Goal: Task Accomplishment & Management: Use online tool/utility

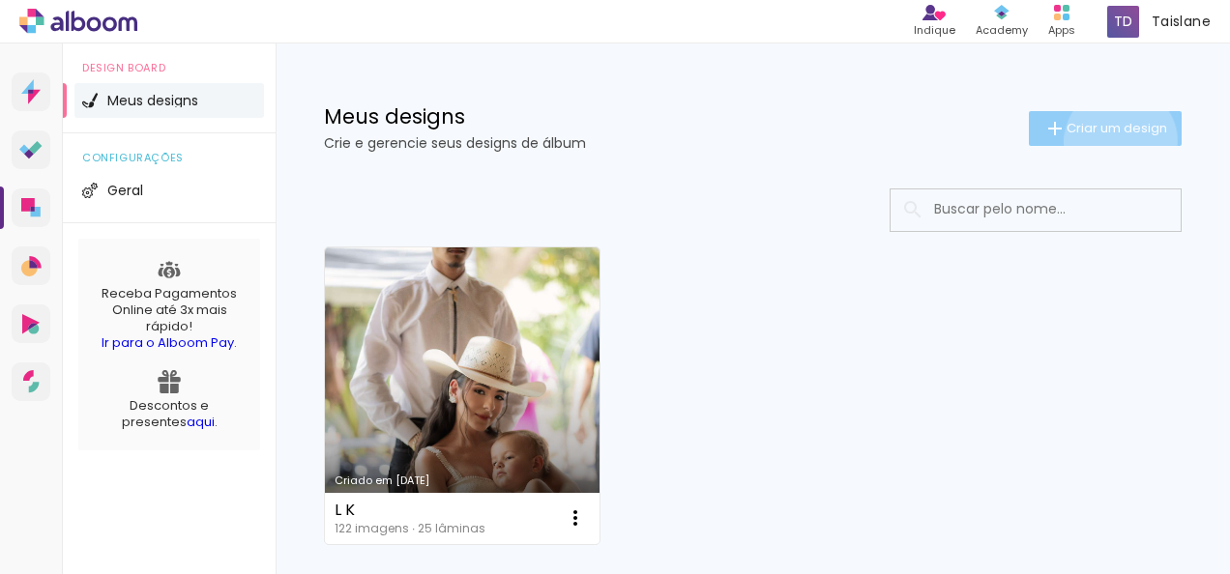
click at [1102, 141] on paper-button "Criar um design" at bounding box center [1105, 128] width 153 height 35
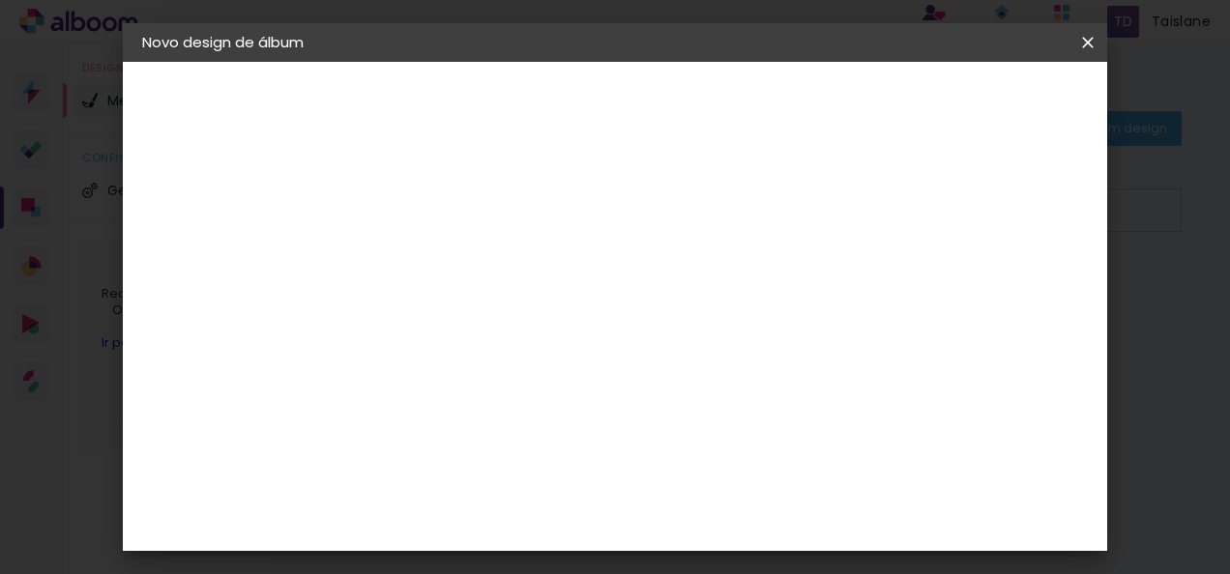
click at [458, 266] on input at bounding box center [458, 260] width 0 height 30
type input "L"
type input "A e S"
type paper-input "A e S"
click at [0, 0] on slot "Avançar" at bounding box center [0, 0] width 0 height 0
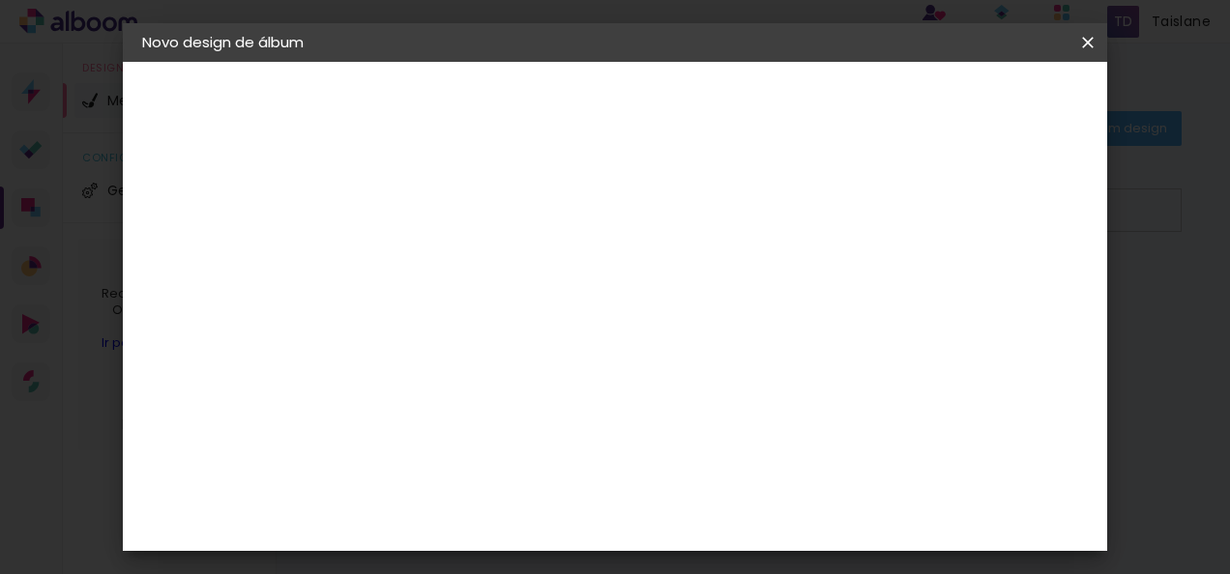
click at [539, 364] on input at bounding box center [507, 368] width 195 height 24
type input "mati"
type paper-input "mati"
click at [547, 438] on div "Matias Encadernações" at bounding box center [505, 440] width 119 height 31
click at [0, 0] on slot "Avançar" at bounding box center [0, 0] width 0 height 0
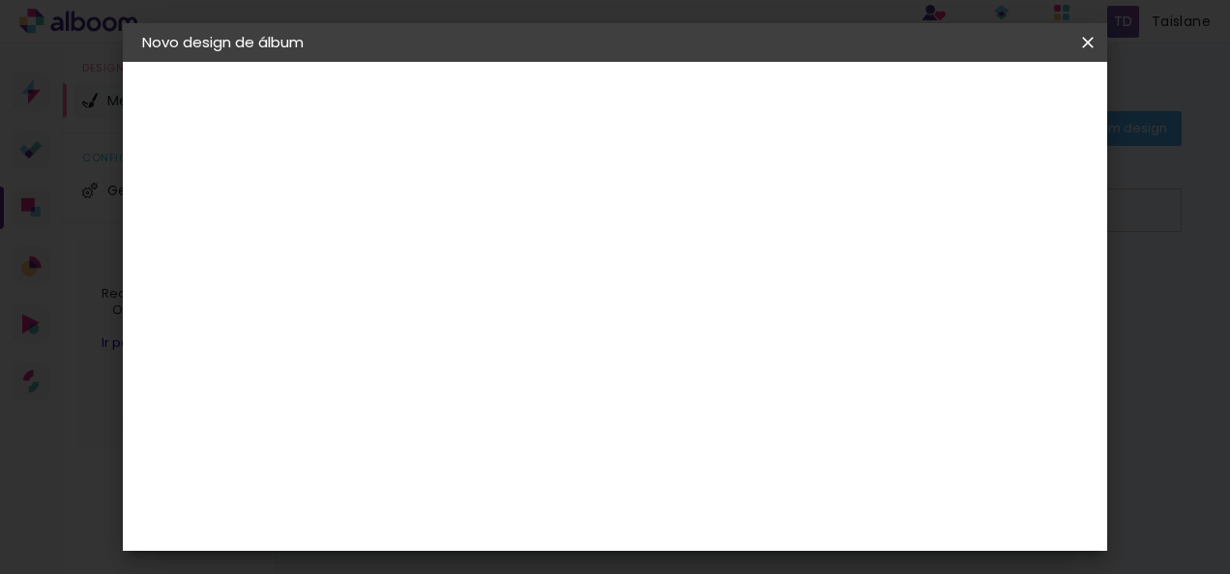
click at [534, 322] on input "text" at bounding box center [495, 337] width 75 height 30
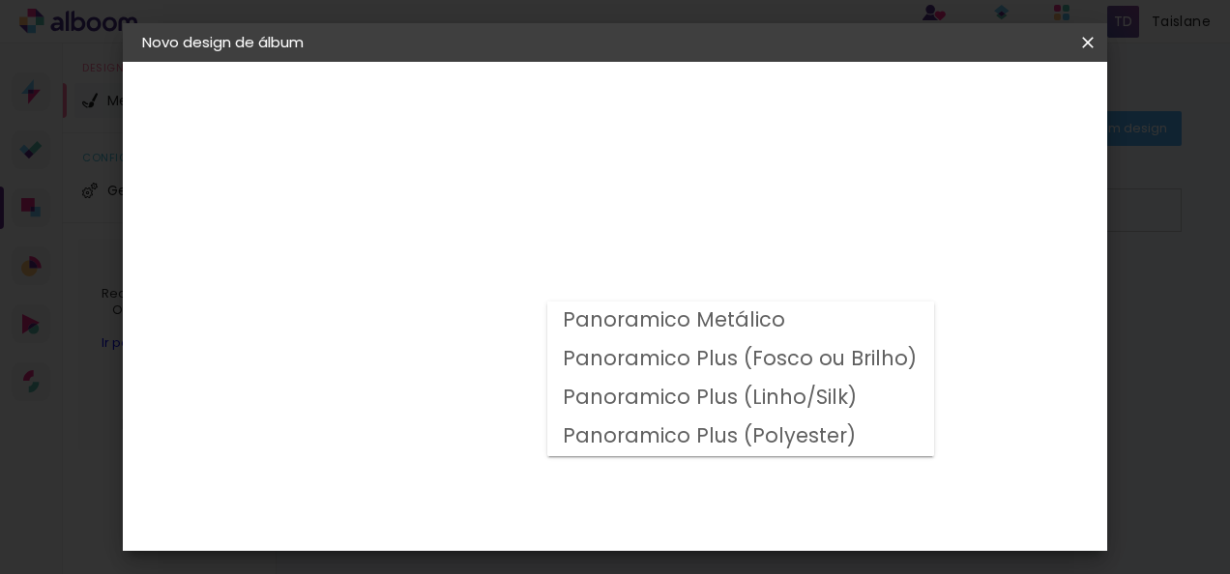
click at [0, 0] on slot "Panoramico Plus (Fosco ou Brilho)" at bounding box center [0, 0] width 0 height 0
type input "Panoramico Plus (Fosco ou Brilho)"
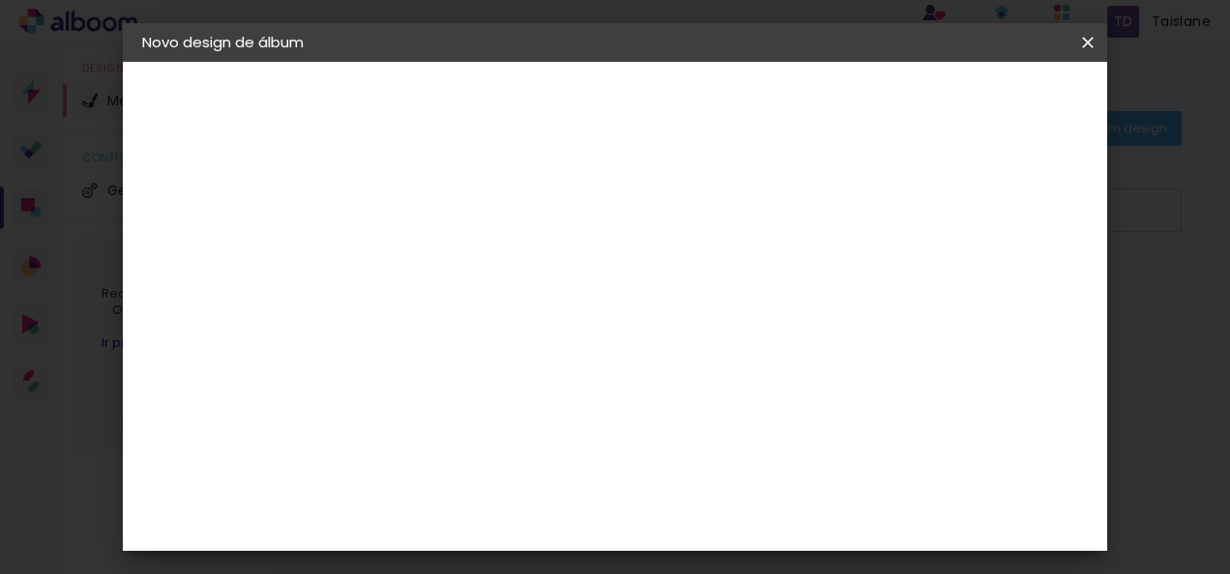
click at [695, 311] on input "Panoramico Plus (Fosco ou Brilho)" at bounding box center [576, 318] width 237 height 30
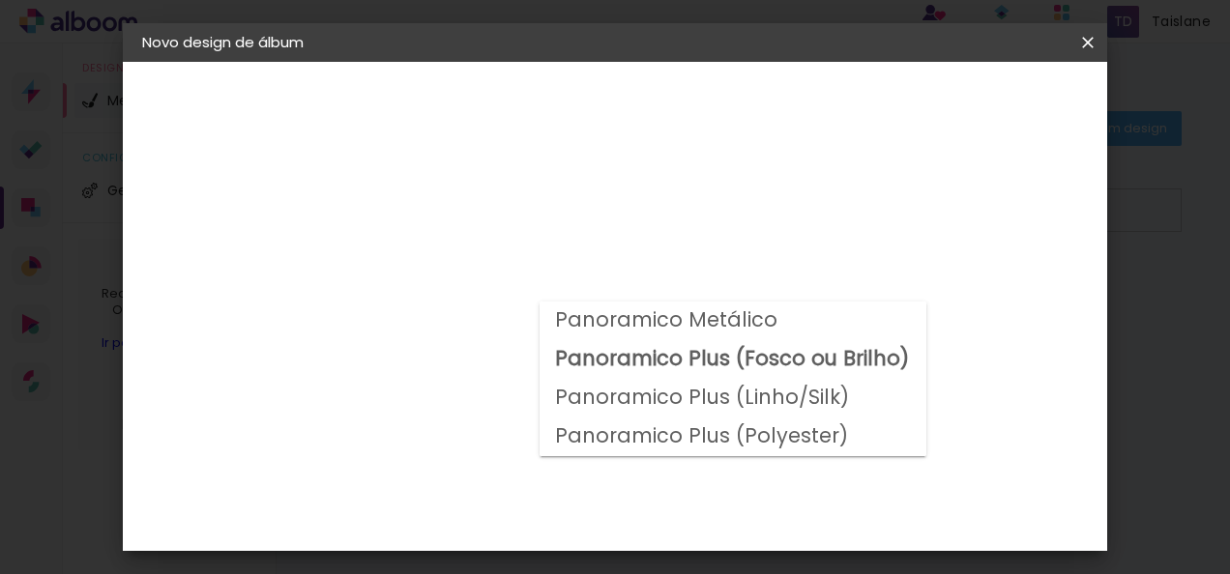
click at [0, 0] on slot "Panoramico Plus (Fosco ou Brilho)" at bounding box center [0, 0] width 0 height 0
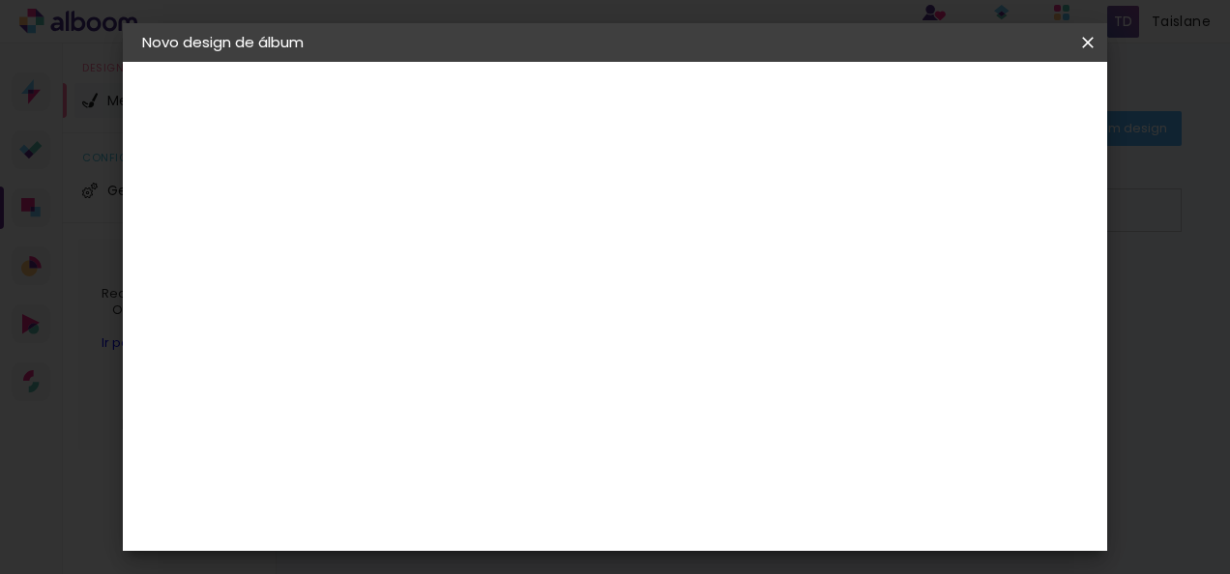
drag, startPoint x: 1088, startPoint y: 166, endPoint x: 1089, endPoint y: 184, distance: 17.4
click at [802, 184] on div "Opções disponíveis Panoramico Metálico Panoramico Plus (Fosco ou Brilho) Panora…" at bounding box center [588, 144] width 428 height 164
click at [802, 183] on div "Opções disponíveis Panoramico Metálico Panoramico Plus (Fosco ou Brilho) Panora…" at bounding box center [588, 144] width 428 height 164
click at [589, 460] on span "20 × 25" at bounding box center [544, 485] width 90 height 51
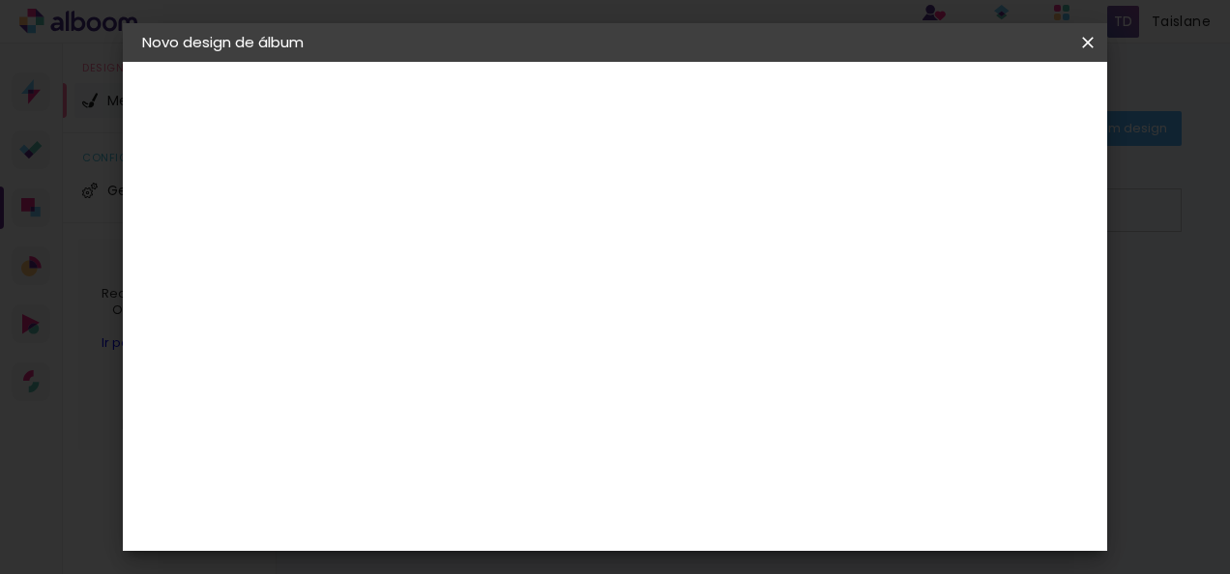
click at [773, 106] on paper-button "Avançar" at bounding box center [726, 102] width 95 height 33
type input "3"
type paper-input "3"
click at [467, 202] on input "3" at bounding box center [443, 208] width 67 height 24
type input "2"
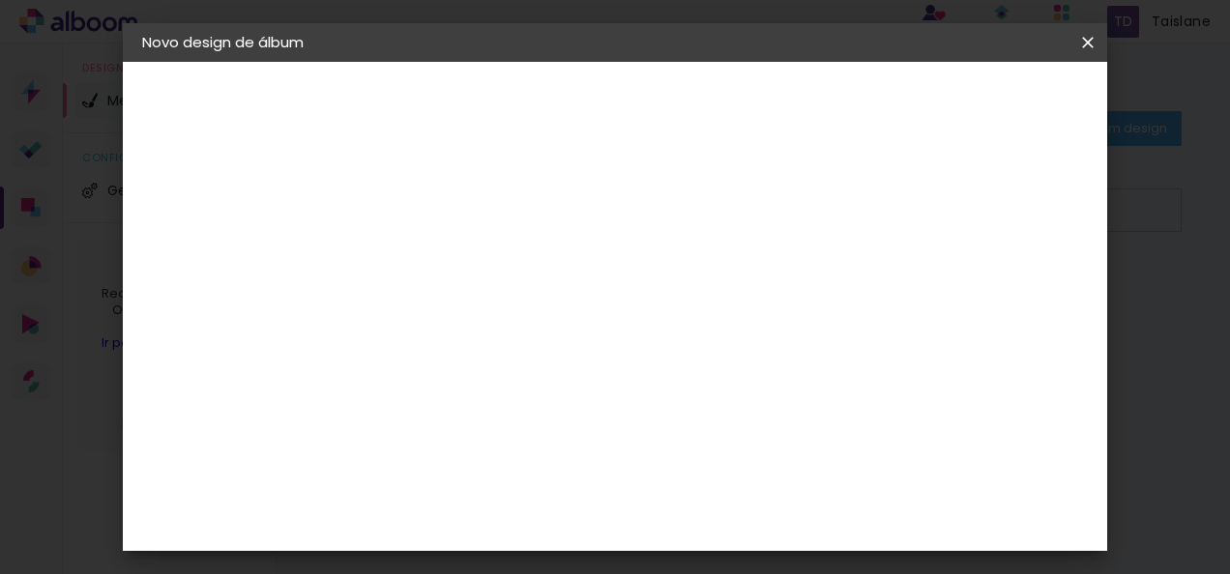
type paper-input "2"
click at [467, 210] on input "2" at bounding box center [443, 208] width 67 height 24
type input "1"
type paper-input "1"
click at [467, 210] on input "1" at bounding box center [443, 208] width 67 height 24
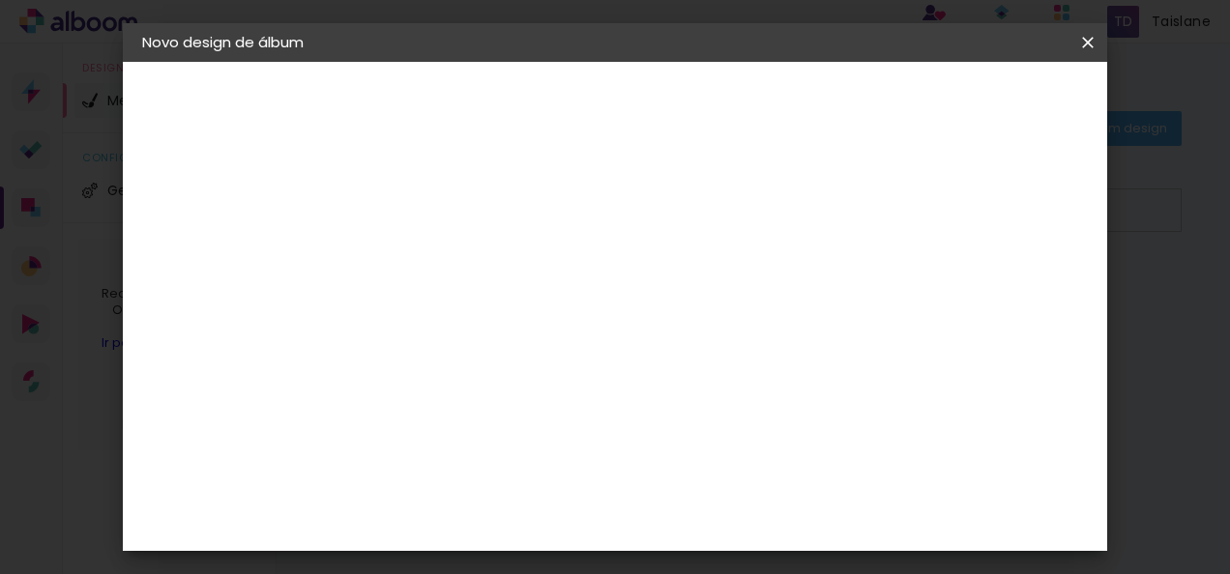
type input "0"
type paper-input "0"
click at [467, 210] on input "0" at bounding box center [443, 208] width 67 height 24
type input "1"
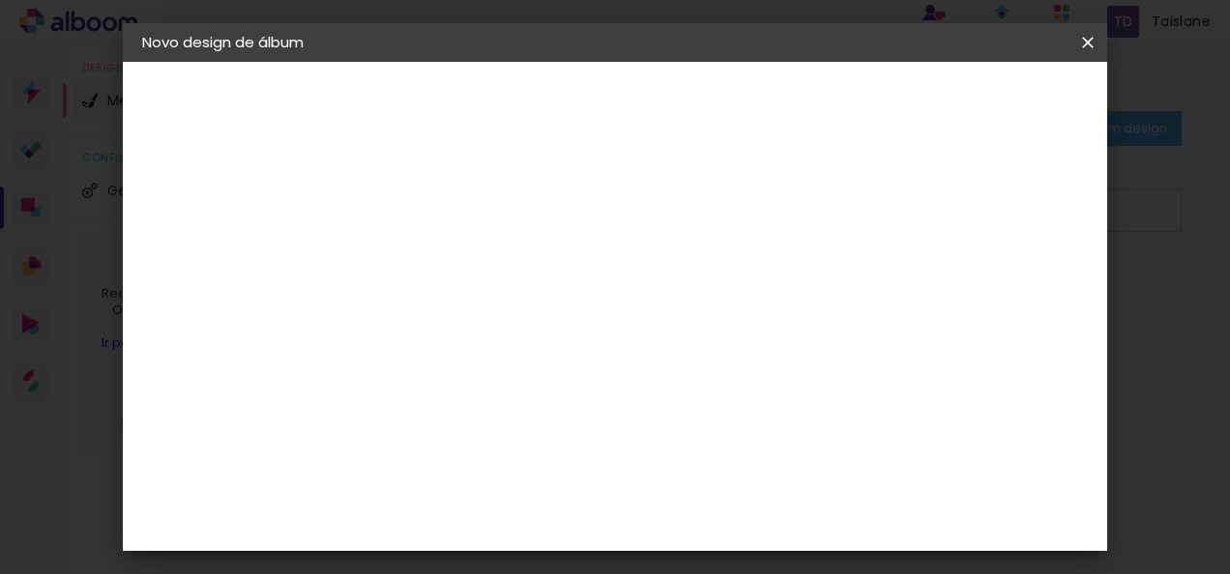
type paper-input "1"
click at [474, 200] on input "1" at bounding box center [443, 208] width 67 height 24
click at [661, 213] on div at bounding box center [652, 208] width 17 height 17
type paper-checkbox "on"
click at [771, 97] on span "Iniciar design" at bounding box center [748, 109] width 44 height 27
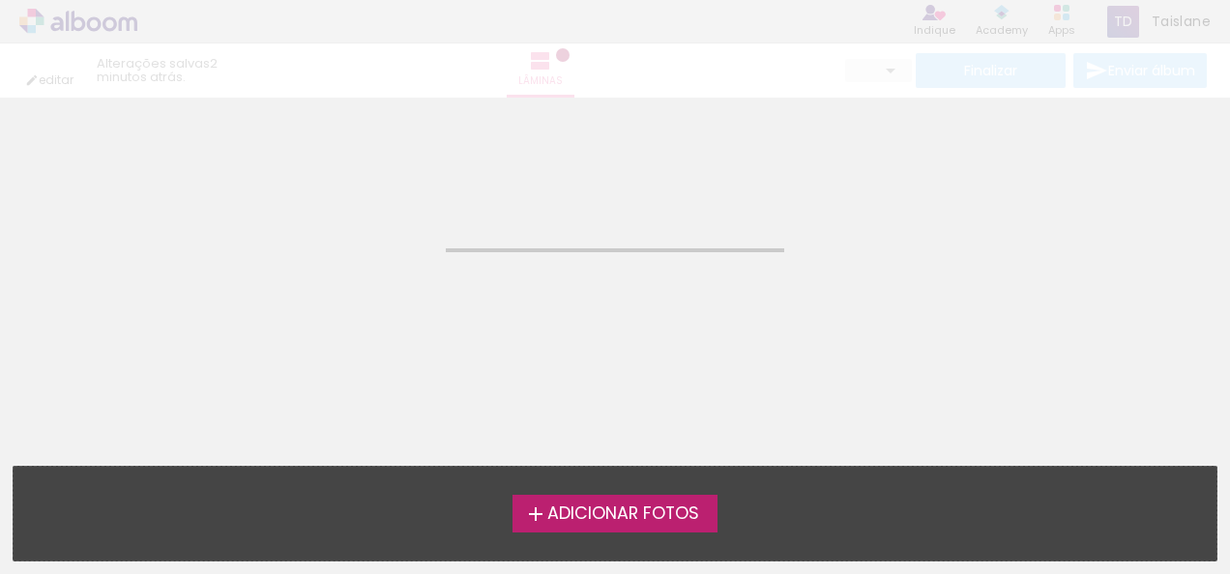
click at [619, 516] on span "Adicionar Fotos" at bounding box center [623, 514] width 152 height 17
click at [0, 0] on input "file" at bounding box center [0, 0] width 0 height 0
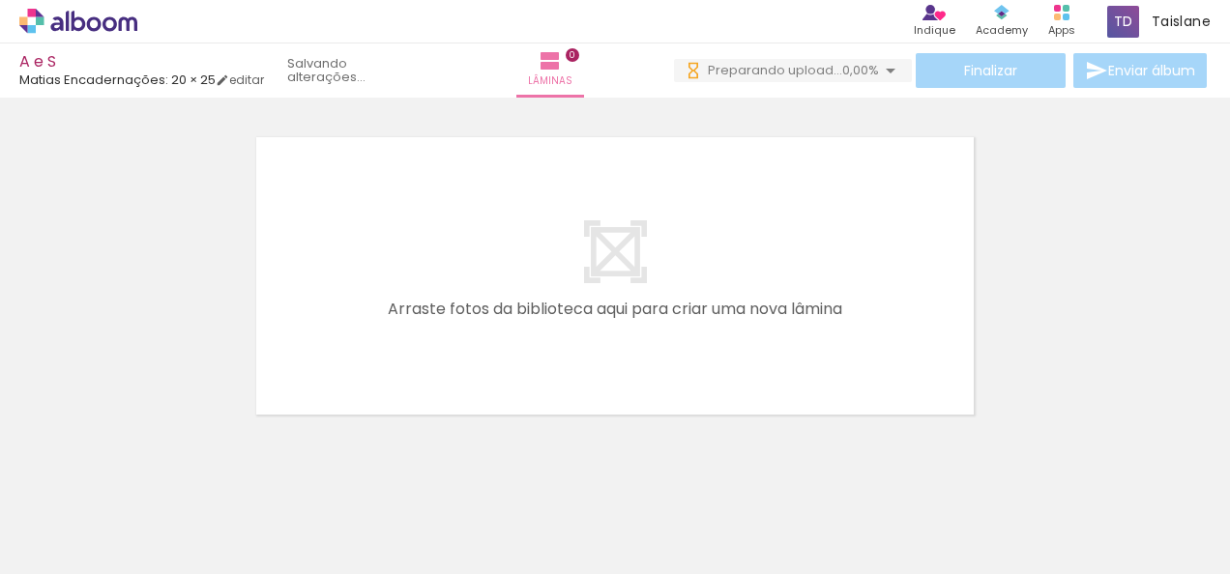
scroll to position [0, 8171]
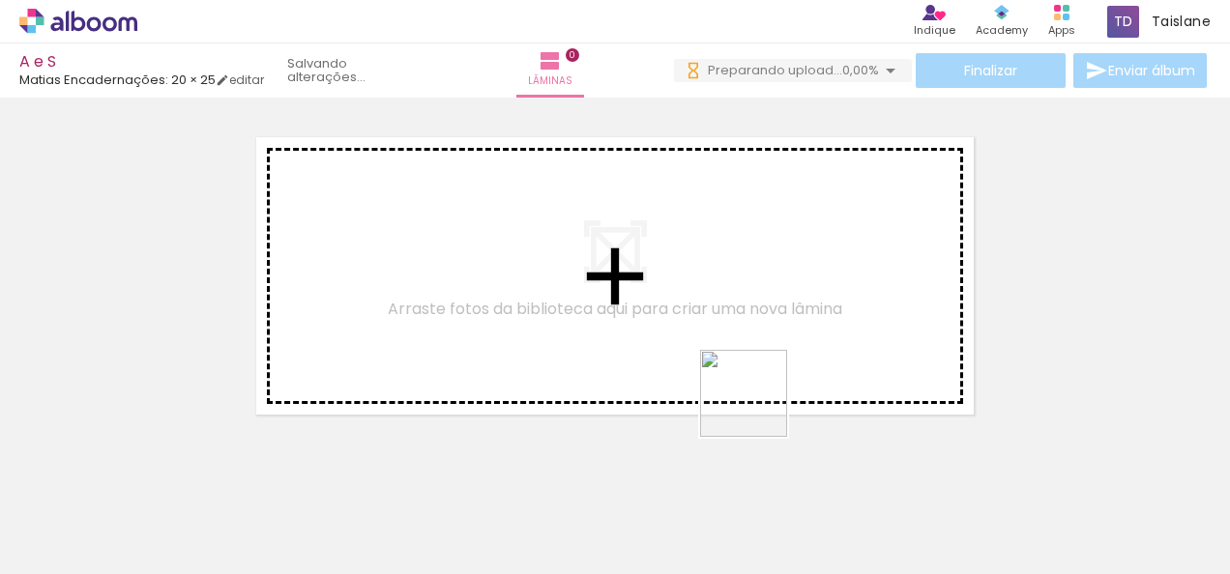
drag, startPoint x: 793, startPoint y: 528, endPoint x: 756, endPoint y: 406, distance: 127.2
click at [756, 406] on quentale-workspace at bounding box center [615, 287] width 1230 height 574
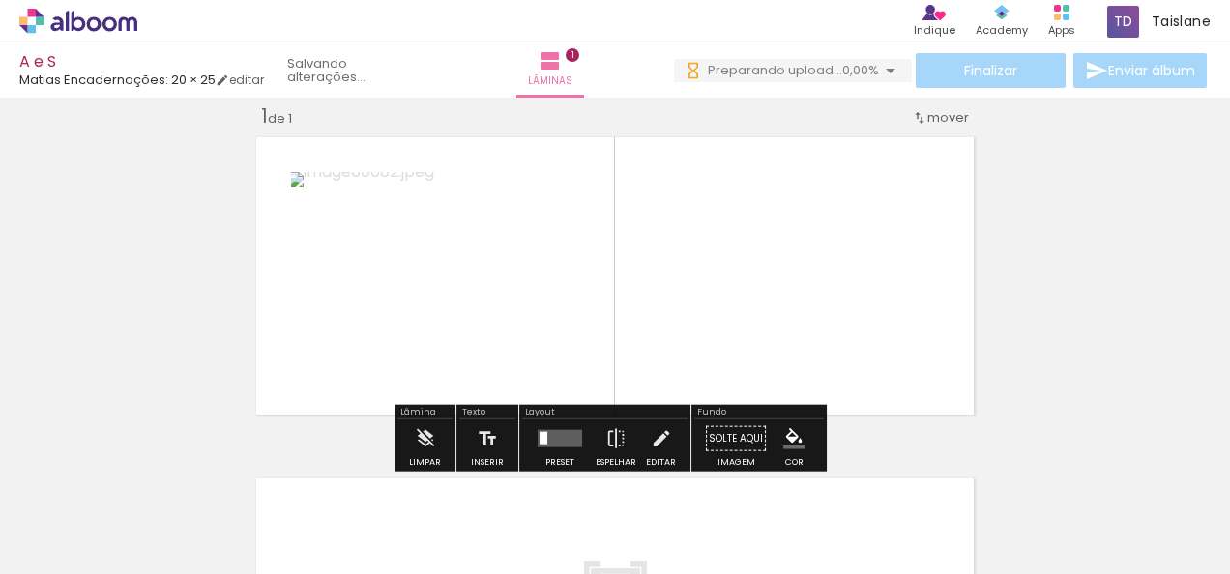
scroll to position [24, 0]
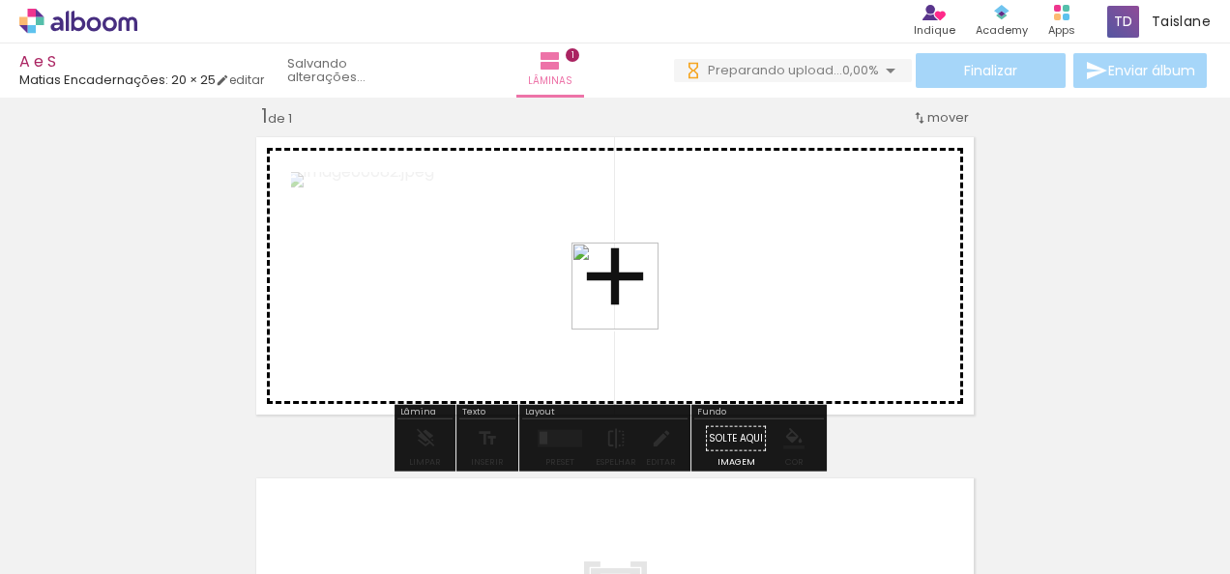
drag, startPoint x: 485, startPoint y: 510, endPoint x: 630, endPoint y: 301, distance: 255.0
click at [630, 301] on quentale-workspace at bounding box center [615, 287] width 1230 height 574
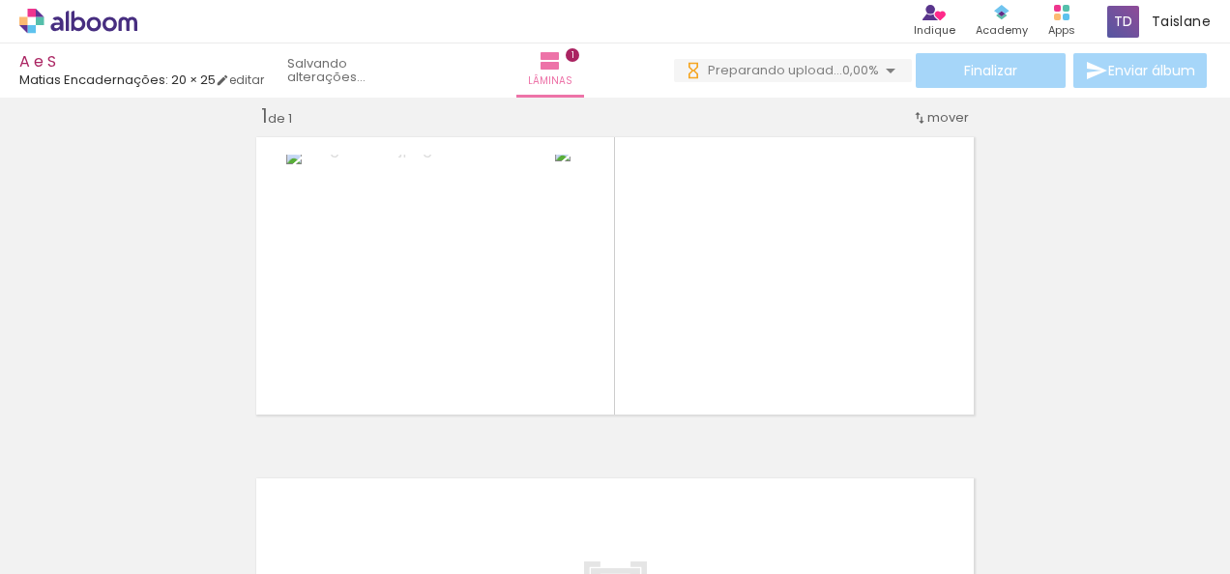
scroll to position [0, 7740]
drag, startPoint x: 467, startPoint y: 537, endPoint x: 497, endPoint y: 340, distance: 198.5
click at [497, 340] on quentale-workspace at bounding box center [615, 287] width 1230 height 574
drag, startPoint x: 333, startPoint y: 538, endPoint x: 613, endPoint y: 346, distance: 339.5
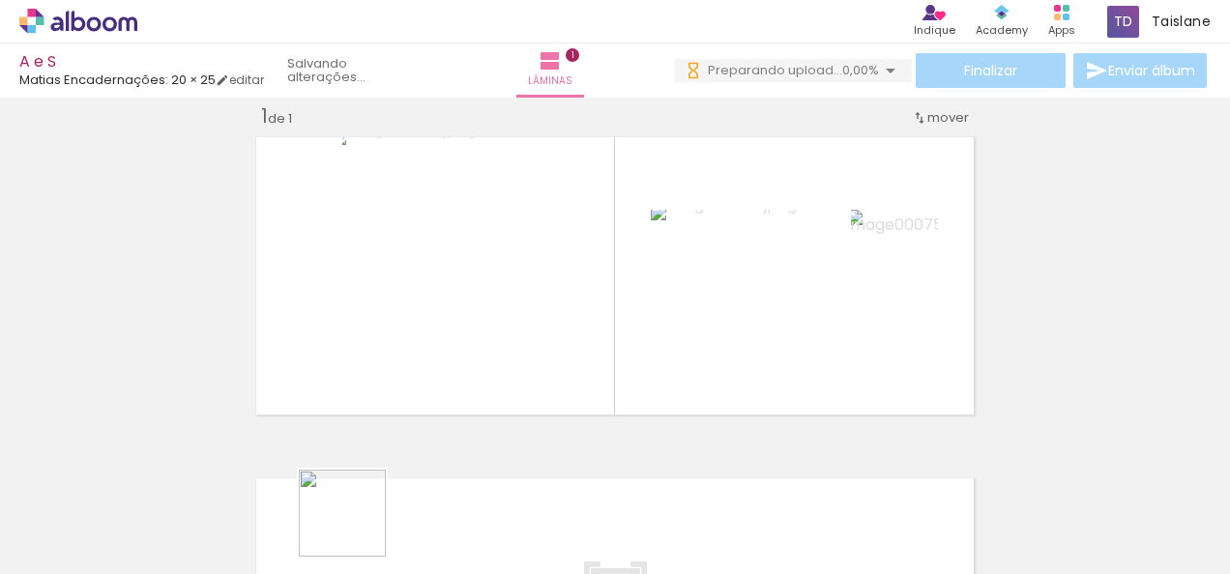
click at [613, 346] on quentale-workspace at bounding box center [615, 287] width 1230 height 574
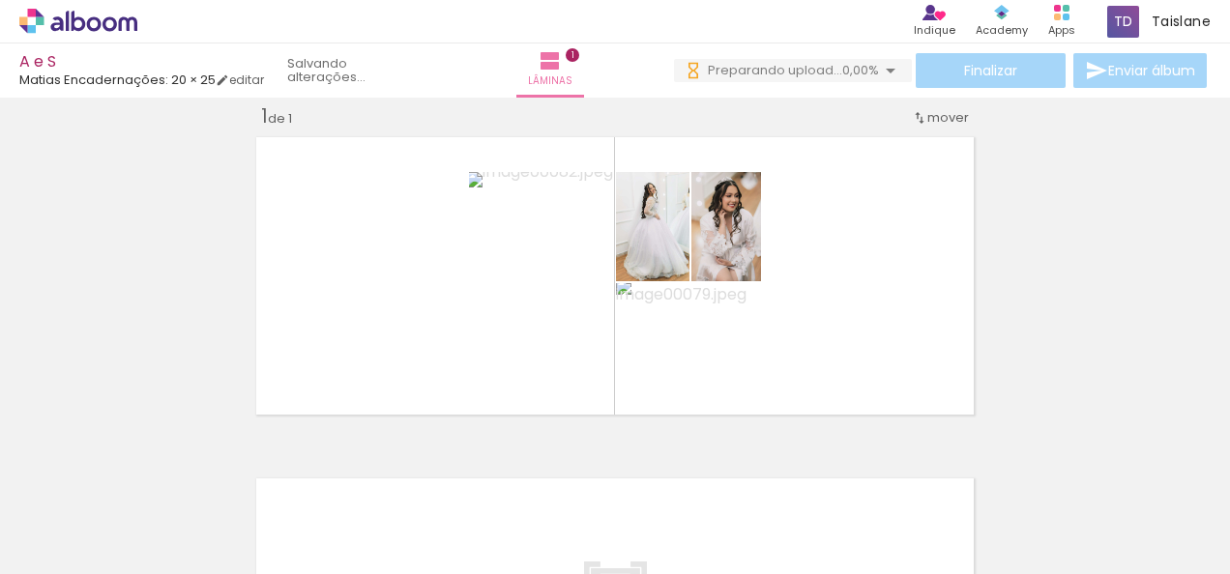
scroll to position [0, 7060]
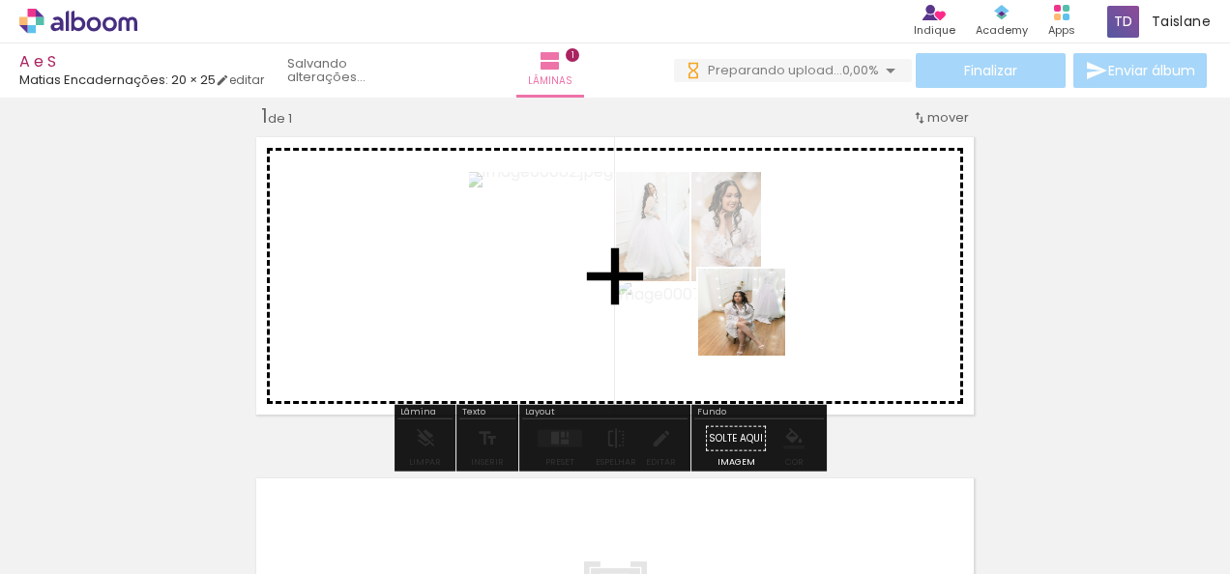
drag, startPoint x: 712, startPoint y: 518, endPoint x: 756, endPoint y: 327, distance: 196.5
click at [756, 327] on quentale-workspace at bounding box center [615, 287] width 1230 height 574
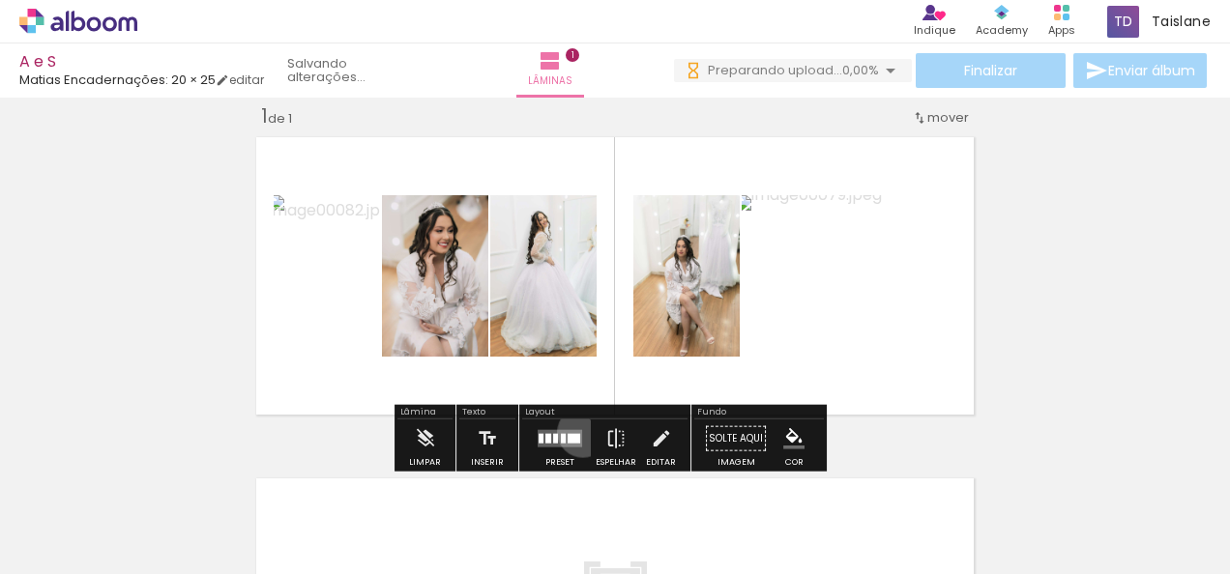
click at [578, 431] on div at bounding box center [560, 439] width 52 height 39
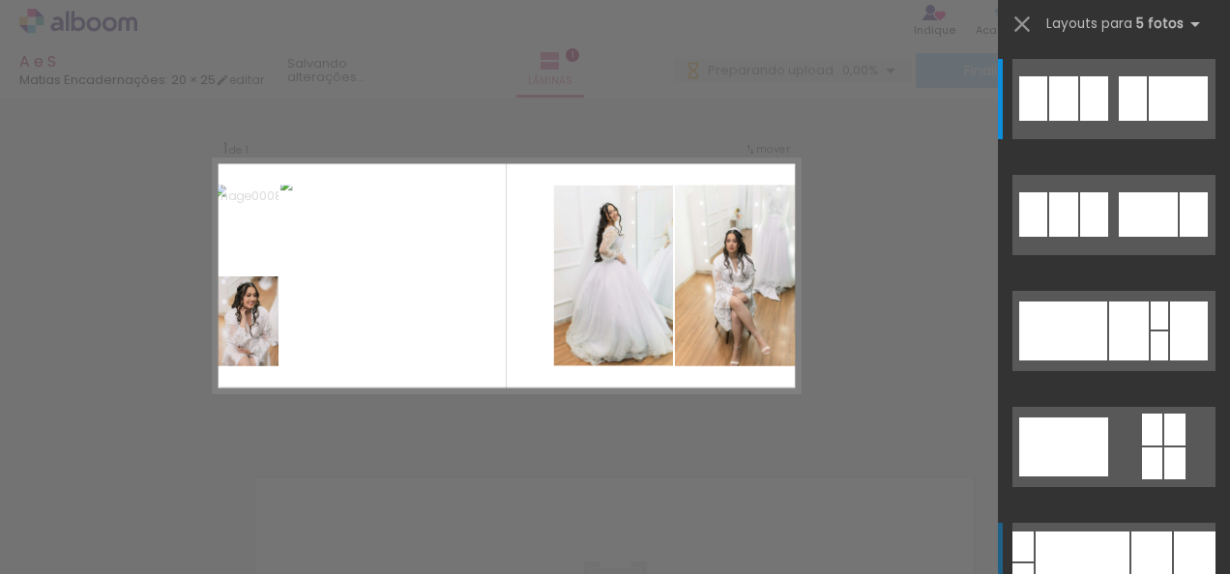
click at [1062, 542] on div at bounding box center [1082, 563] width 94 height 63
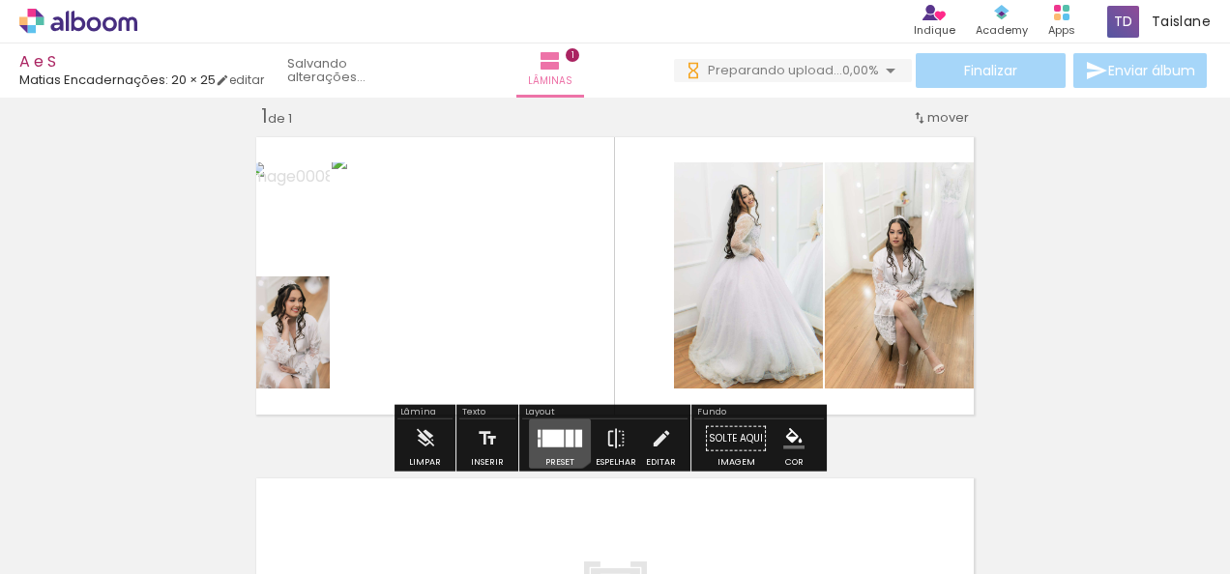
click at [550, 422] on div at bounding box center [560, 439] width 52 height 39
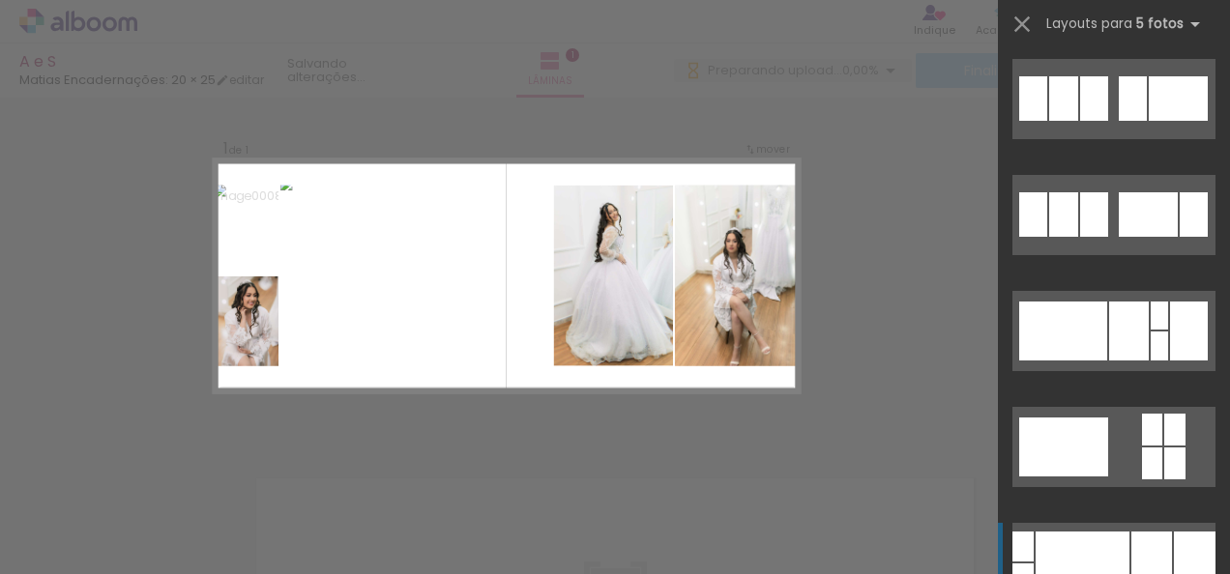
scroll to position [464, 0]
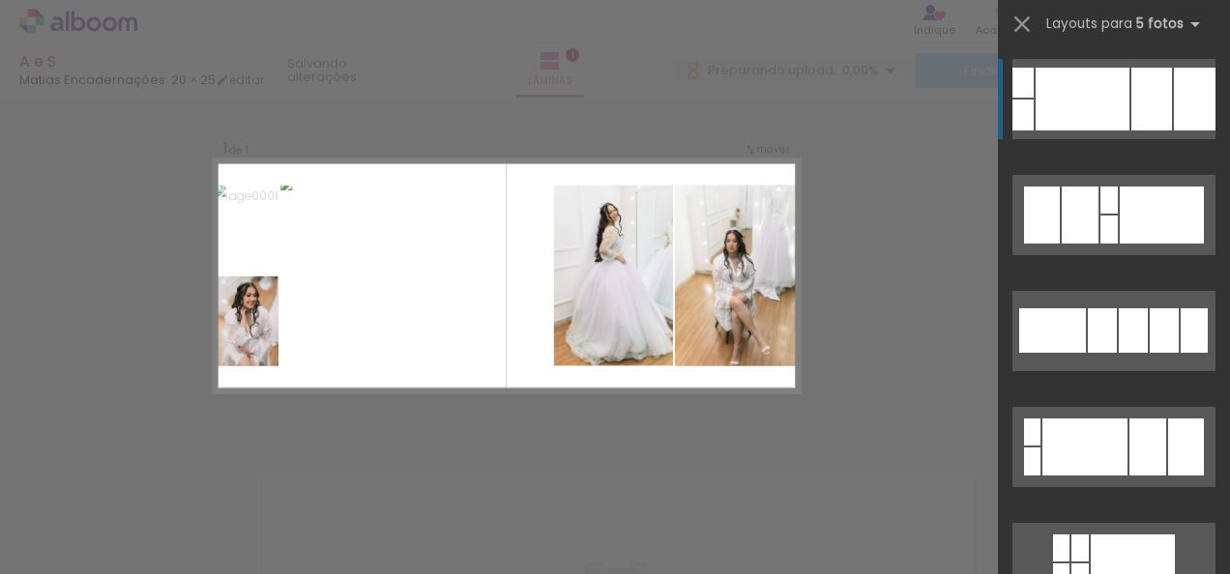
click at [1183, 101] on div at bounding box center [1195, 99] width 42 height 63
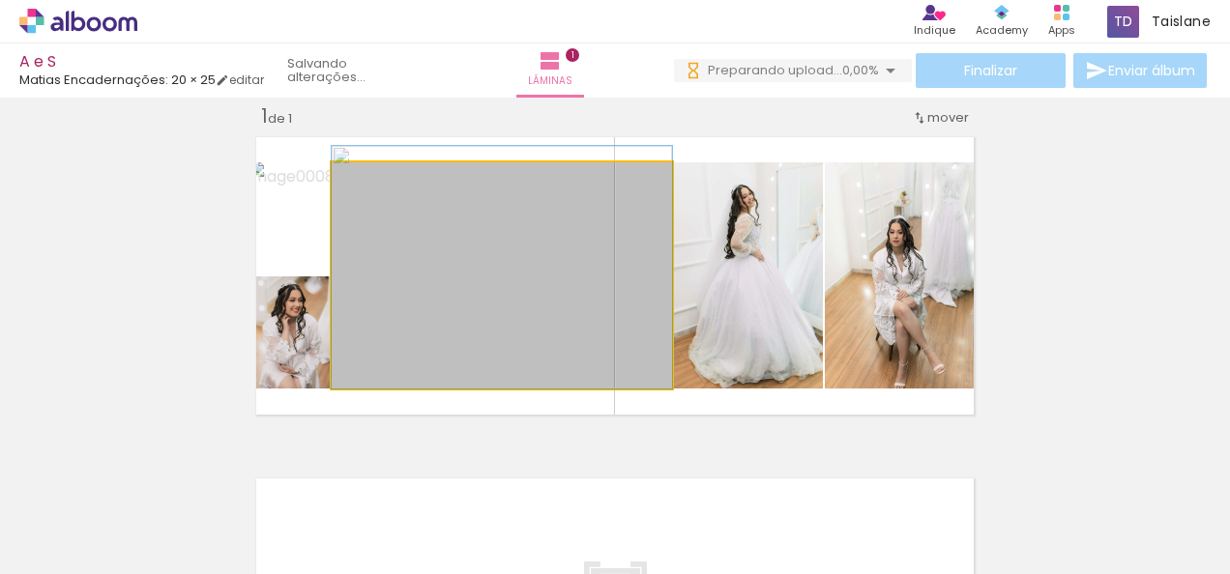
drag, startPoint x: 481, startPoint y: 285, endPoint x: 525, endPoint y: 272, distance: 45.6
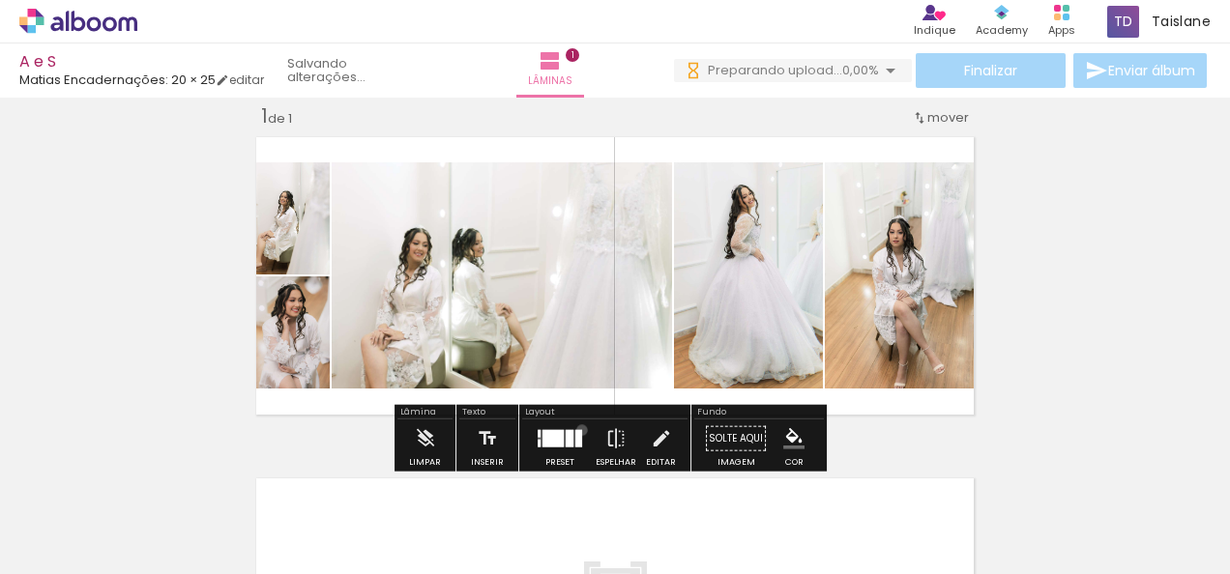
click at [577, 429] on div at bounding box center [560, 439] width 52 height 39
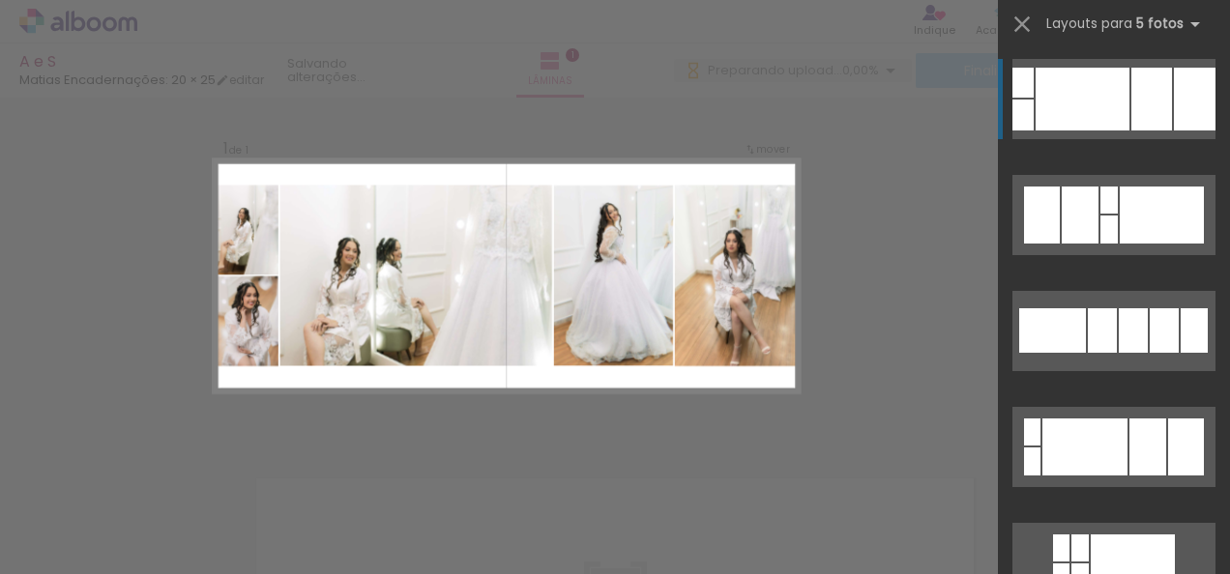
scroll to position [0, 6601]
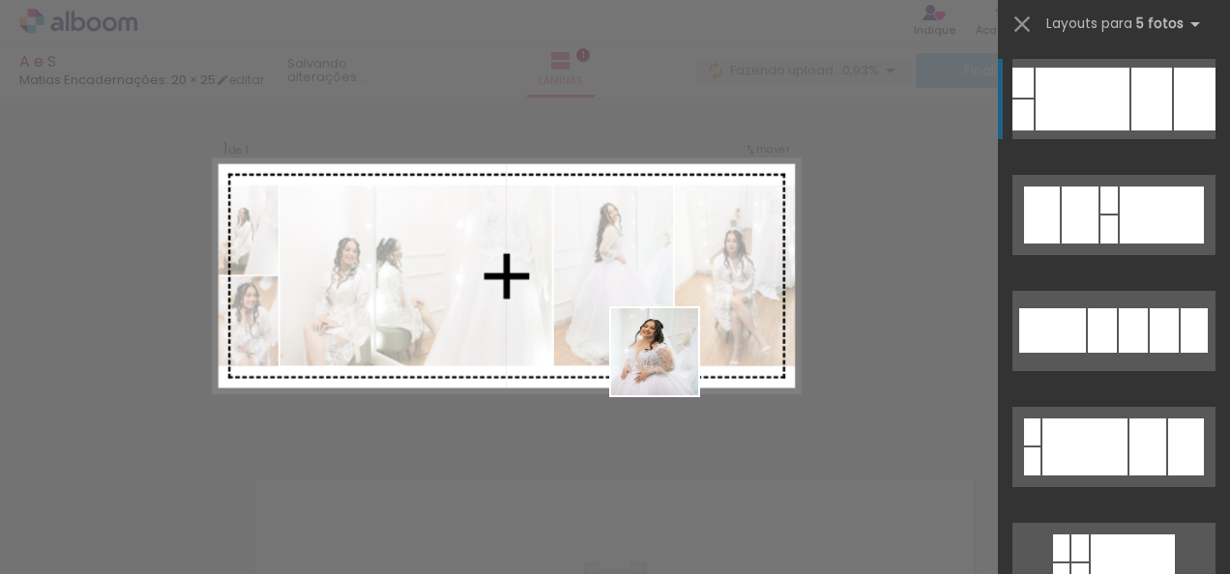
drag, startPoint x: 653, startPoint y: 517, endPoint x: 675, endPoint y: 344, distance: 174.5
click at [675, 344] on quentale-workspace at bounding box center [615, 287] width 1230 height 574
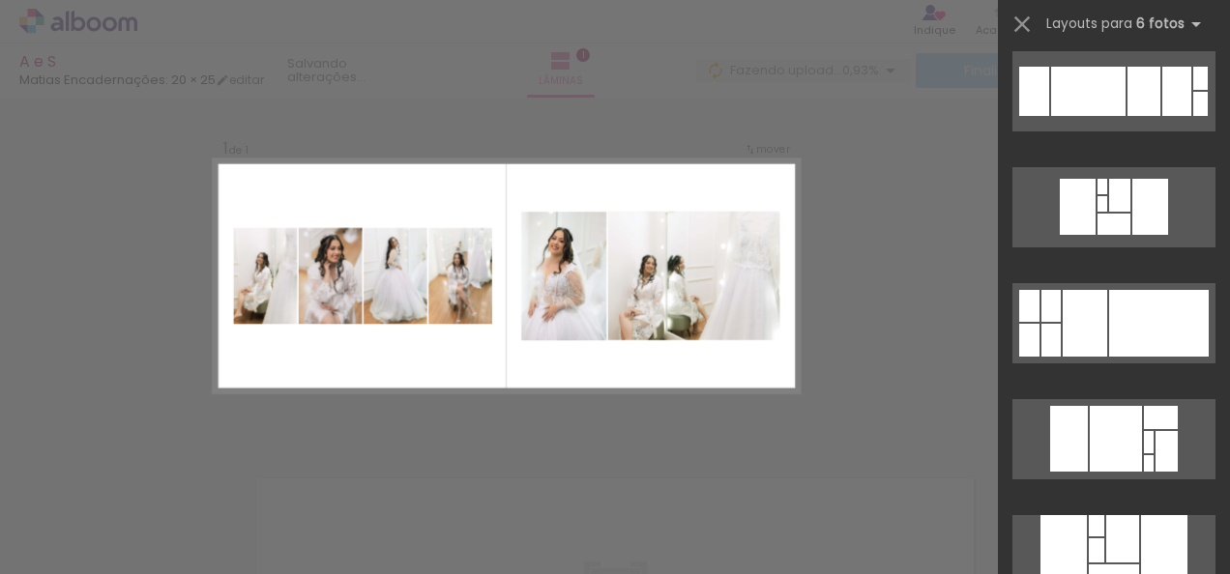
scroll to position [2264, 0]
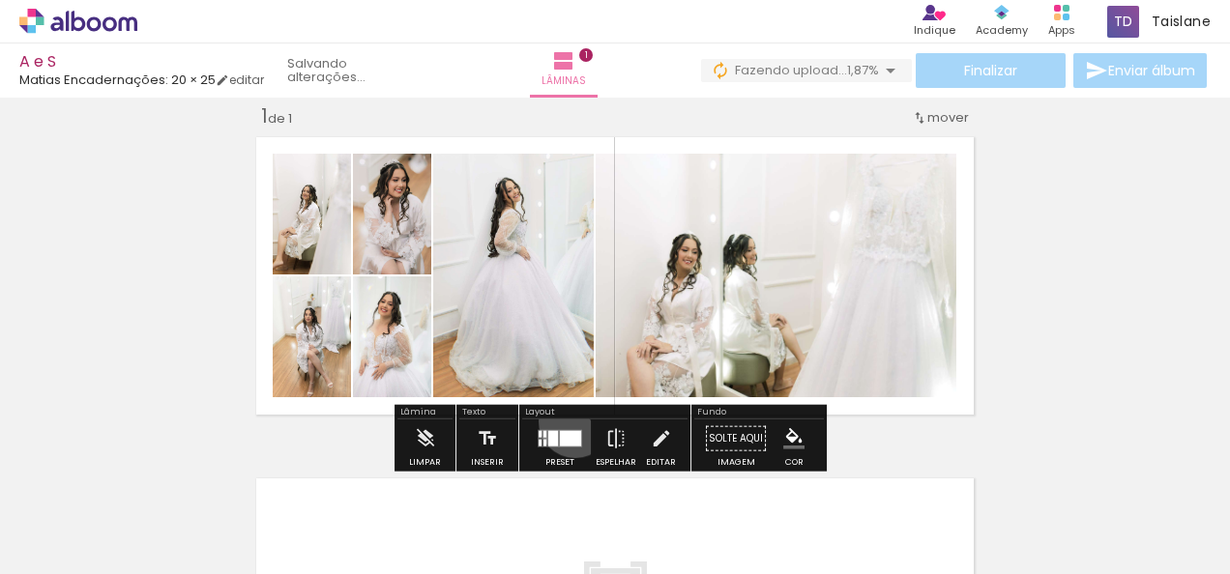
click at [570, 421] on div at bounding box center [560, 439] width 52 height 39
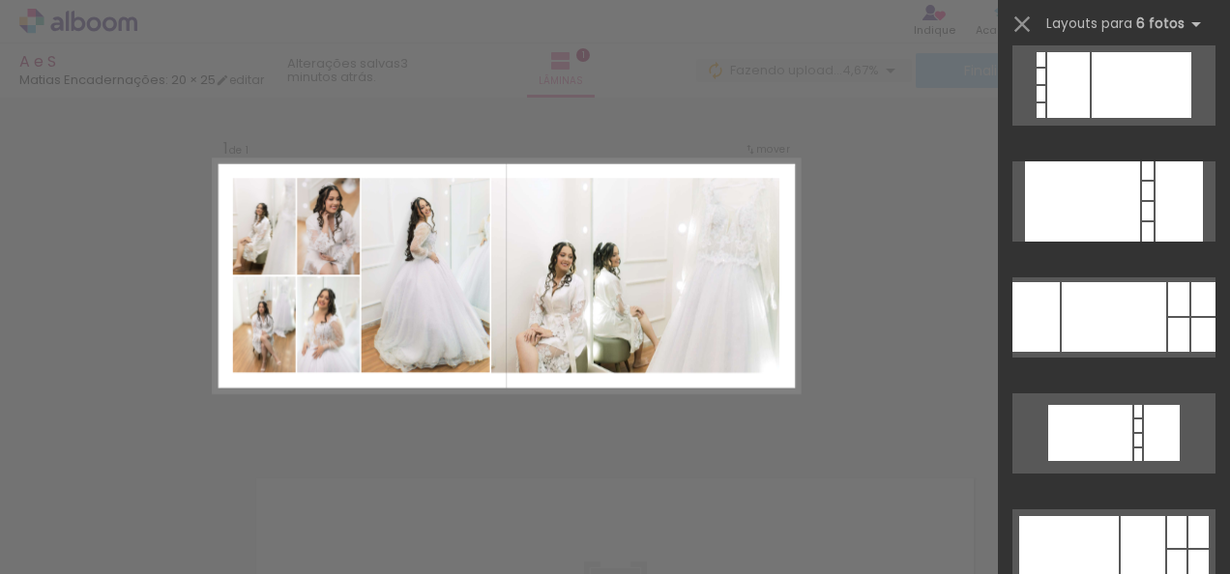
scroll to position [3410, 0]
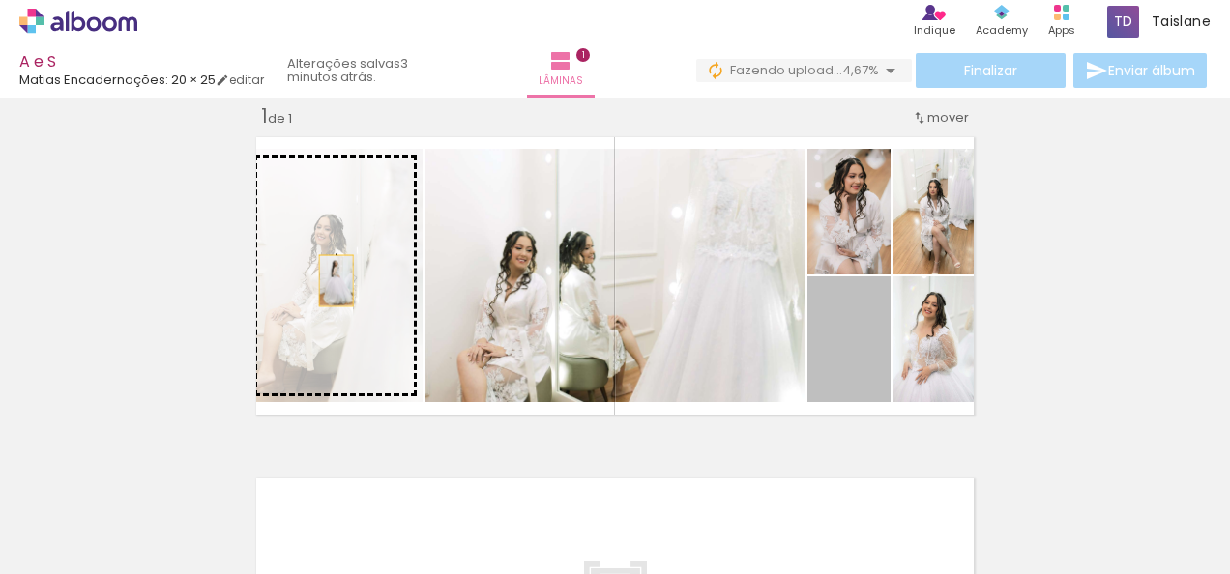
drag, startPoint x: 874, startPoint y: 342, endPoint x: 329, endPoint y: 277, distance: 549.1
click at [0, 0] on slot at bounding box center [0, 0] width 0 height 0
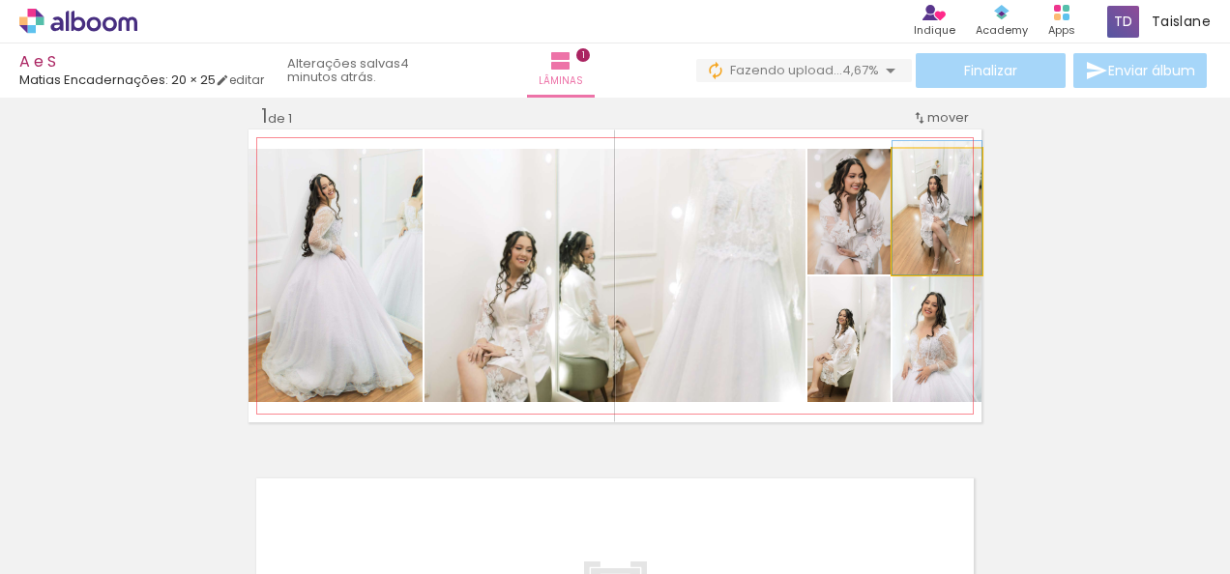
drag, startPoint x: 917, startPoint y: 241, endPoint x: 917, endPoint y: 225, distance: 15.5
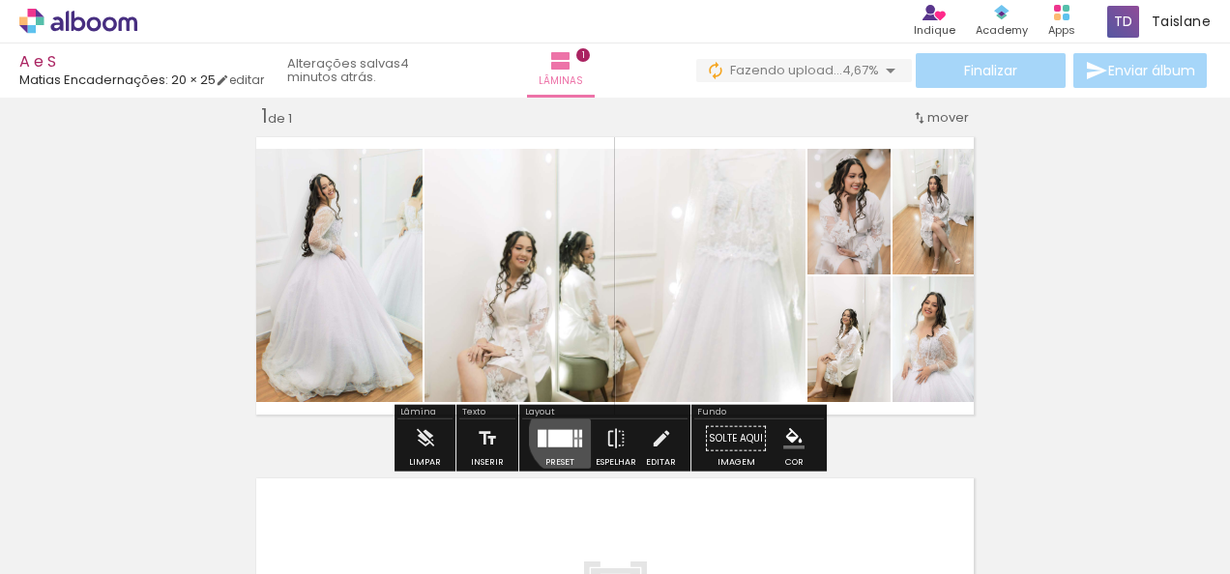
click at [565, 435] on div at bounding box center [560, 438] width 24 height 17
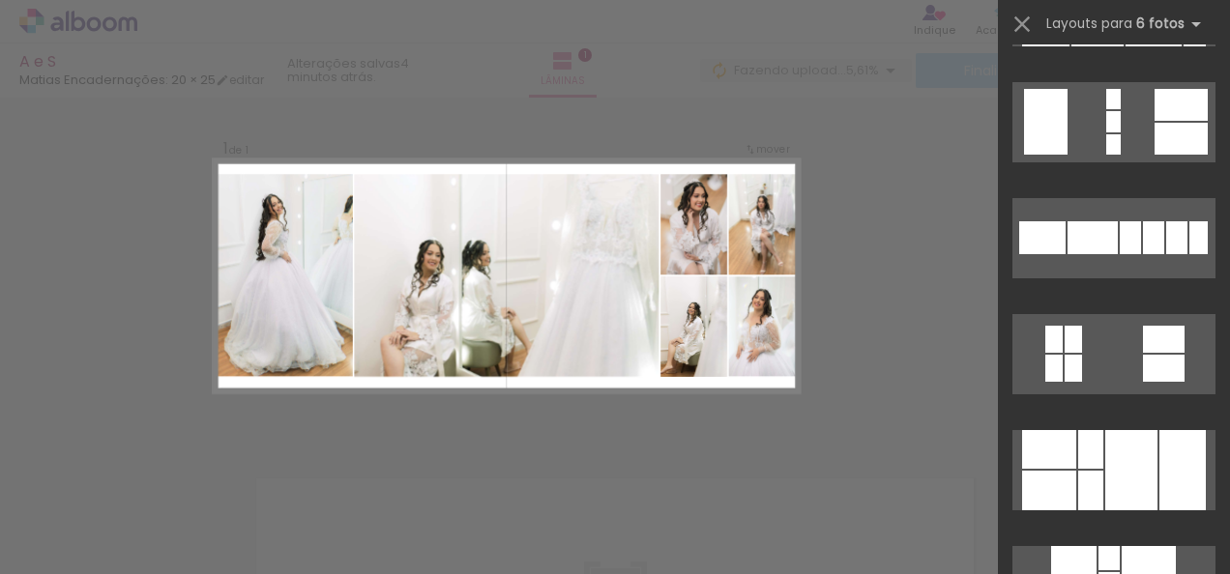
scroll to position [7485, 0]
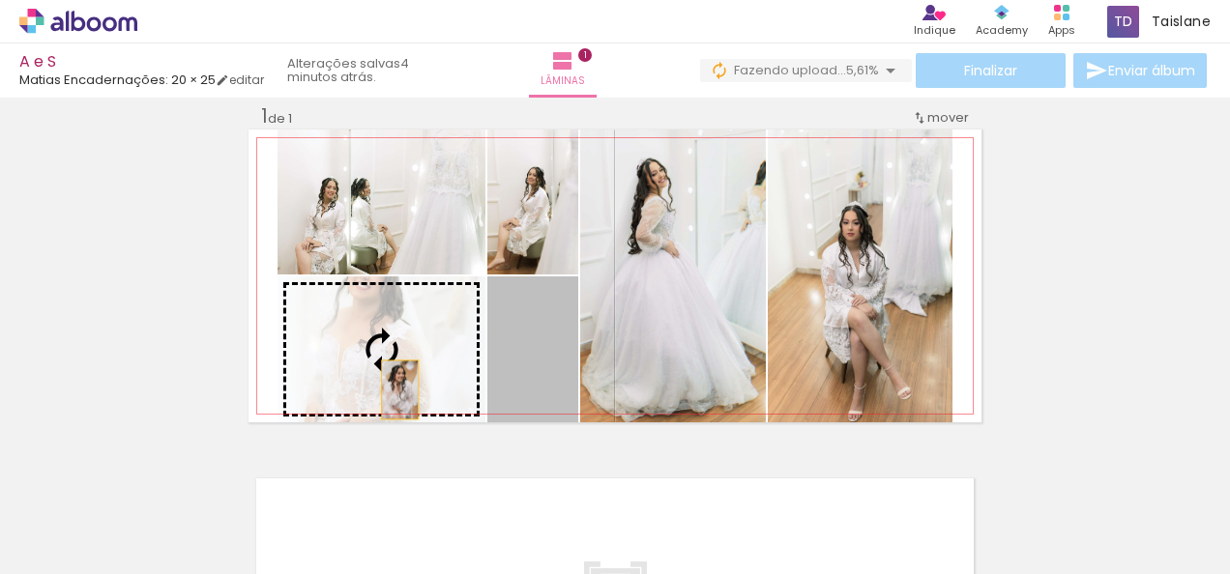
drag, startPoint x: 519, startPoint y: 365, endPoint x: 374, endPoint y: 386, distance: 146.4
click at [0, 0] on slot at bounding box center [0, 0] width 0 height 0
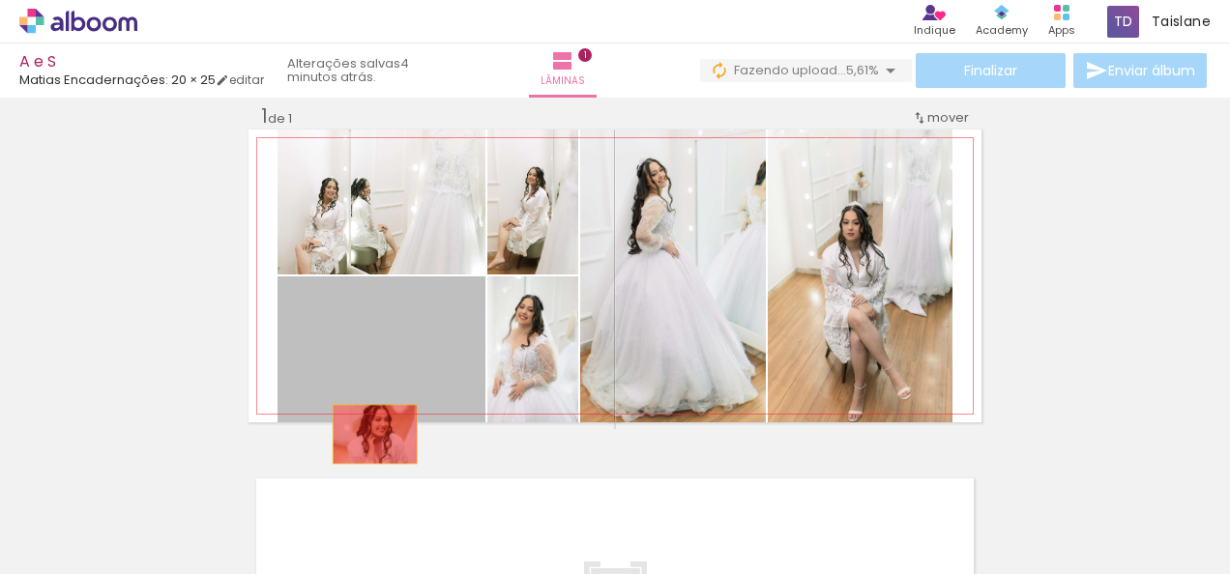
drag, startPoint x: 374, startPoint y: 386, endPoint x: 367, endPoint y: 434, distance: 48.8
click at [367, 434] on div "Inserir lâmina 1 de 1" at bounding box center [615, 422] width 1230 height 684
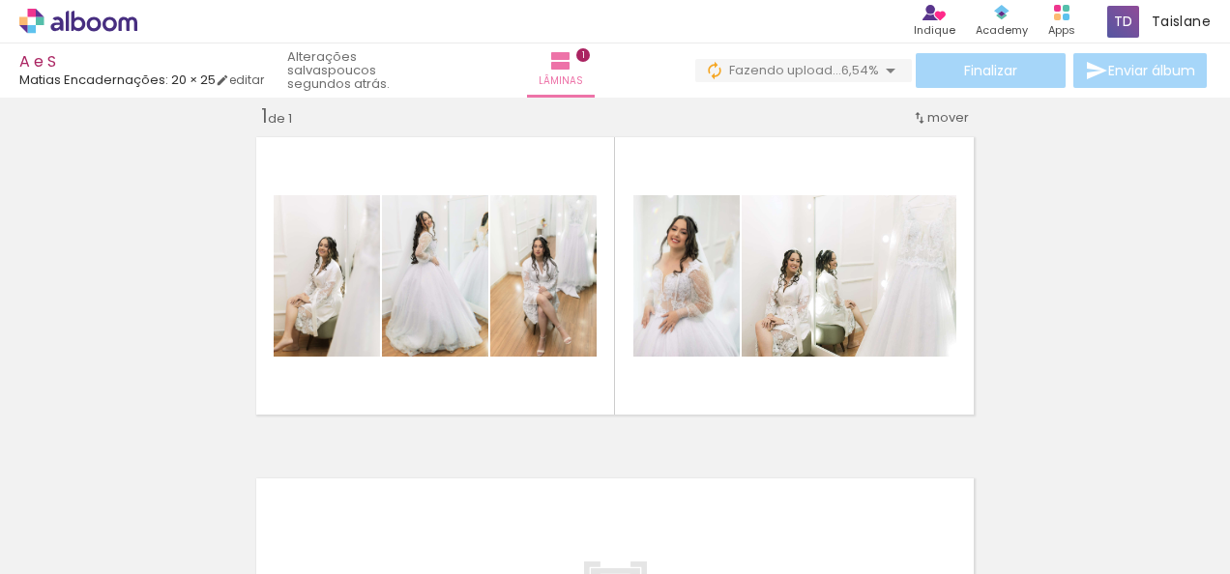
scroll to position [0, 6346]
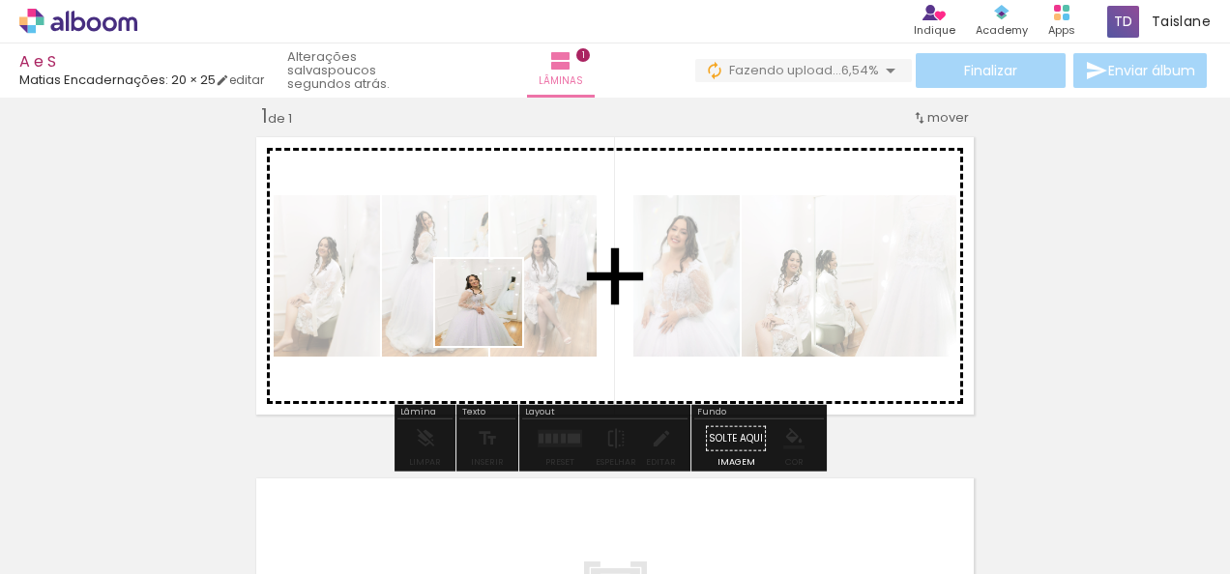
drag, startPoint x: 366, startPoint y: 527, endPoint x: 534, endPoint y: 270, distance: 306.8
click at [534, 270] on quentale-workspace at bounding box center [615, 287] width 1230 height 574
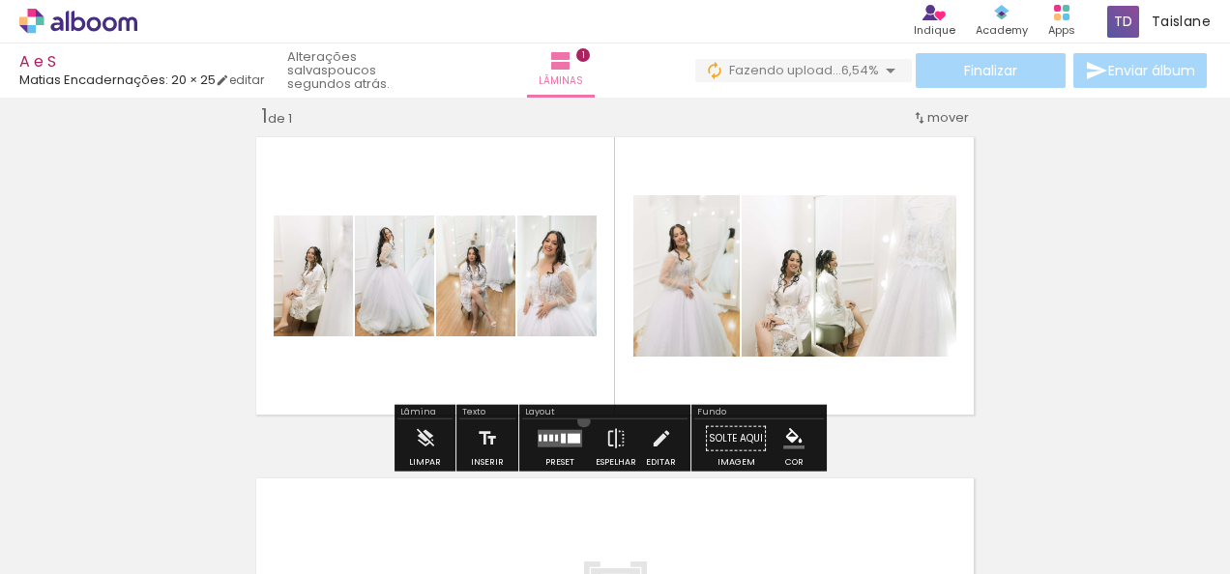
click at [579, 420] on div at bounding box center [560, 439] width 52 height 39
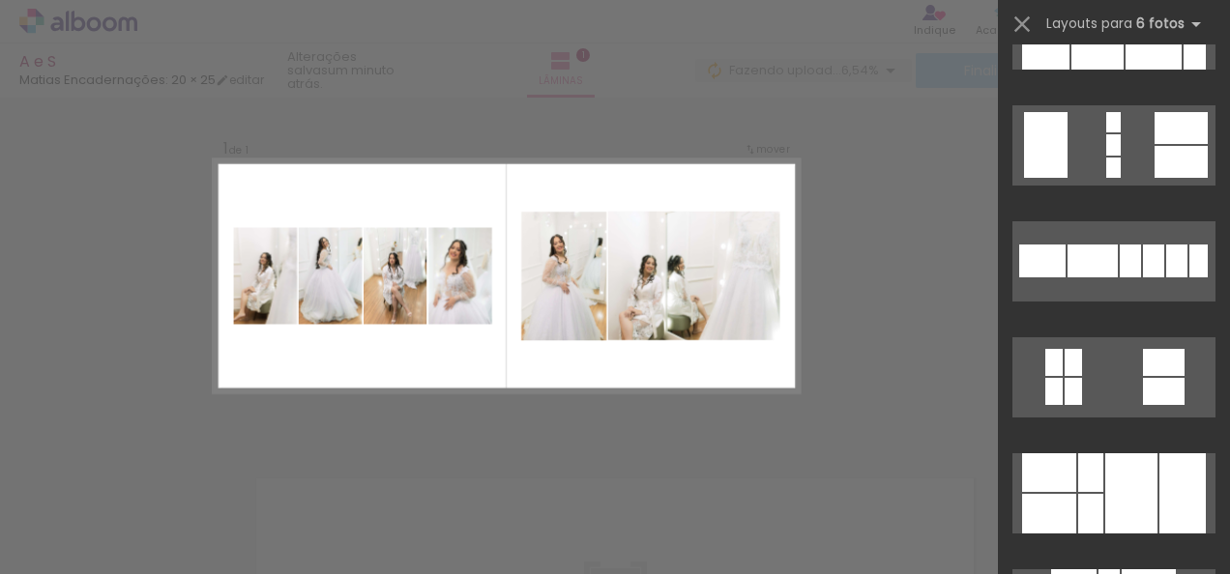
scroll to position [7127, 0]
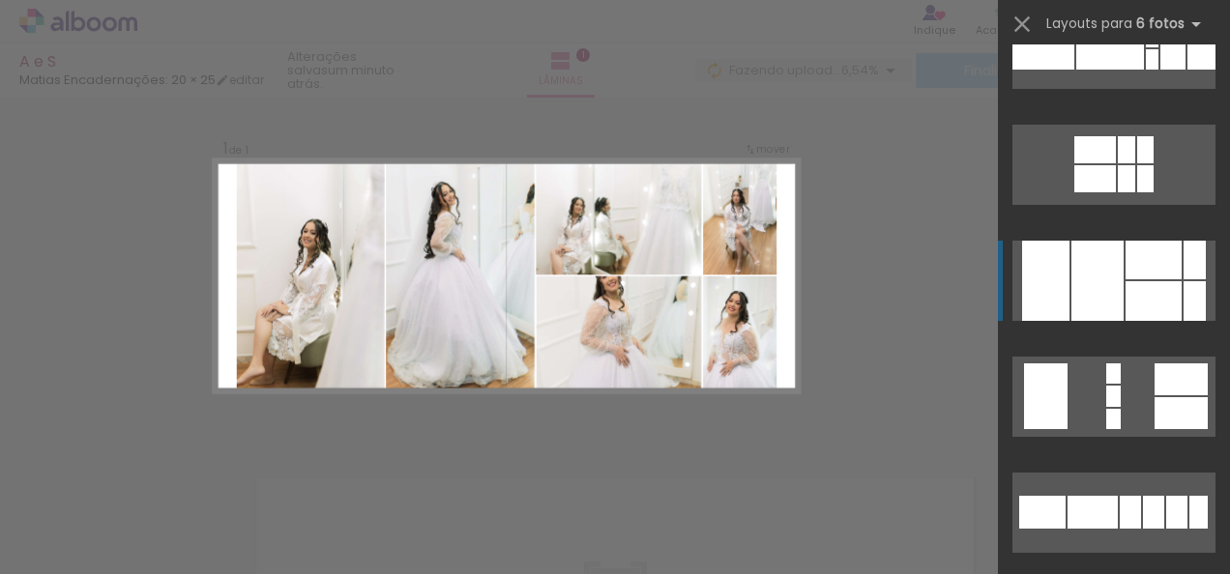
click at [1110, 277] on div at bounding box center [1097, 281] width 52 height 80
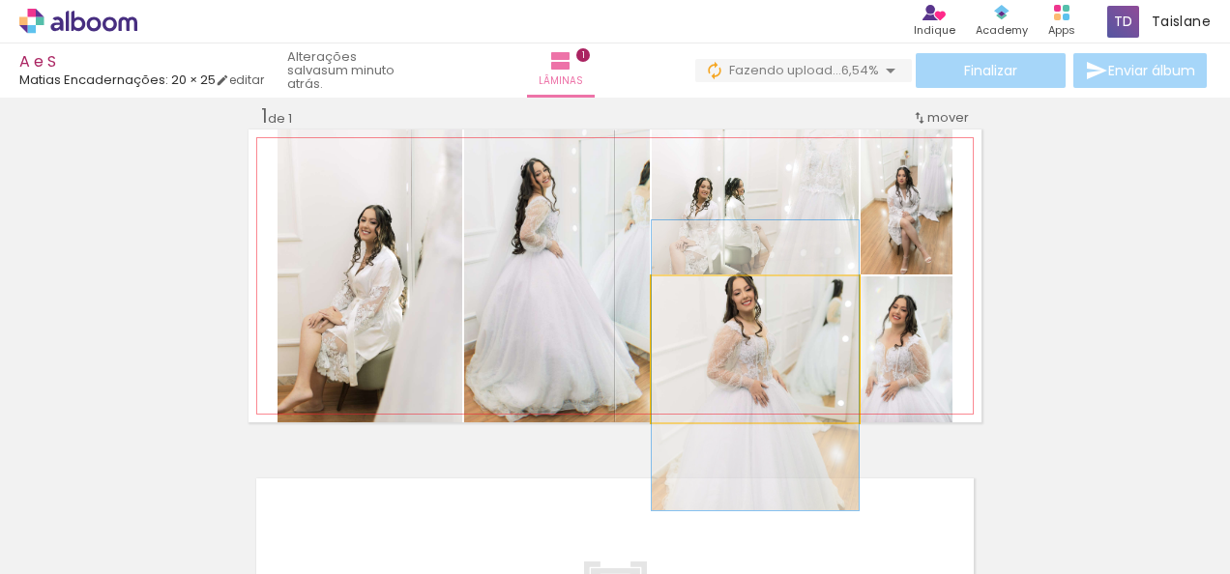
drag, startPoint x: 820, startPoint y: 375, endPoint x: 820, endPoint y: 392, distance: 16.4
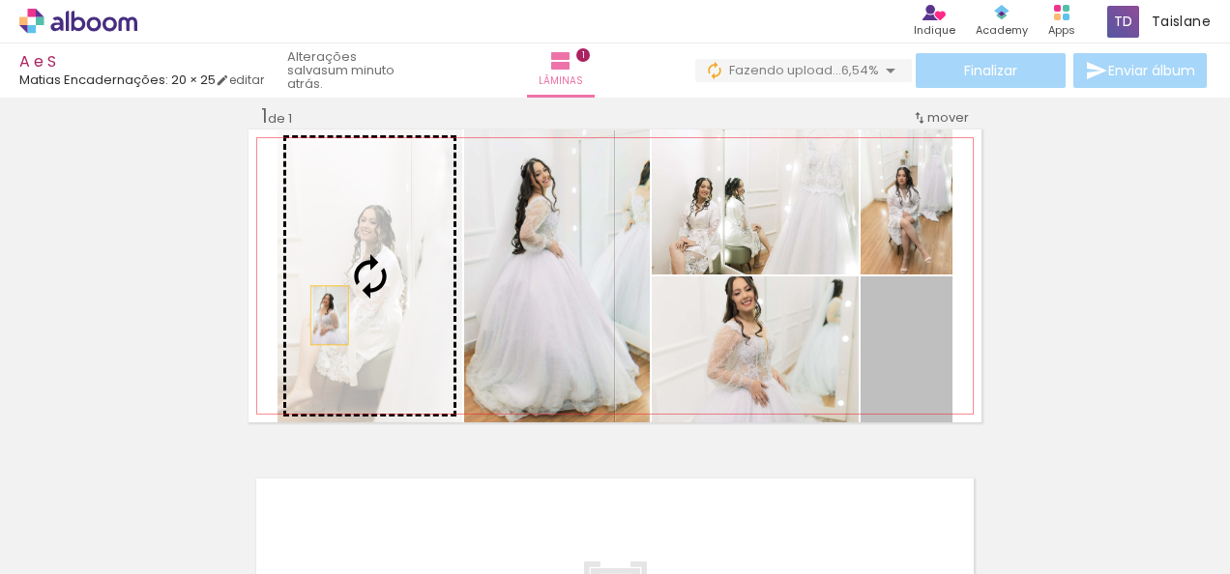
drag, startPoint x: 927, startPoint y: 348, endPoint x: 331, endPoint y: 311, distance: 597.6
click at [0, 0] on slot at bounding box center [0, 0] width 0 height 0
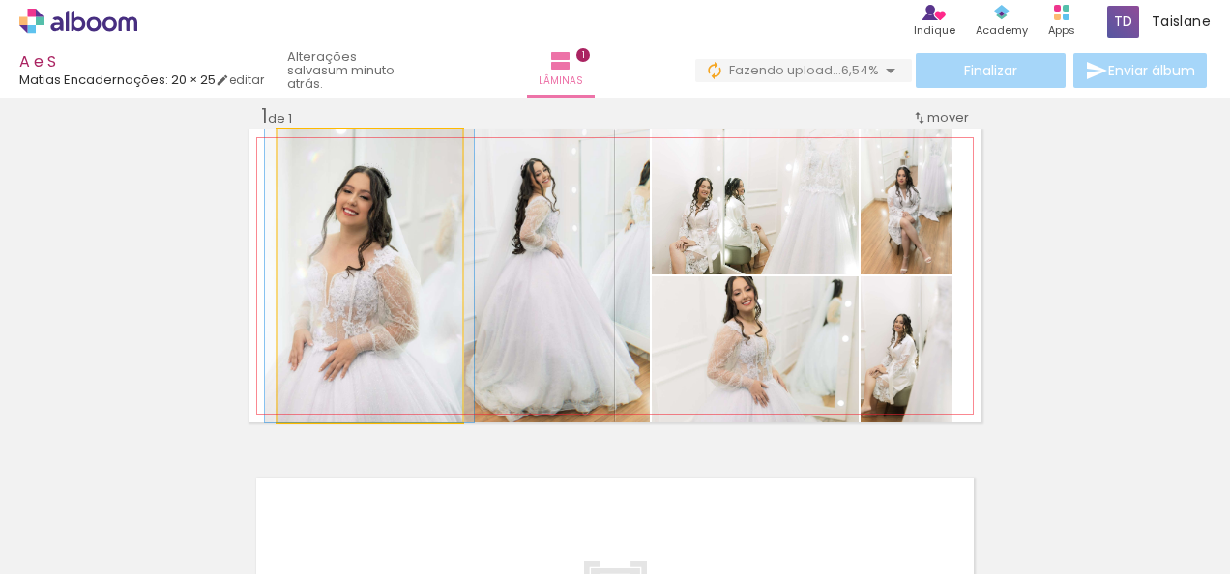
click at [331, 311] on quentale-photo at bounding box center [369, 276] width 185 height 293
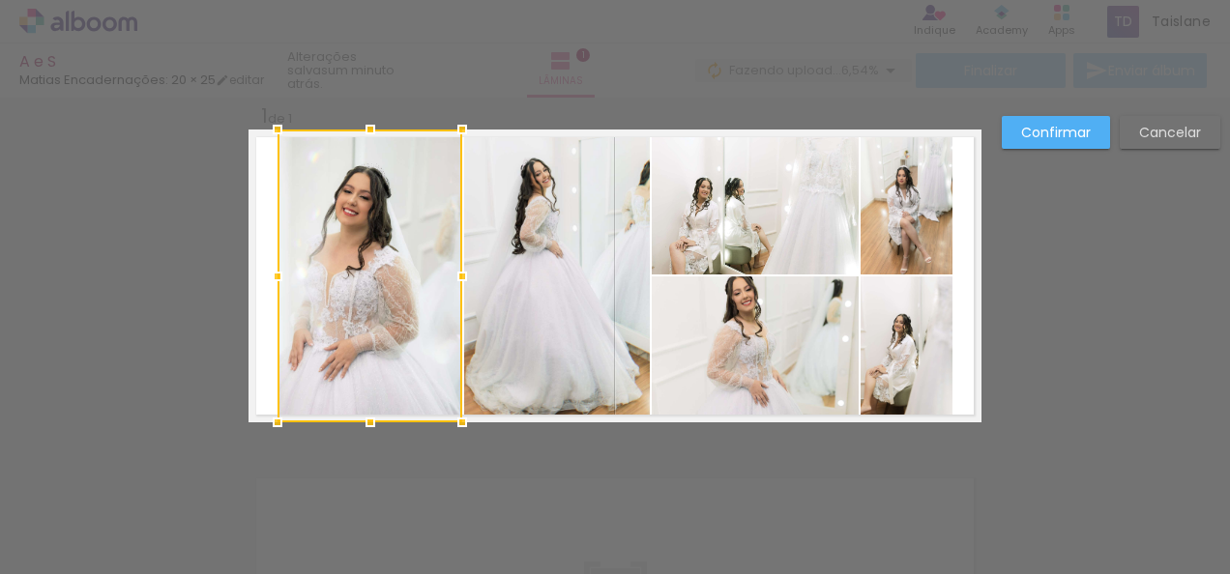
click at [331, 311] on div at bounding box center [369, 276] width 185 height 293
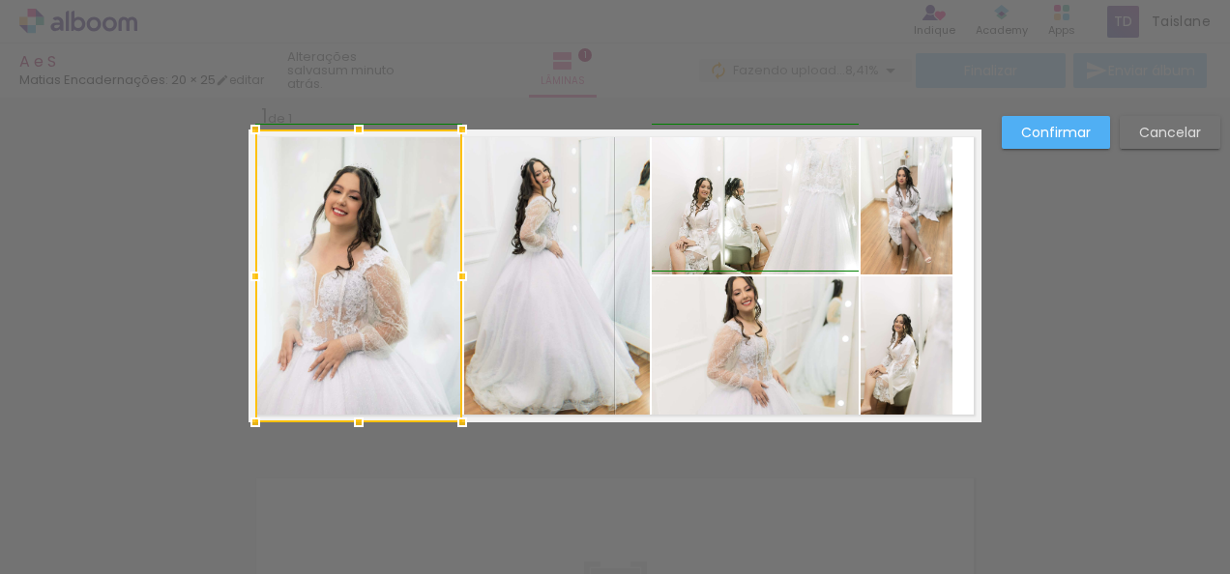
drag, startPoint x: 277, startPoint y: 282, endPoint x: 262, endPoint y: 282, distance: 15.5
click at [262, 282] on div at bounding box center [255, 276] width 39 height 39
click at [0, 0] on slot "Confirmar" at bounding box center [0, 0] width 0 height 0
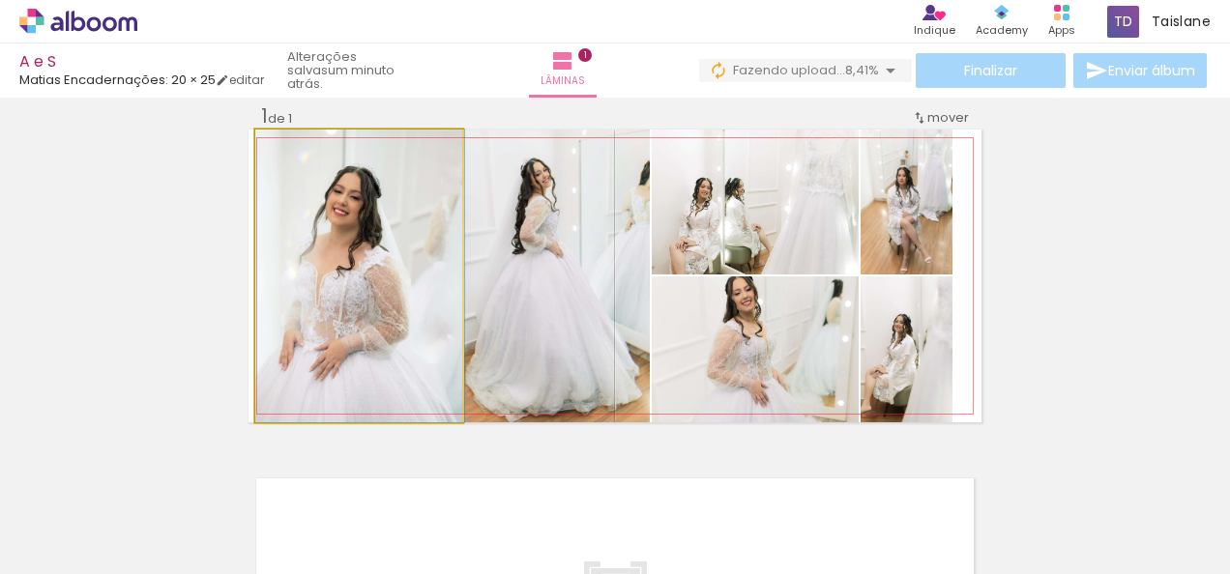
drag, startPoint x: 338, startPoint y: 384, endPoint x: 358, endPoint y: 384, distance: 19.3
drag, startPoint x: 358, startPoint y: 384, endPoint x: 368, endPoint y: 359, distance: 27.3
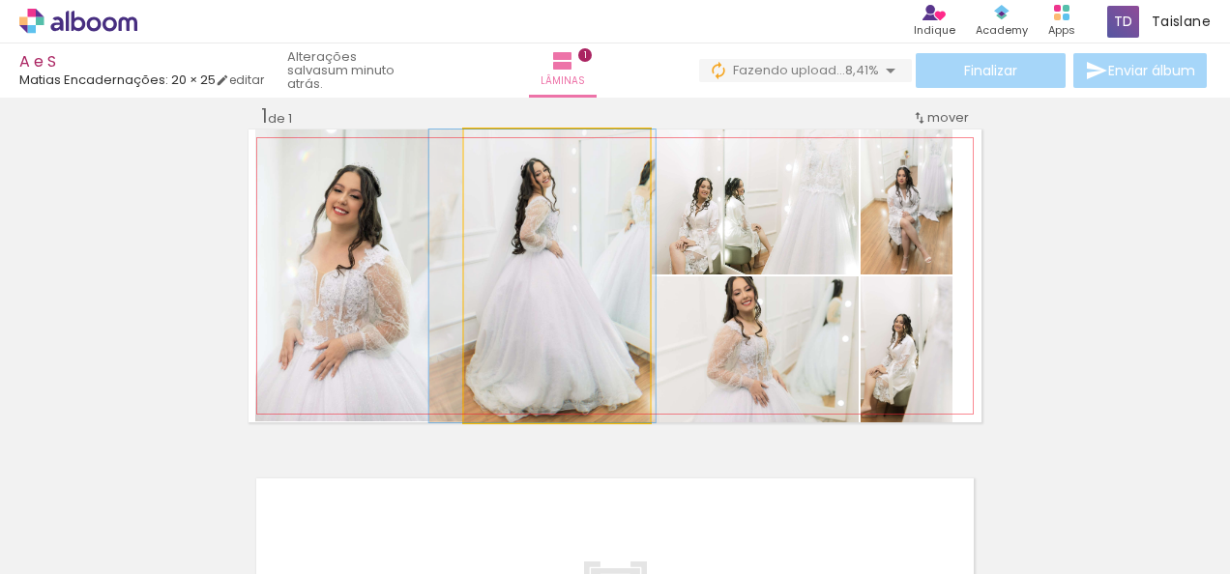
click at [582, 329] on quentale-photo at bounding box center [557, 276] width 186 height 293
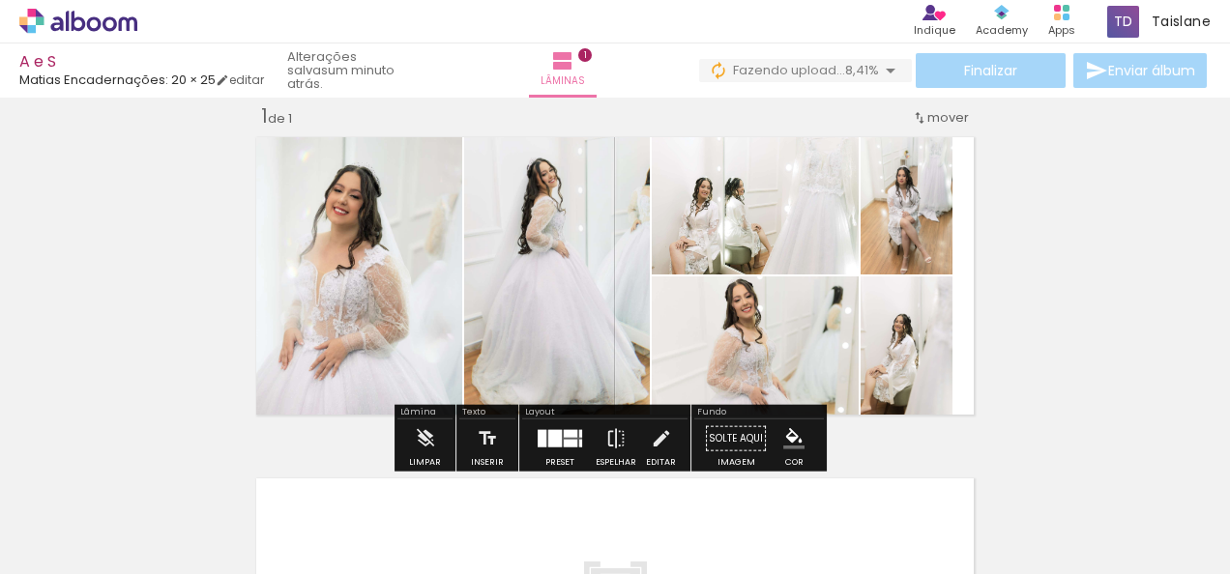
click at [1122, 319] on div "Inserir lâmina 1 de 1" at bounding box center [615, 422] width 1230 height 684
click at [966, 370] on quentale-layouter at bounding box center [614, 276] width 733 height 293
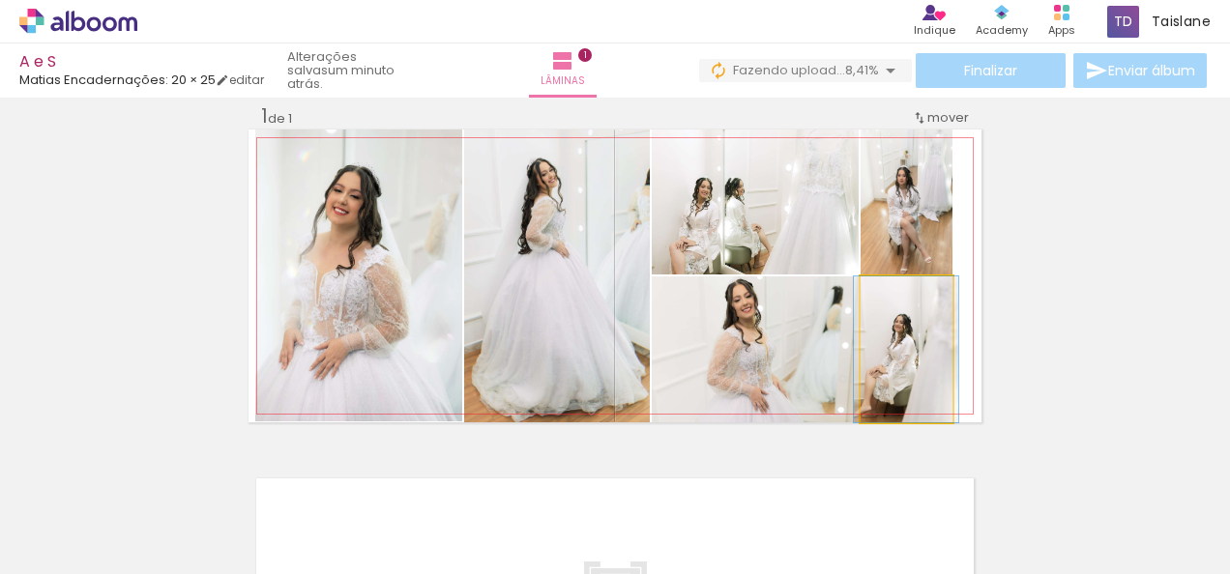
click at [932, 367] on quentale-photo at bounding box center [906, 350] width 92 height 146
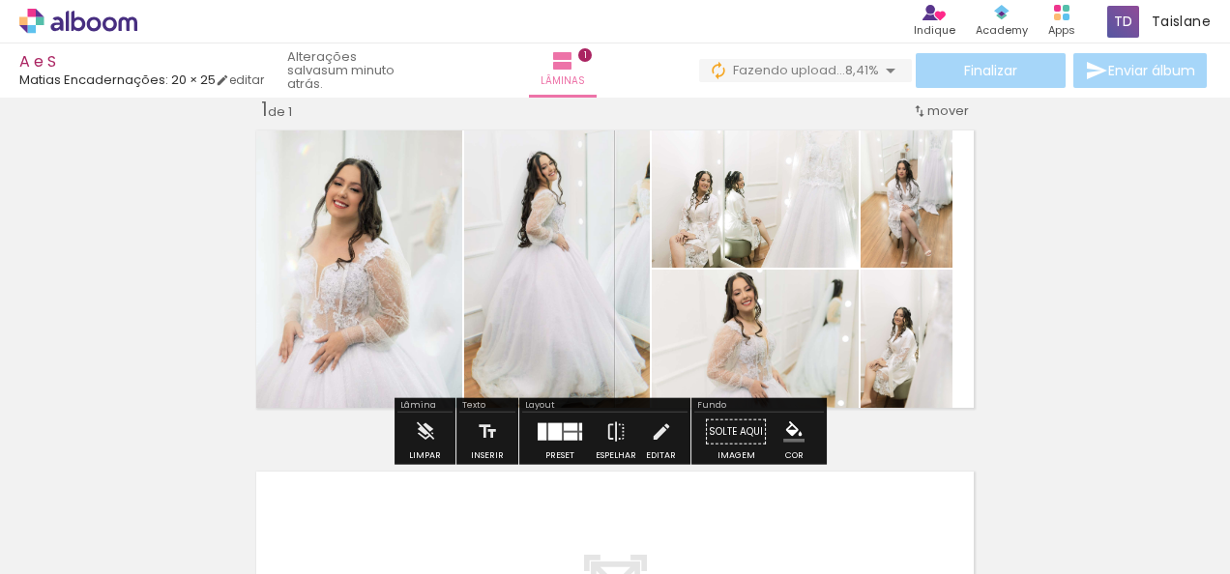
scroll to position [44, 0]
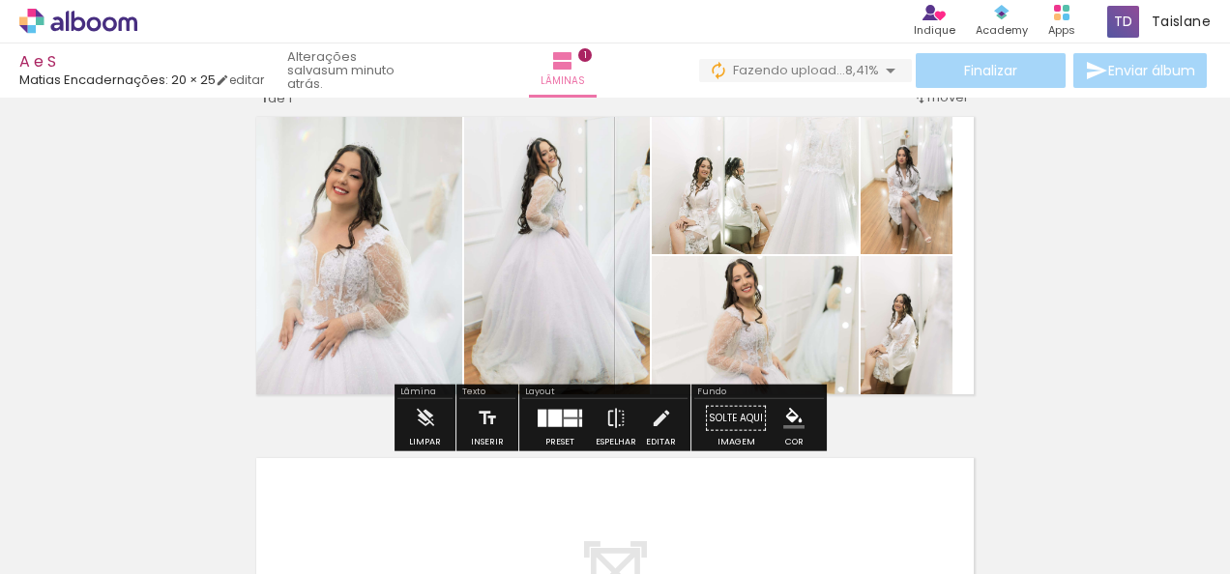
click at [995, 334] on div "Inserir lâmina 1 de 1" at bounding box center [615, 402] width 1230 height 684
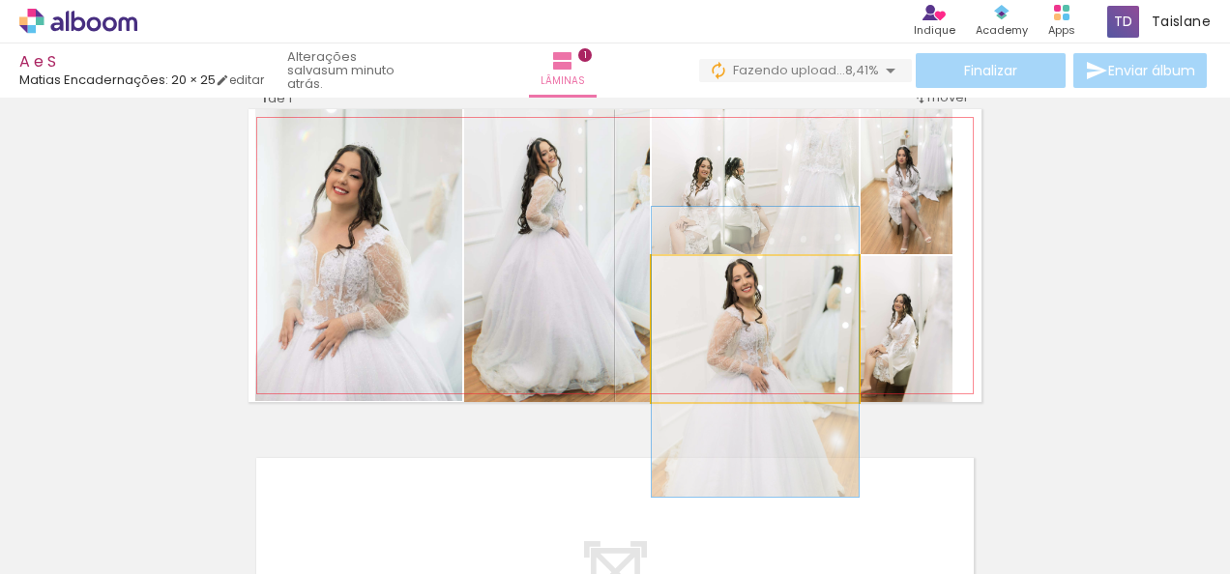
click at [783, 333] on quentale-photo at bounding box center [755, 329] width 207 height 146
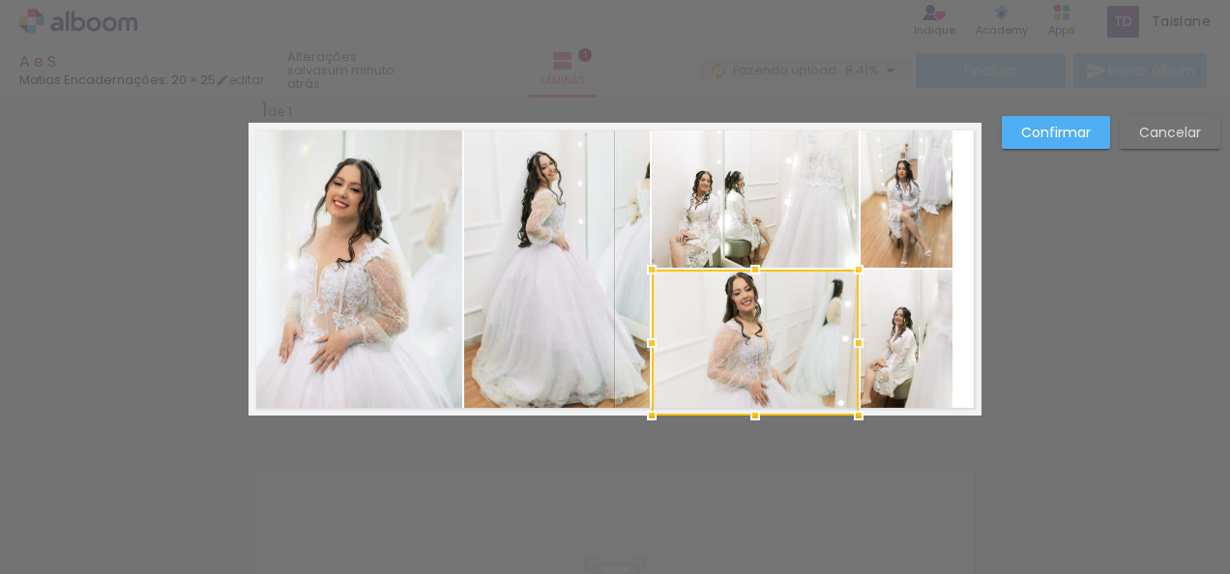
scroll to position [24, 0]
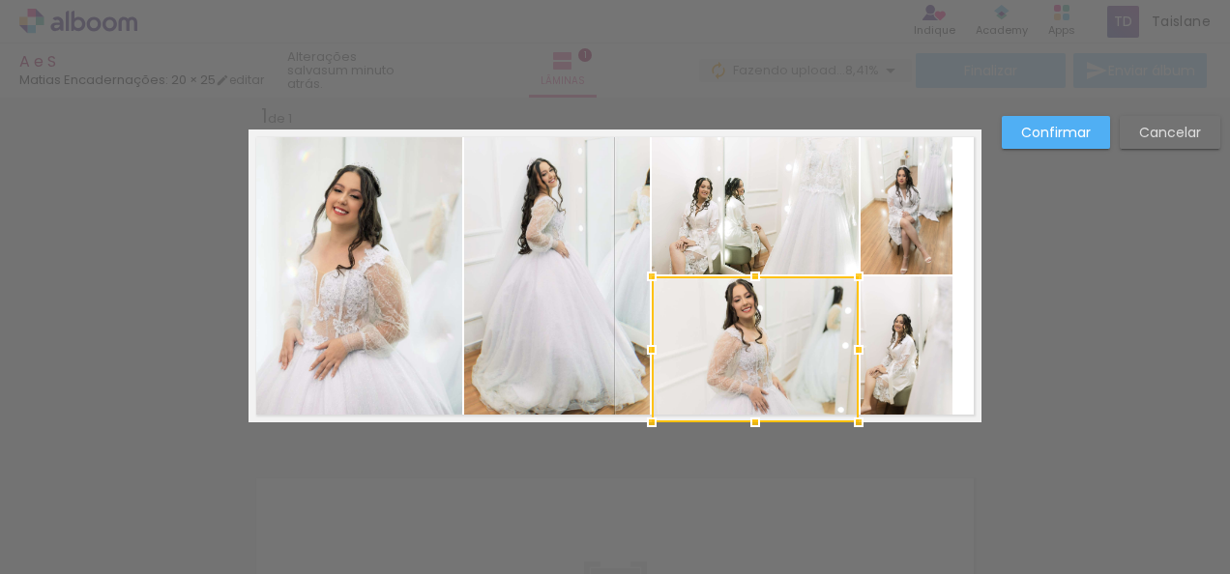
click at [748, 427] on div at bounding box center [755, 422] width 39 height 39
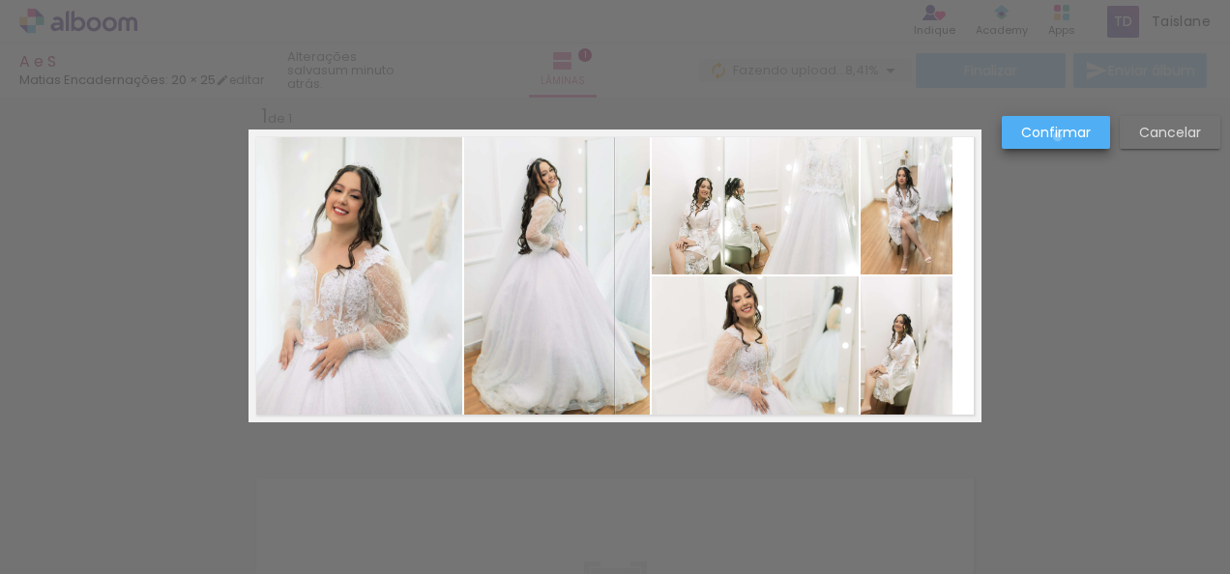
click at [0, 0] on slot "Confirmar" at bounding box center [0, 0] width 0 height 0
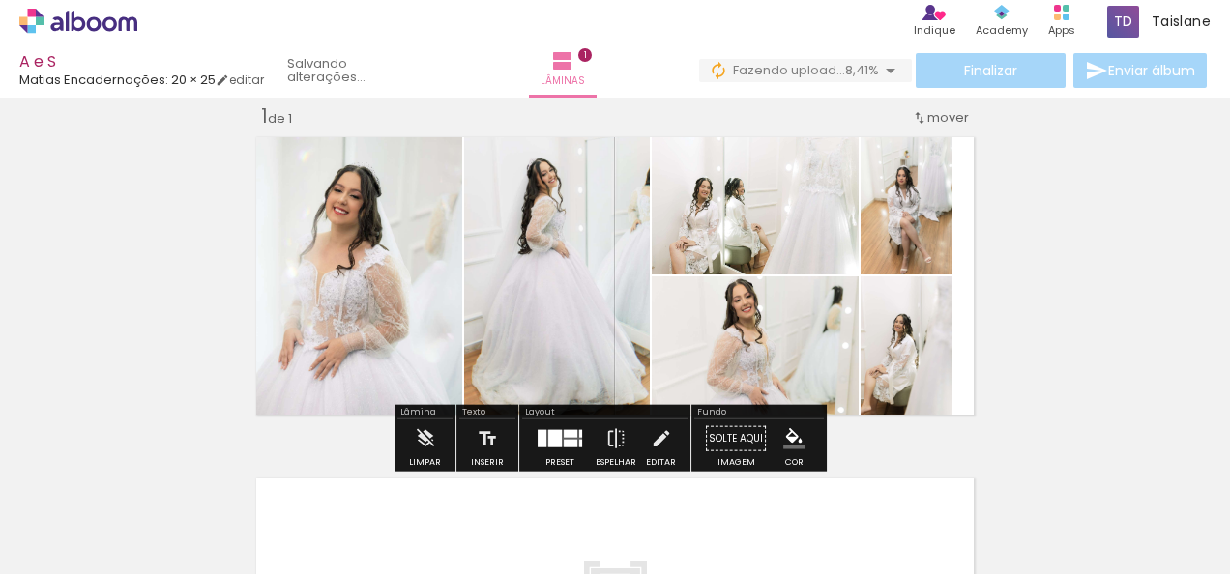
click at [933, 364] on quentale-photo at bounding box center [906, 350] width 92 height 146
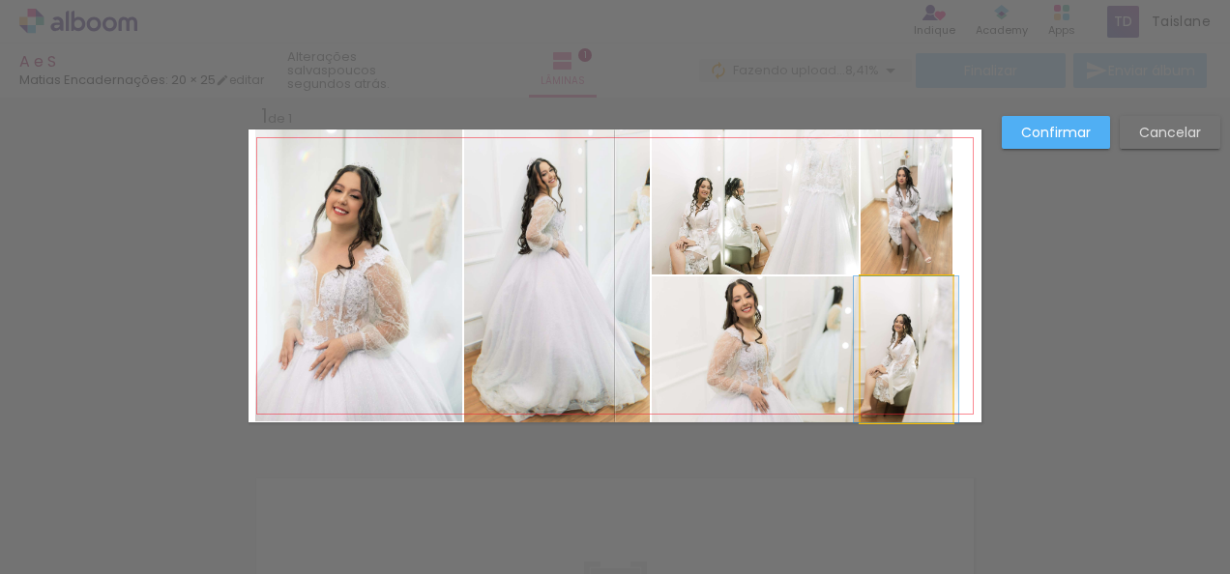
click at [933, 364] on quentale-photo at bounding box center [906, 350] width 92 height 146
click at [859, 277] on div at bounding box center [755, 277] width 207 height 0
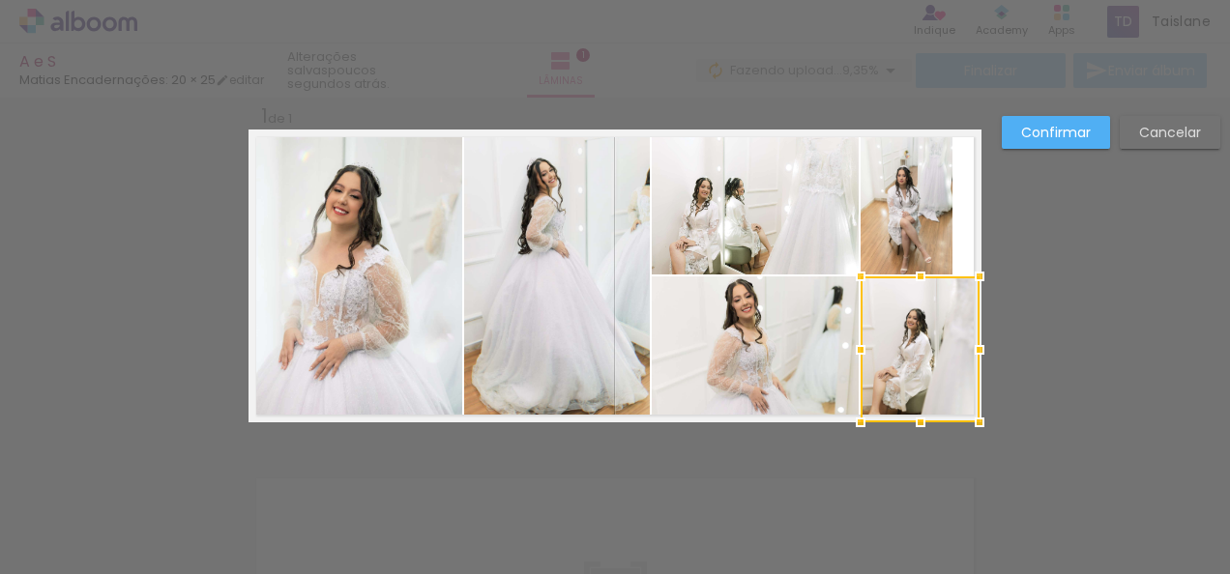
drag, startPoint x: 953, startPoint y: 344, endPoint x: 967, endPoint y: 344, distance: 13.5
click at [967, 344] on div at bounding box center [979, 350] width 39 height 39
click at [973, 348] on div at bounding box center [971, 350] width 39 height 39
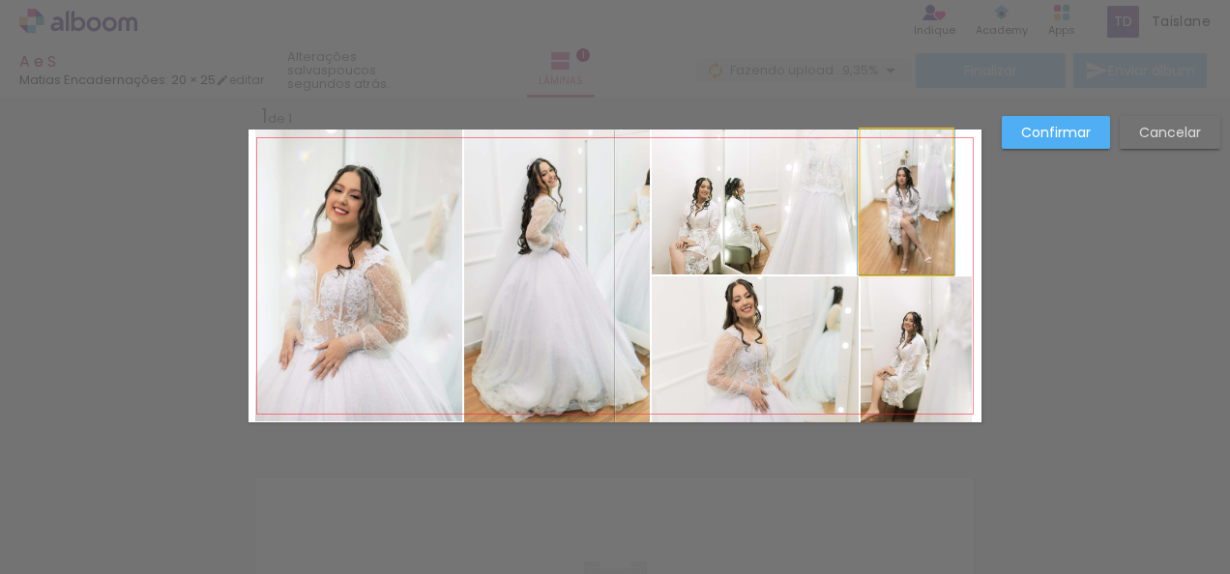
click at [900, 211] on quentale-photo at bounding box center [906, 202] width 92 height 145
click at [900, 277] on div at bounding box center [915, 350] width 111 height 146
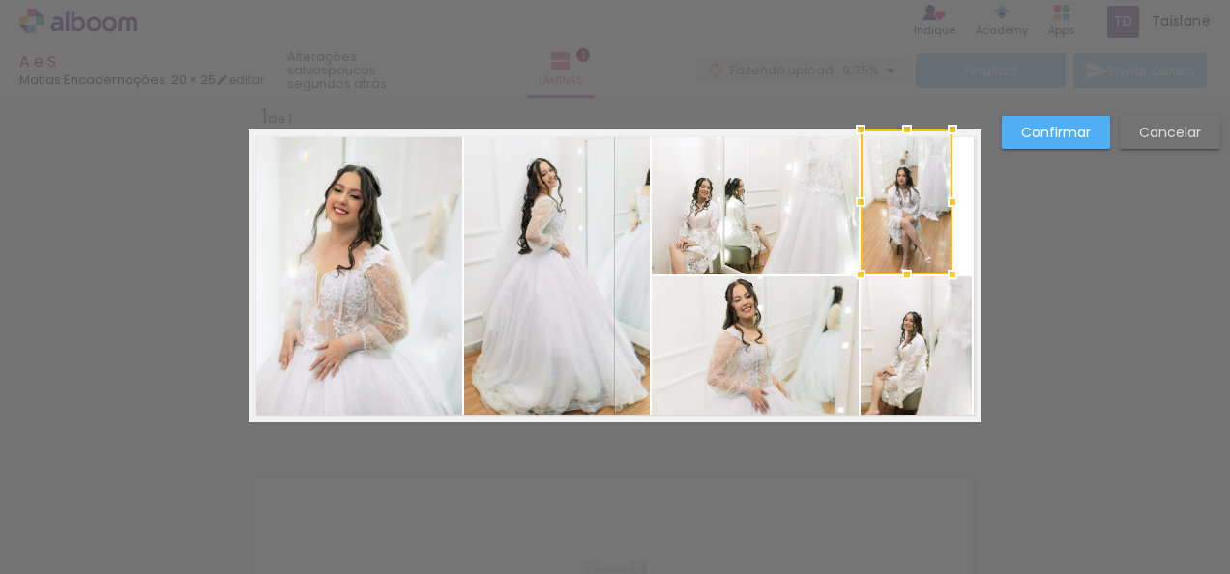
click at [900, 211] on div at bounding box center [906, 202] width 92 height 145
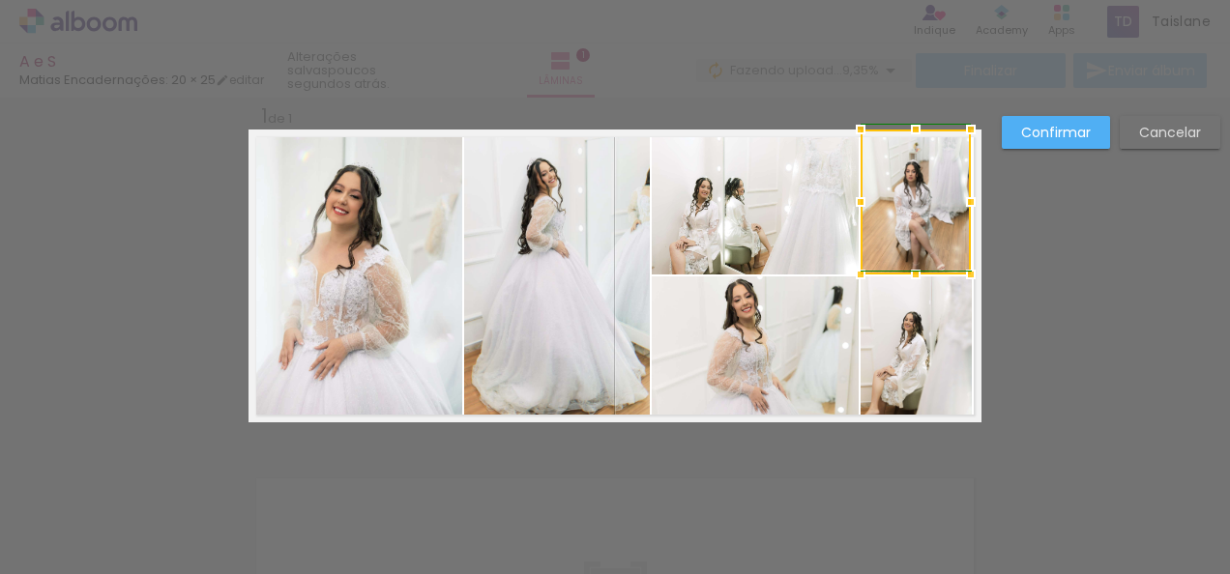
drag, startPoint x: 947, startPoint y: 203, endPoint x: 964, endPoint y: 203, distance: 16.4
click at [964, 203] on div at bounding box center [970, 202] width 39 height 39
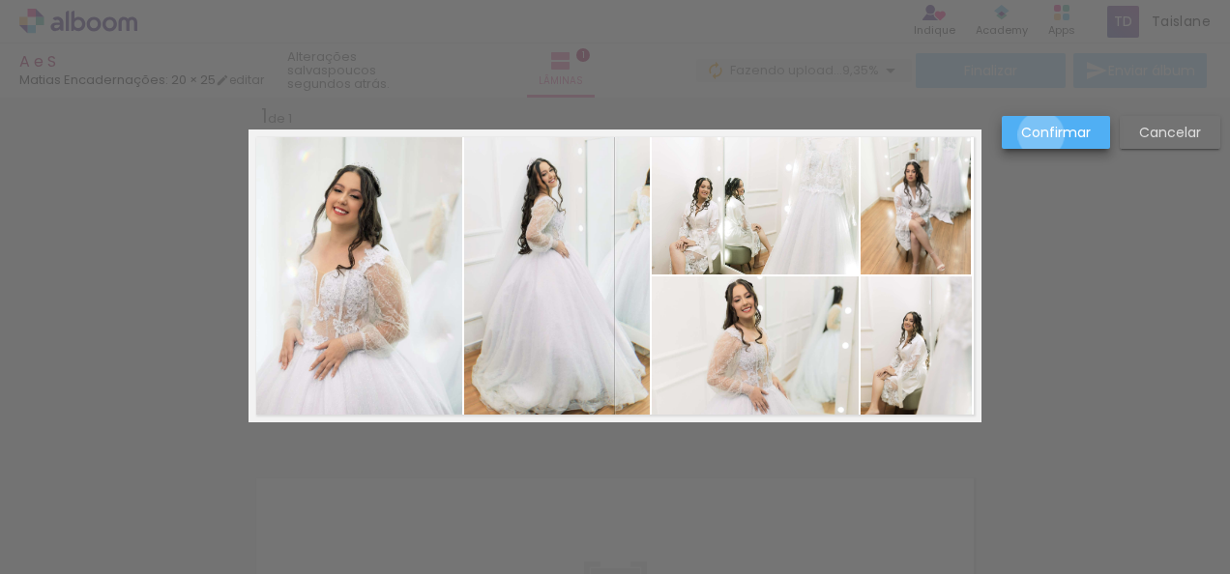
click at [0, 0] on slot "Confirmar" at bounding box center [0, 0] width 0 height 0
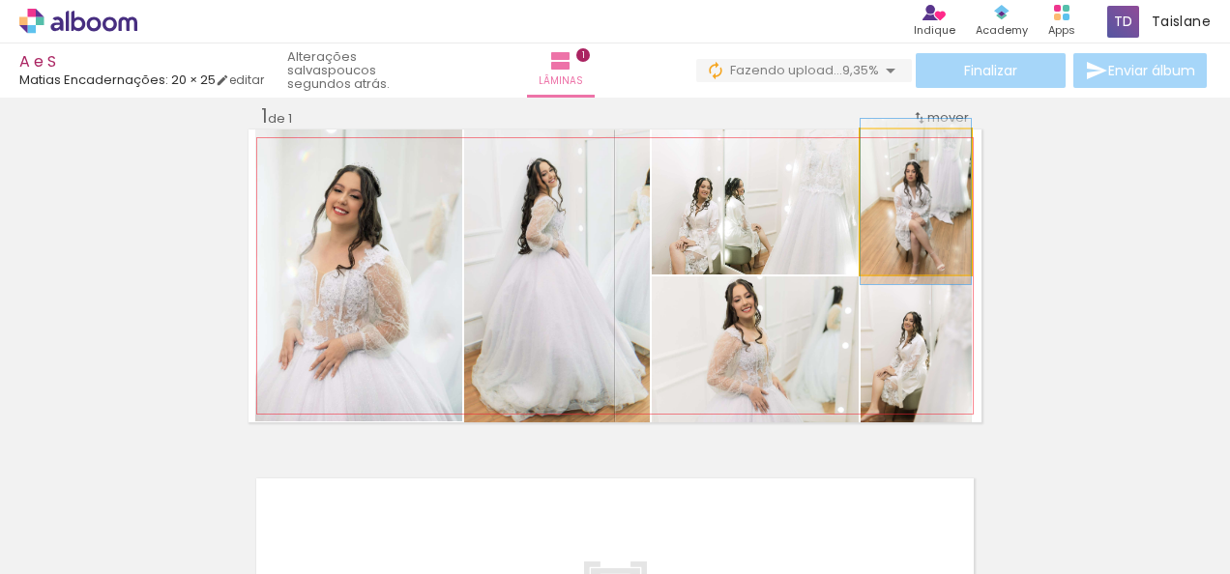
click at [918, 244] on quentale-photo at bounding box center [915, 202] width 110 height 145
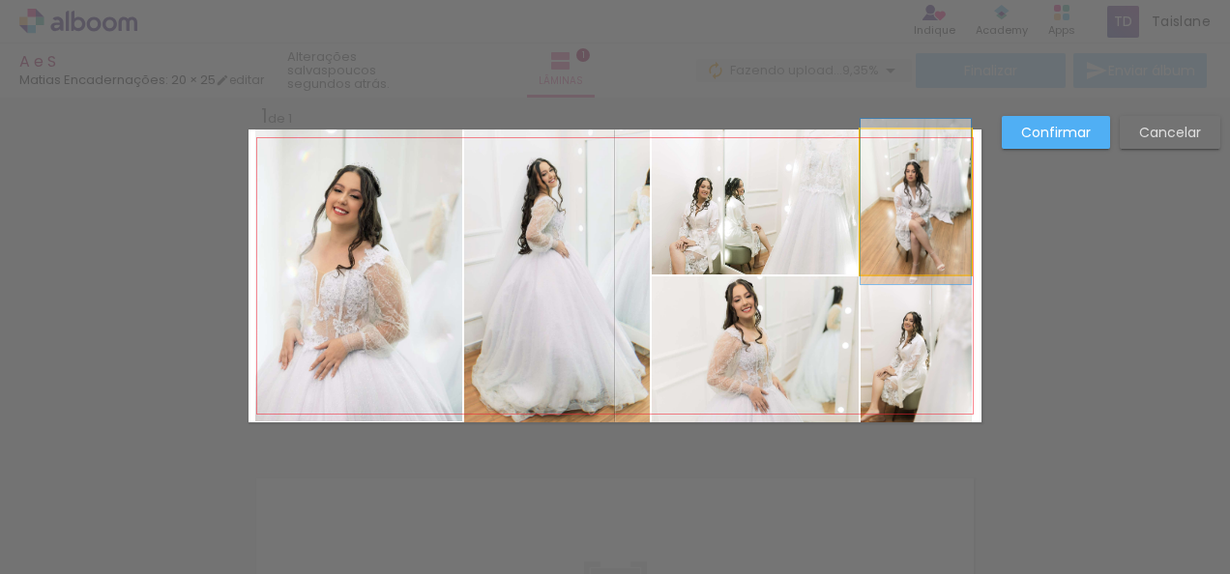
click at [918, 244] on quentale-photo at bounding box center [915, 202] width 110 height 145
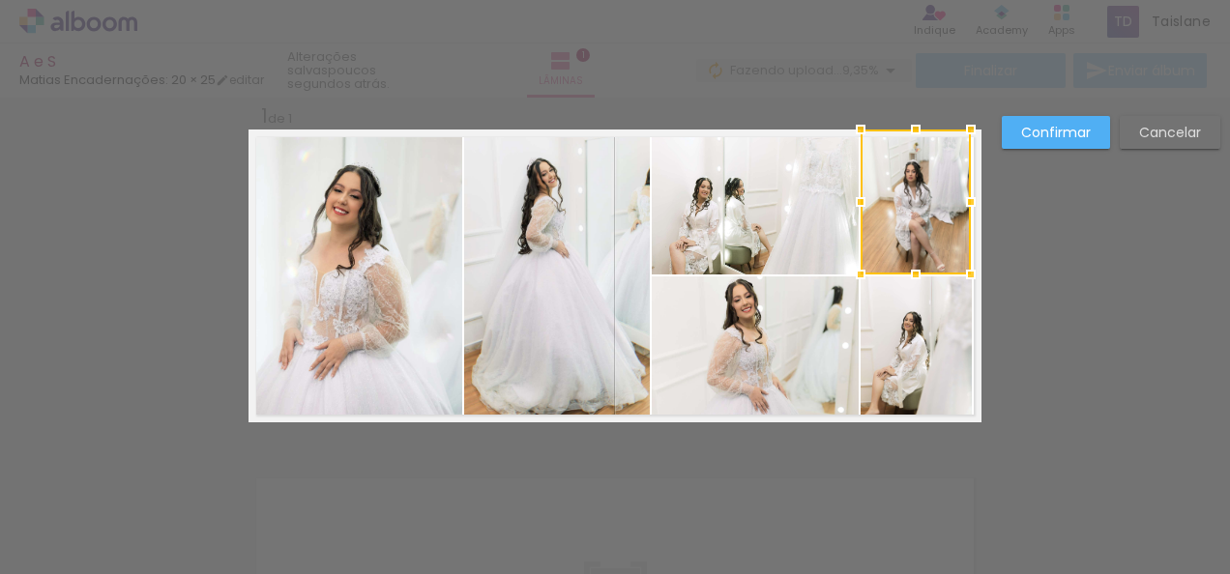
click at [918, 244] on div at bounding box center [915, 202] width 110 height 145
click at [969, 201] on div at bounding box center [968, 202] width 39 height 39
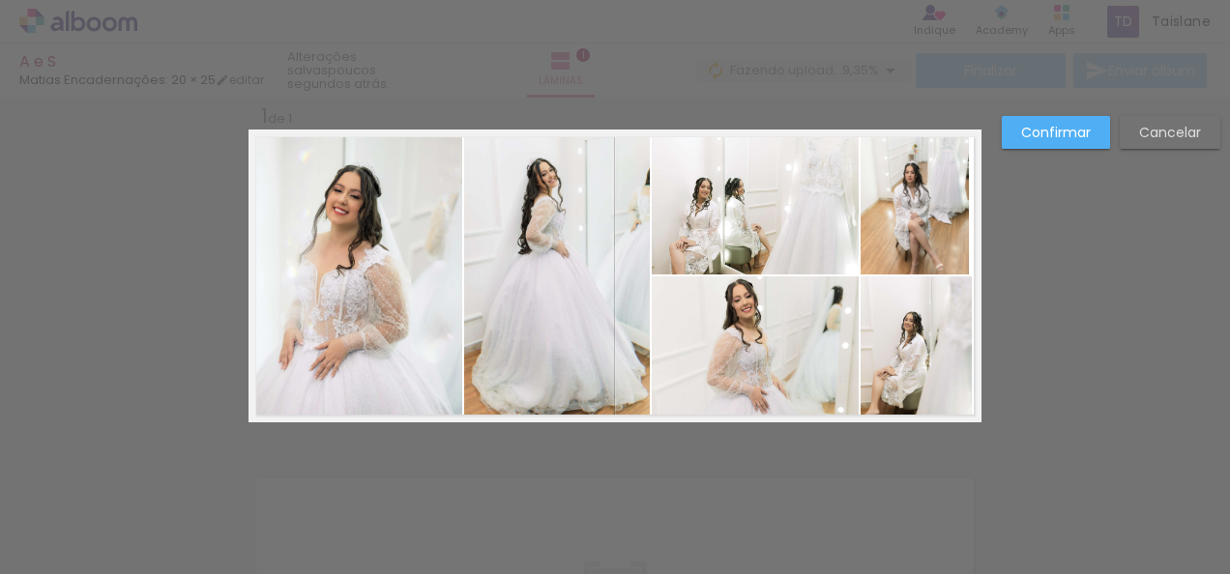
click at [940, 216] on quentale-photo at bounding box center [914, 202] width 108 height 145
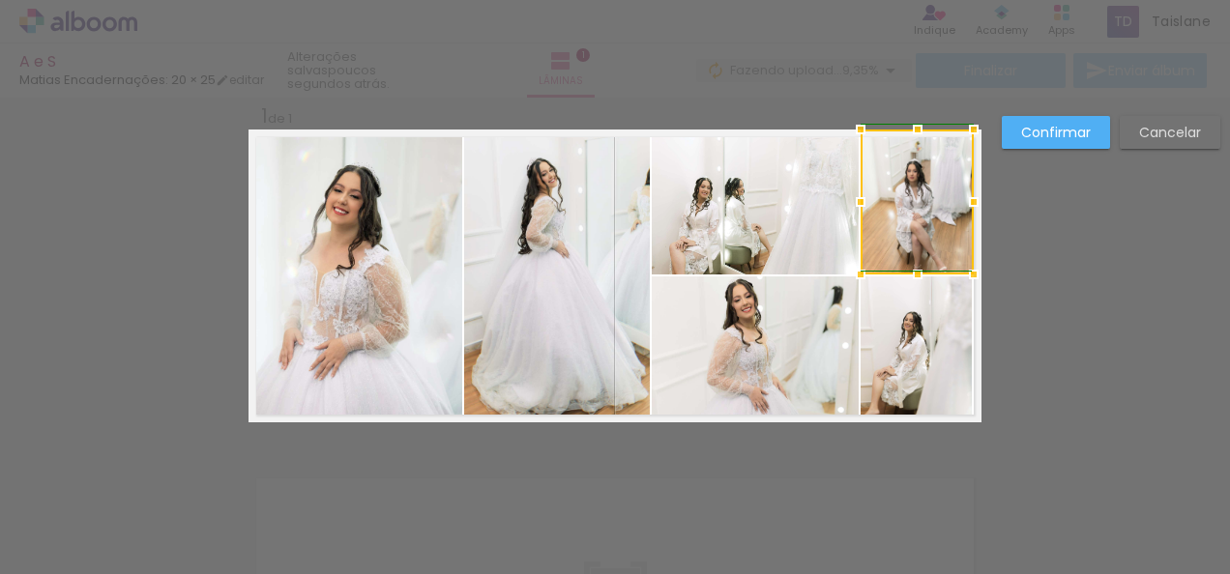
click at [960, 210] on div at bounding box center [973, 202] width 39 height 39
click at [0, 0] on slot "Confirmar" at bounding box center [0, 0] width 0 height 0
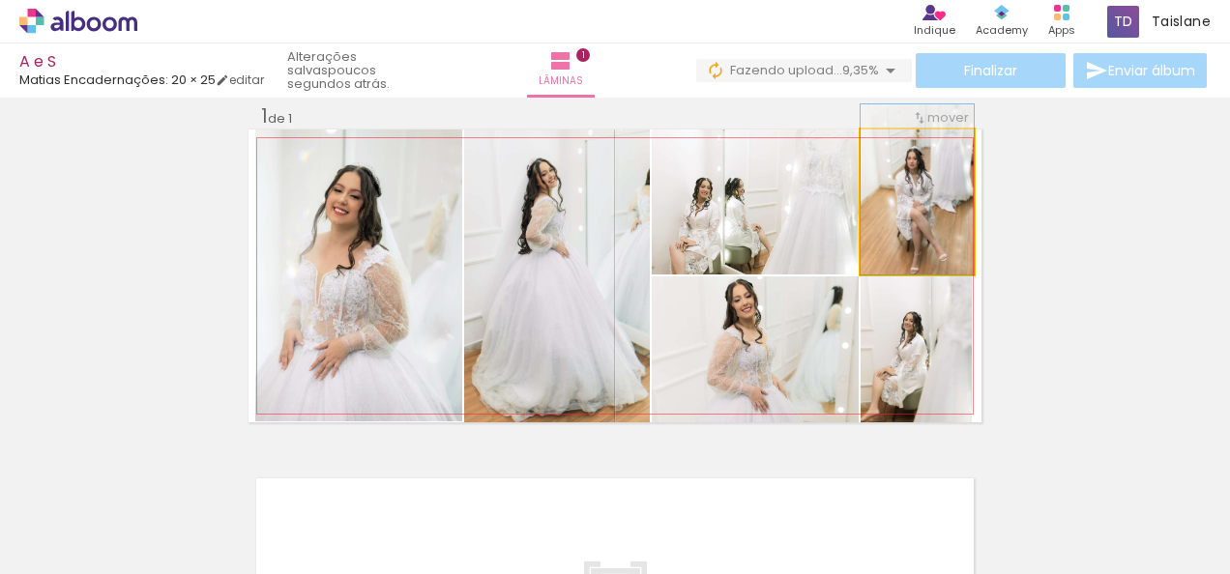
drag, startPoint x: 932, startPoint y: 221, endPoint x: 934, endPoint y: 191, distance: 30.0
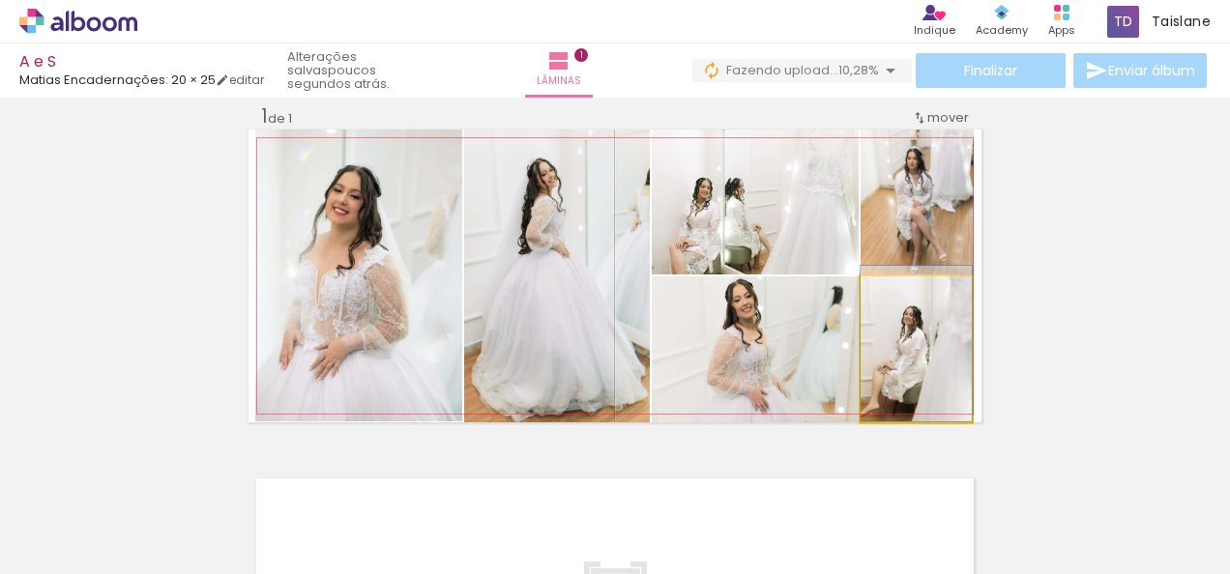
drag, startPoint x: 949, startPoint y: 350, endPoint x: 955, endPoint y: 323, distance: 27.7
click at [914, 367] on quentale-photo at bounding box center [915, 350] width 111 height 146
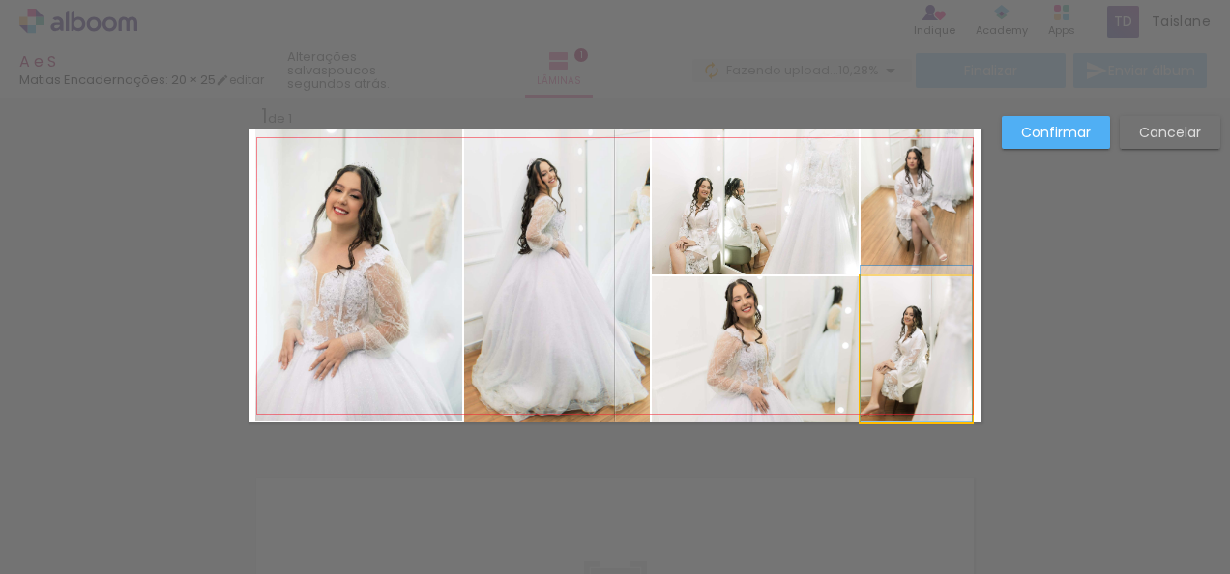
click at [914, 367] on quentale-photo at bounding box center [915, 350] width 111 height 146
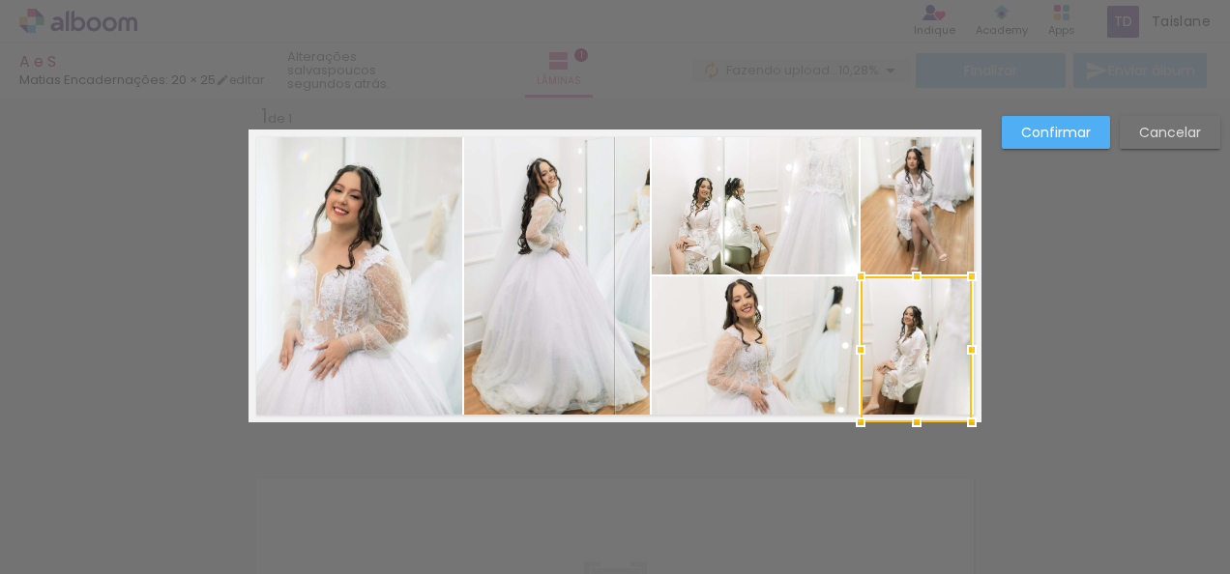
click at [914, 367] on div at bounding box center [915, 350] width 111 height 146
click at [909, 420] on div at bounding box center [916, 418] width 39 height 39
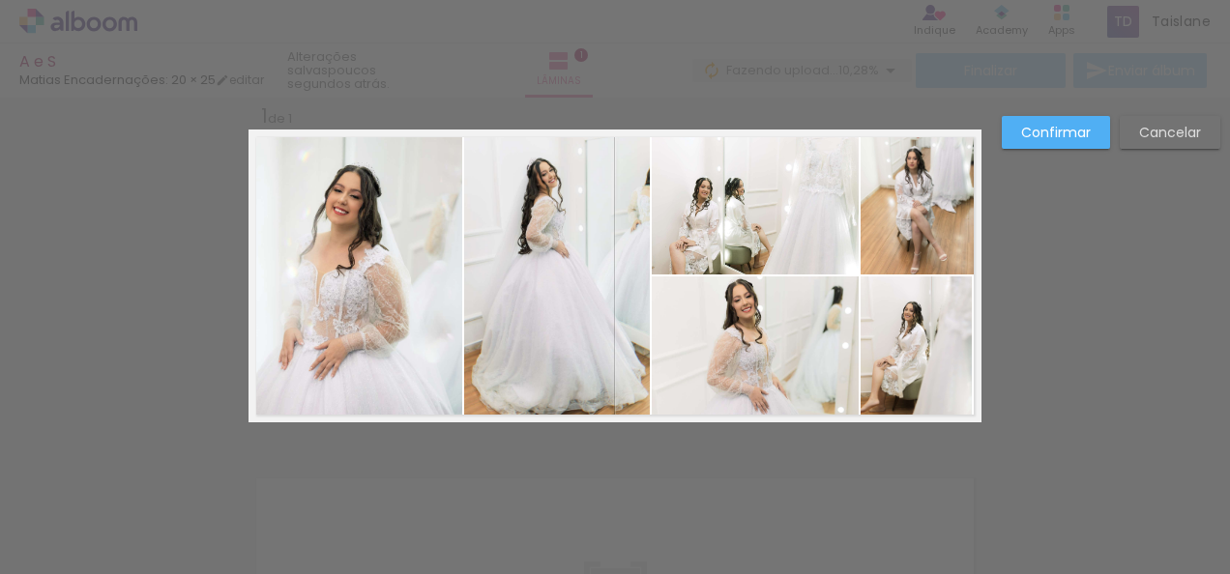
click at [909, 420] on quentale-layouter at bounding box center [614, 276] width 733 height 293
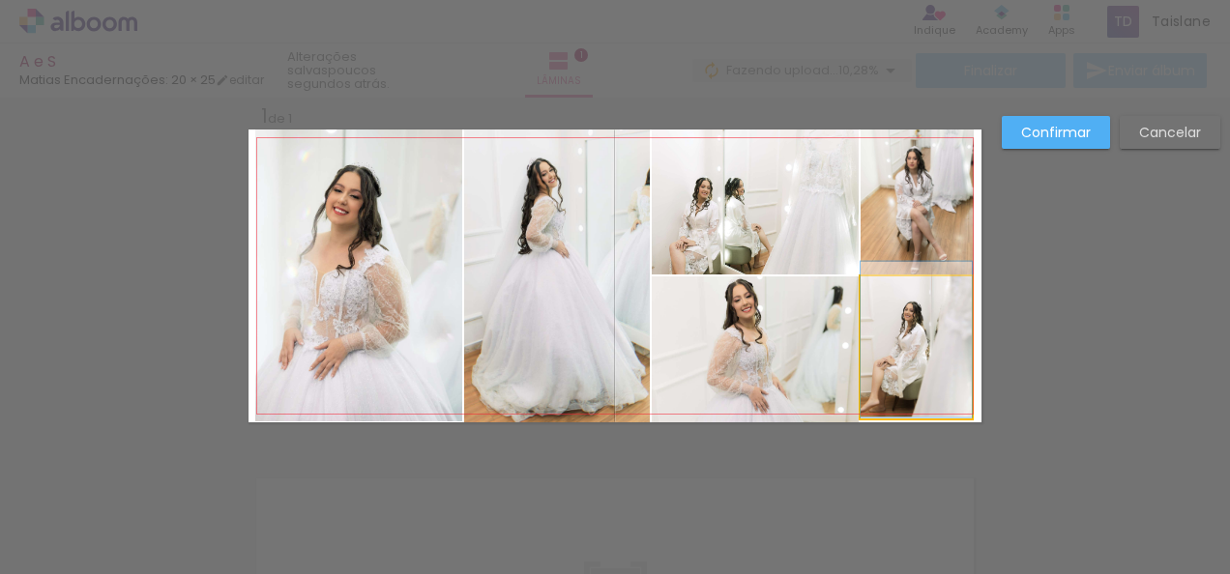
click at [921, 391] on quentale-photo at bounding box center [915, 348] width 111 height 142
click at [921, 391] on div at bounding box center [915, 348] width 111 height 142
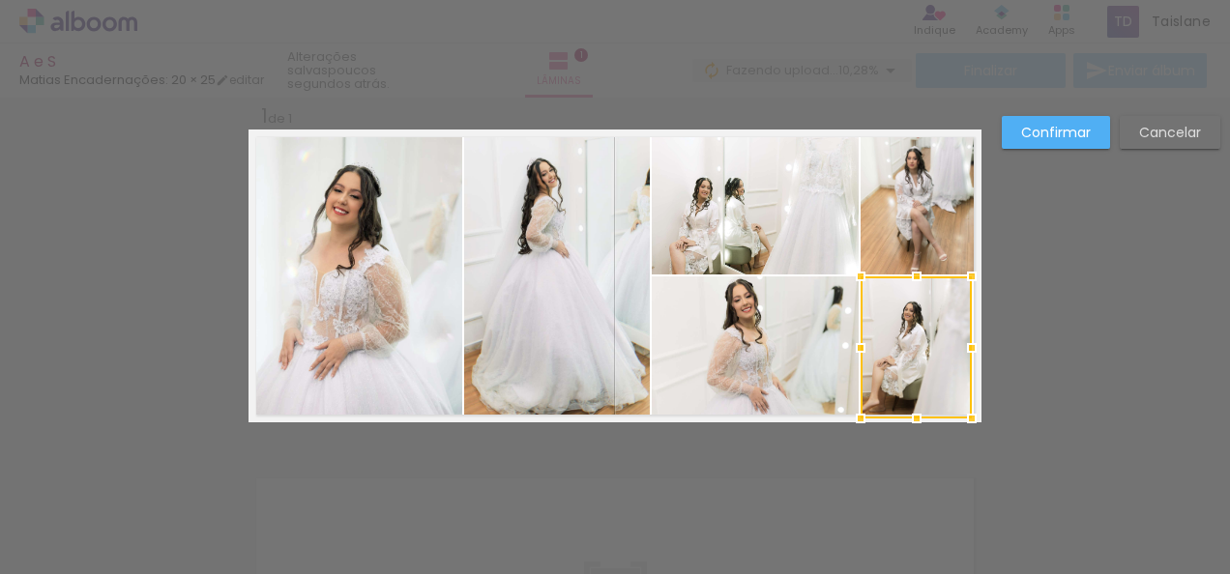
click at [921, 391] on div at bounding box center [915, 348] width 111 height 142
click at [913, 417] on div at bounding box center [916, 419] width 39 height 39
click at [0, 0] on slot "Confirmar" at bounding box center [0, 0] width 0 height 0
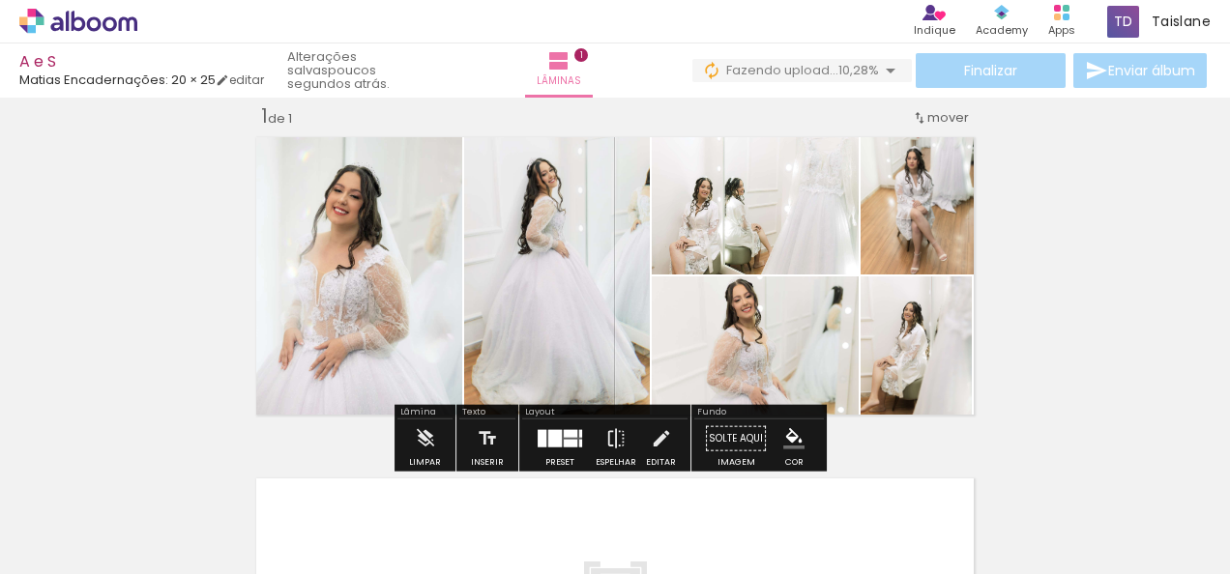
click at [914, 336] on div "Largura Cor" at bounding box center [922, 326] width 35 height 29
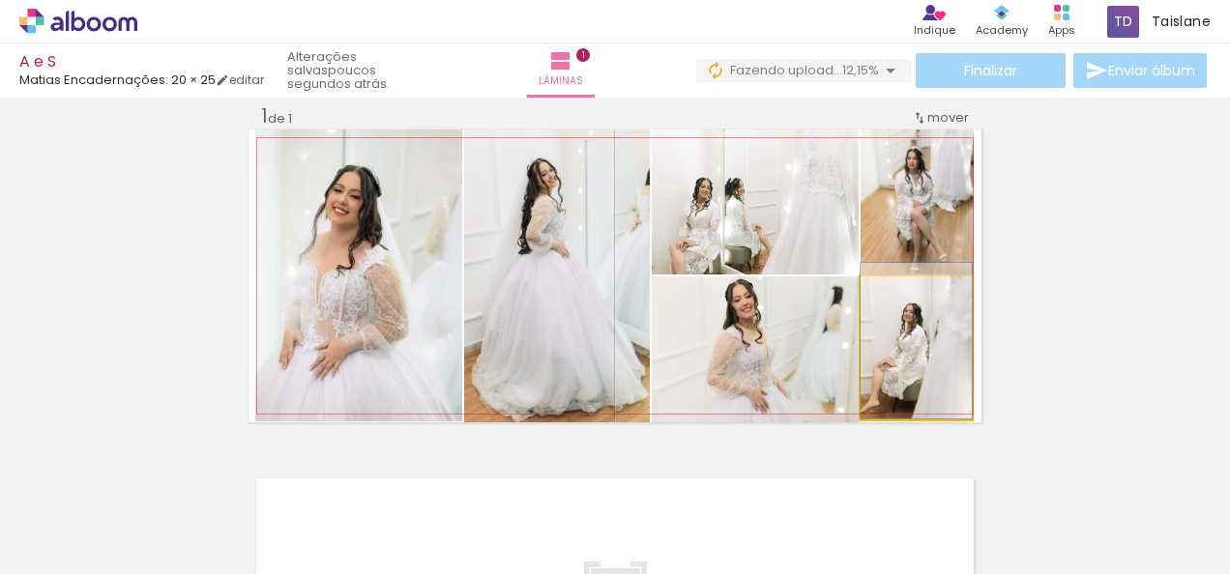
drag, startPoint x: 876, startPoint y: 365, endPoint x: 920, endPoint y: 321, distance: 62.9
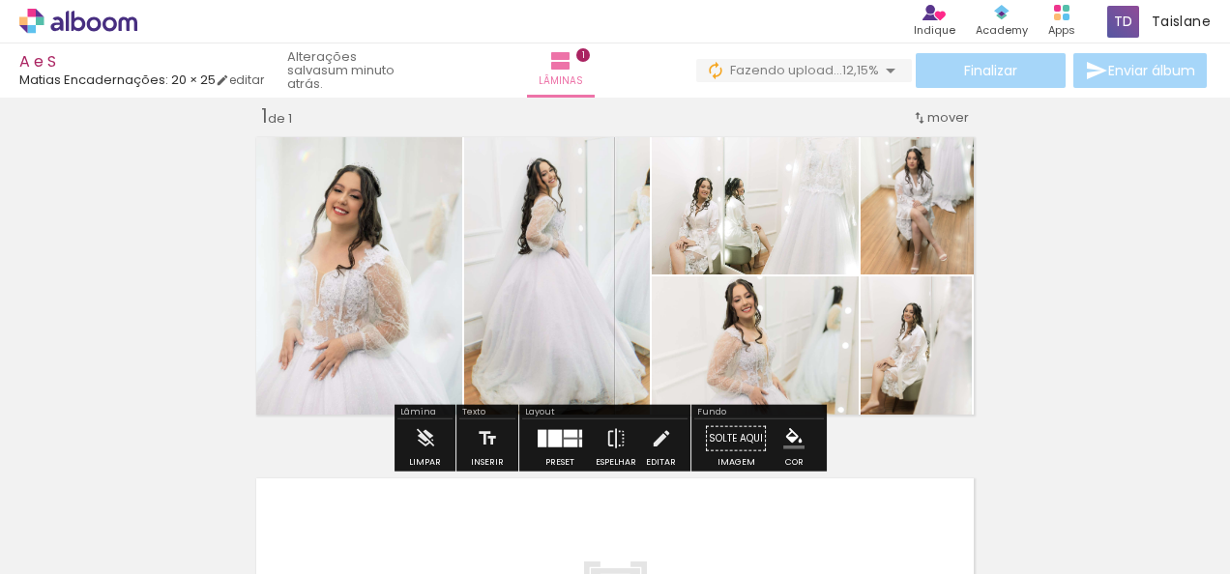
click at [1042, 280] on div "Inserir lâmina 1 de 1" at bounding box center [615, 422] width 1230 height 684
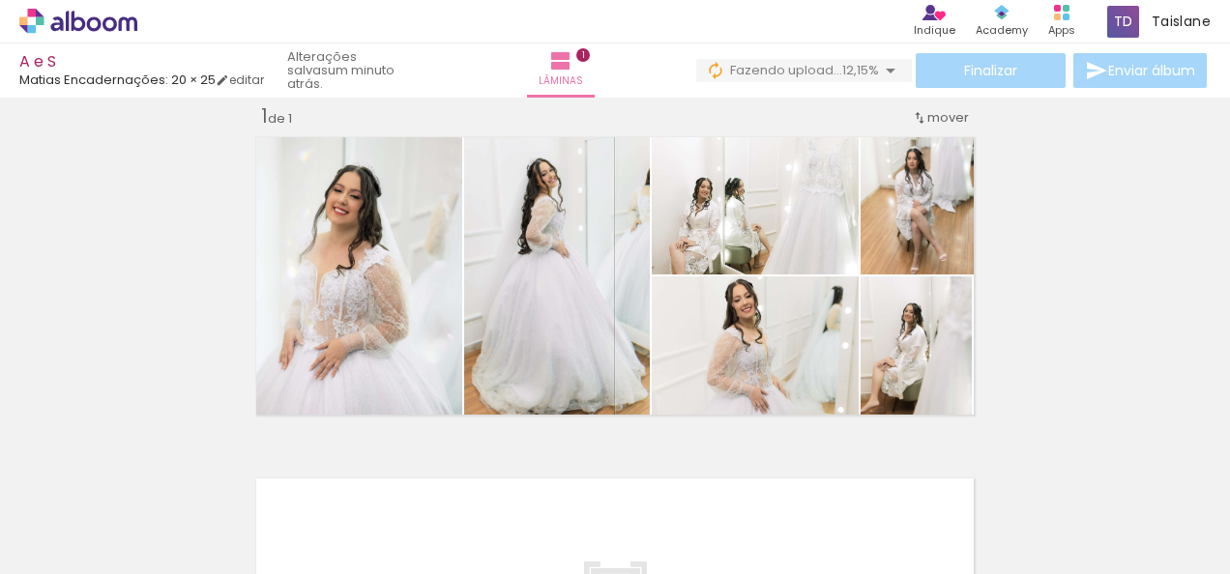
click at [1042, 280] on div "Inserir lâmina 1 de 1" at bounding box center [615, 422] width 1230 height 684
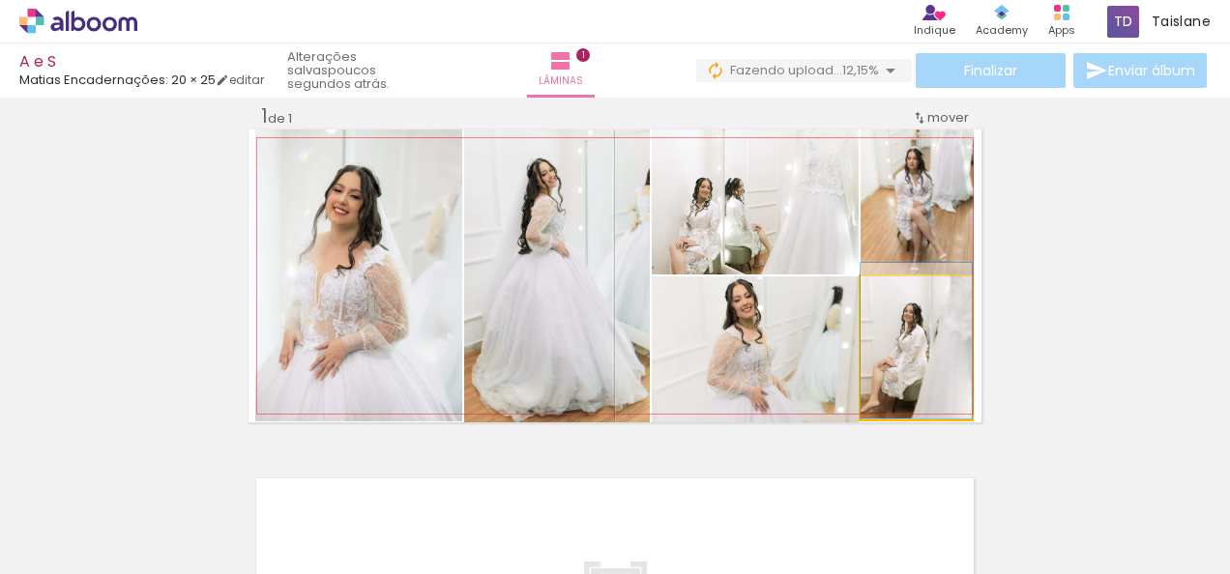
click at [934, 360] on quentale-photo at bounding box center [915, 348] width 111 height 143
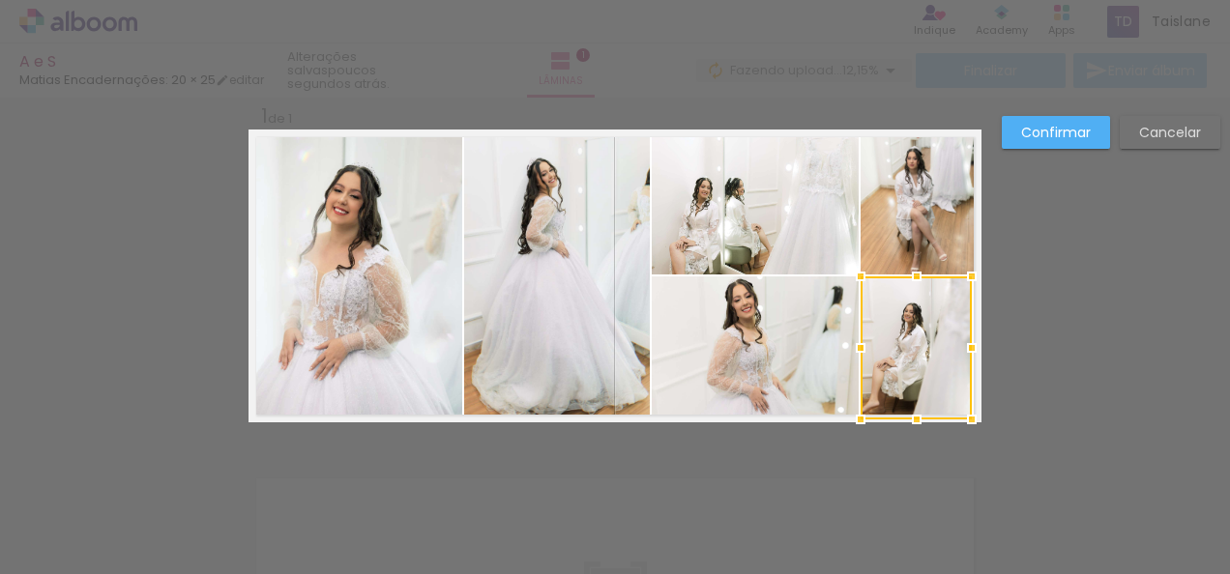
click at [934, 360] on div at bounding box center [915, 348] width 111 height 143
click at [966, 351] on div at bounding box center [973, 348] width 39 height 39
click at [1058, 120] on paper-button "Confirmar" at bounding box center [1056, 132] width 108 height 33
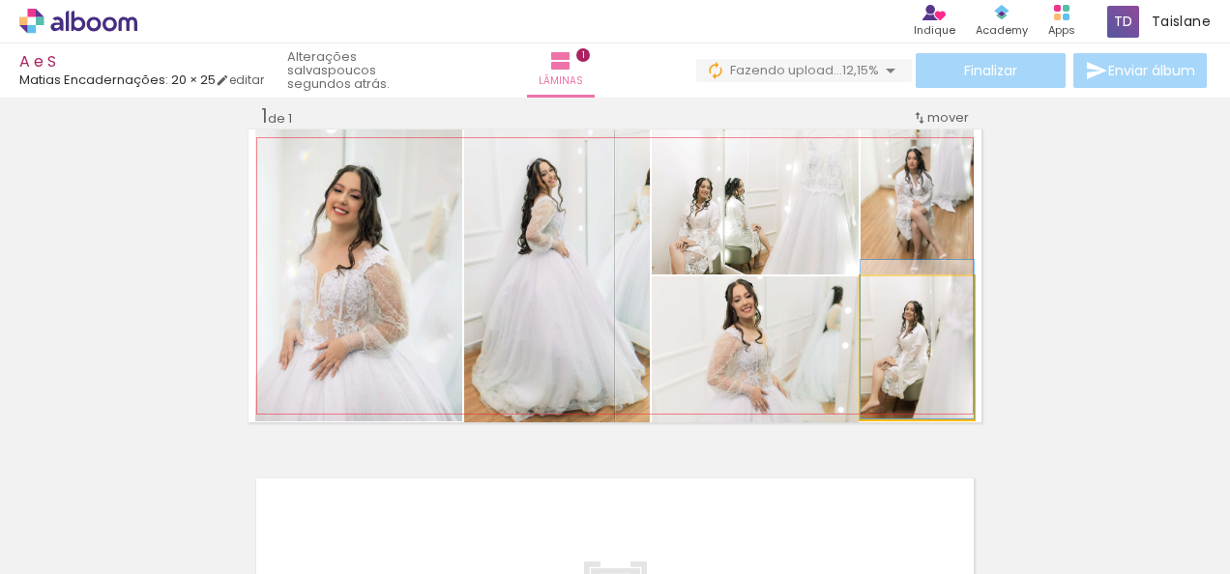
drag, startPoint x: 935, startPoint y: 356, endPoint x: 936, endPoint y: 338, distance: 17.4
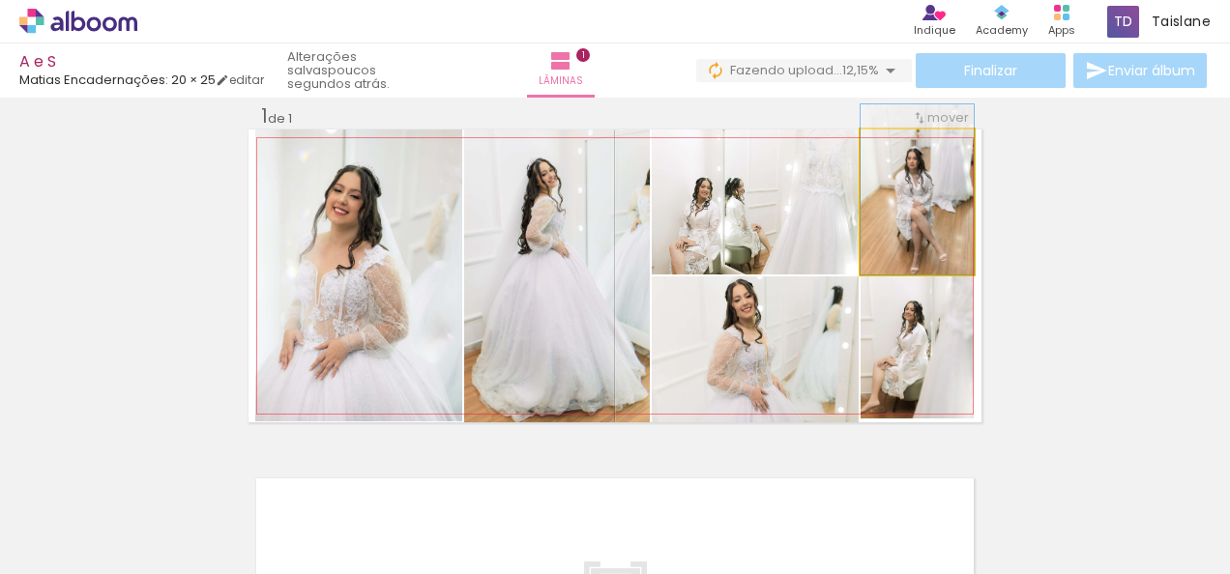
click at [933, 257] on quentale-photo at bounding box center [916, 202] width 113 height 145
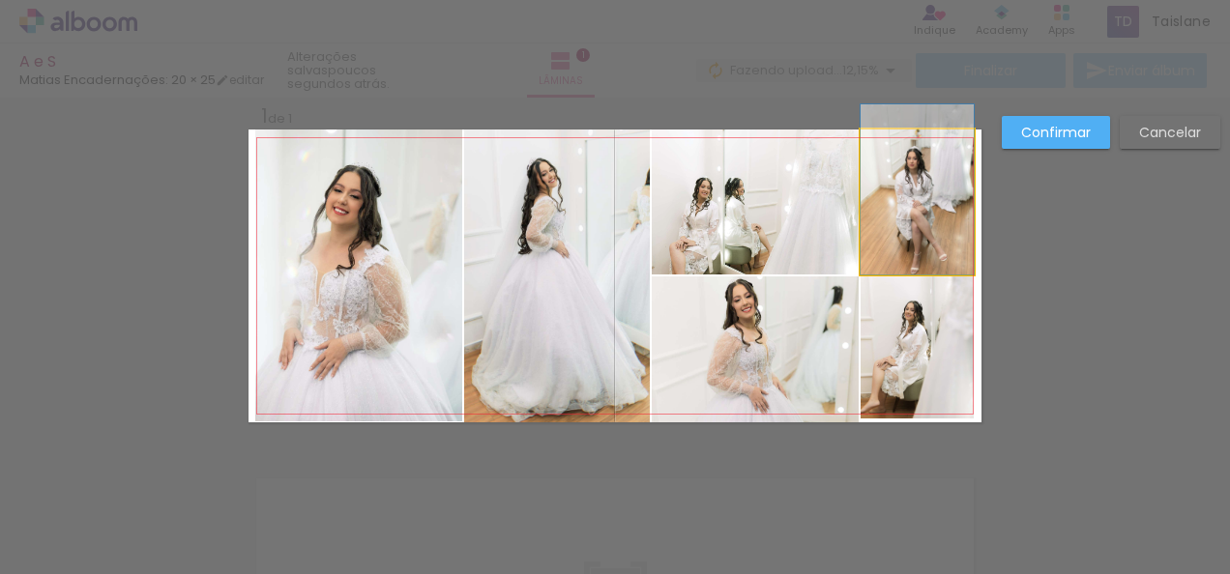
click at [933, 257] on quentale-photo at bounding box center [916, 202] width 113 height 145
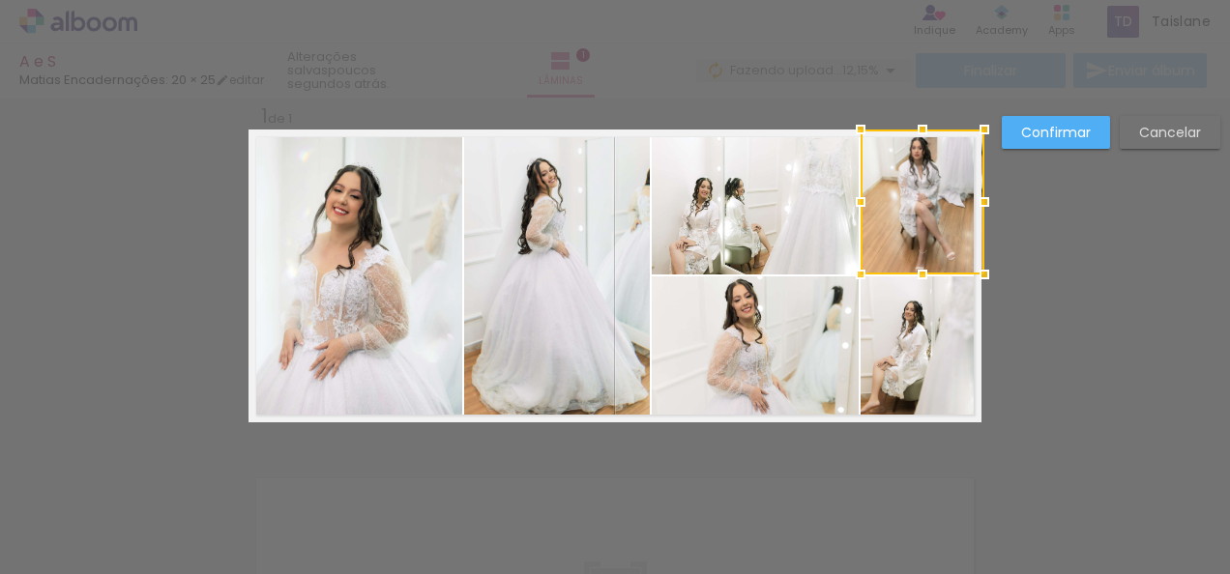
click at [971, 210] on div at bounding box center [984, 202] width 39 height 39
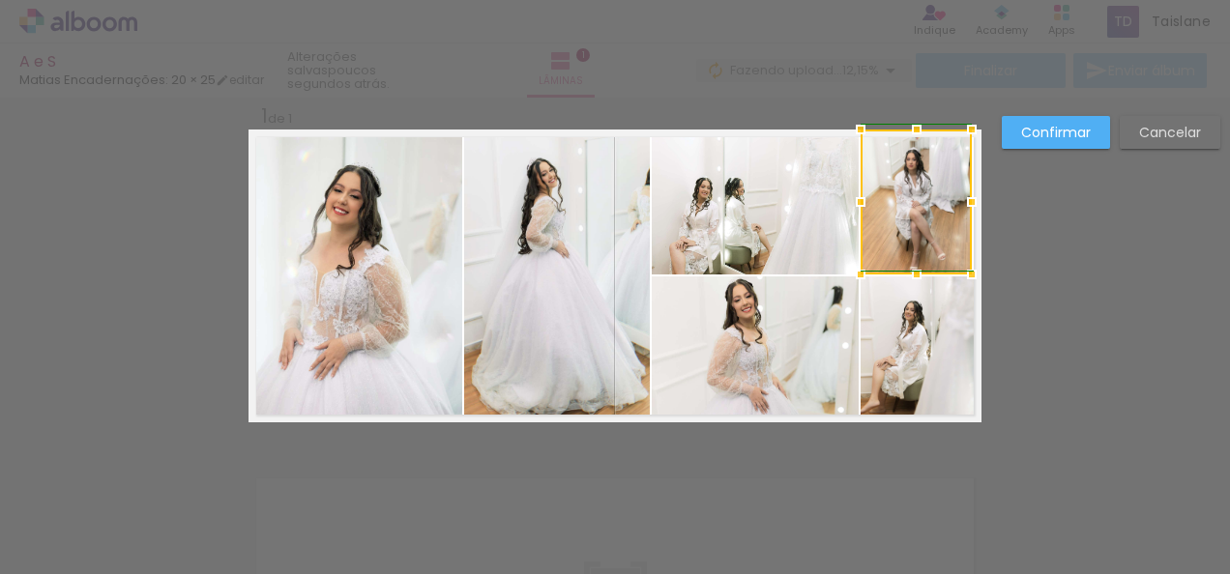
click at [965, 211] on div at bounding box center [971, 202] width 39 height 39
click at [964, 201] on quentale-layouter at bounding box center [614, 276] width 733 height 293
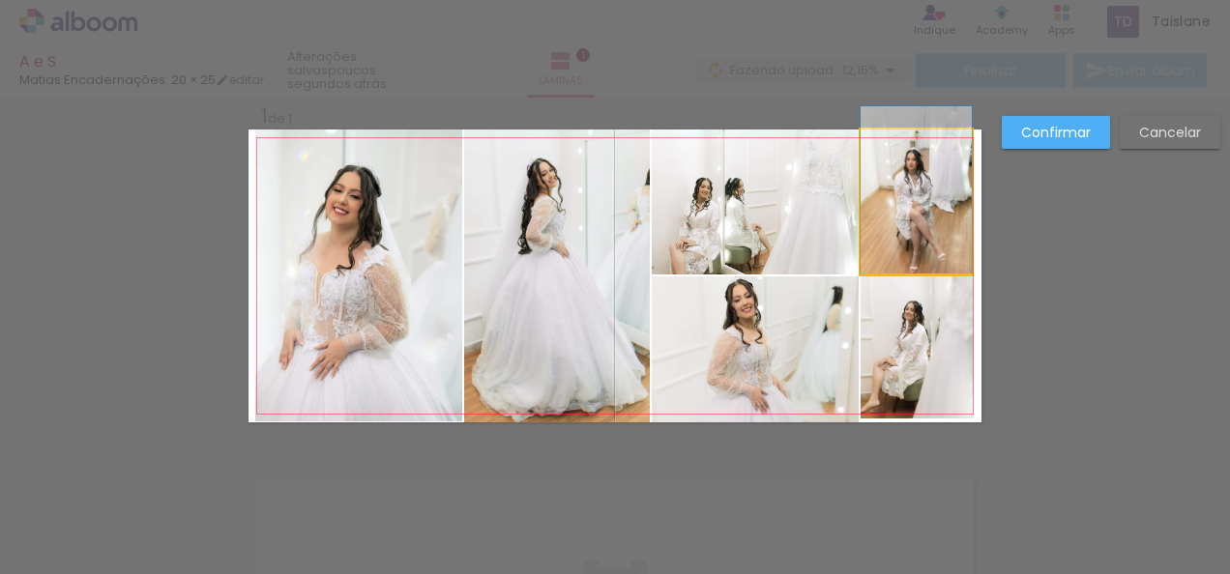
click at [959, 203] on quentale-photo at bounding box center [915, 202] width 111 height 145
click at [959, 130] on div at bounding box center [915, 130] width 111 height 0
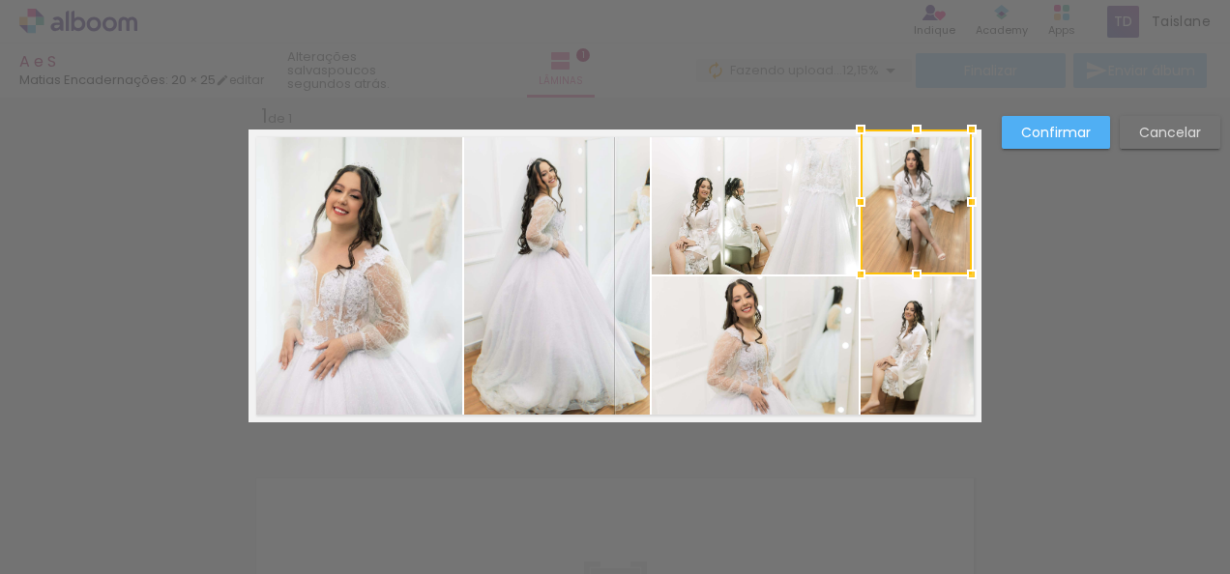
click at [959, 203] on div at bounding box center [971, 202] width 39 height 39
click at [965, 201] on div at bounding box center [975, 202] width 39 height 39
click at [0, 0] on slot "Confirmar" at bounding box center [0, 0] width 0 height 0
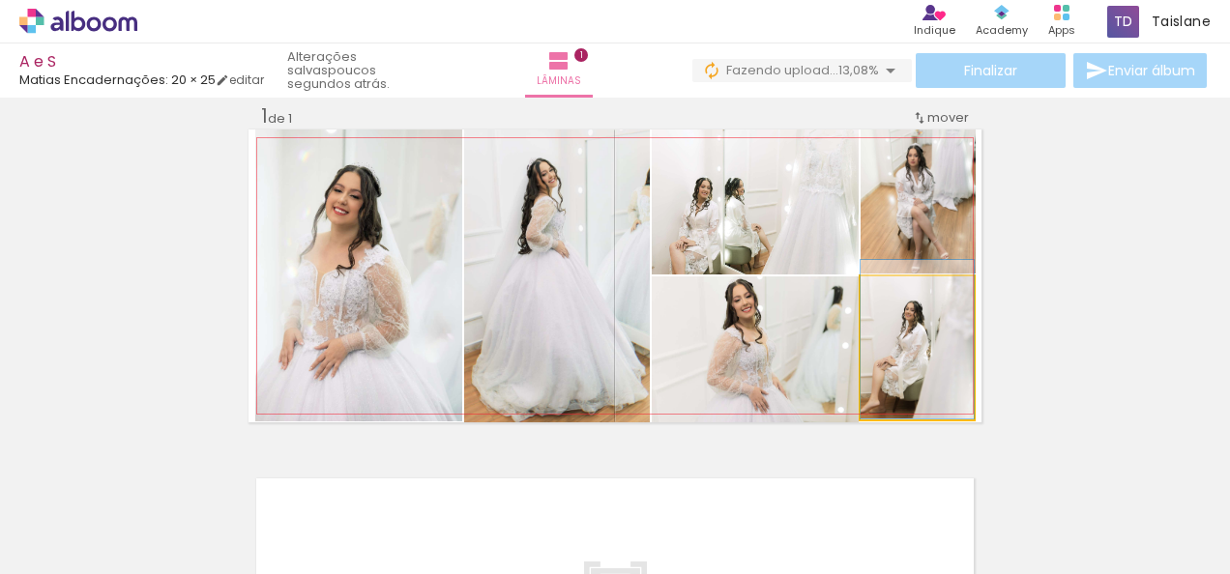
click at [955, 357] on quentale-photo at bounding box center [916, 348] width 113 height 143
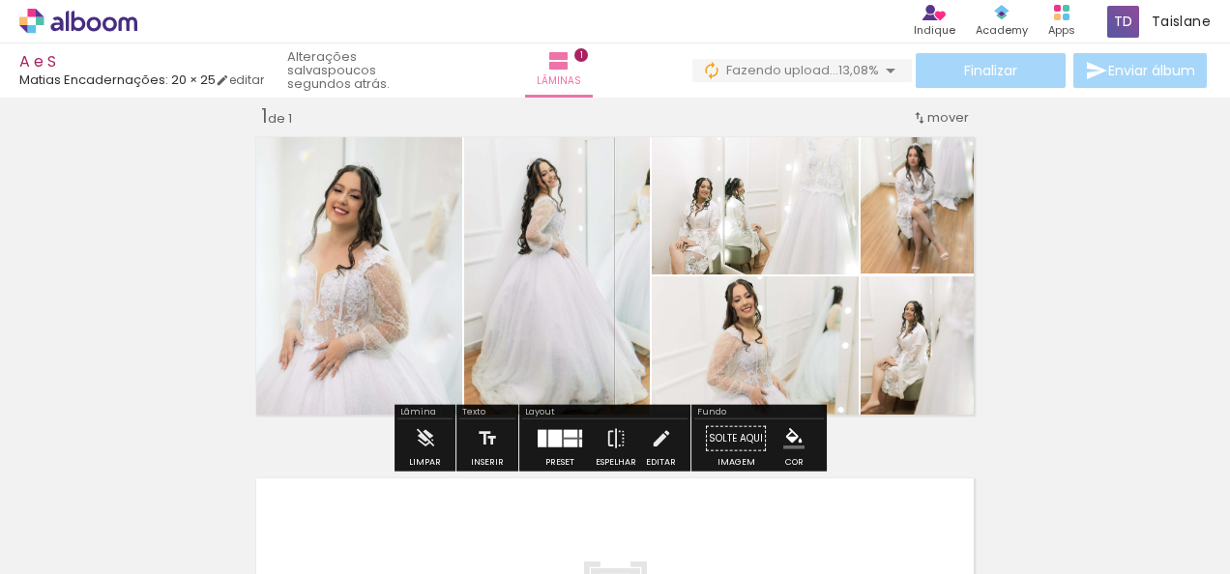
click at [955, 357] on quentale-photo at bounding box center [916, 348] width 113 height 143
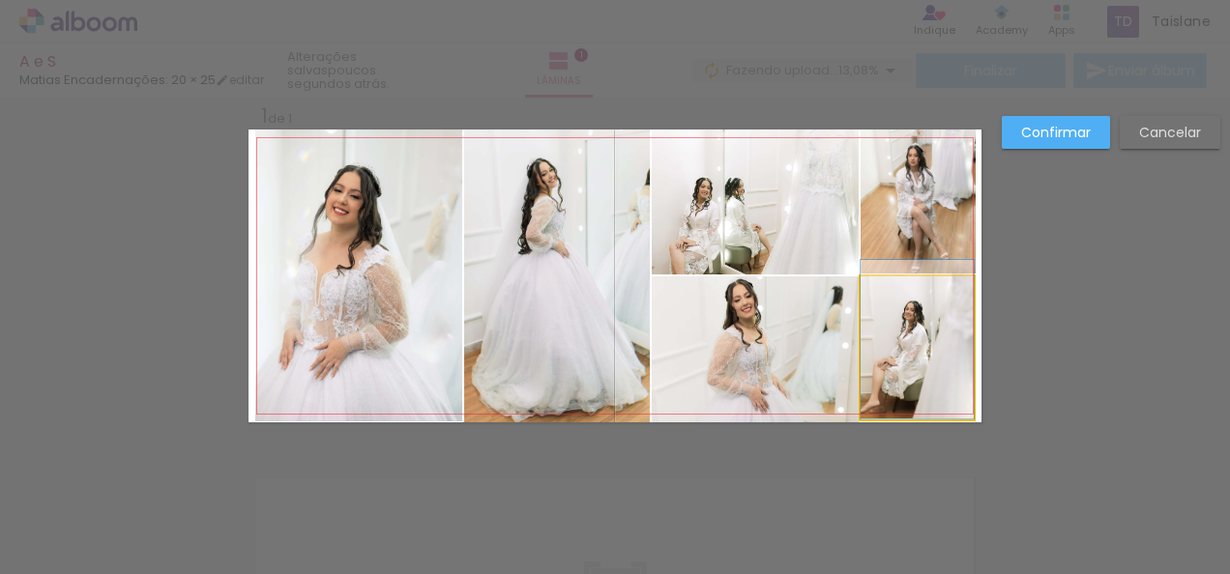
click at [955, 357] on quentale-photo at bounding box center [916, 348] width 113 height 143
click at [955, 130] on div at bounding box center [917, 130] width 115 height 0
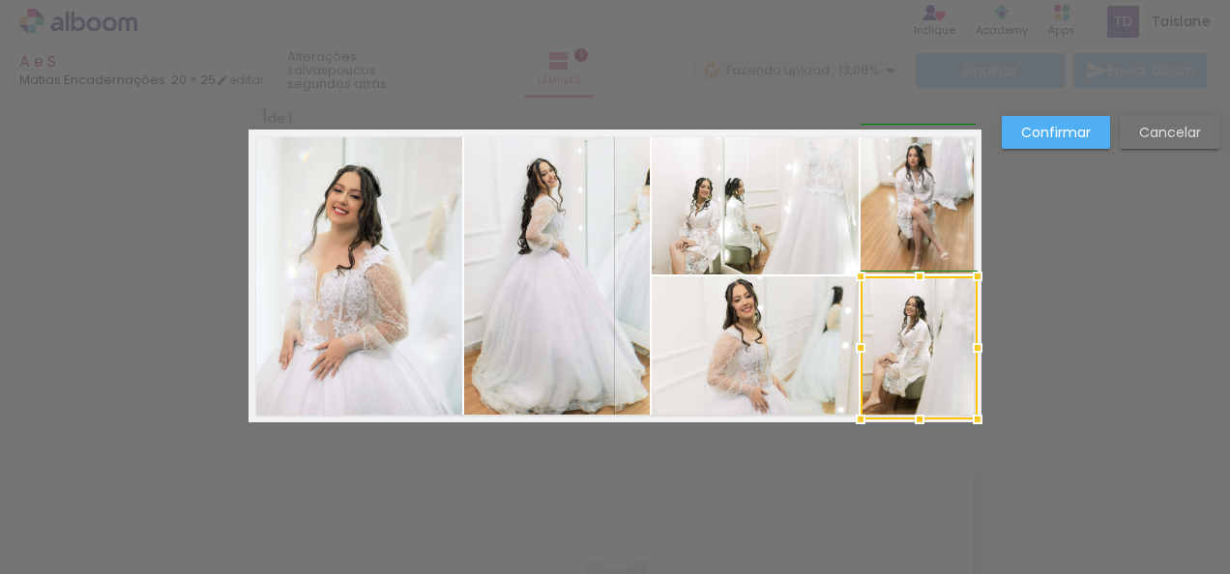
click at [963, 347] on div at bounding box center [977, 348] width 39 height 39
click at [0, 0] on slot "Confirmar" at bounding box center [0, 0] width 0 height 0
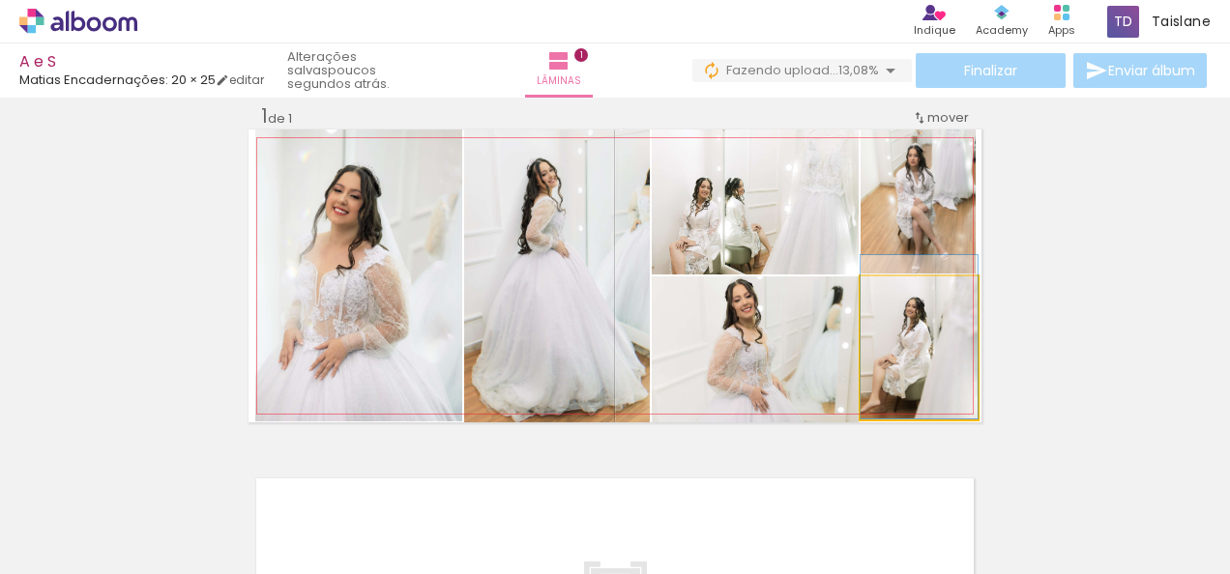
drag, startPoint x: 924, startPoint y: 391, endPoint x: 932, endPoint y: 366, distance: 25.4
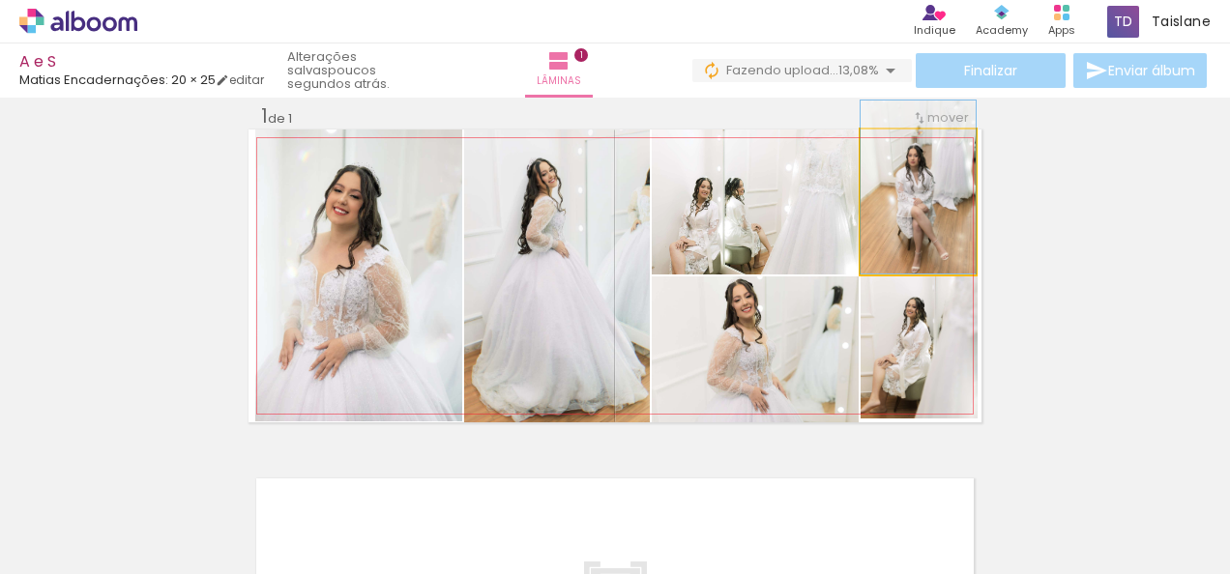
click at [917, 265] on quentale-photo at bounding box center [917, 202] width 115 height 145
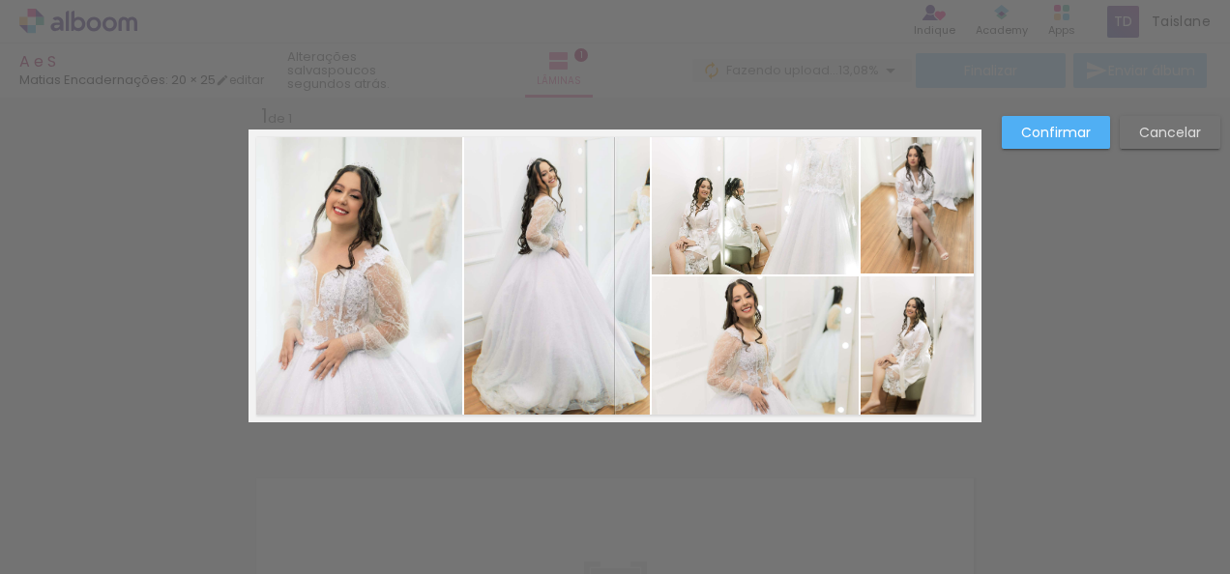
click at [917, 265] on quentale-photo at bounding box center [917, 202] width 115 height 145
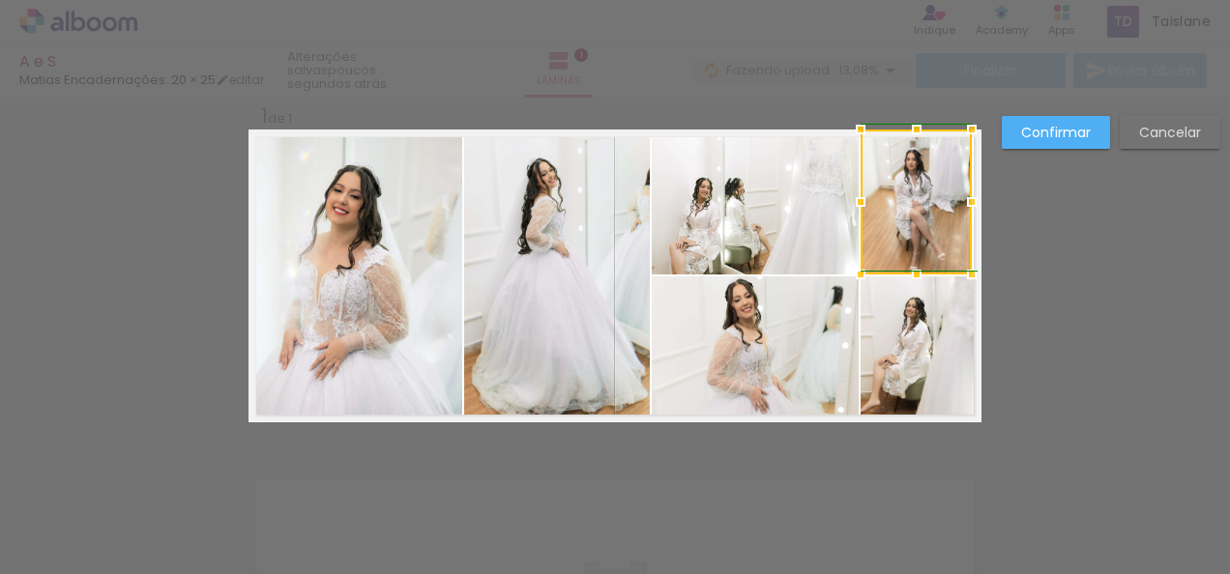
click at [970, 204] on div at bounding box center [971, 202] width 39 height 39
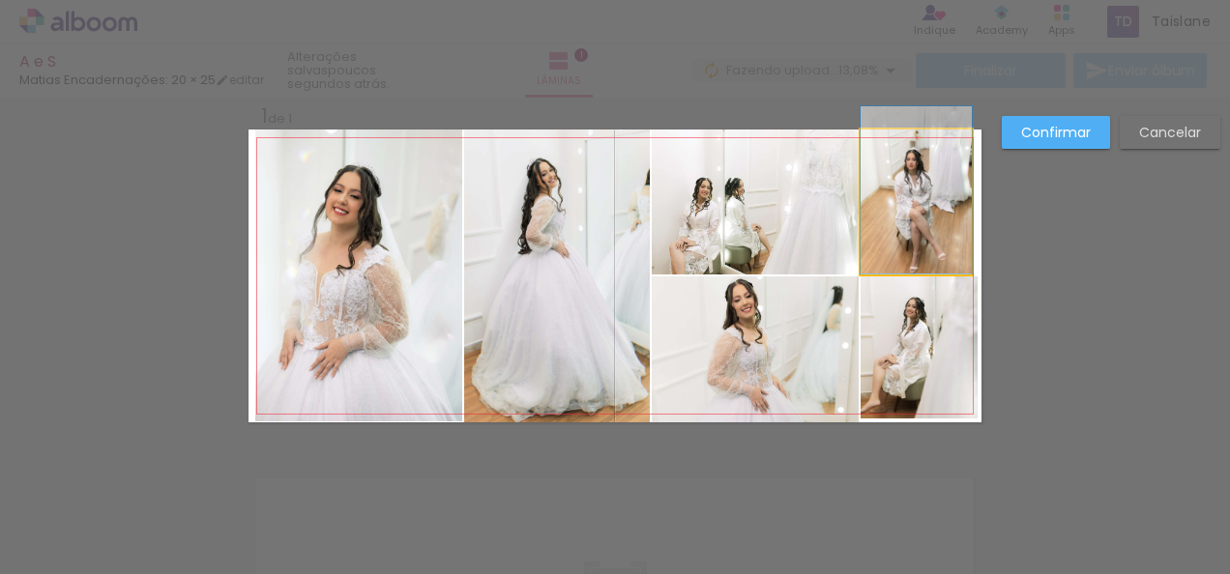
click at [941, 210] on quentale-photo at bounding box center [915, 202] width 111 height 145
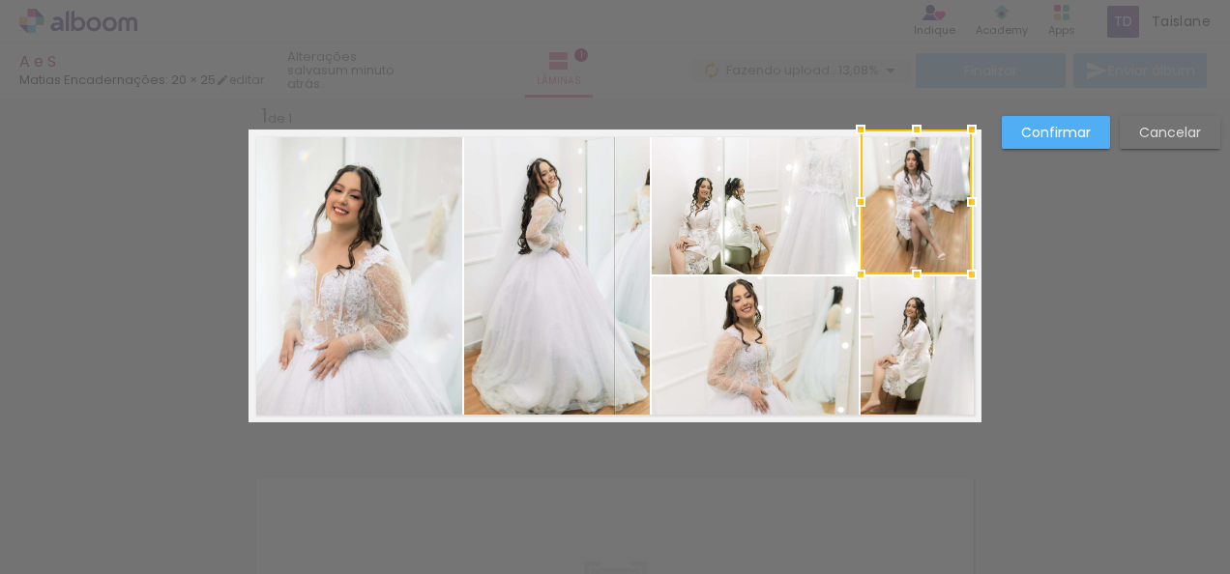
click at [941, 210] on div at bounding box center [915, 202] width 111 height 145
click at [967, 199] on div at bounding box center [977, 202] width 39 height 39
click at [0, 0] on slot "Confirmar" at bounding box center [0, 0] width 0 height 0
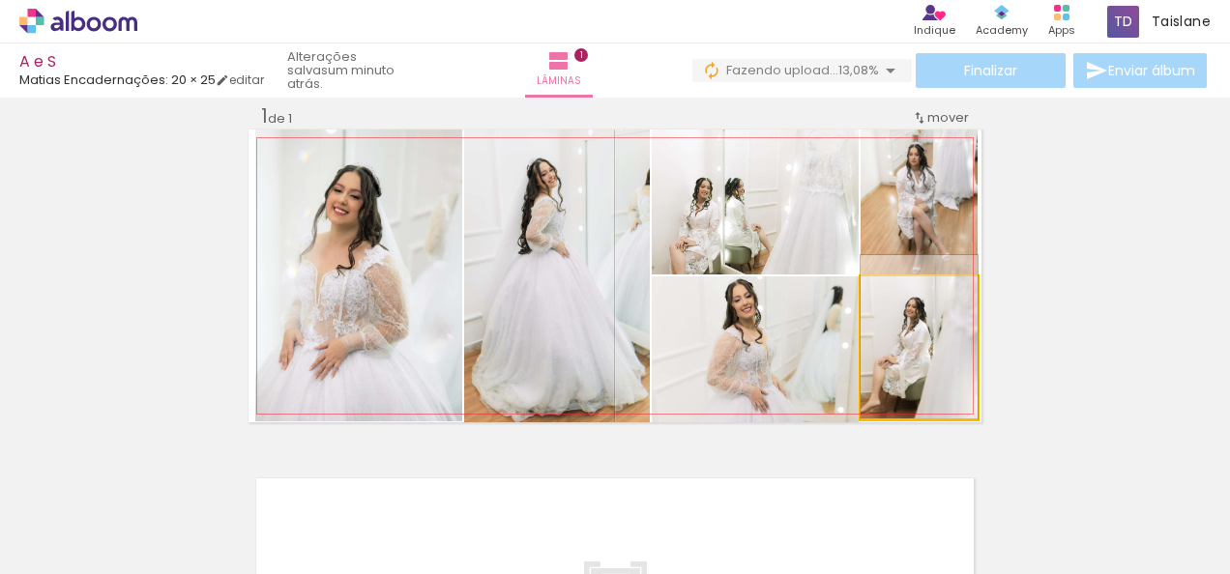
click at [944, 363] on quentale-photo at bounding box center [918, 348] width 117 height 143
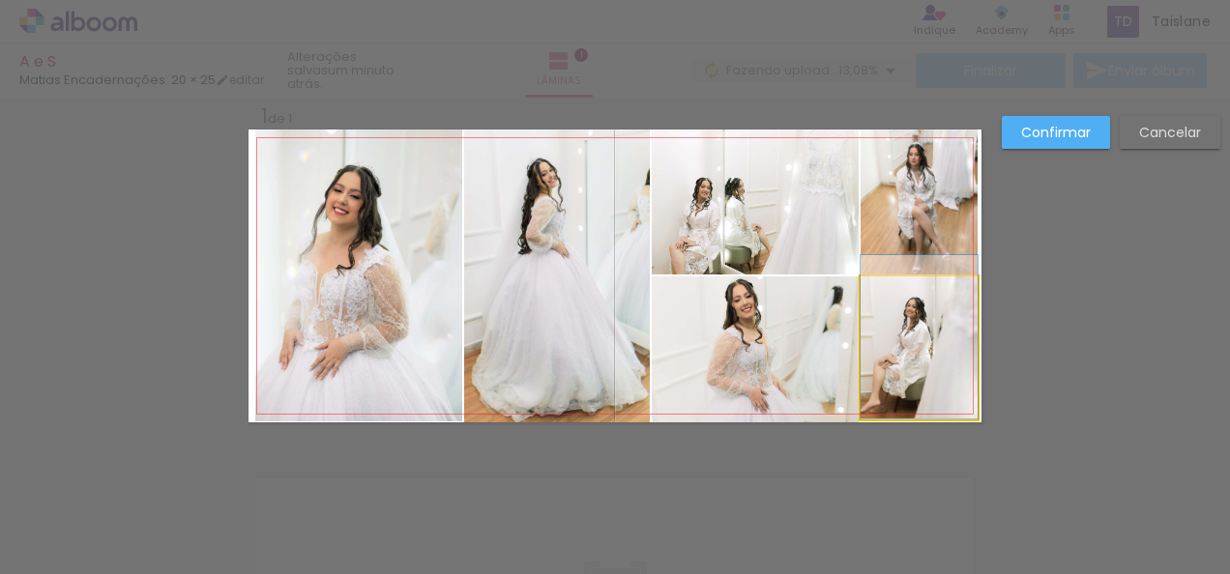
click at [944, 363] on quentale-photo at bounding box center [918, 348] width 117 height 143
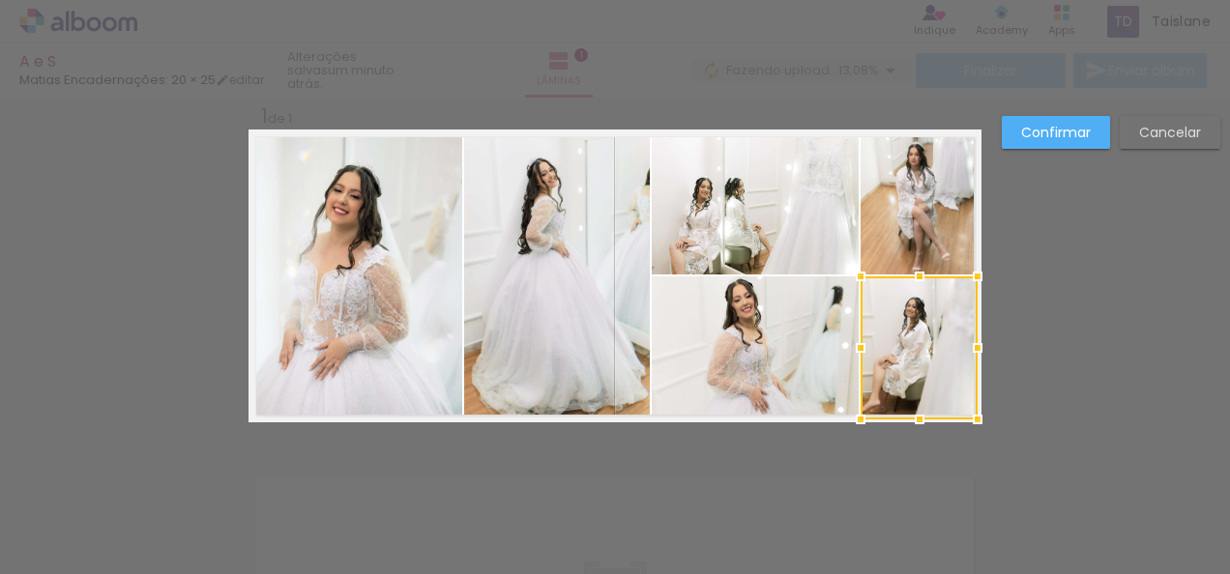
click at [944, 363] on div at bounding box center [918, 348] width 117 height 143
click at [943, 222] on quentale-photo at bounding box center [918, 202] width 117 height 145
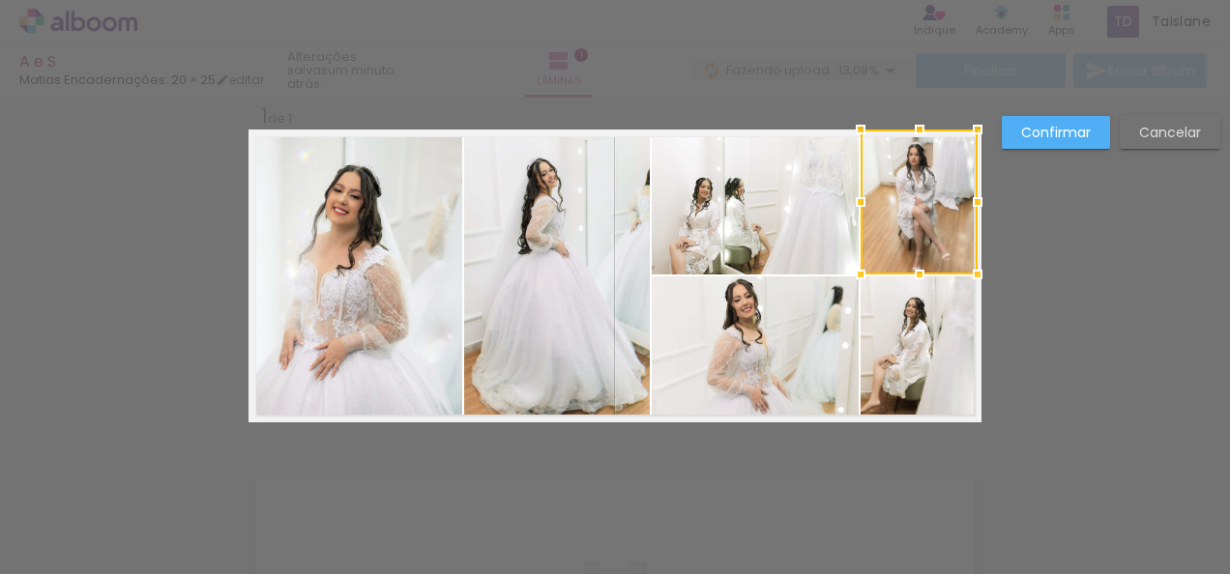
click at [943, 222] on div at bounding box center [918, 202] width 117 height 145
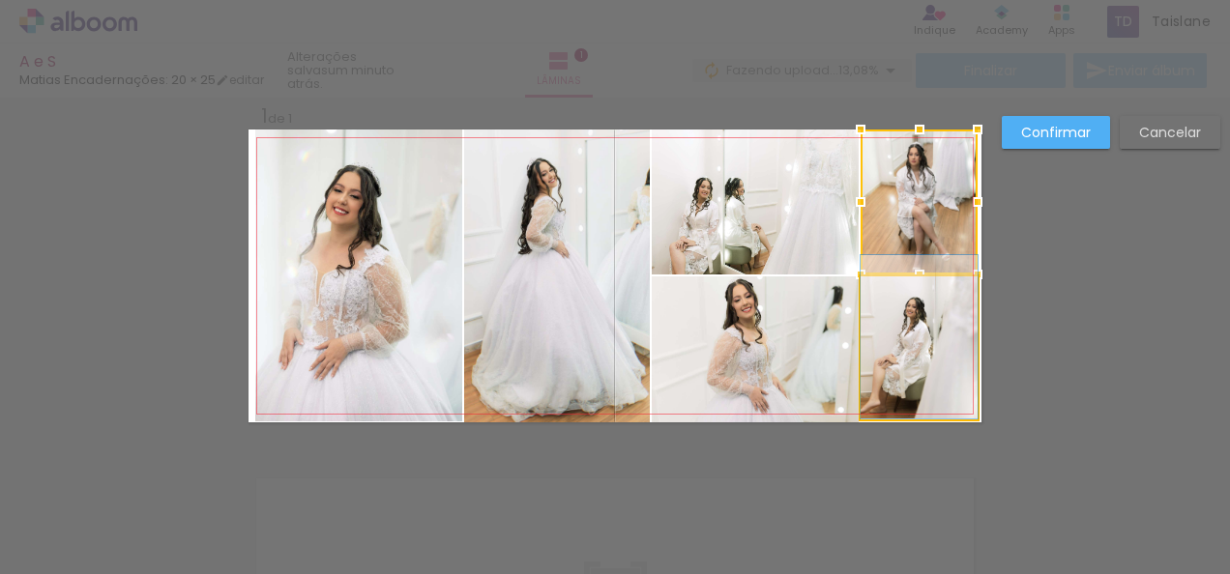
click at [956, 342] on quentale-photo at bounding box center [918, 348] width 117 height 143
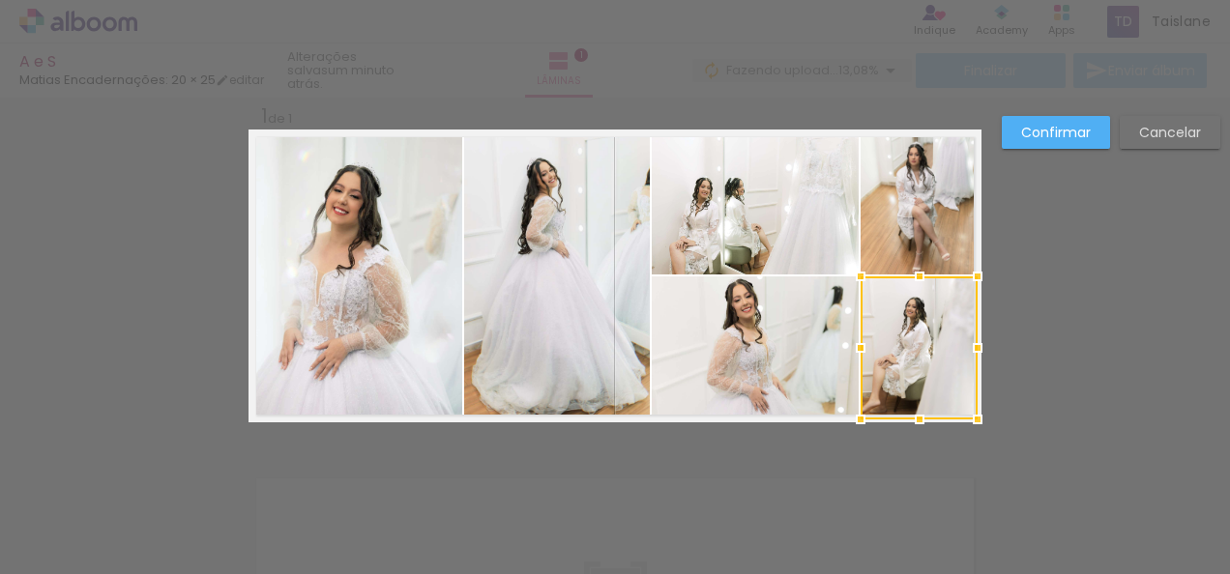
click at [958, 342] on div at bounding box center [977, 348] width 39 height 39
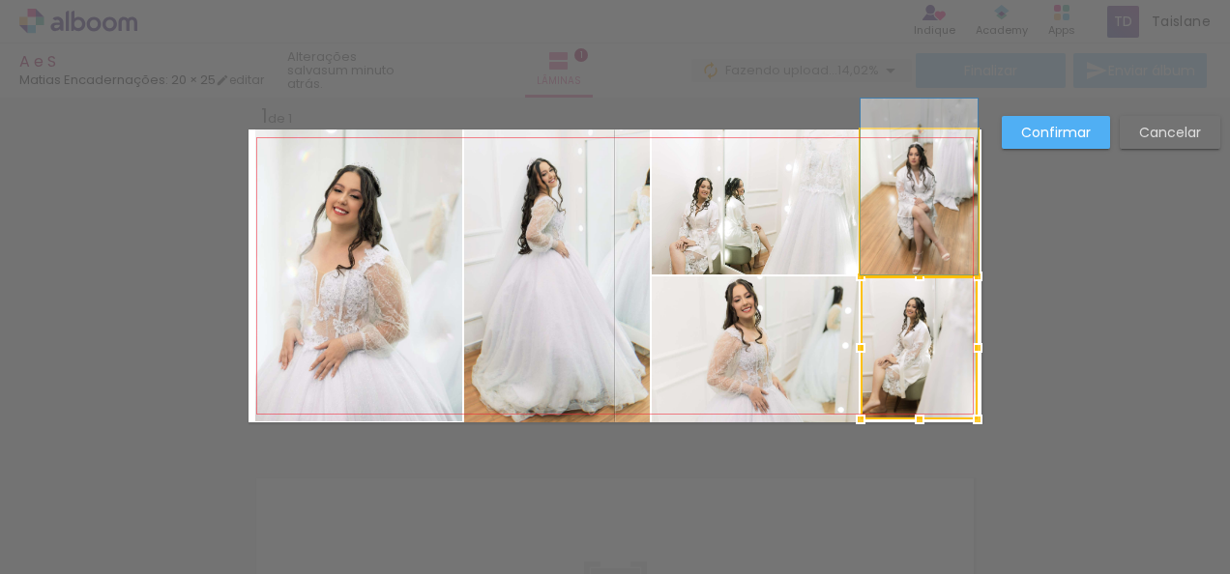
click at [949, 265] on quentale-photo at bounding box center [918, 202] width 117 height 145
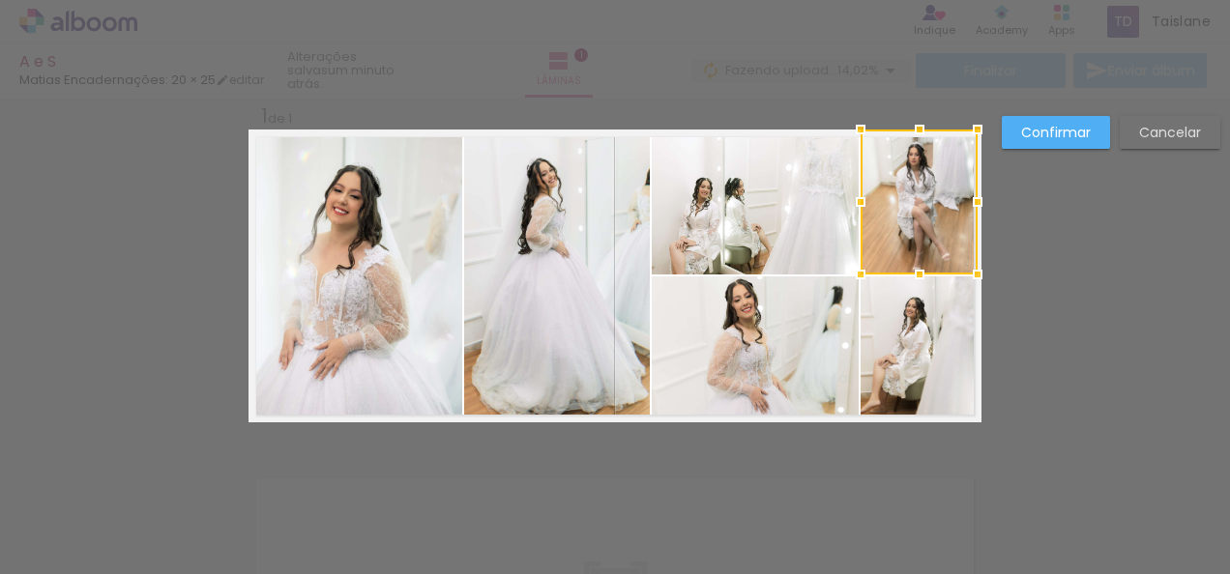
click at [949, 265] on div at bounding box center [918, 202] width 117 height 145
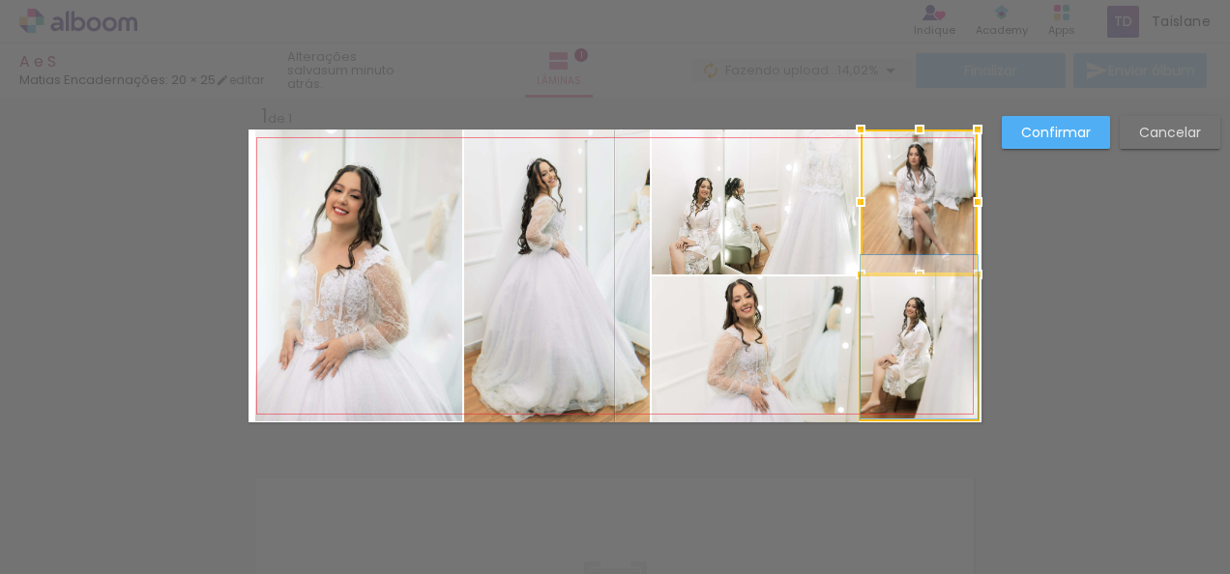
click at [953, 319] on quentale-photo at bounding box center [918, 348] width 117 height 143
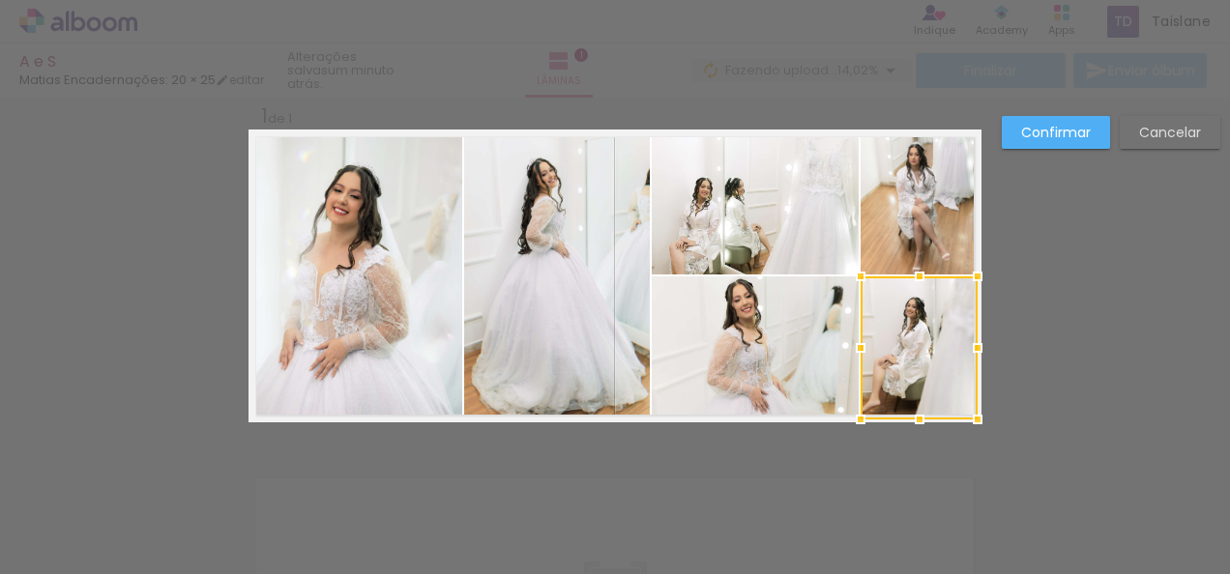
click at [953, 319] on div at bounding box center [918, 348] width 117 height 143
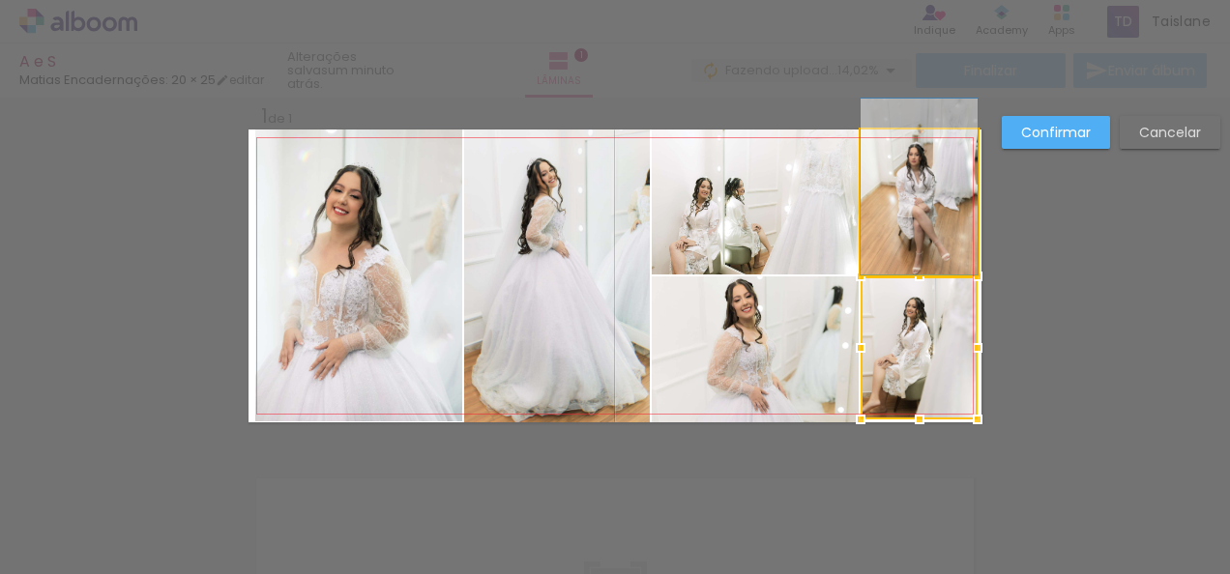
click at [951, 246] on quentale-photo at bounding box center [918, 202] width 117 height 145
click at [951, 277] on div at bounding box center [918, 348] width 117 height 143
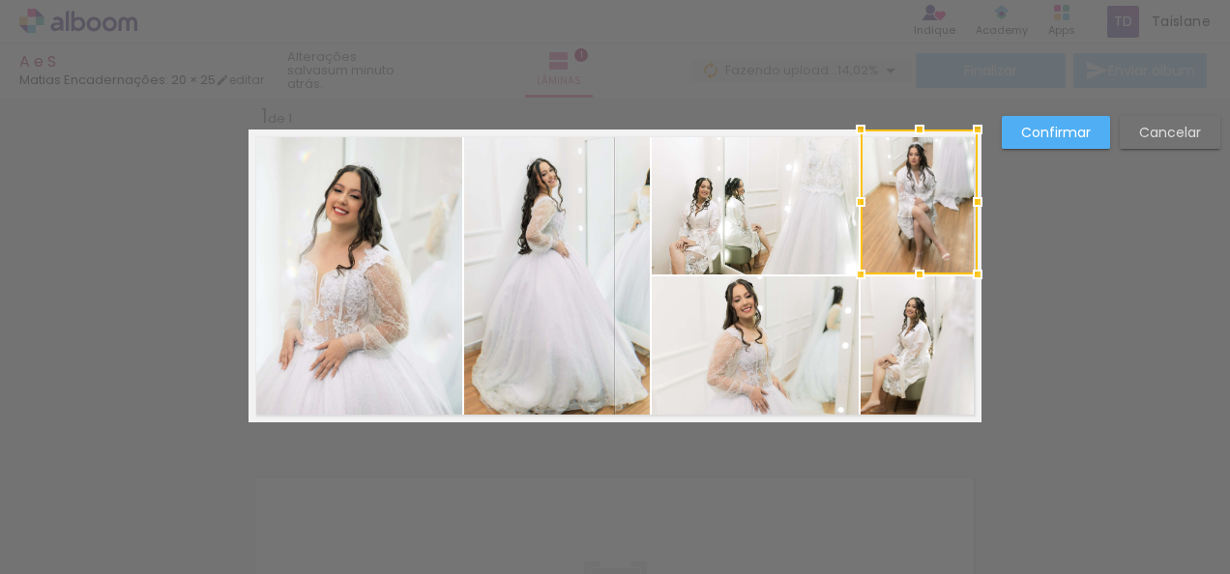
click at [951, 246] on div at bounding box center [918, 202] width 117 height 145
click at [967, 203] on div at bounding box center [975, 202] width 39 height 39
click at [953, 313] on quentale-photo at bounding box center [918, 348] width 117 height 143
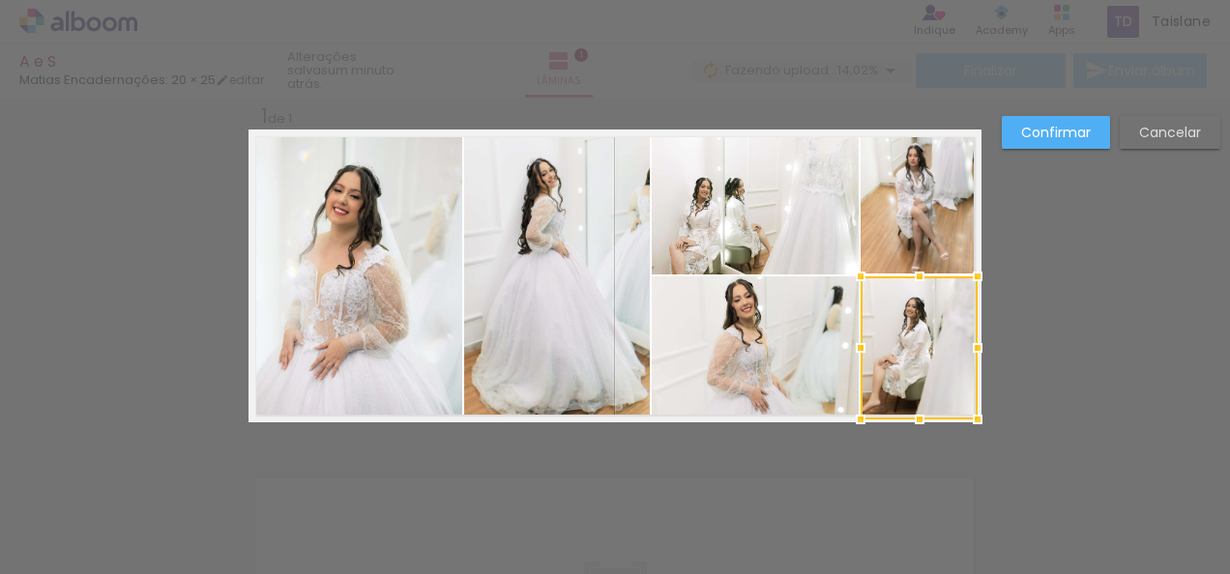
click at [953, 313] on div at bounding box center [918, 348] width 117 height 143
click at [970, 344] on div at bounding box center [973, 348] width 39 height 39
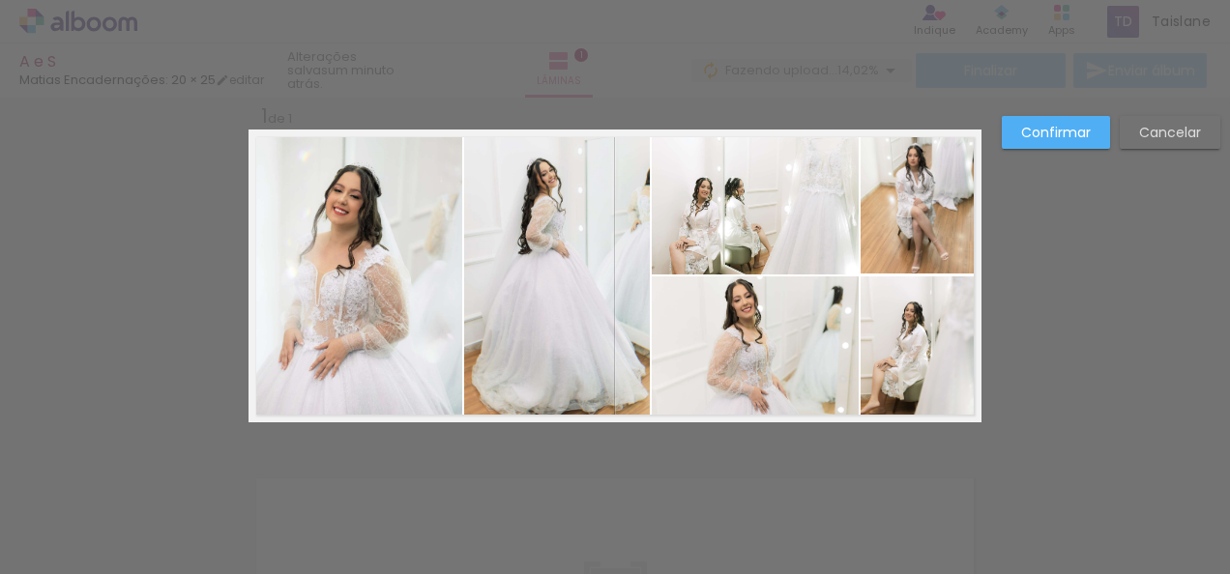
click at [942, 347] on quentale-photo at bounding box center [916, 348] width 113 height 143
click at [942, 347] on div at bounding box center [916, 348] width 113 height 143
click at [973, 346] on div at bounding box center [973, 348] width 39 height 39
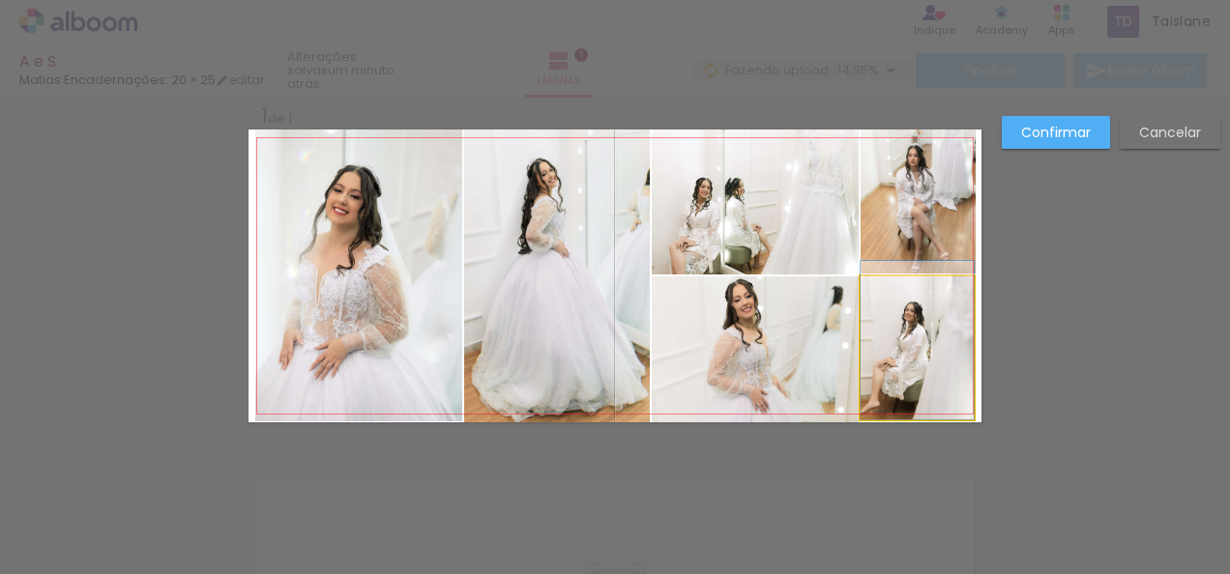
click at [950, 359] on quentale-photo at bounding box center [916, 348] width 113 height 143
click at [950, 277] on div at bounding box center [916, 277] width 113 height 0
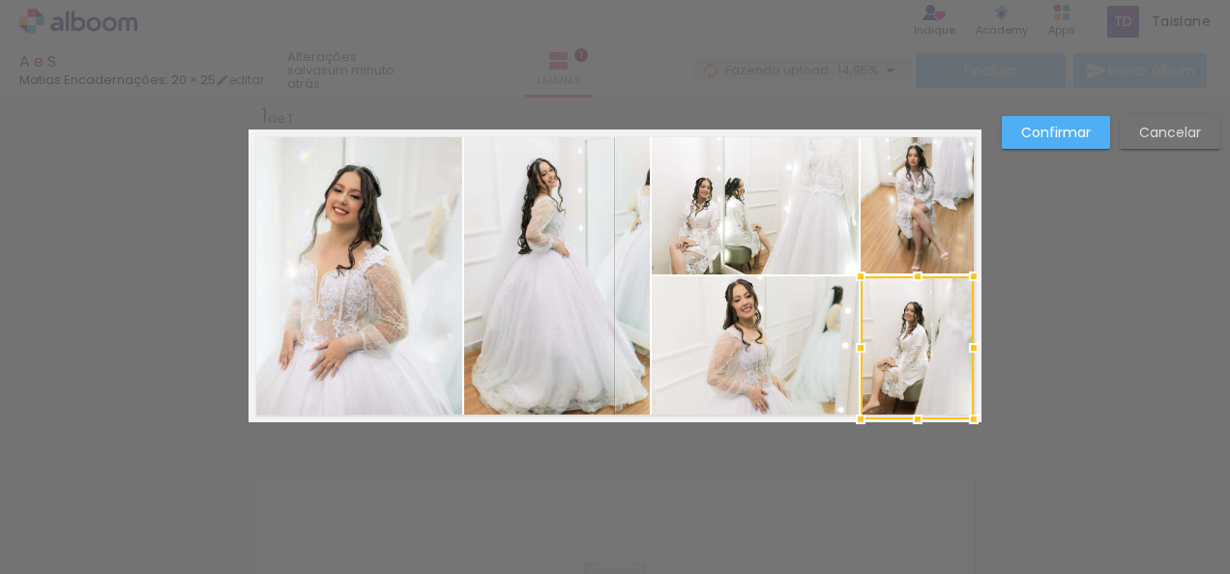
click at [954, 359] on div at bounding box center [973, 348] width 39 height 39
click at [969, 348] on div at bounding box center [976, 348] width 39 height 39
click at [1038, 151] on div "Confirmar Cancelar" at bounding box center [1106, 139] width 228 height 47
click at [0, 0] on slot "Confirmar" at bounding box center [0, 0] width 0 height 0
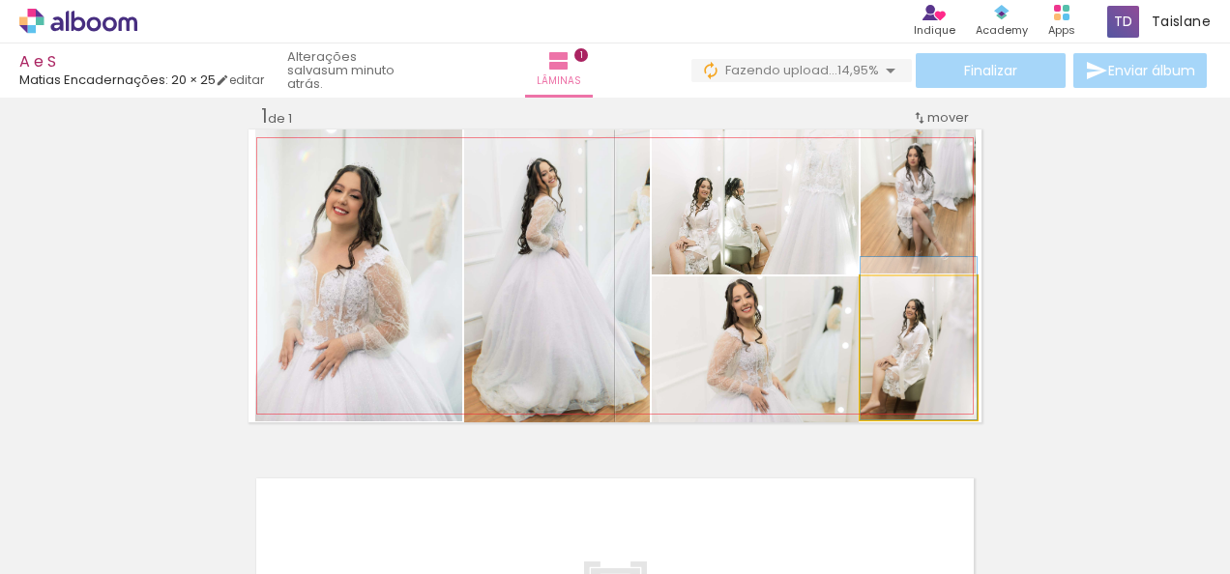
click at [948, 365] on quentale-photo at bounding box center [918, 348] width 116 height 143
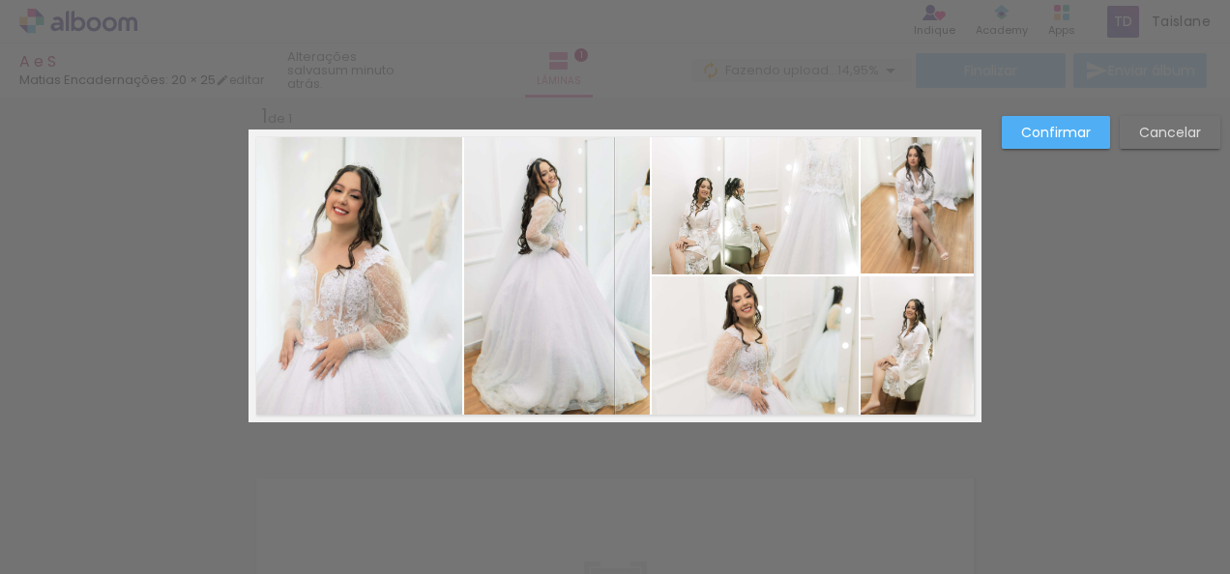
click at [948, 365] on quentale-photo at bounding box center [918, 348] width 116 height 143
click at [948, 365] on div at bounding box center [918, 348] width 116 height 143
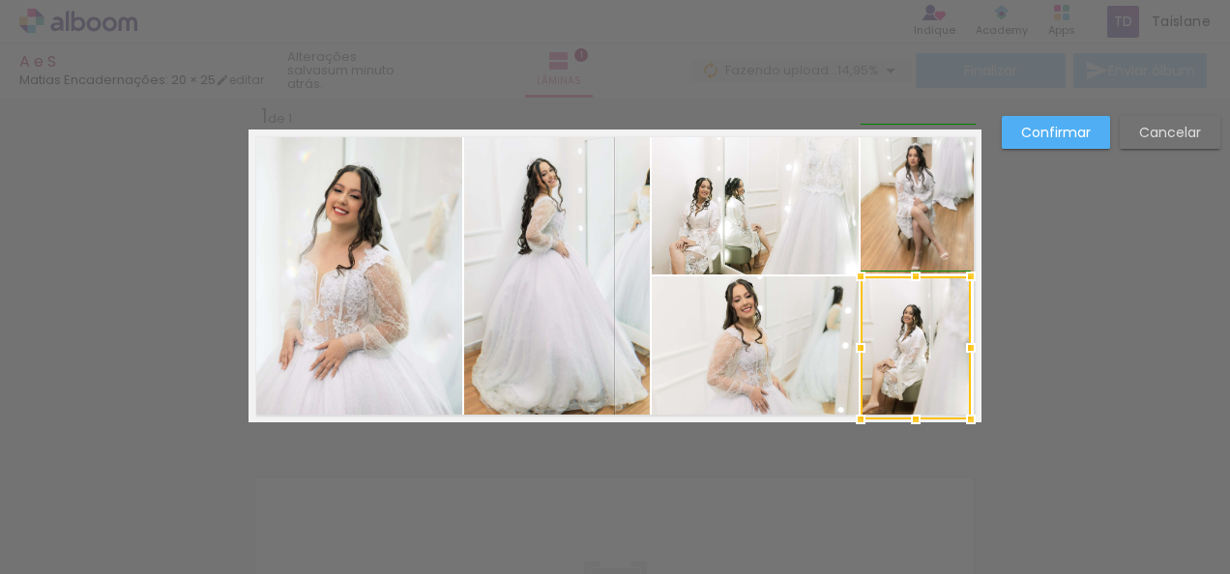
click at [969, 354] on div at bounding box center [970, 348] width 39 height 39
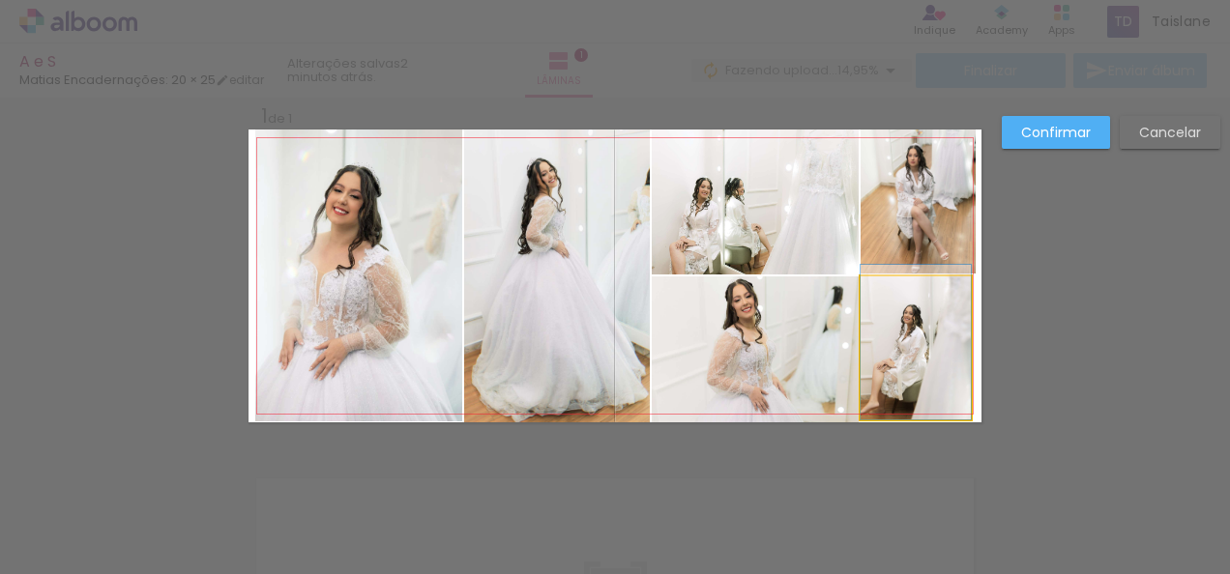
click at [957, 351] on quentale-photo at bounding box center [915, 348] width 110 height 143
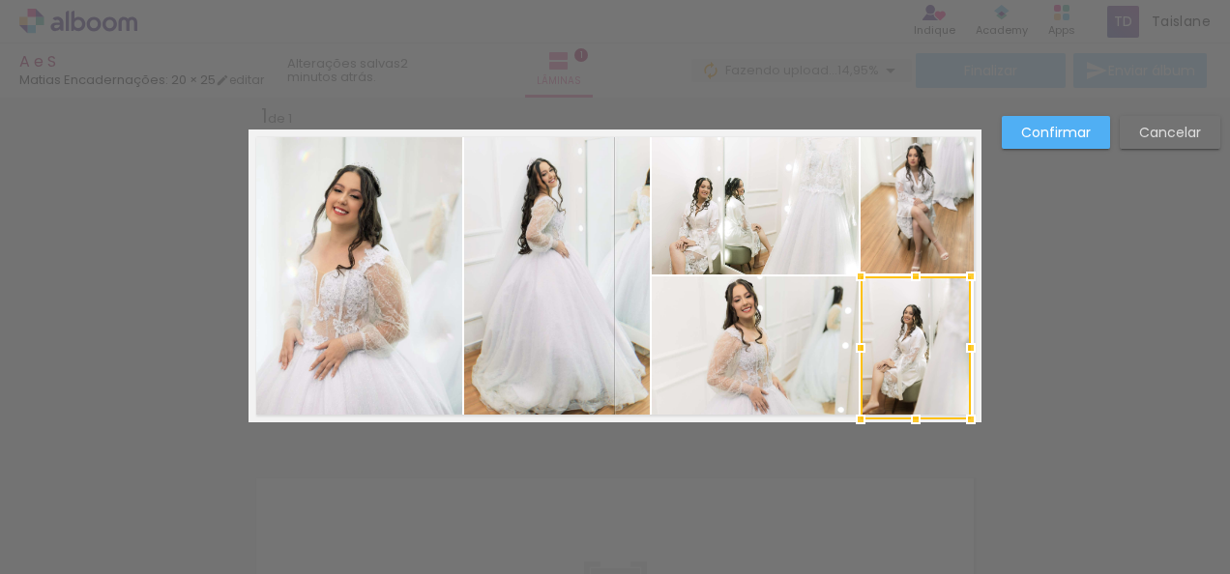
click at [957, 351] on div at bounding box center [970, 348] width 39 height 39
click at [965, 352] on div at bounding box center [974, 348] width 39 height 39
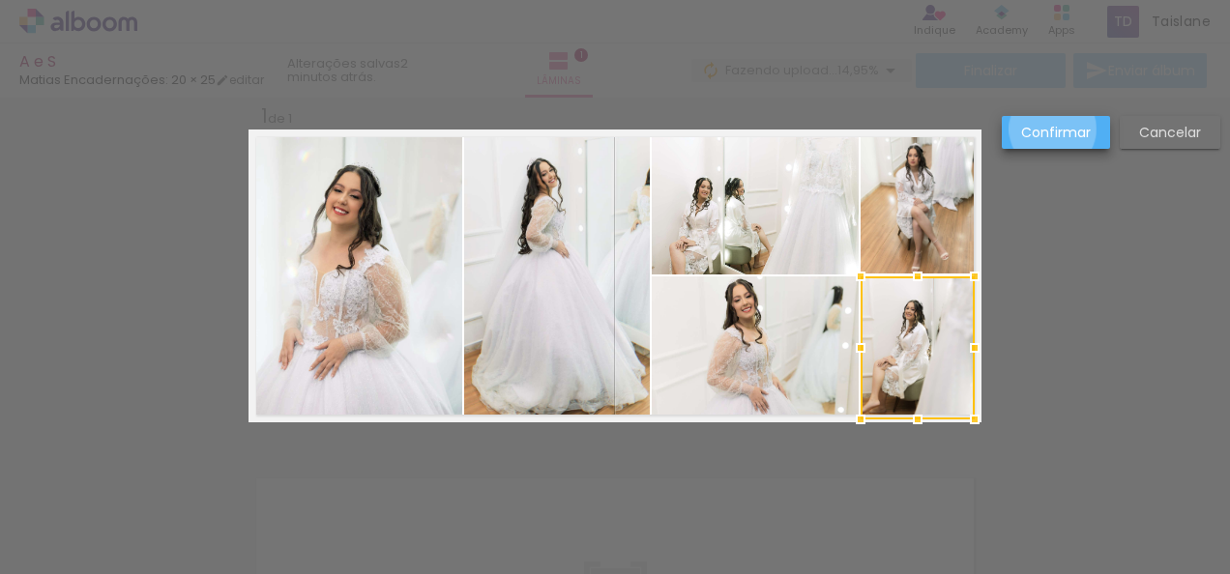
click at [0, 0] on slot "Confirmar" at bounding box center [0, 0] width 0 height 0
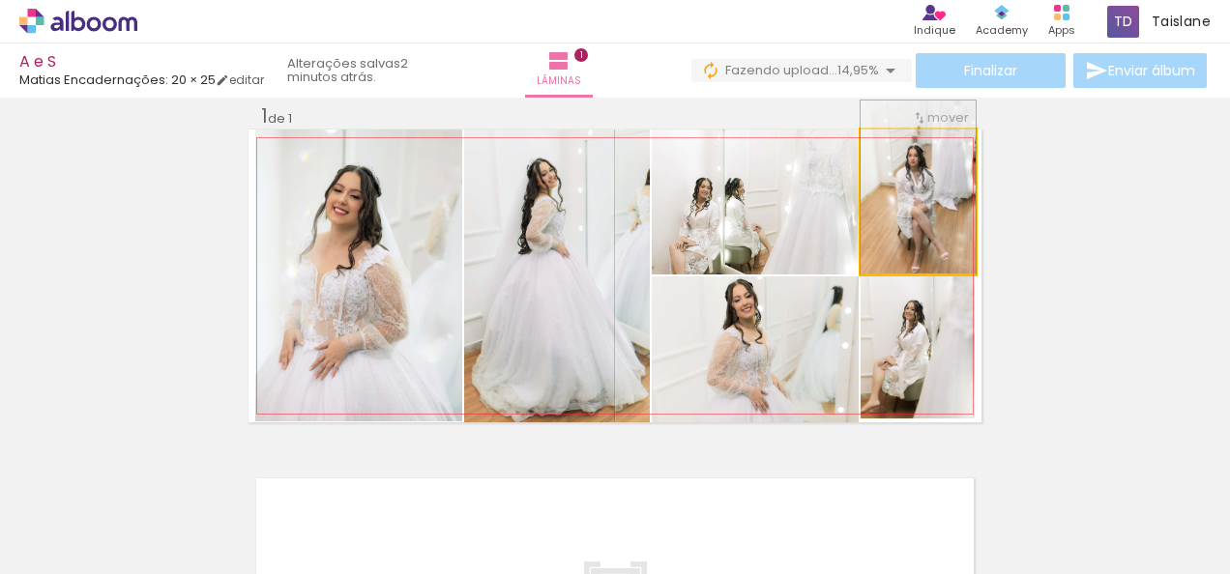
click at [924, 213] on quentale-photo at bounding box center [917, 202] width 115 height 145
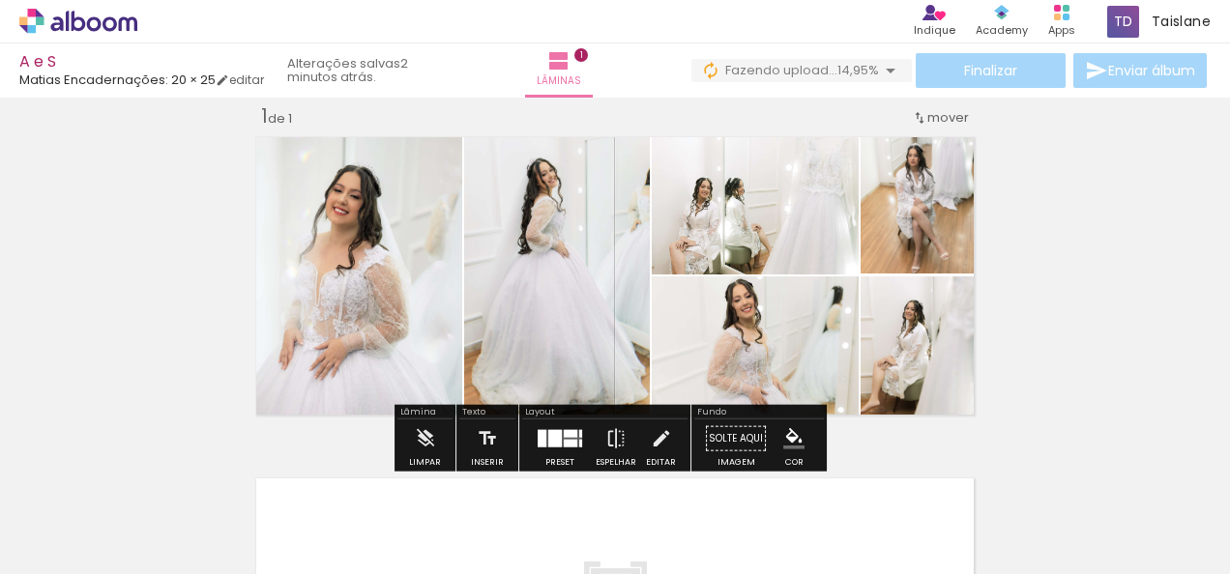
click at [1027, 275] on div "Inserir lâmina 1 de 1" at bounding box center [615, 422] width 1230 height 684
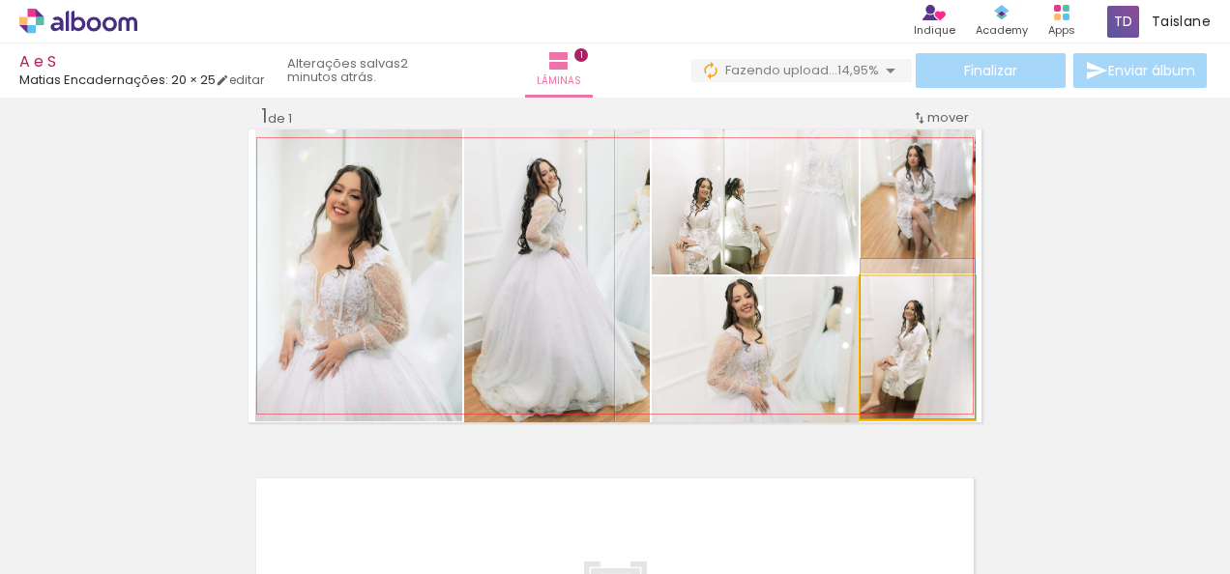
drag, startPoint x: 910, startPoint y: 364, endPoint x: 910, endPoint y: 347, distance: 16.4
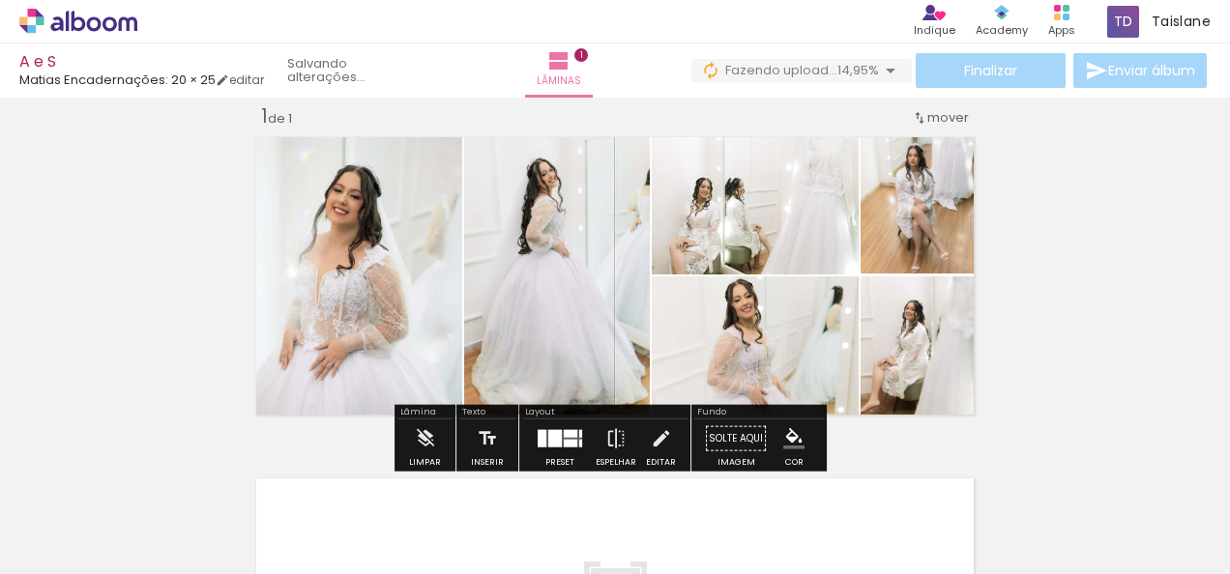
click at [1104, 283] on div "Inserir lâmina 1 de 1" at bounding box center [615, 422] width 1230 height 684
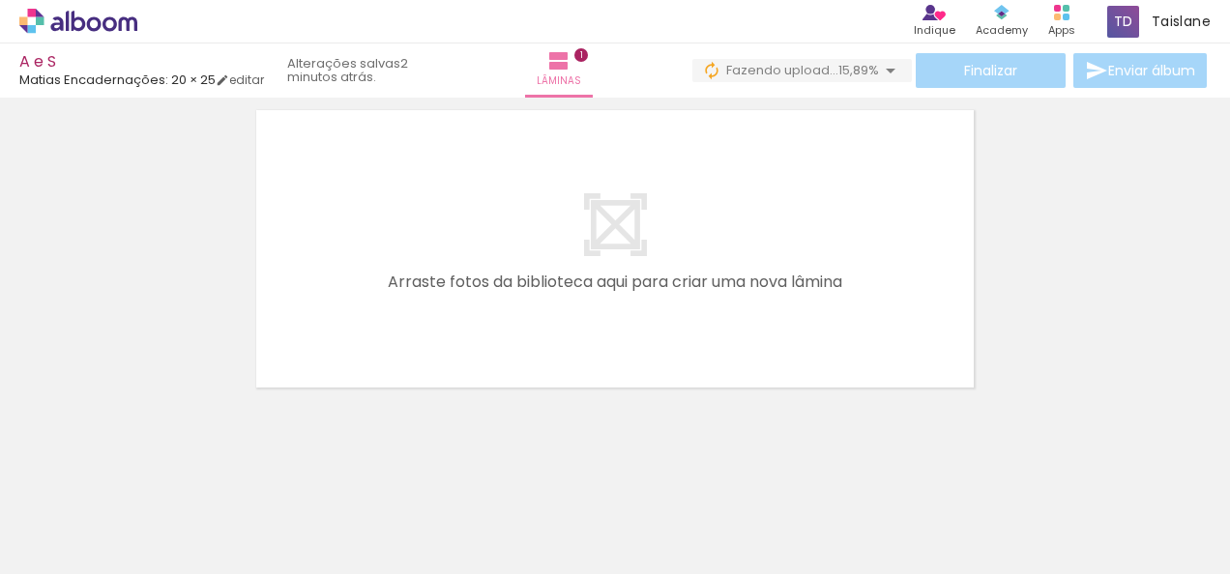
scroll to position [0, 5610]
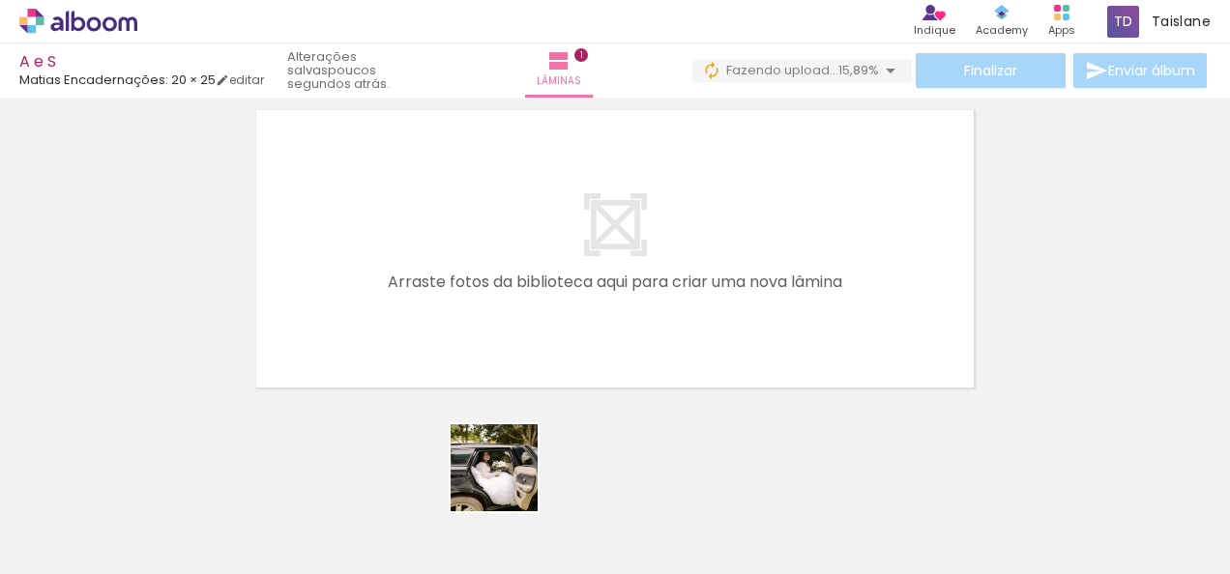
drag, startPoint x: 538, startPoint y: 542, endPoint x: 456, endPoint y: 395, distance: 167.9
click at [456, 395] on quentale-workspace at bounding box center [615, 287] width 1230 height 574
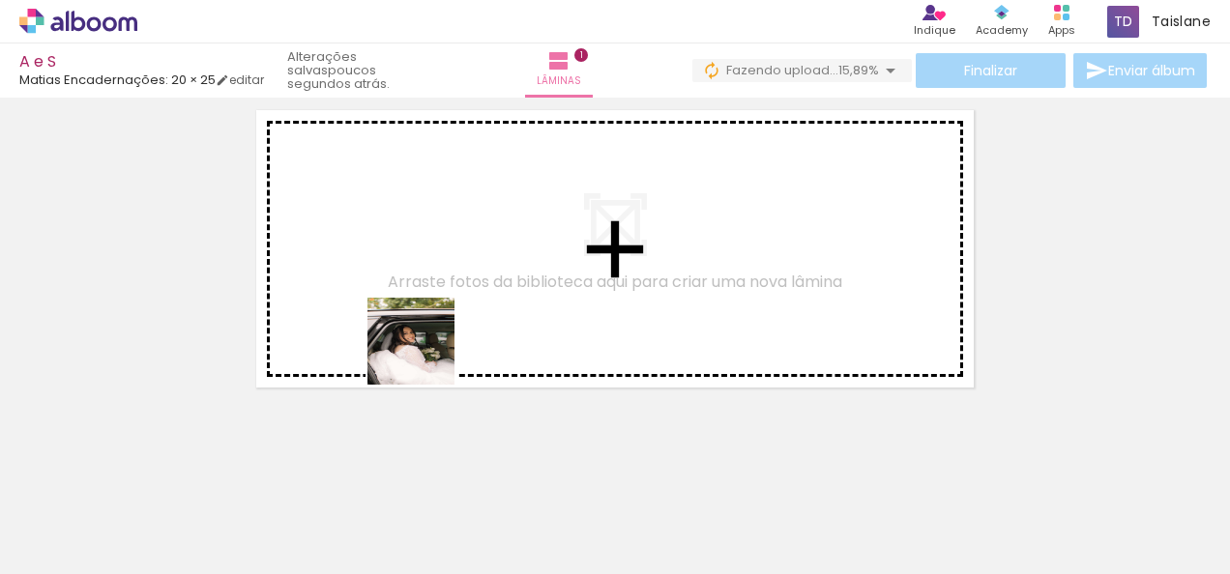
drag, startPoint x: 669, startPoint y: 537, endPoint x: 433, endPoint y: 288, distance: 342.6
click at [433, 288] on quentale-workspace at bounding box center [615, 287] width 1230 height 574
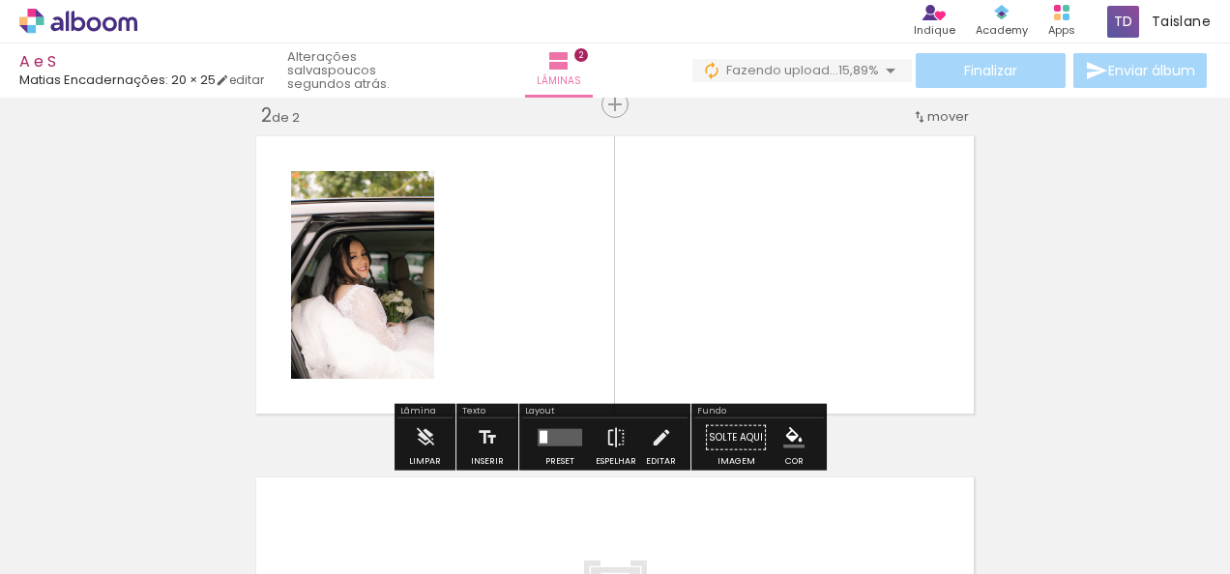
scroll to position [365, 0]
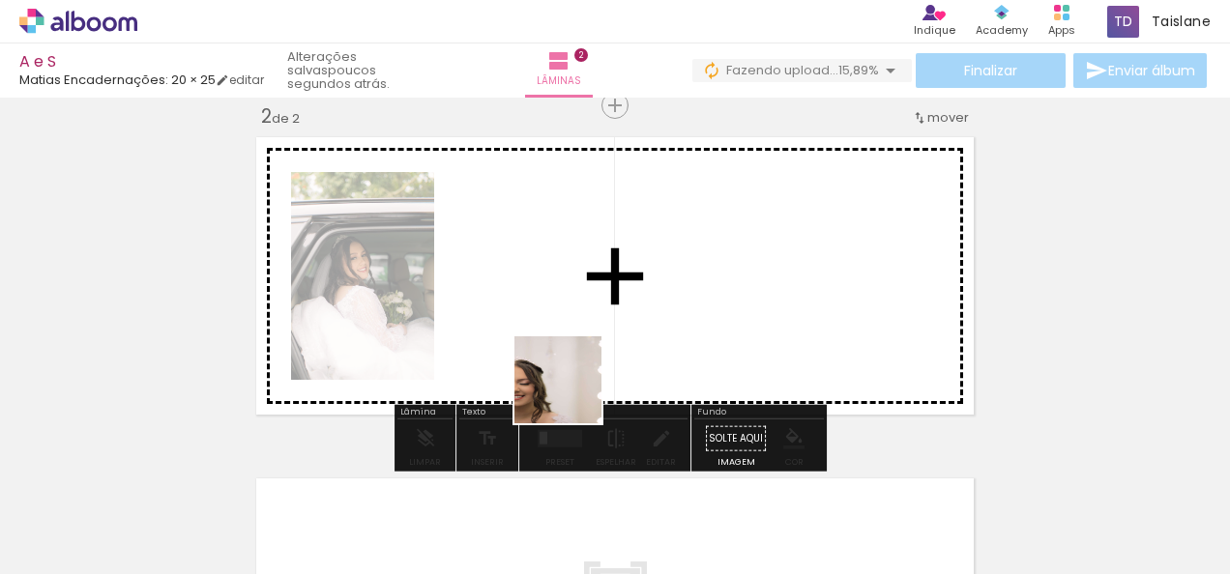
drag, startPoint x: 781, startPoint y: 507, endPoint x: 496, endPoint y: 297, distance: 354.1
click at [496, 297] on quentale-workspace at bounding box center [615, 287] width 1230 height 574
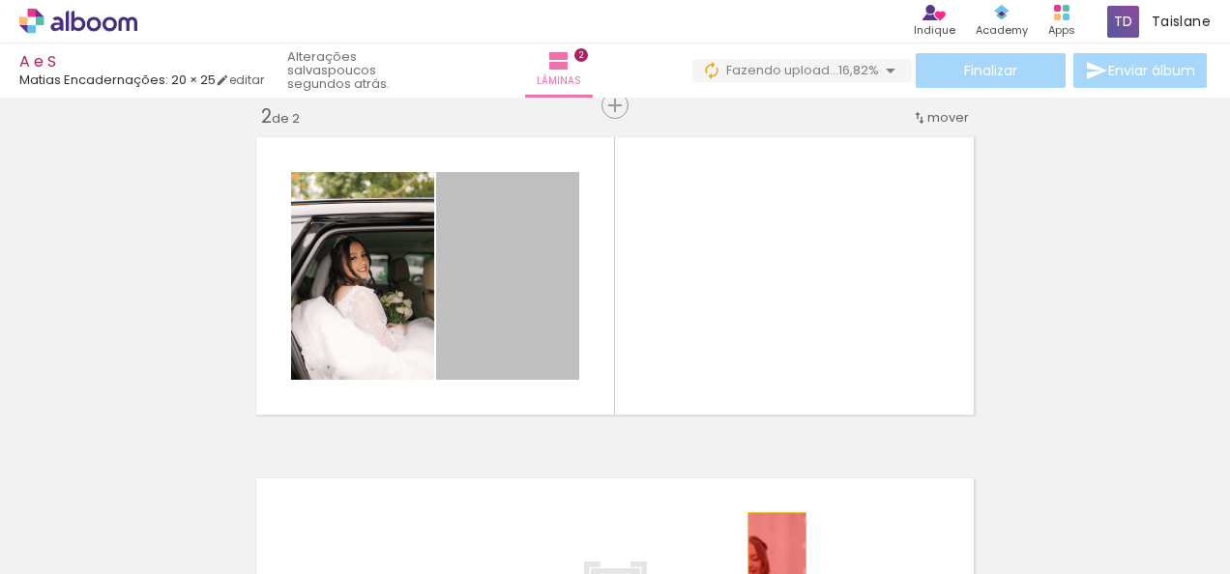
drag, startPoint x: 542, startPoint y: 280, endPoint x: 770, endPoint y: 553, distance: 354.9
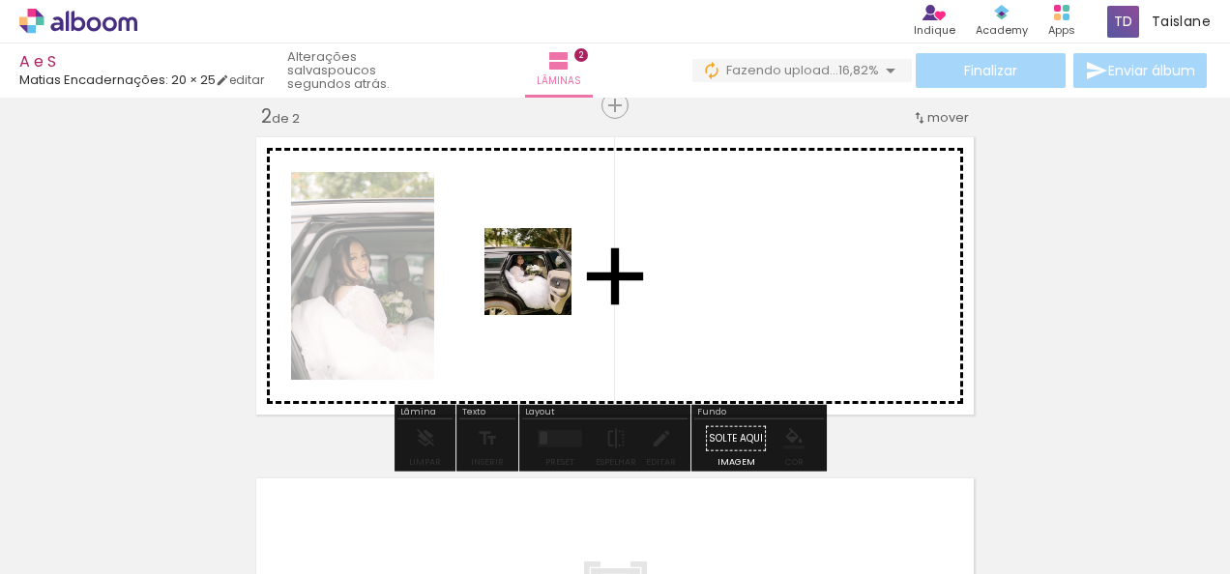
drag, startPoint x: 551, startPoint y: 516, endPoint x: 545, endPoint y: 228, distance: 288.2
click at [545, 228] on quentale-workspace at bounding box center [615, 287] width 1230 height 574
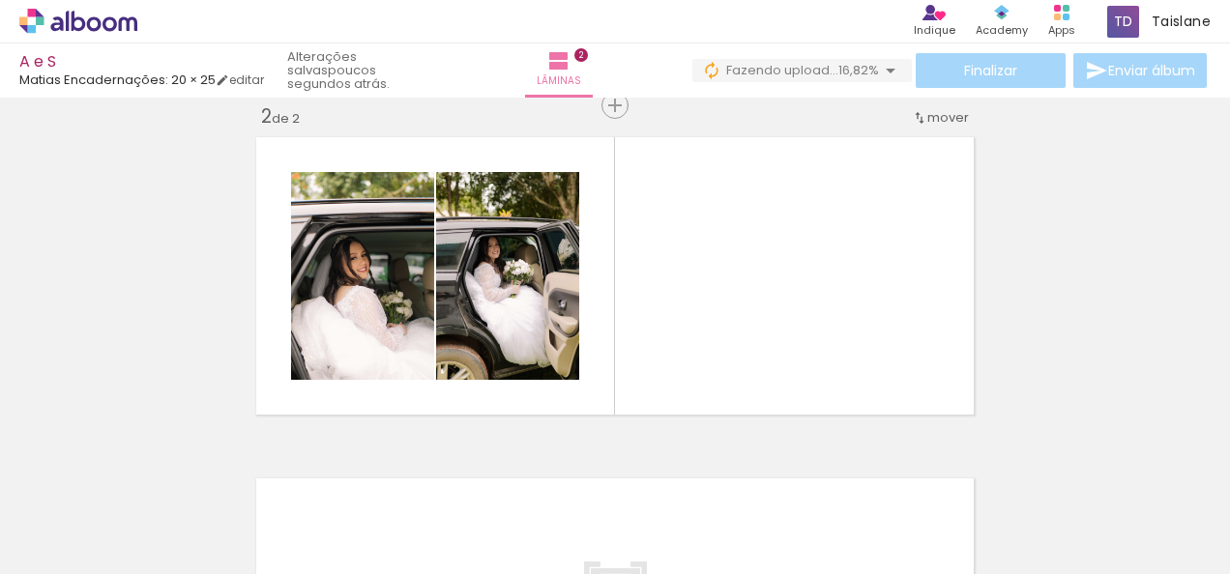
scroll to position [0, 474]
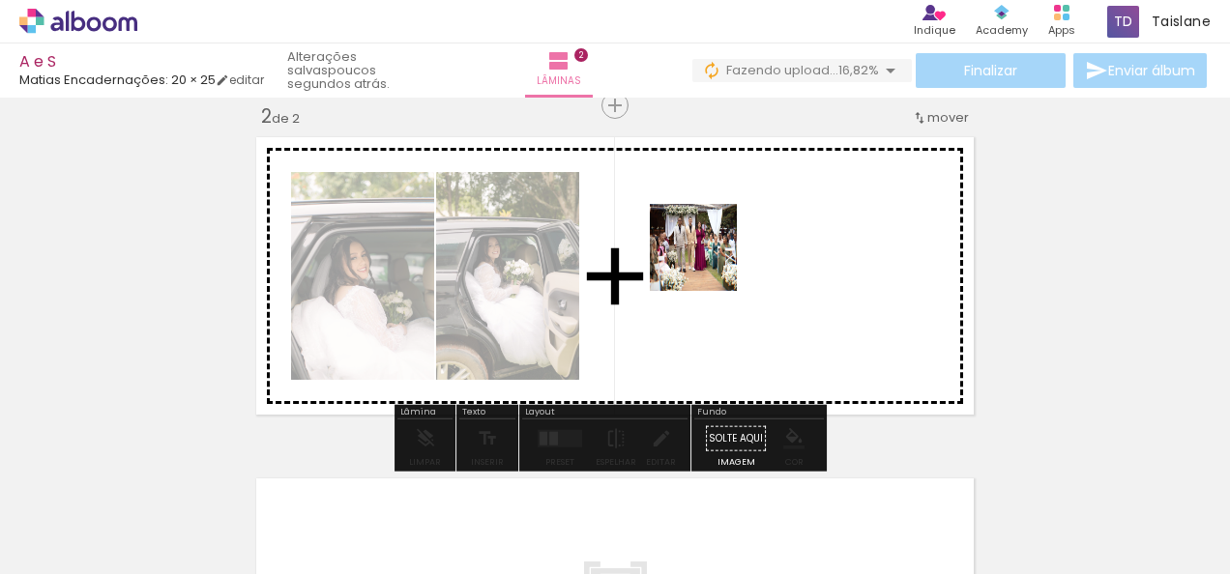
drag, startPoint x: 712, startPoint y: 525, endPoint x: 709, endPoint y: 261, distance: 263.9
click at [709, 261] on quentale-workspace at bounding box center [615, 287] width 1230 height 574
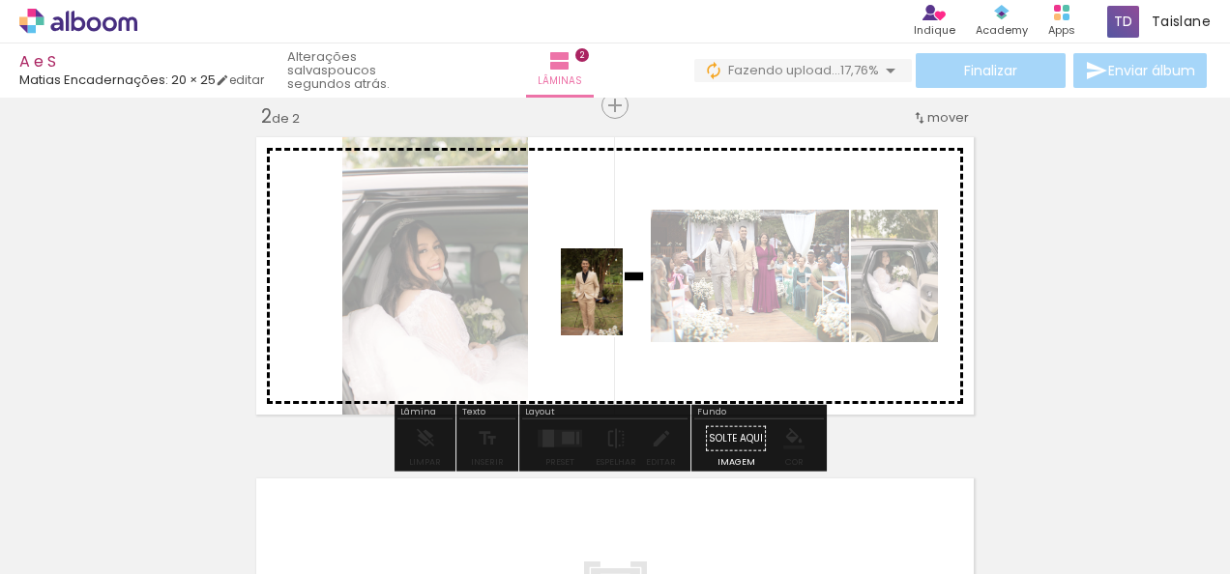
drag, startPoint x: 493, startPoint y: 530, endPoint x: 619, endPoint y: 306, distance: 256.3
click at [619, 306] on quentale-workspace at bounding box center [615, 287] width 1230 height 574
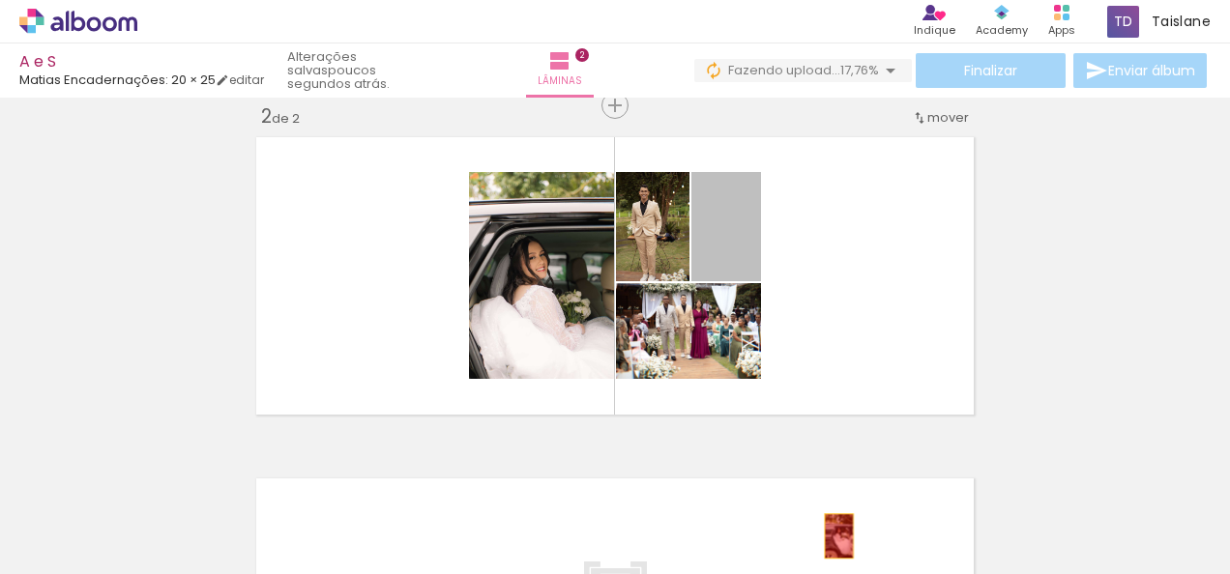
drag, startPoint x: 714, startPoint y: 271, endPoint x: 831, endPoint y: 537, distance: 290.5
click at [831, 537] on quentale-workspace at bounding box center [615, 287] width 1230 height 574
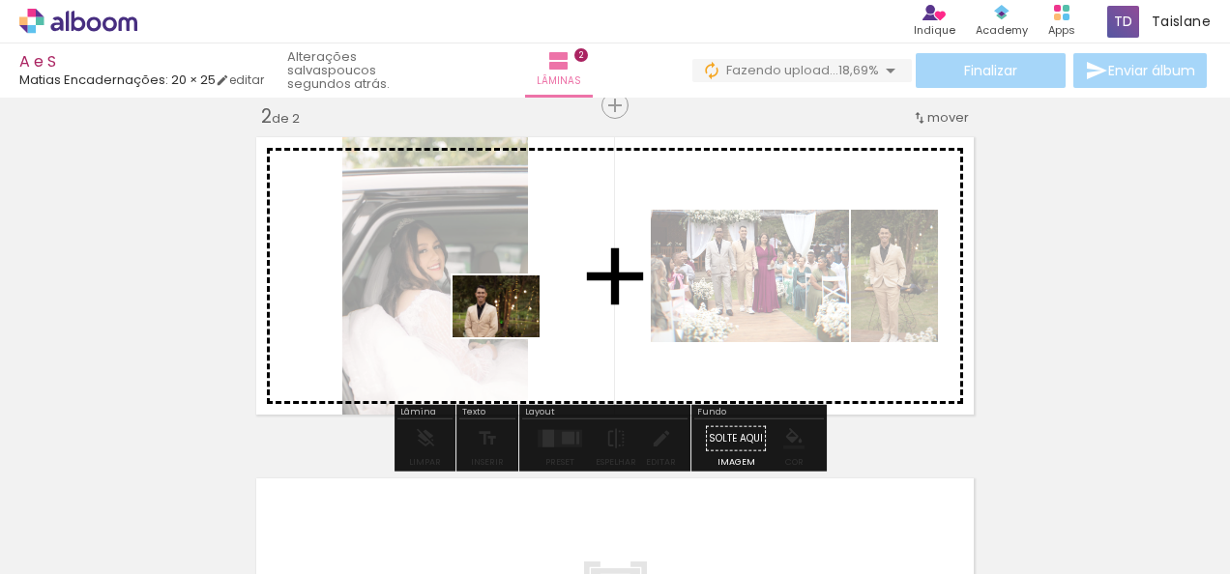
drag, startPoint x: 333, startPoint y: 534, endPoint x: 516, endPoint y: 328, distance: 275.9
click at [516, 328] on quentale-workspace at bounding box center [615, 287] width 1230 height 574
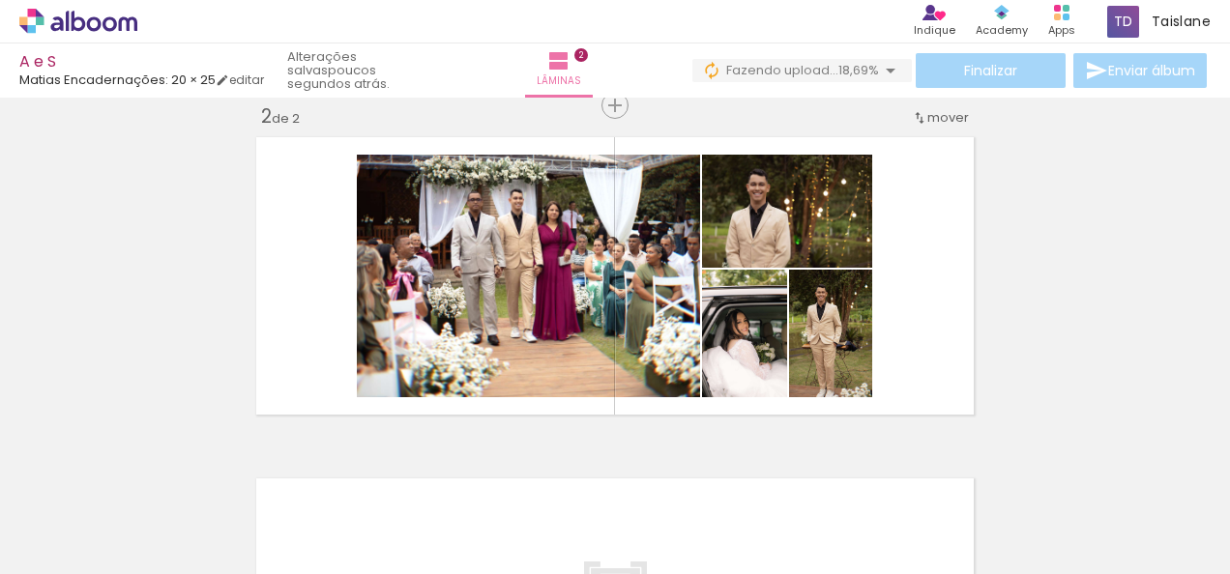
scroll to position [0, 5348]
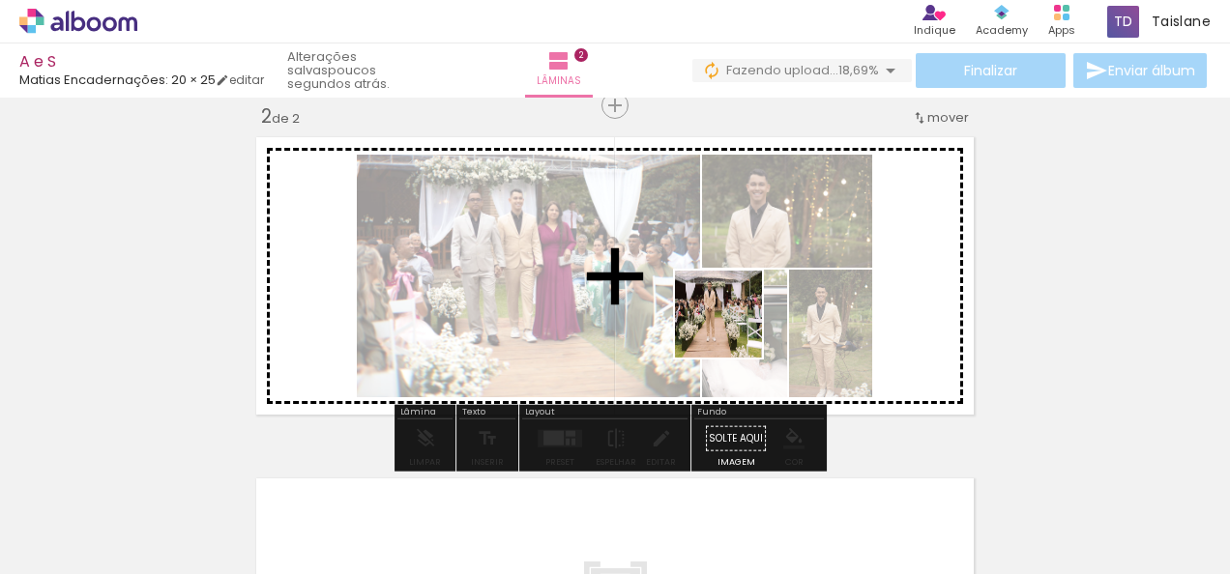
drag, startPoint x: 608, startPoint y: 533, endPoint x: 734, endPoint y: 326, distance: 242.1
click at [734, 326] on quentale-workspace at bounding box center [615, 287] width 1230 height 574
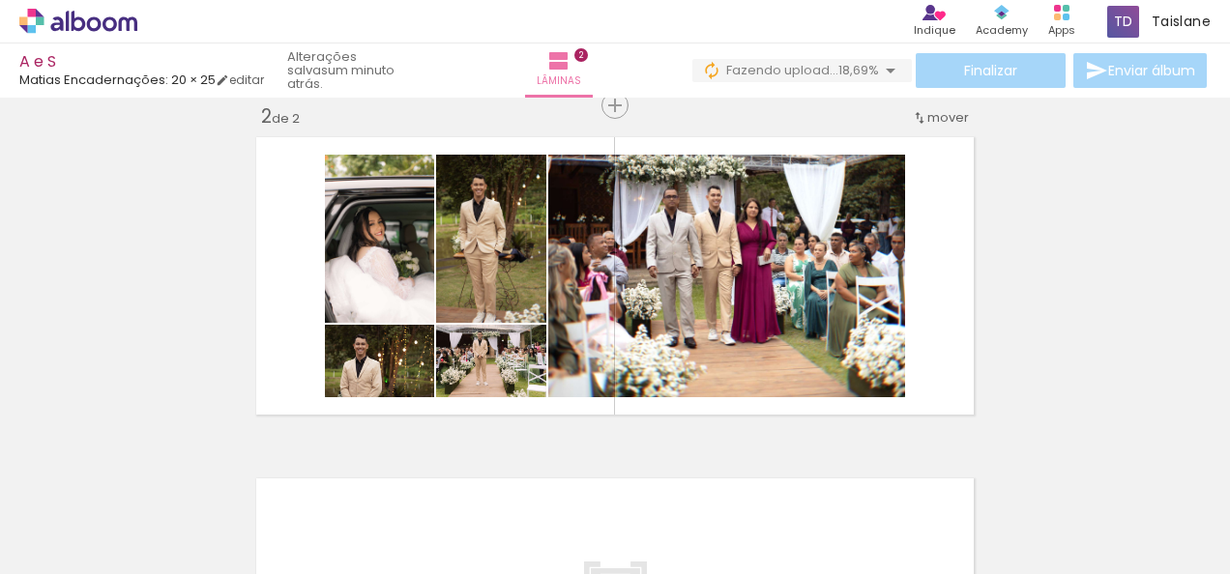
scroll to position [0, 714]
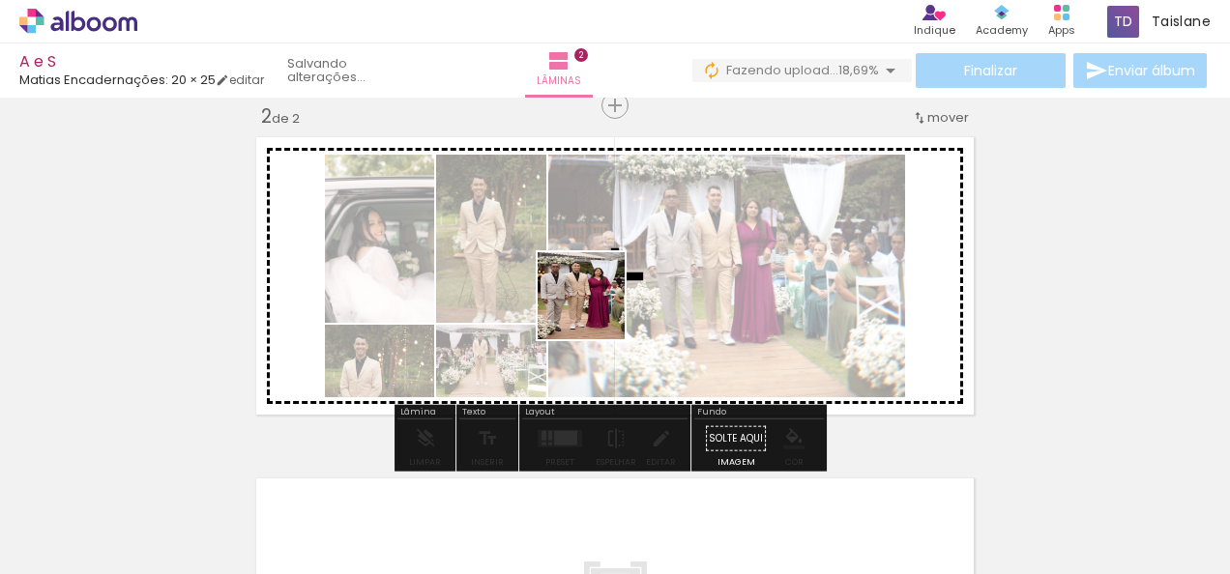
drag, startPoint x: 365, startPoint y: 539, endPoint x: 596, endPoint y: 309, distance: 325.4
click at [596, 309] on quentale-workspace at bounding box center [615, 287] width 1230 height 574
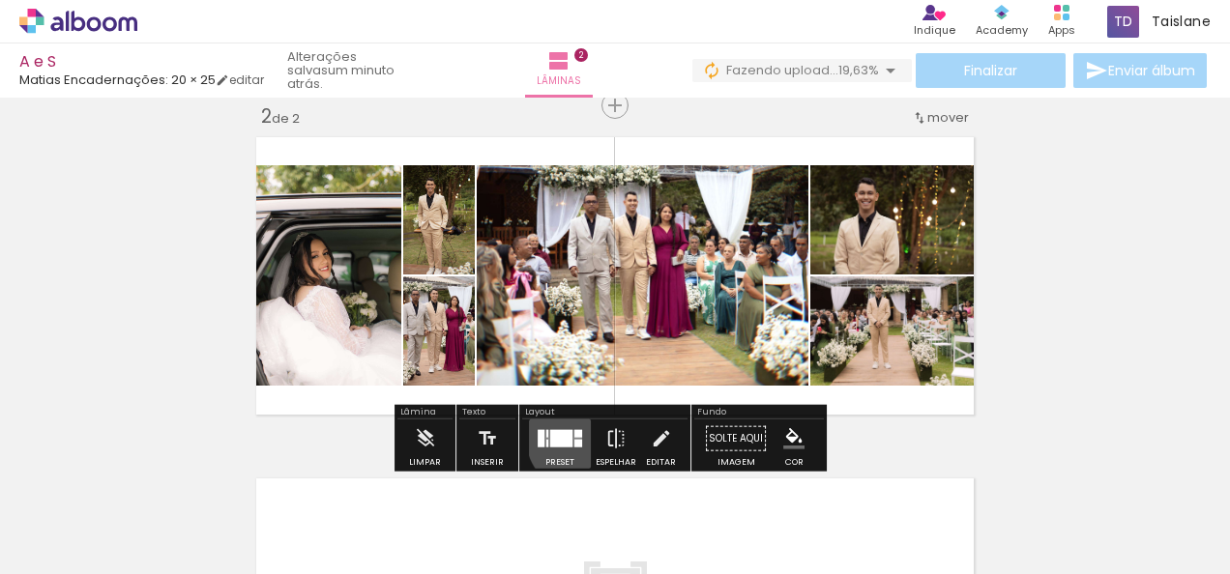
click at [575, 437] on quentale-layouter at bounding box center [560, 438] width 44 height 17
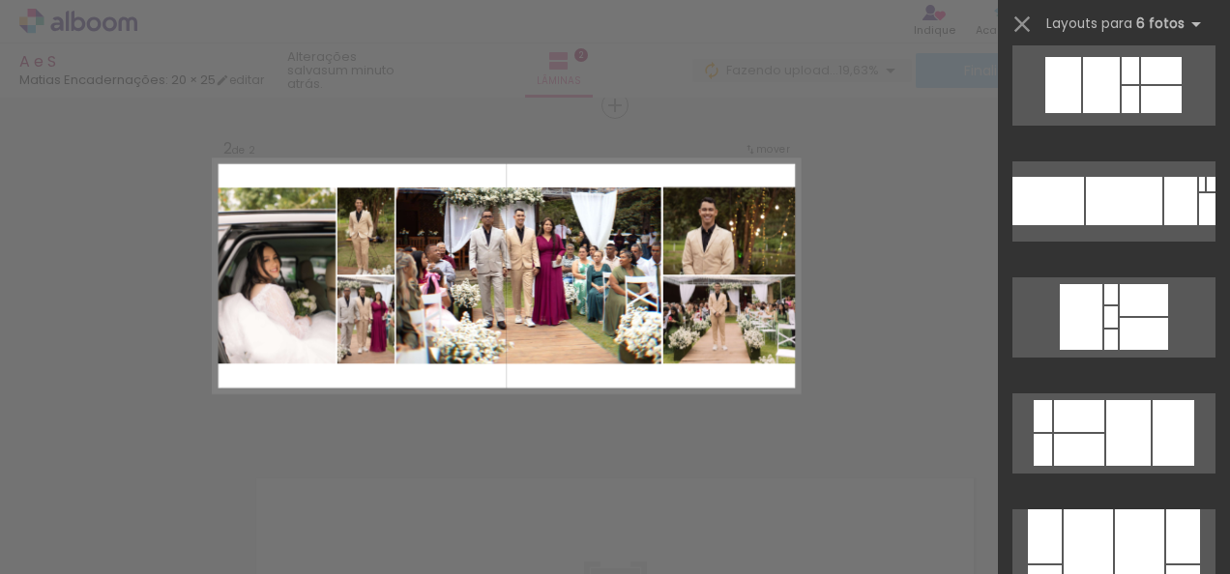
scroll to position [9306, 0]
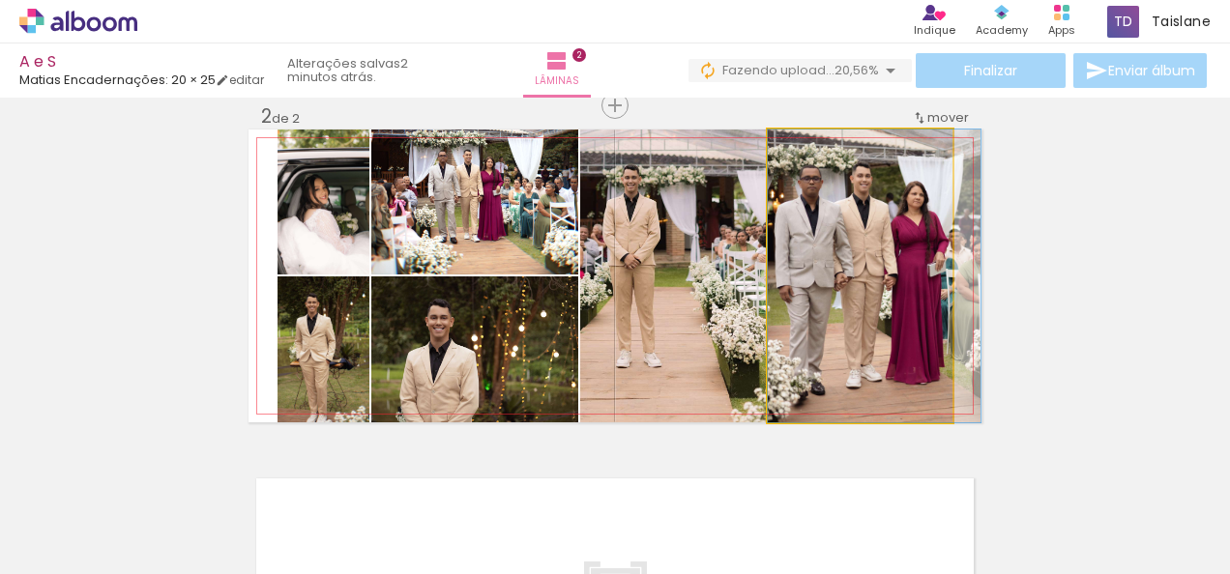
drag, startPoint x: 836, startPoint y: 315, endPoint x: 859, endPoint y: 314, distance: 22.3
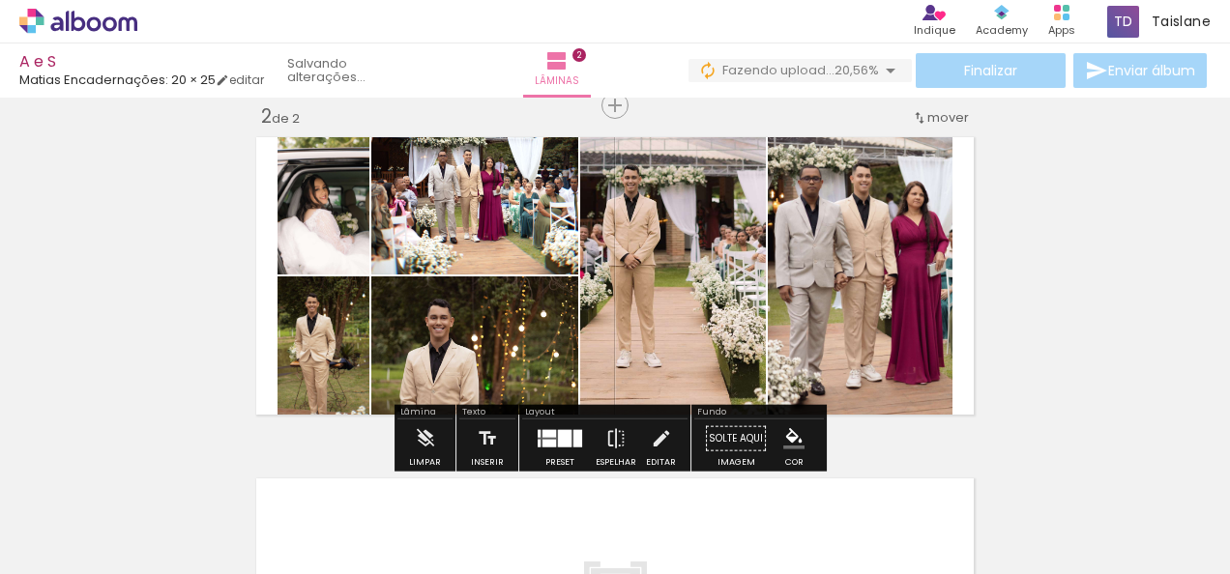
click at [859, 314] on quentale-photo at bounding box center [860, 276] width 185 height 293
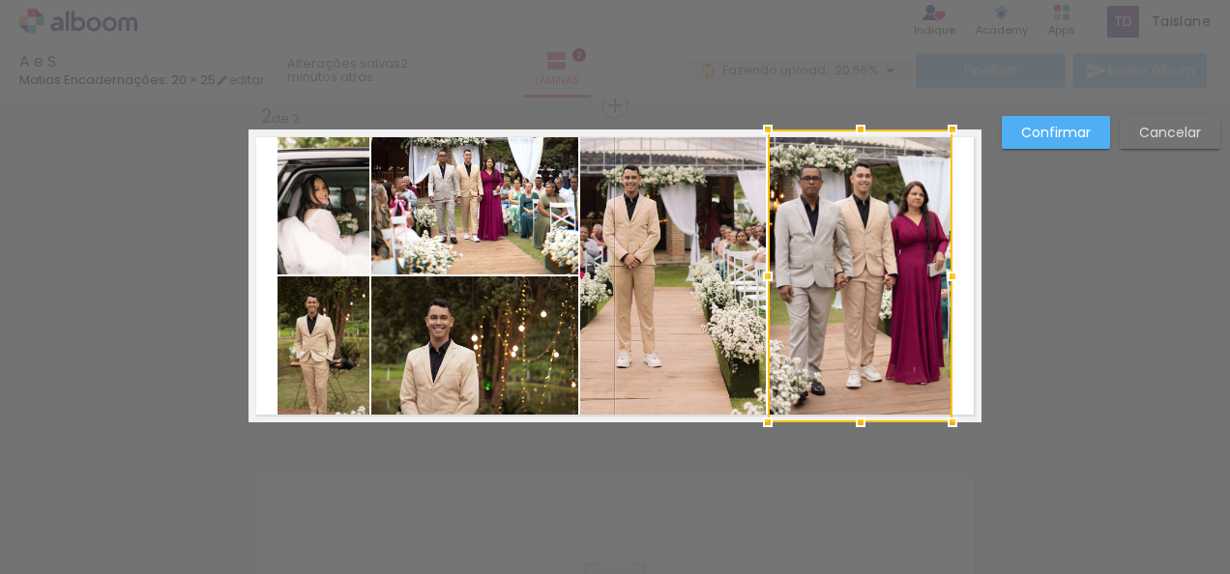
click at [859, 314] on div at bounding box center [860, 276] width 185 height 293
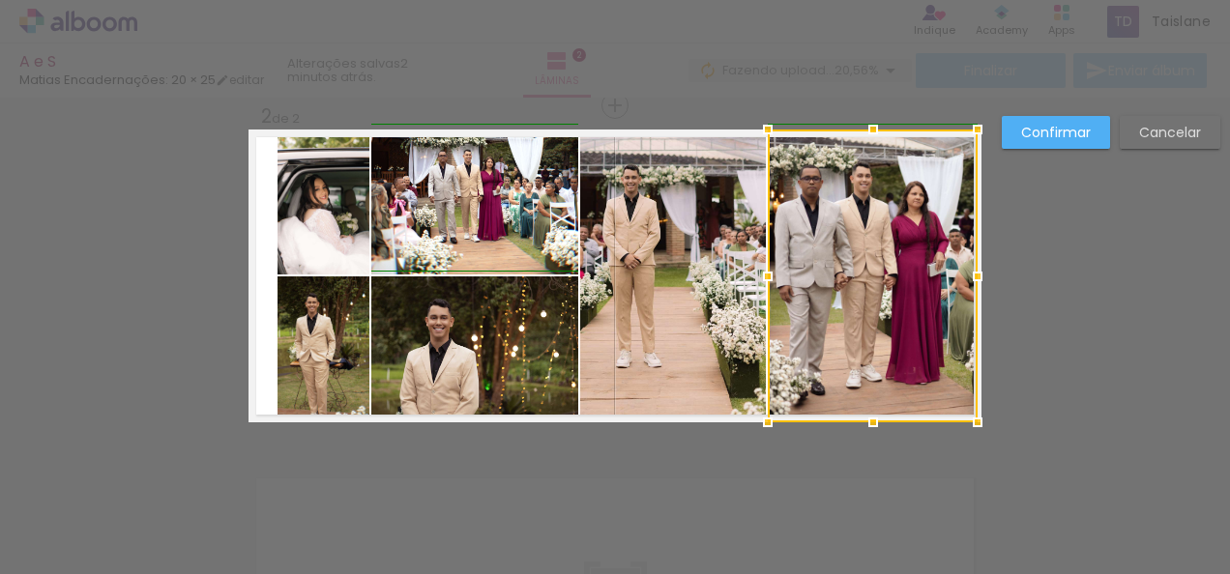
drag, startPoint x: 947, startPoint y: 270, endPoint x: 961, endPoint y: 271, distance: 13.6
click at [961, 271] on div at bounding box center [977, 276] width 39 height 39
click at [0, 0] on slot "Confirmar" at bounding box center [0, 0] width 0 height 0
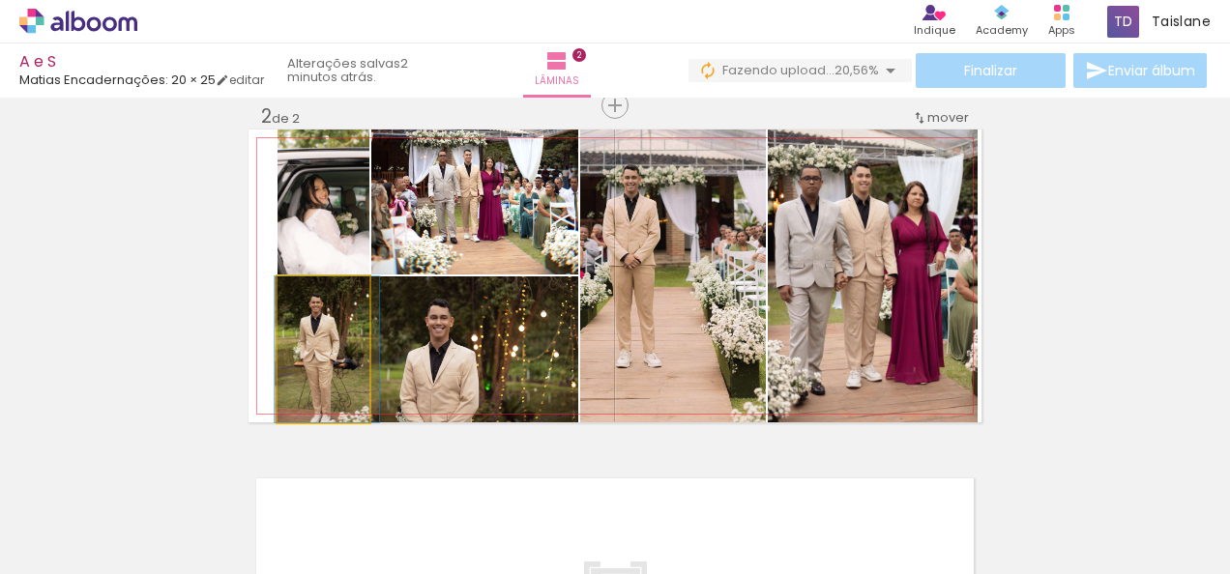
drag, startPoint x: 315, startPoint y: 390, endPoint x: 319, endPoint y: 375, distance: 15.0
click at [319, 375] on quentale-photo at bounding box center [323, 350] width 92 height 146
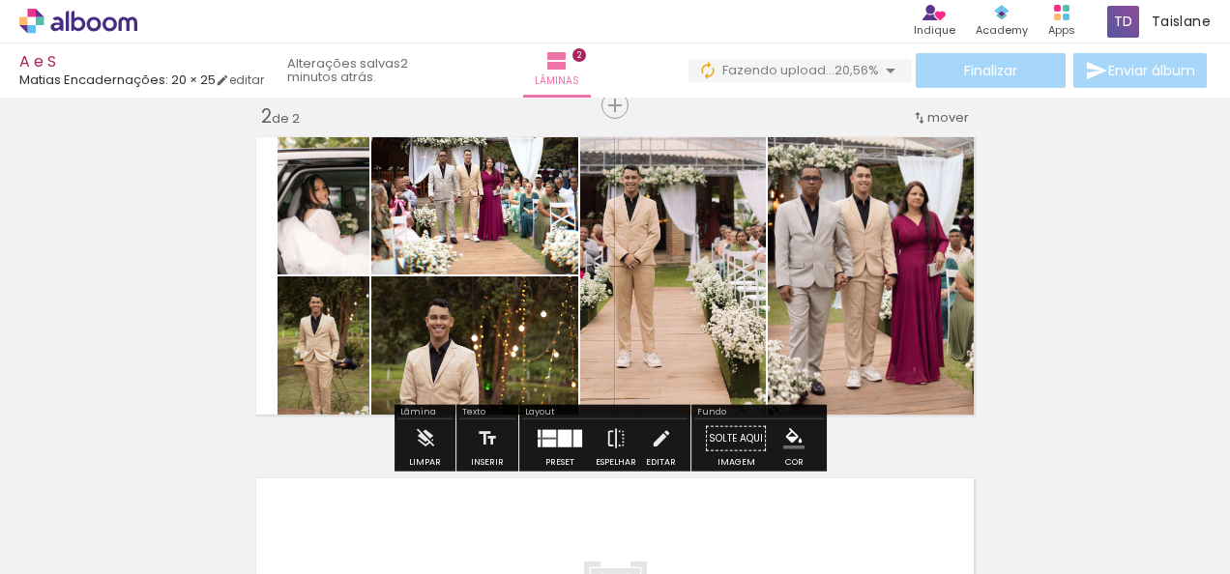
click at [319, 375] on quentale-photo at bounding box center [323, 350] width 92 height 146
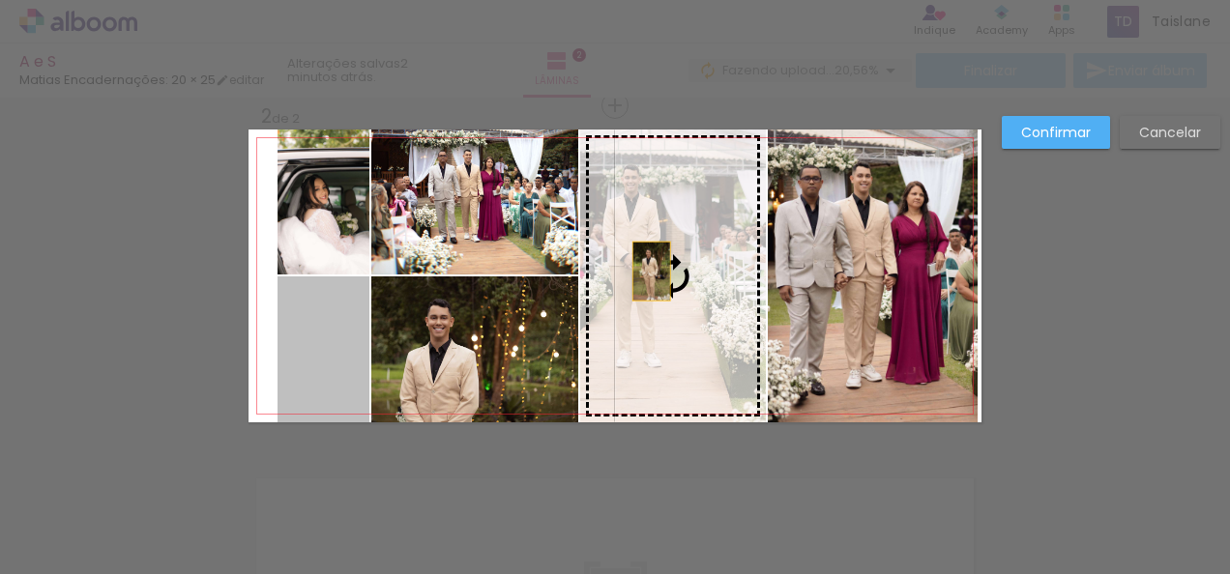
drag, startPoint x: 352, startPoint y: 372, endPoint x: 645, endPoint y: 271, distance: 310.0
click at [0, 0] on slot at bounding box center [0, 0] width 0 height 0
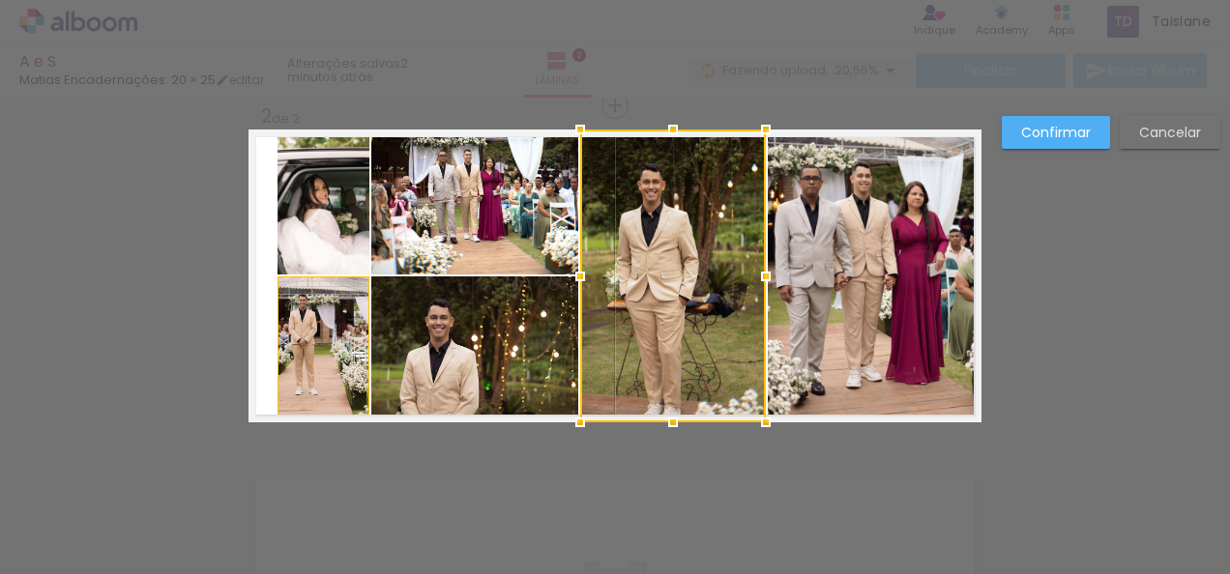
click at [645, 271] on div at bounding box center [673, 276] width 186 height 293
click at [0, 0] on slot "Confirmar" at bounding box center [0, 0] width 0 height 0
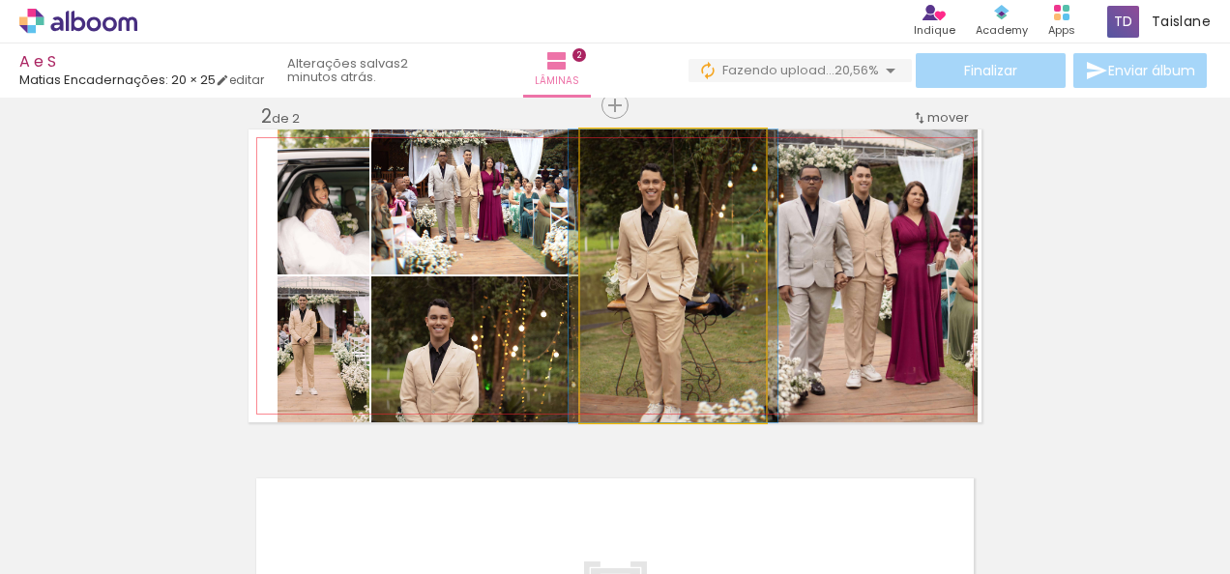
click at [667, 285] on quentale-photo at bounding box center [673, 276] width 186 height 293
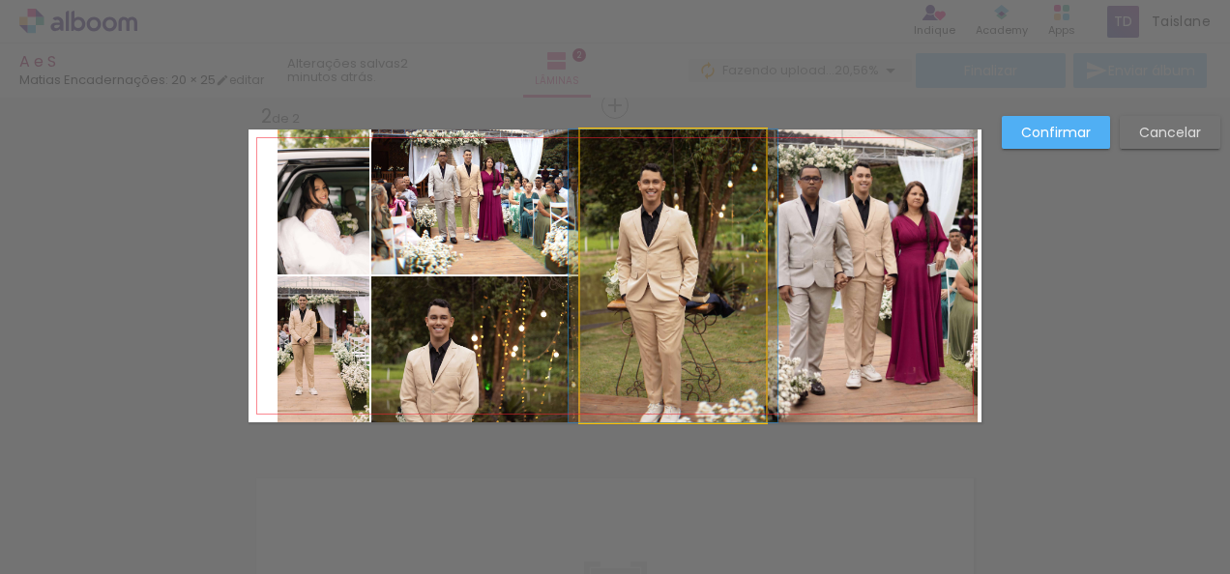
click at [685, 277] on quentale-photo at bounding box center [673, 276] width 186 height 293
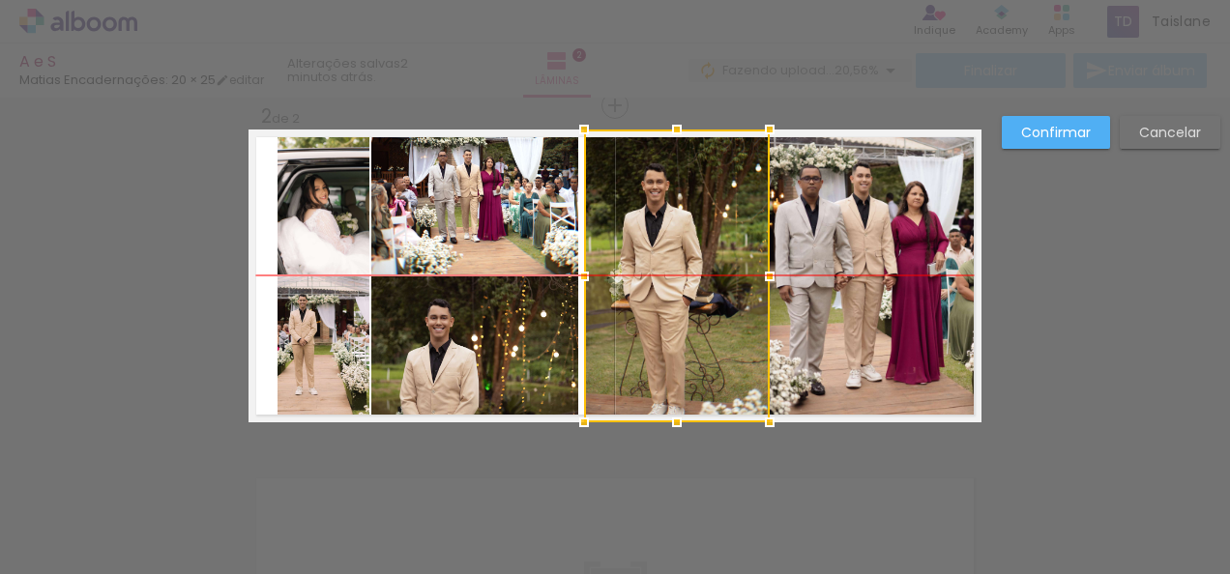
click at [689, 277] on div at bounding box center [677, 276] width 186 height 293
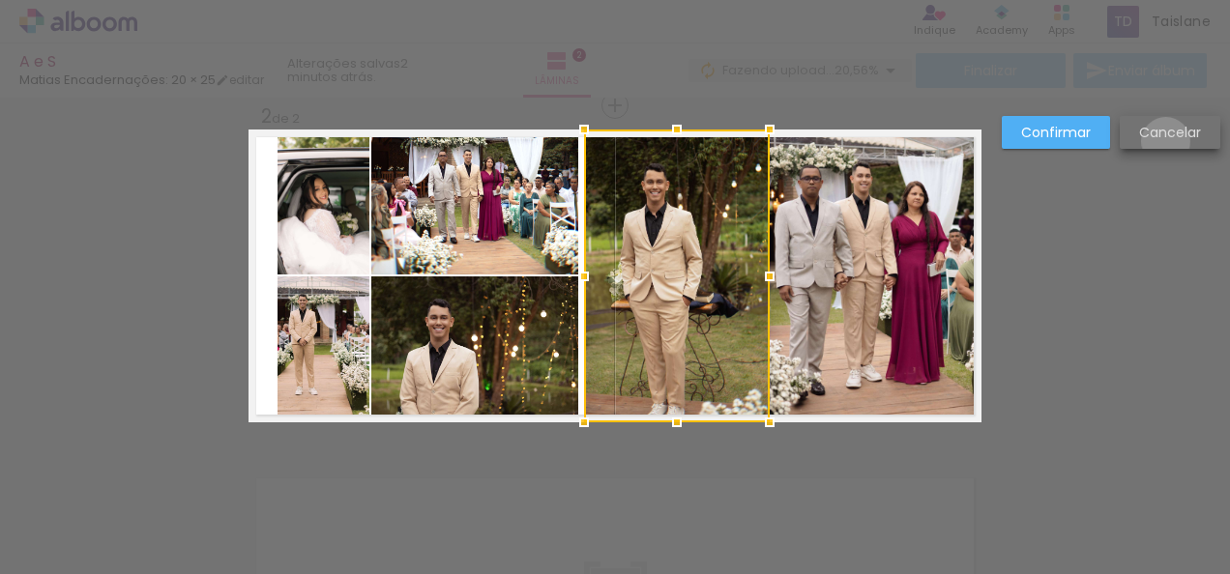
click at [1165, 141] on paper-button "Cancelar" at bounding box center [1170, 132] width 101 height 33
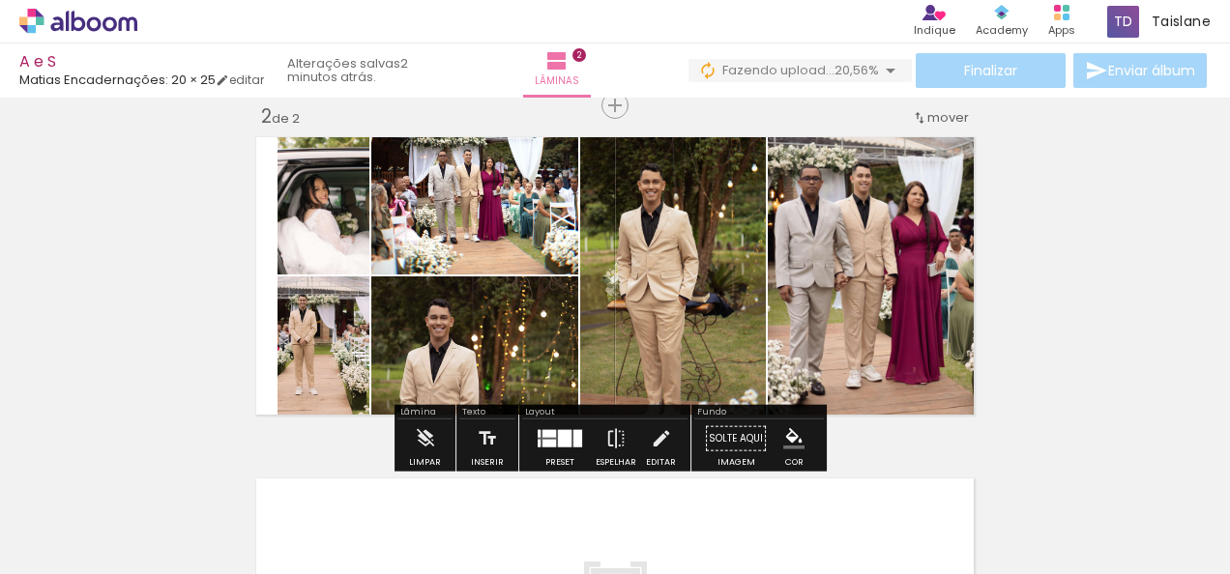
click at [726, 312] on quentale-photo at bounding box center [673, 276] width 186 height 293
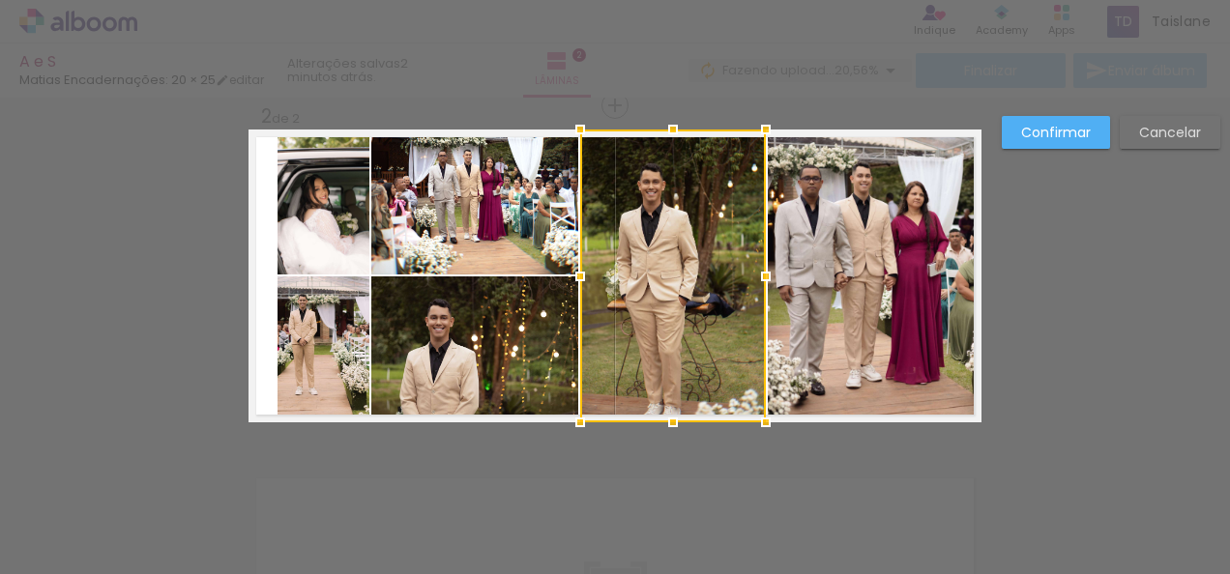
click at [726, 312] on div at bounding box center [673, 276] width 186 height 293
drag, startPoint x: 669, startPoint y: 423, endPoint x: 676, endPoint y: 416, distance: 10.3
click at [676, 416] on div at bounding box center [673, 420] width 39 height 39
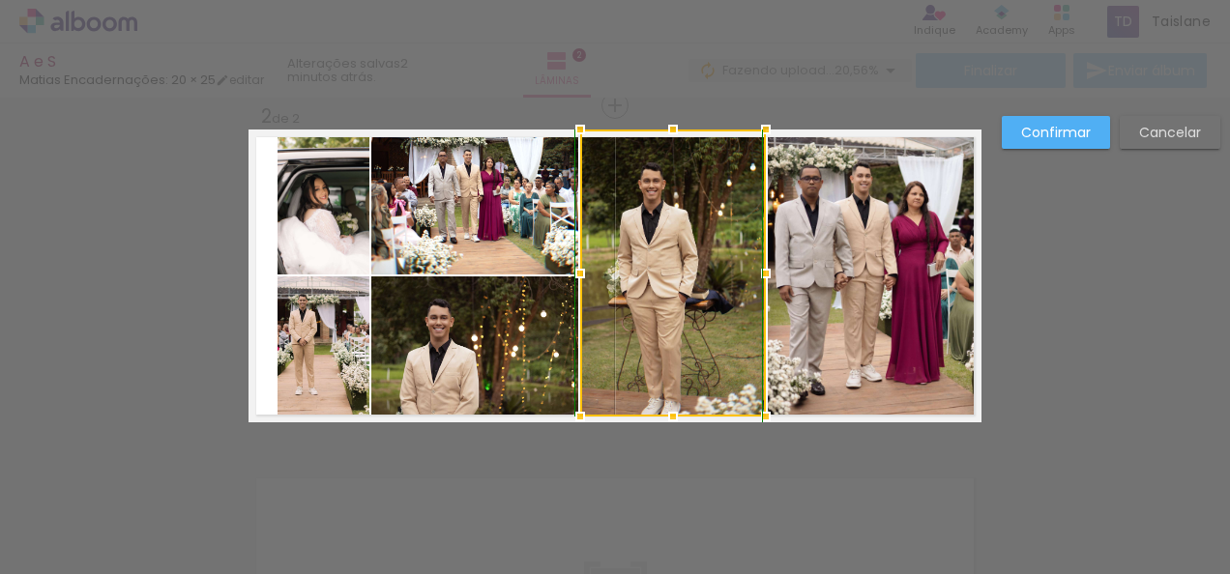
click at [672, 418] on div at bounding box center [673, 416] width 39 height 39
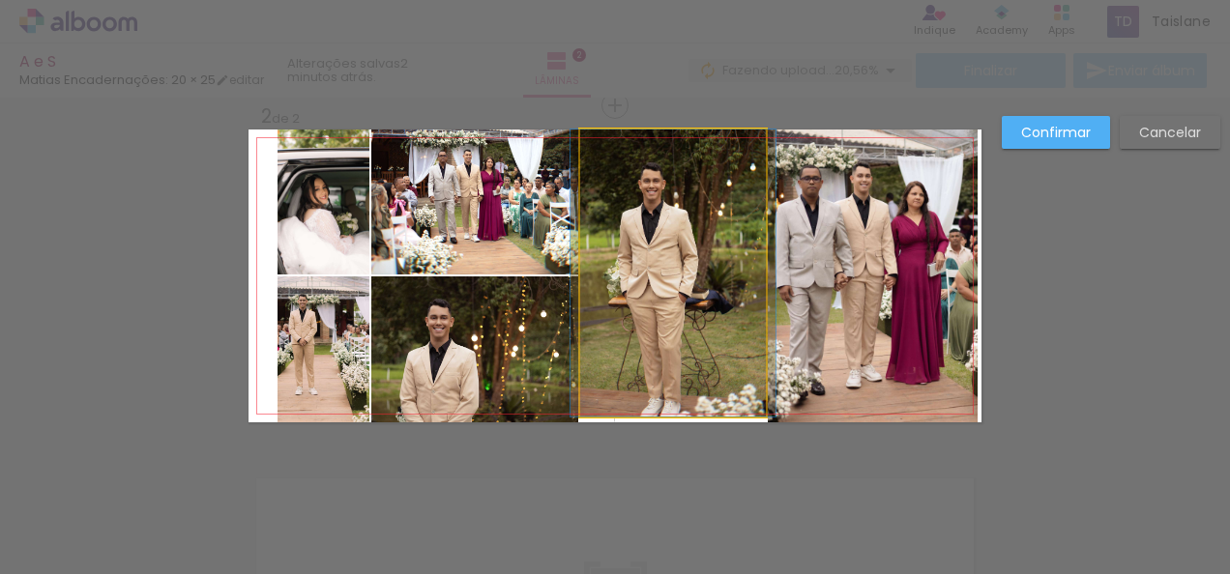
click at [708, 270] on quentale-photo at bounding box center [673, 273] width 186 height 287
click at [708, 270] on div at bounding box center [673, 273] width 186 height 287
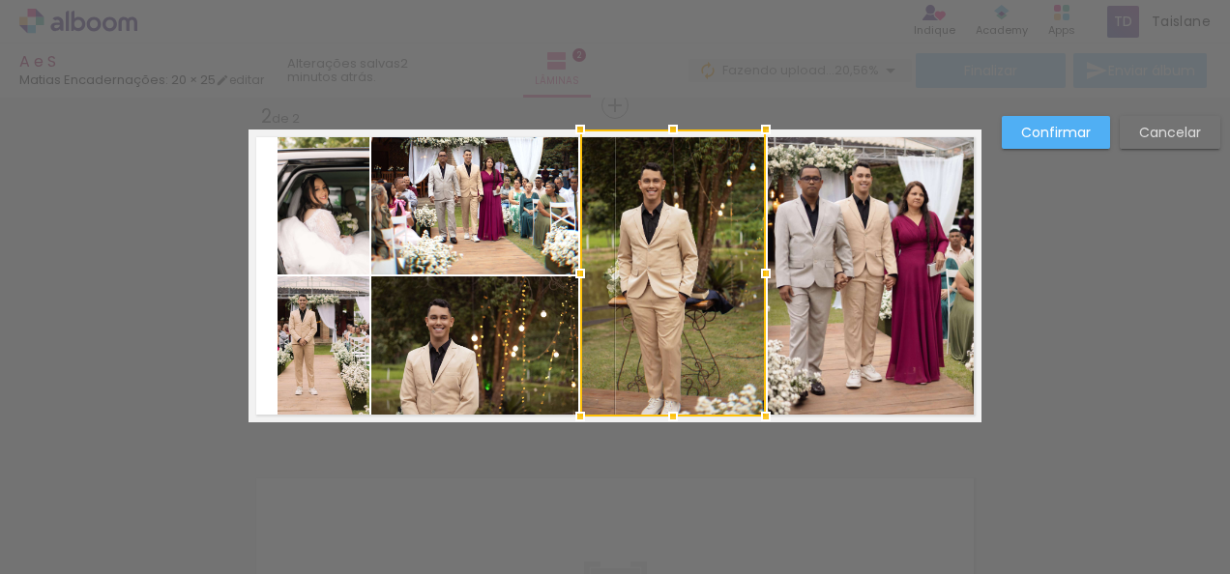
click at [708, 270] on div at bounding box center [673, 273] width 186 height 287
click at [668, 128] on div at bounding box center [673, 128] width 39 height 39
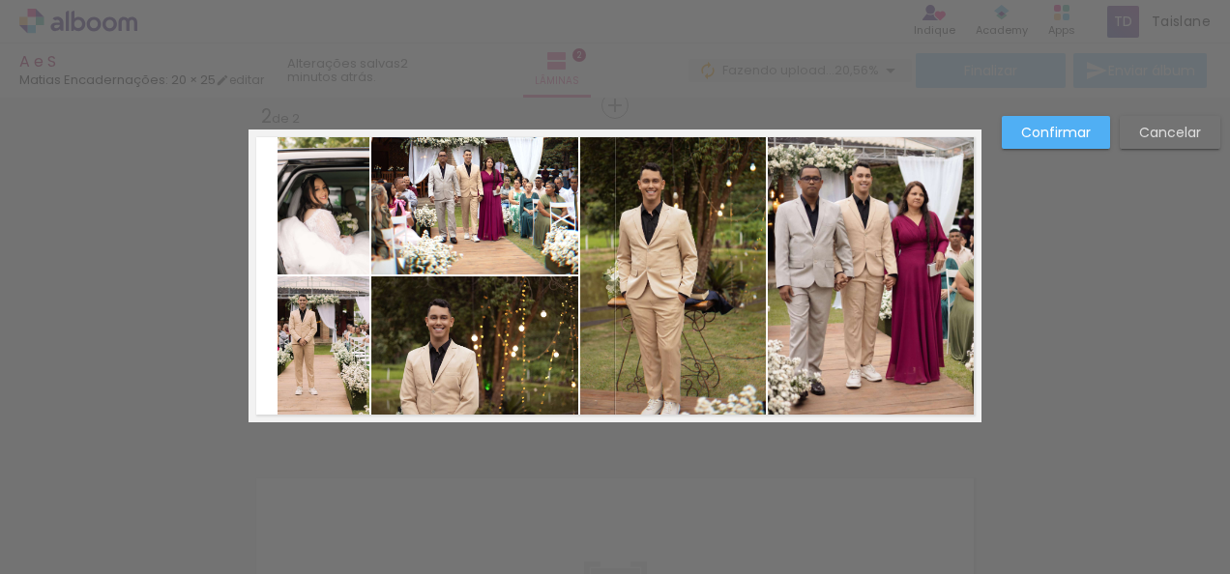
click at [668, 129] on div at bounding box center [673, 273] width 186 height 288
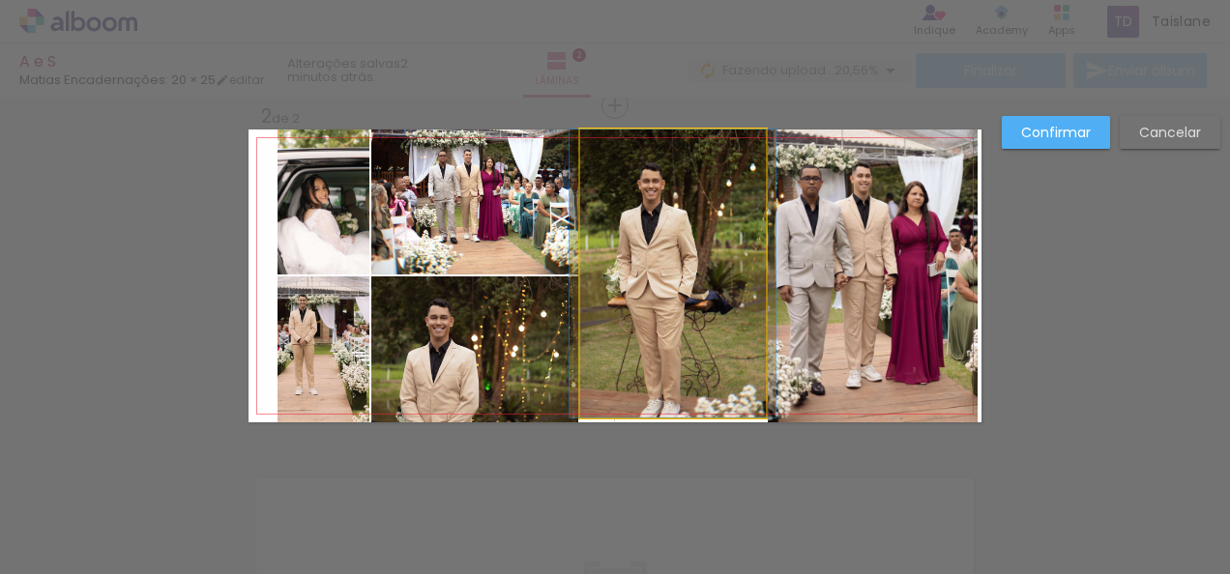
drag, startPoint x: 661, startPoint y: 228, endPoint x: 661, endPoint y: 205, distance: 23.2
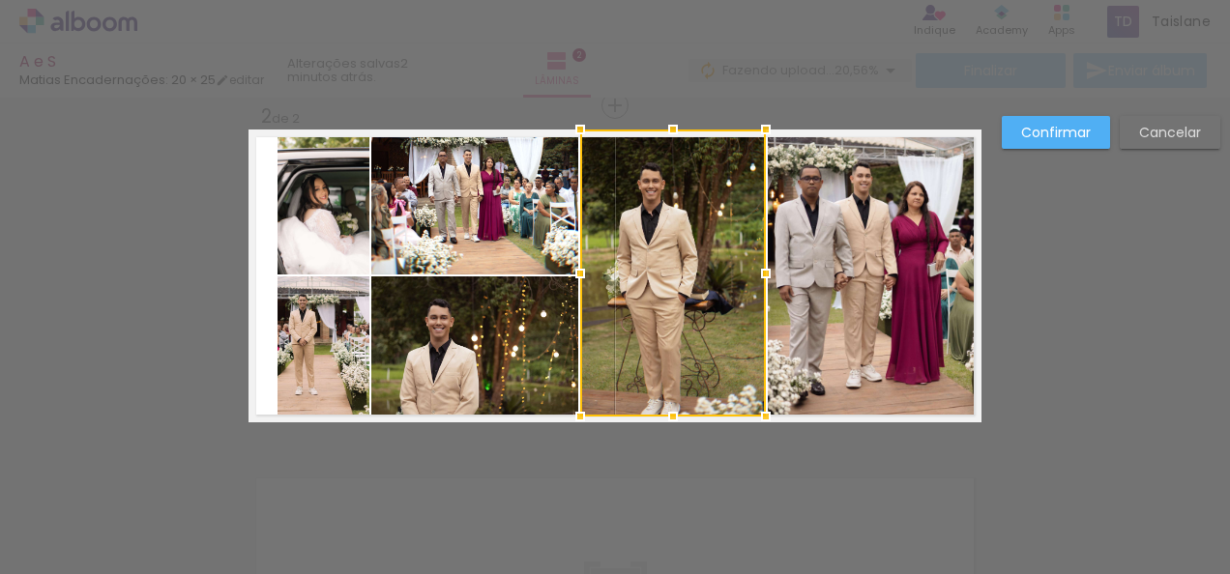
click at [663, 294] on div at bounding box center [673, 273] width 186 height 287
click at [0, 0] on slot "Cancelar" at bounding box center [0, 0] width 0 height 0
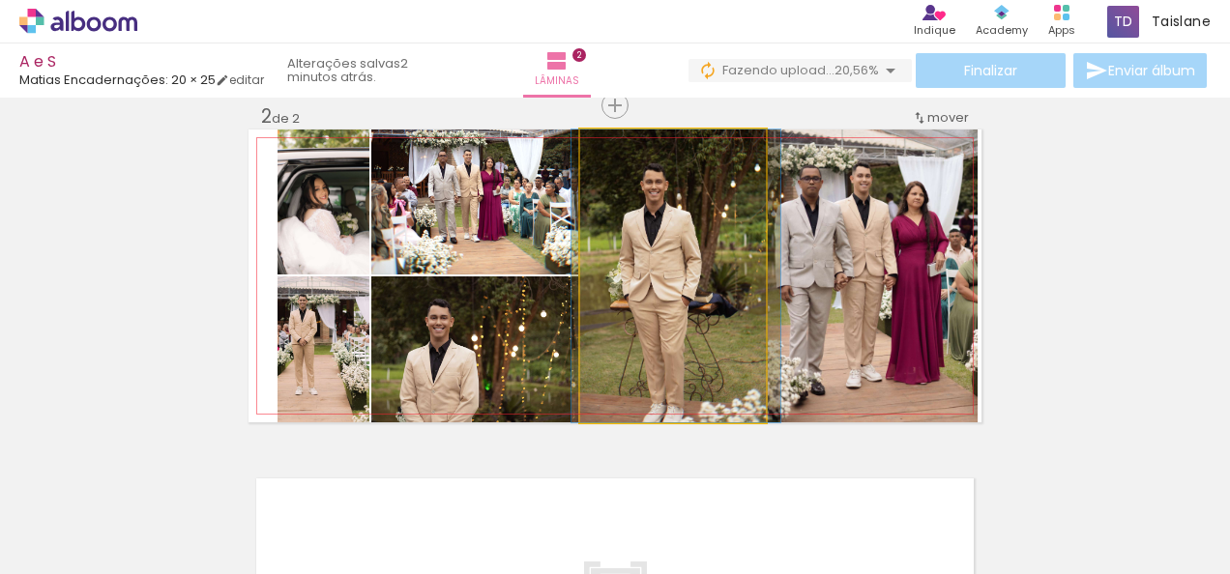
drag, startPoint x: 713, startPoint y: 338, endPoint x: 715, endPoint y: 306, distance: 32.0
click at [715, 306] on quentale-photo at bounding box center [673, 276] width 186 height 293
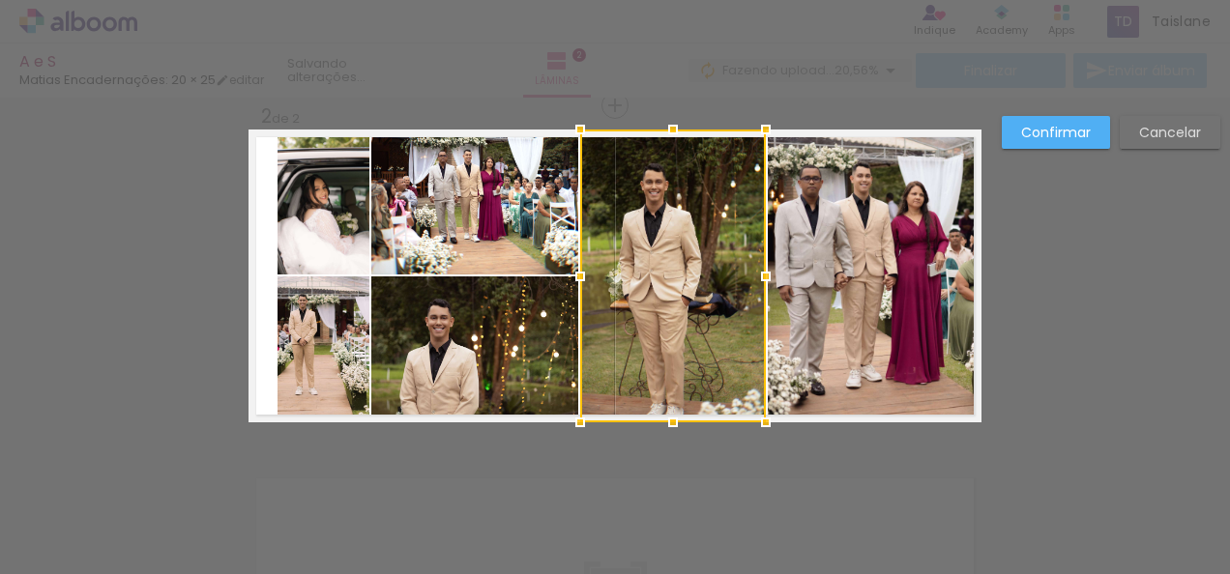
click at [715, 306] on div at bounding box center [673, 276] width 186 height 293
click at [671, 412] on div at bounding box center [673, 421] width 39 height 39
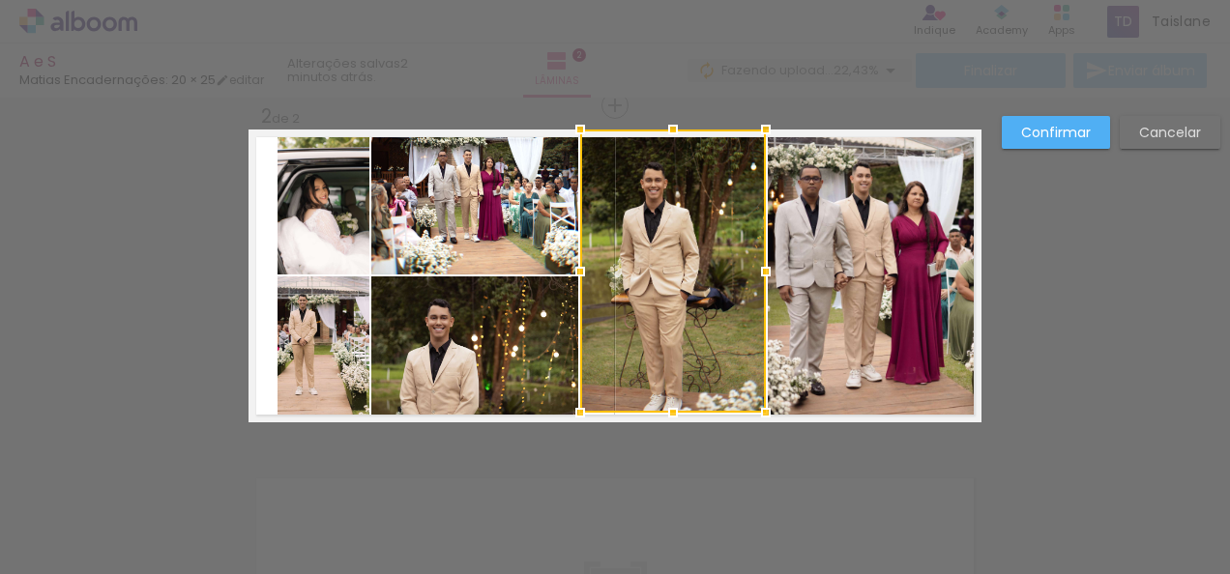
click at [670, 420] on div at bounding box center [673, 412] width 39 height 39
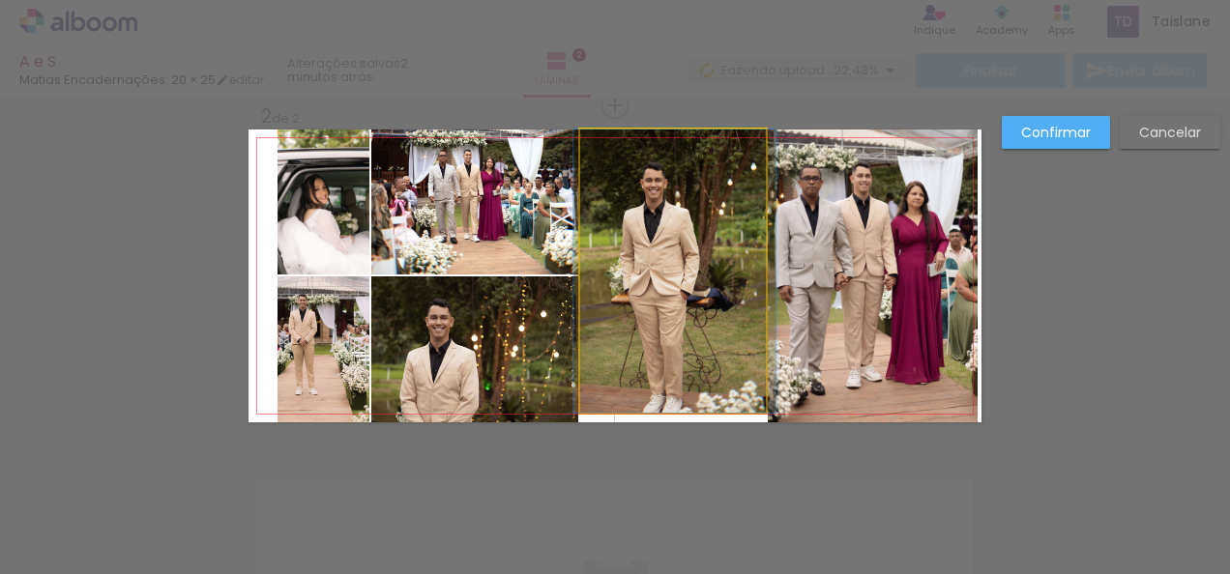
click at [684, 377] on quentale-photo at bounding box center [673, 271] width 186 height 283
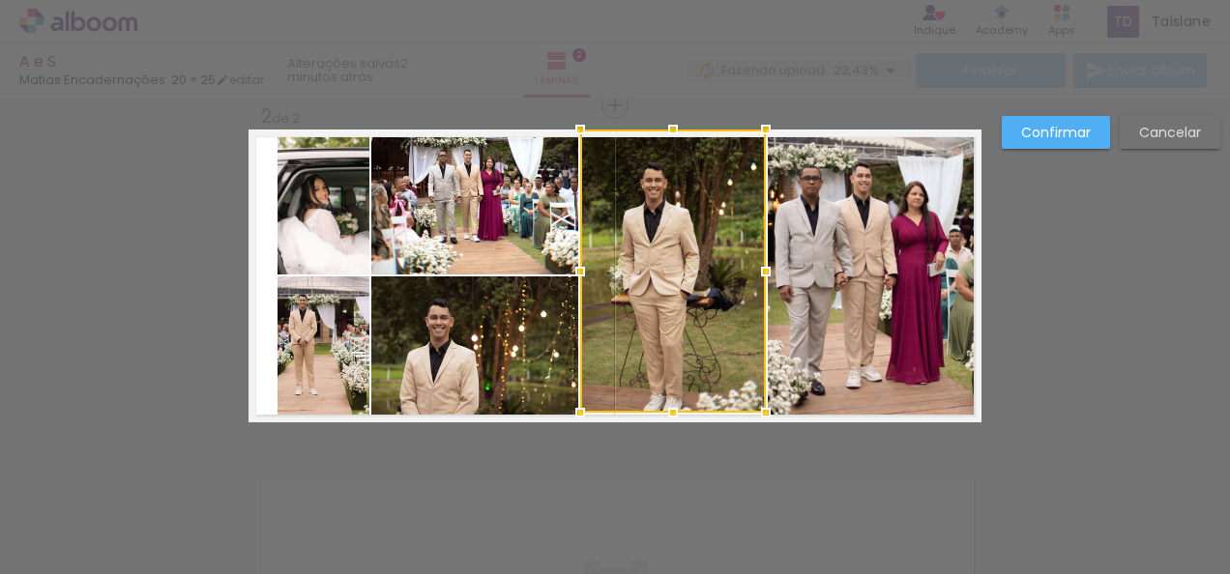
click at [684, 377] on div at bounding box center [673, 271] width 186 height 283
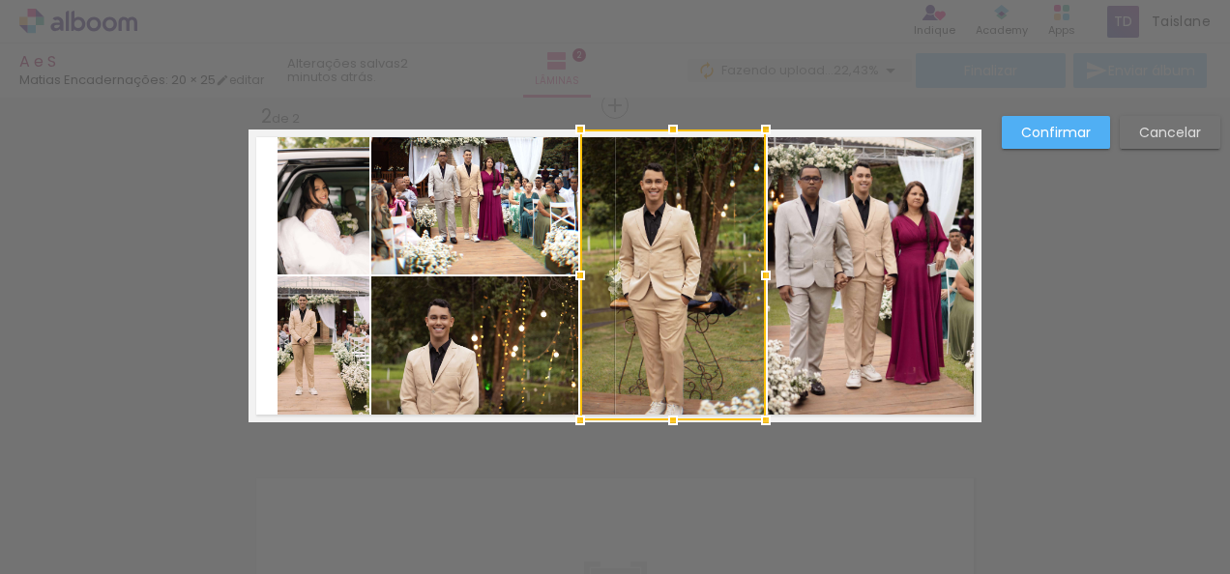
scroll to position [0, 714]
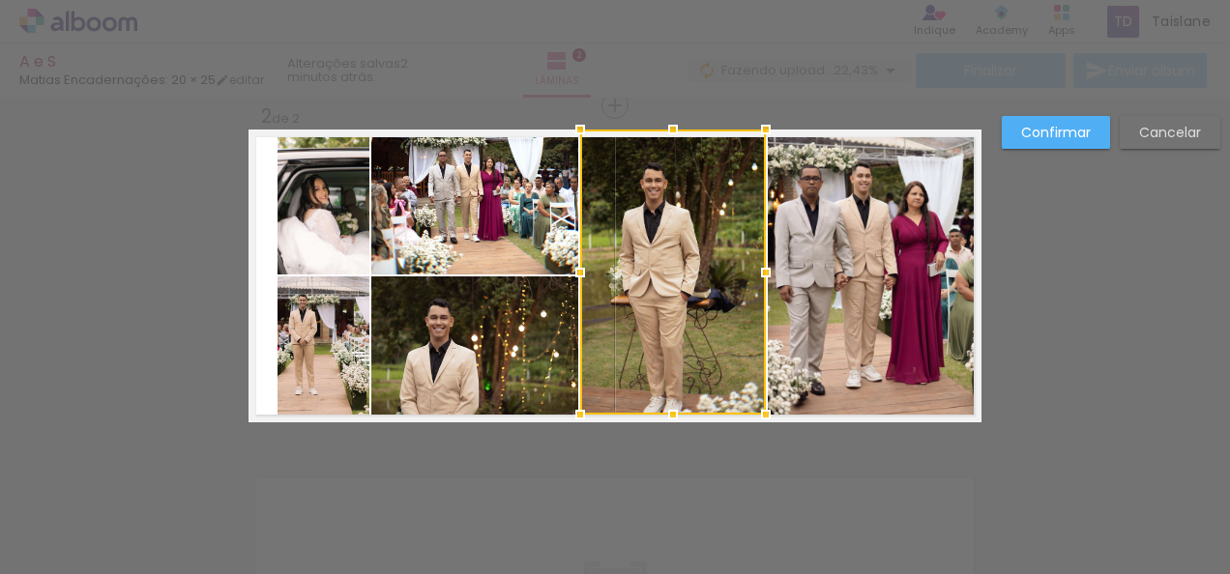
drag, startPoint x: 0, startPoint y: 0, endPoint x: 671, endPoint y: 418, distance: 790.3
click at [671, 418] on div at bounding box center [673, 414] width 39 height 39
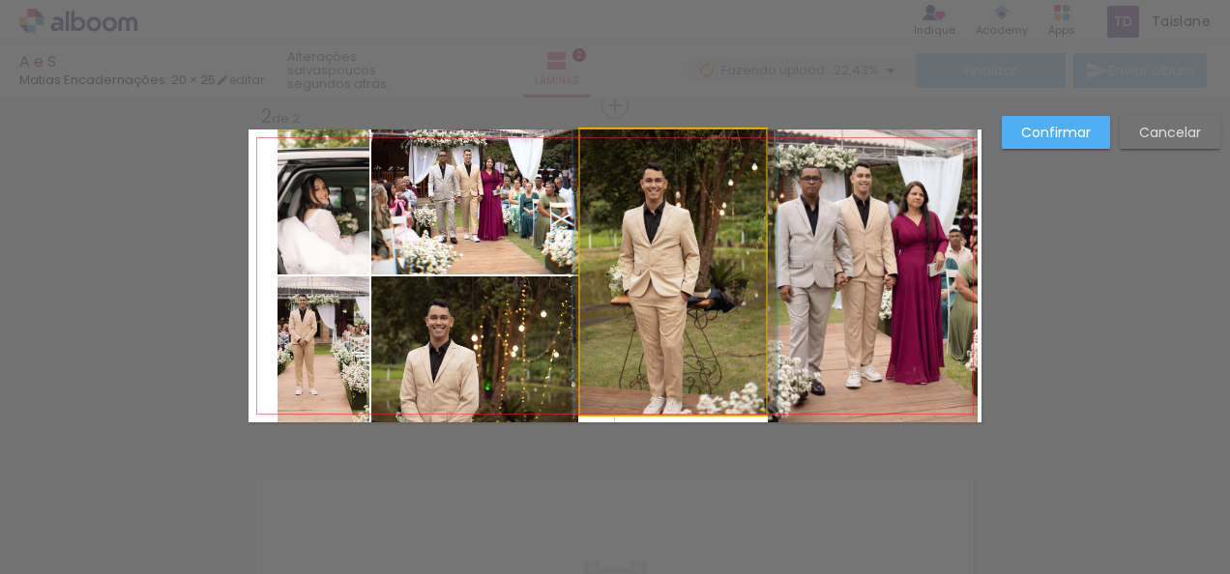
click at [681, 389] on quentale-photo at bounding box center [673, 272] width 186 height 285
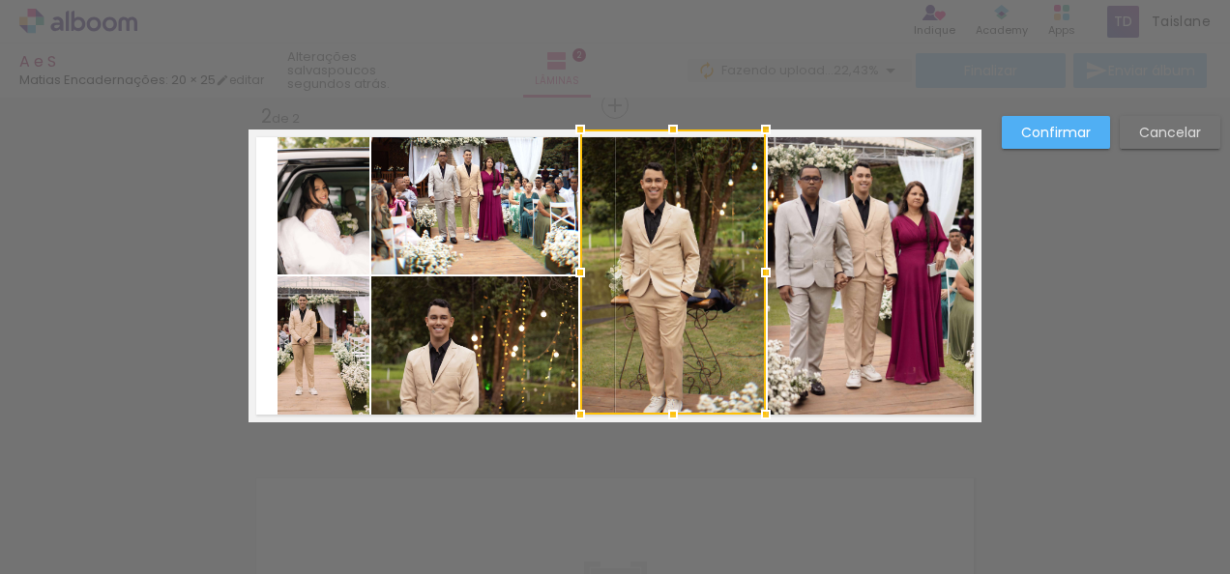
click at [681, 389] on div at bounding box center [673, 272] width 186 height 285
click at [667, 414] on div at bounding box center [673, 417] width 39 height 39
click at [1076, 147] on paper-button "Confirmar" at bounding box center [1056, 132] width 108 height 33
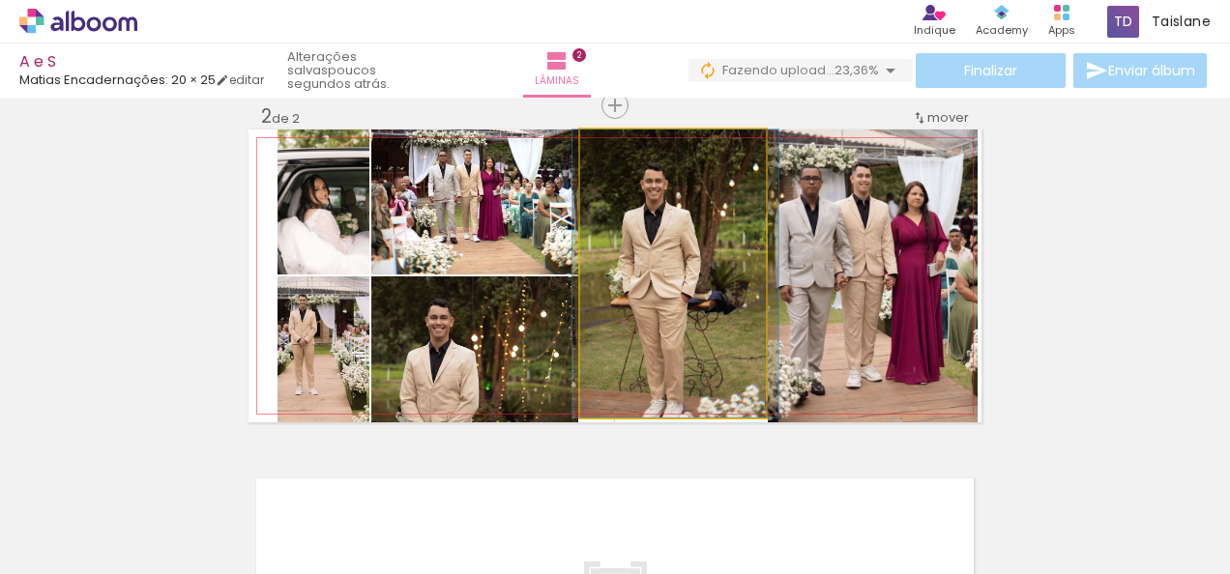
drag, startPoint x: 705, startPoint y: 326, endPoint x: 705, endPoint y: 311, distance: 14.5
click at [705, 311] on quentale-photo at bounding box center [673, 274] width 186 height 288
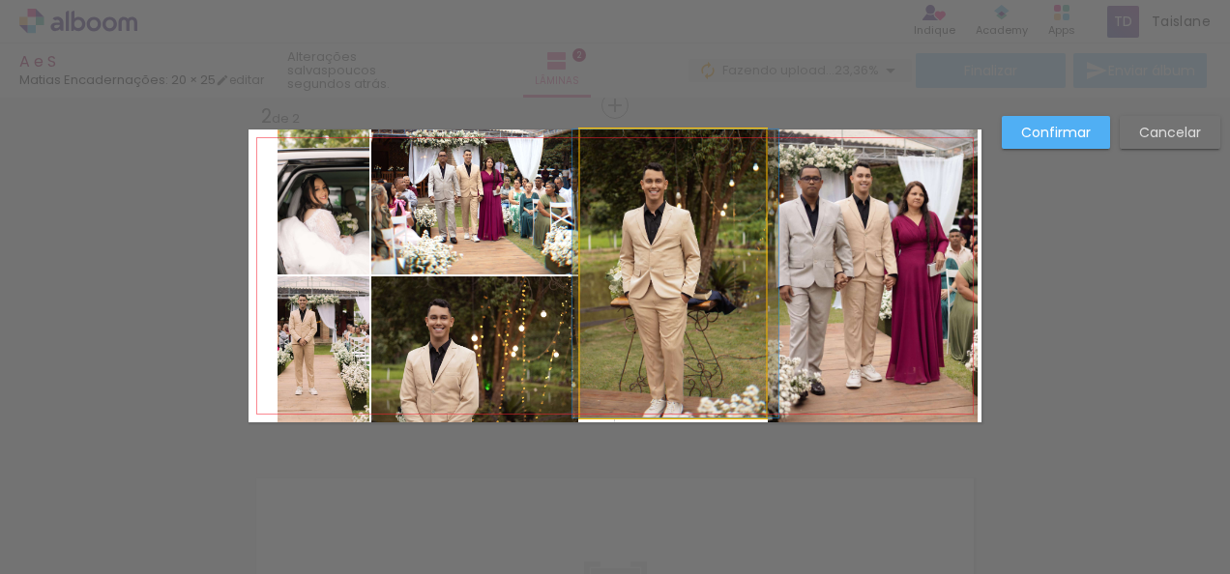
click at [705, 311] on quentale-photo at bounding box center [673, 274] width 186 height 288
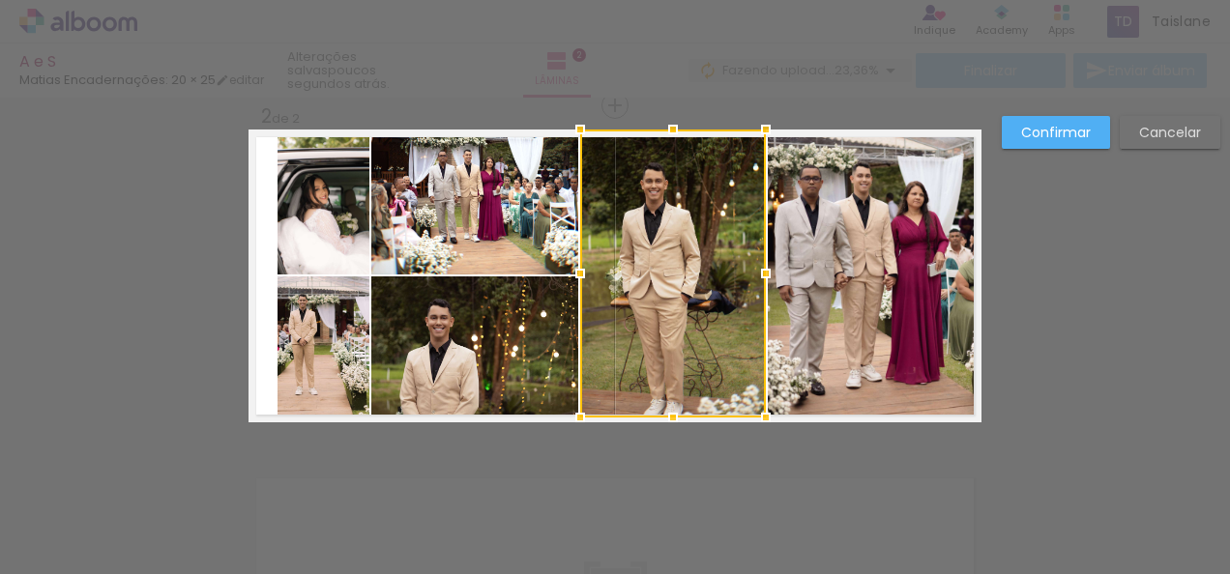
click at [705, 311] on div at bounding box center [673, 274] width 186 height 288
click at [666, 423] on div at bounding box center [673, 413] width 39 height 39
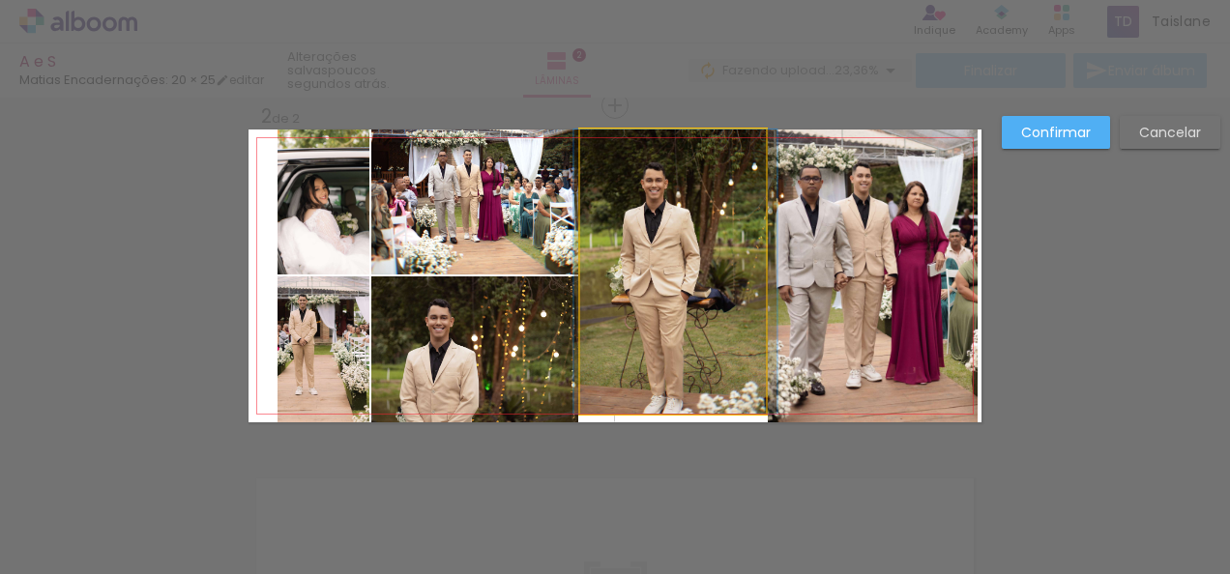
click at [673, 406] on quentale-photo at bounding box center [673, 272] width 186 height 284
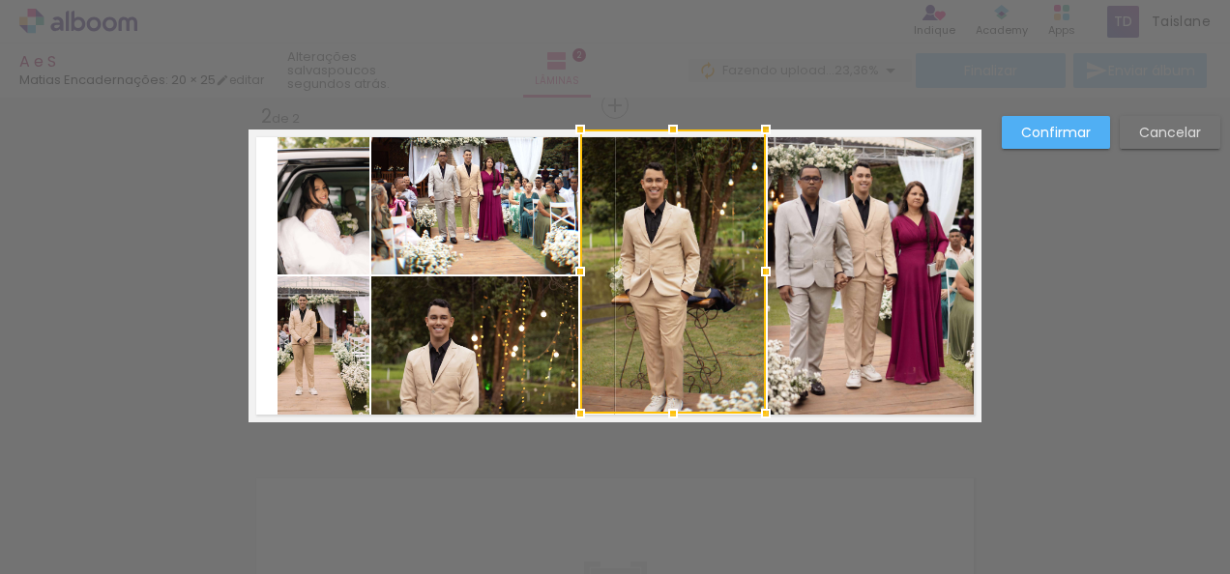
click at [673, 406] on div at bounding box center [673, 413] width 39 height 39
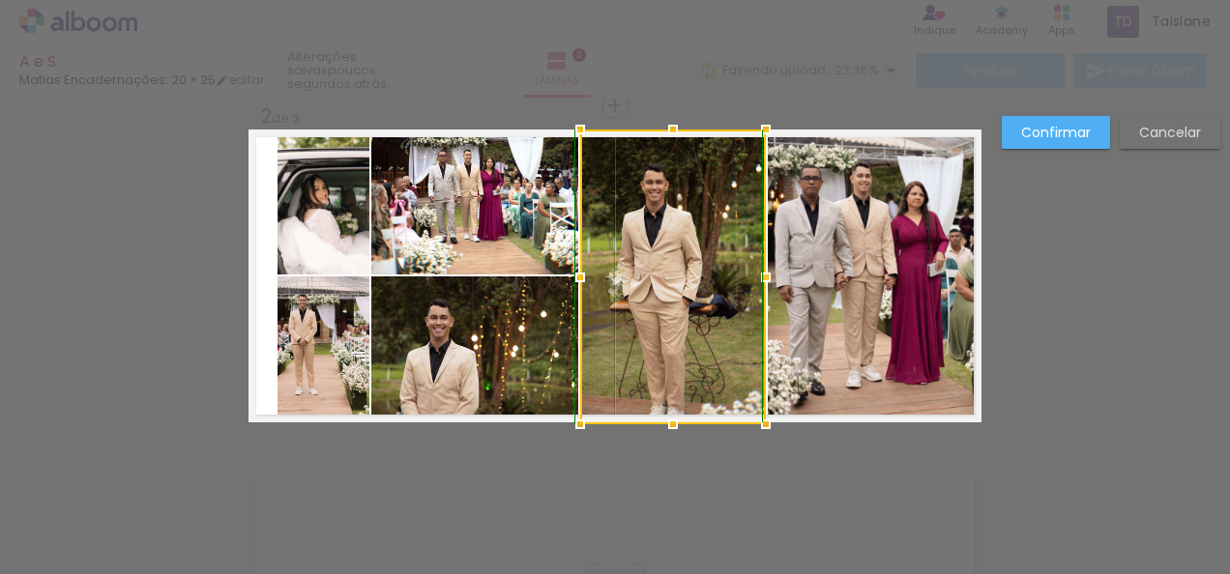
click at [671, 416] on div at bounding box center [673, 424] width 39 height 39
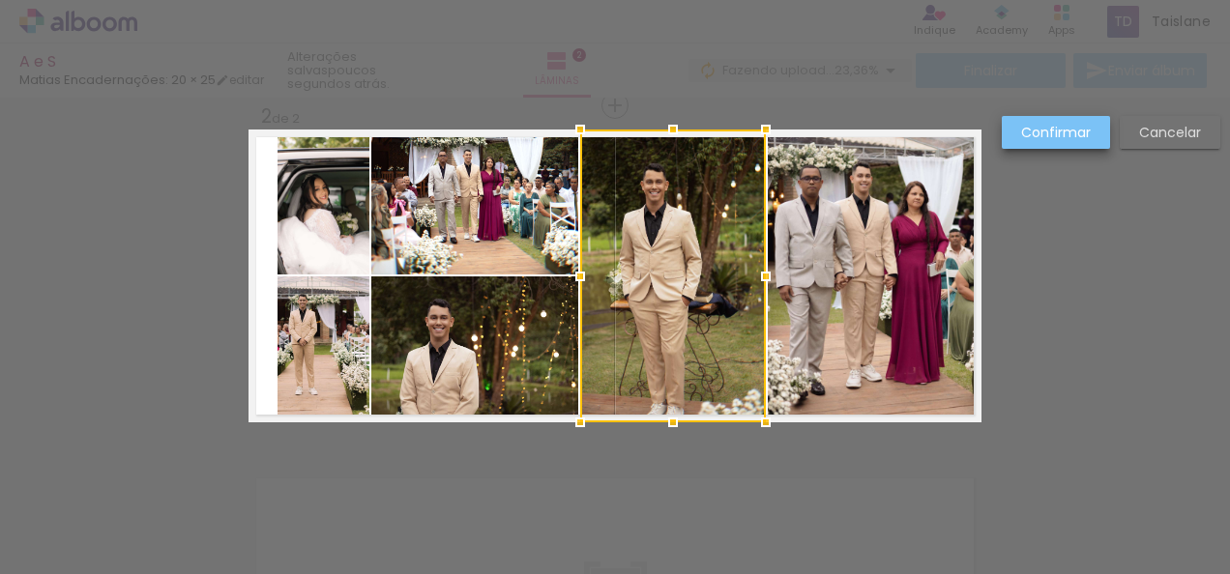
click at [1057, 122] on paper-button "Confirmar" at bounding box center [1056, 132] width 108 height 33
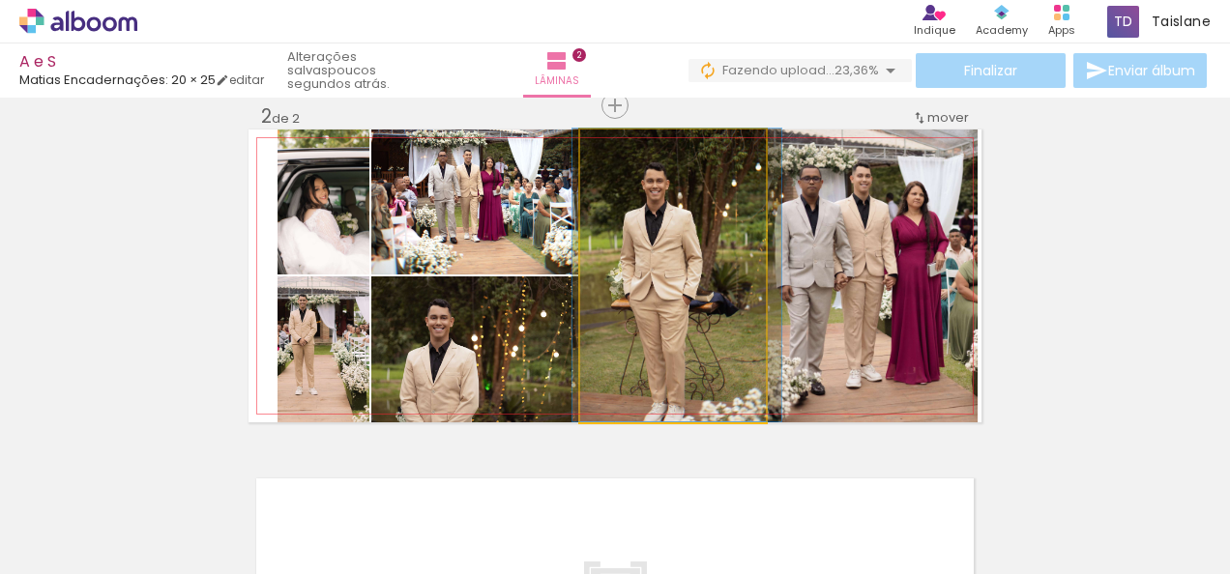
drag, startPoint x: 734, startPoint y: 291, endPoint x: 735, endPoint y: 277, distance: 13.6
click at [735, 277] on quentale-photo at bounding box center [673, 276] width 186 height 293
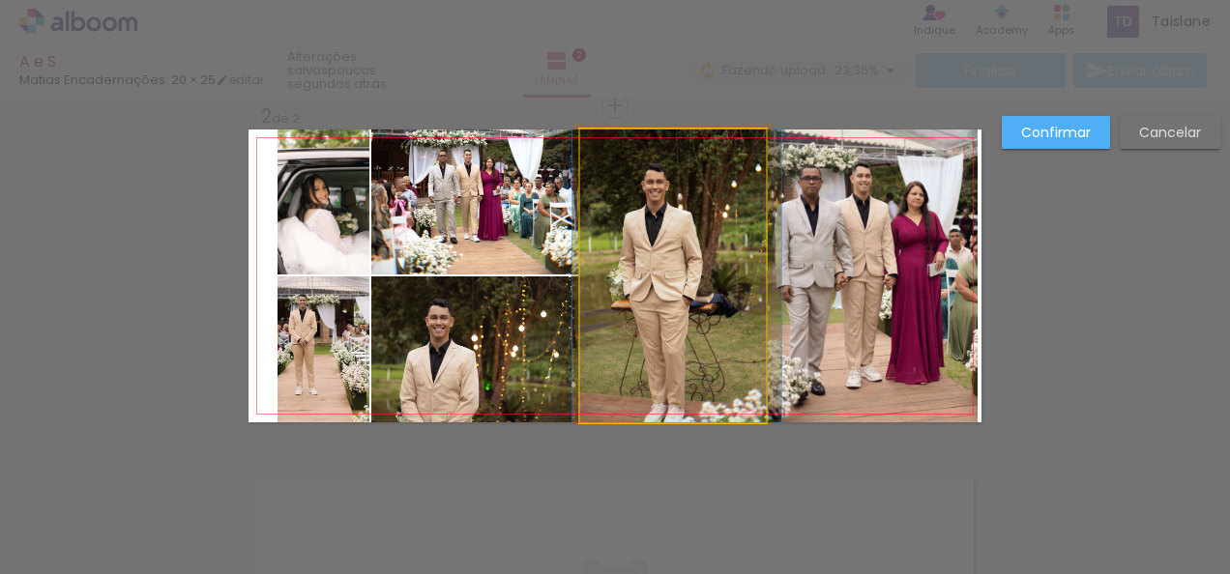
click at [735, 277] on quentale-photo at bounding box center [673, 276] width 186 height 293
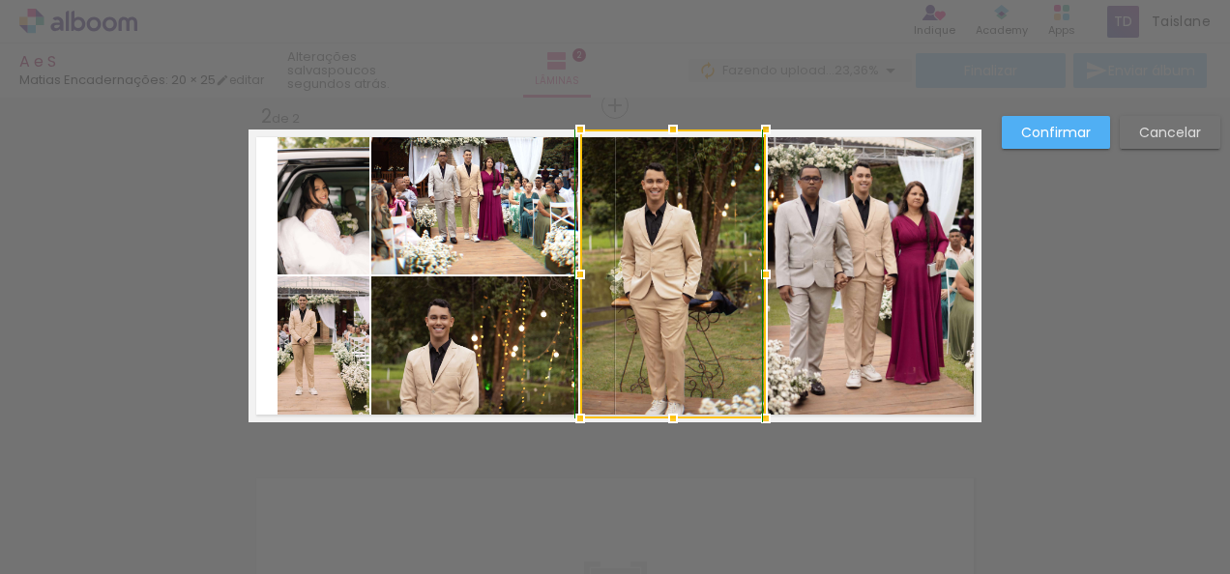
click at [674, 416] on div at bounding box center [673, 418] width 39 height 39
click at [672, 416] on div at bounding box center [673, 419] width 39 height 39
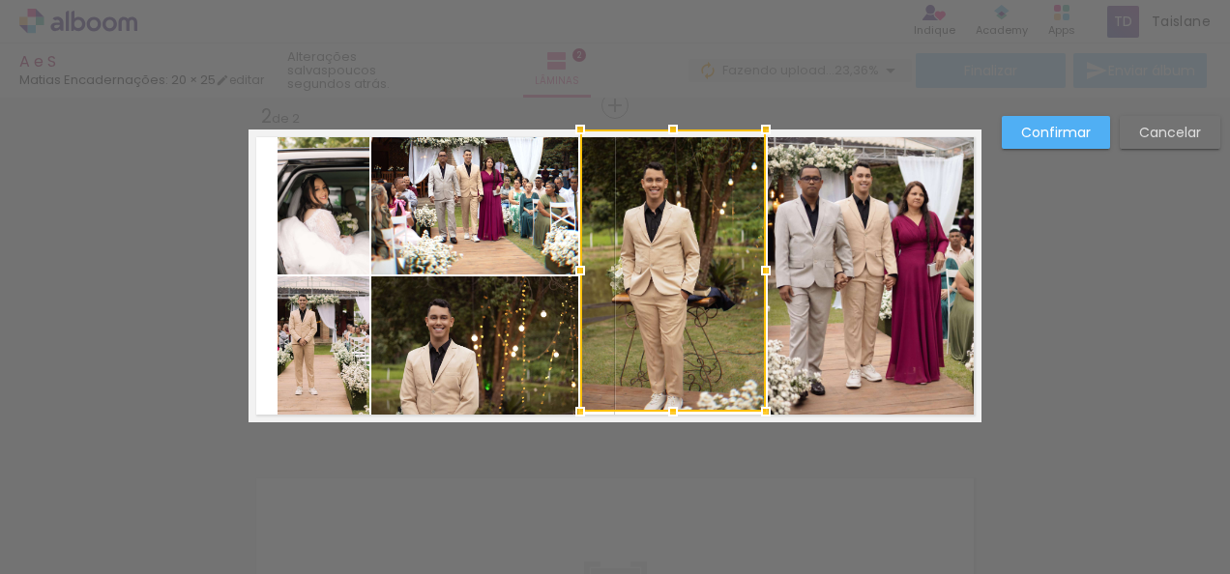
click at [668, 420] on div at bounding box center [673, 412] width 39 height 39
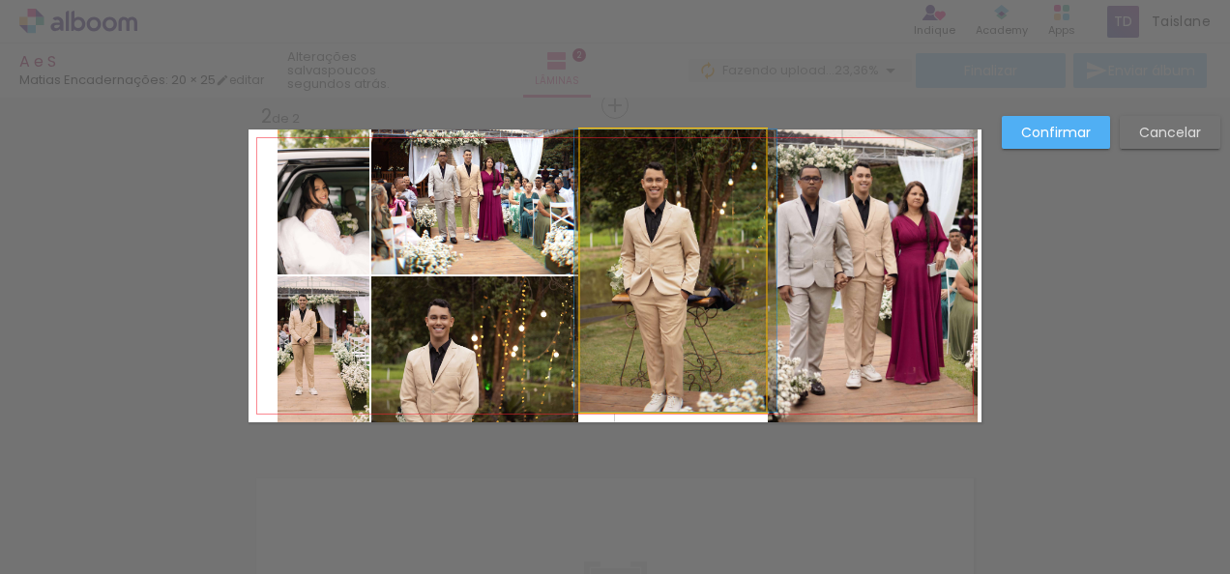
click at [677, 394] on quentale-photo at bounding box center [673, 271] width 186 height 282
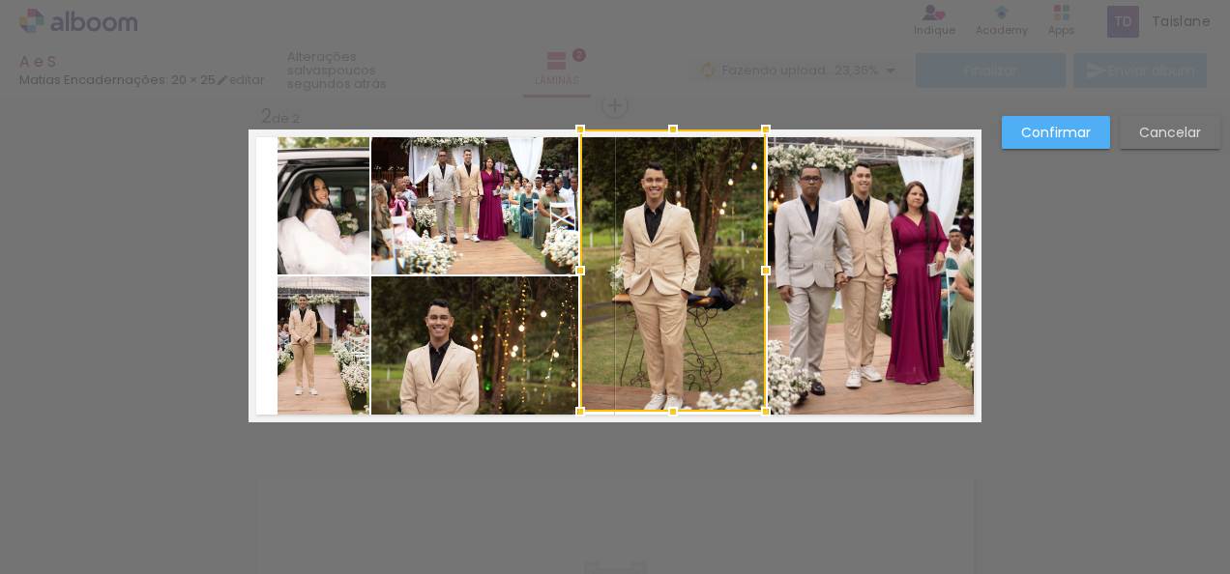
click at [677, 394] on div at bounding box center [673, 412] width 39 height 39
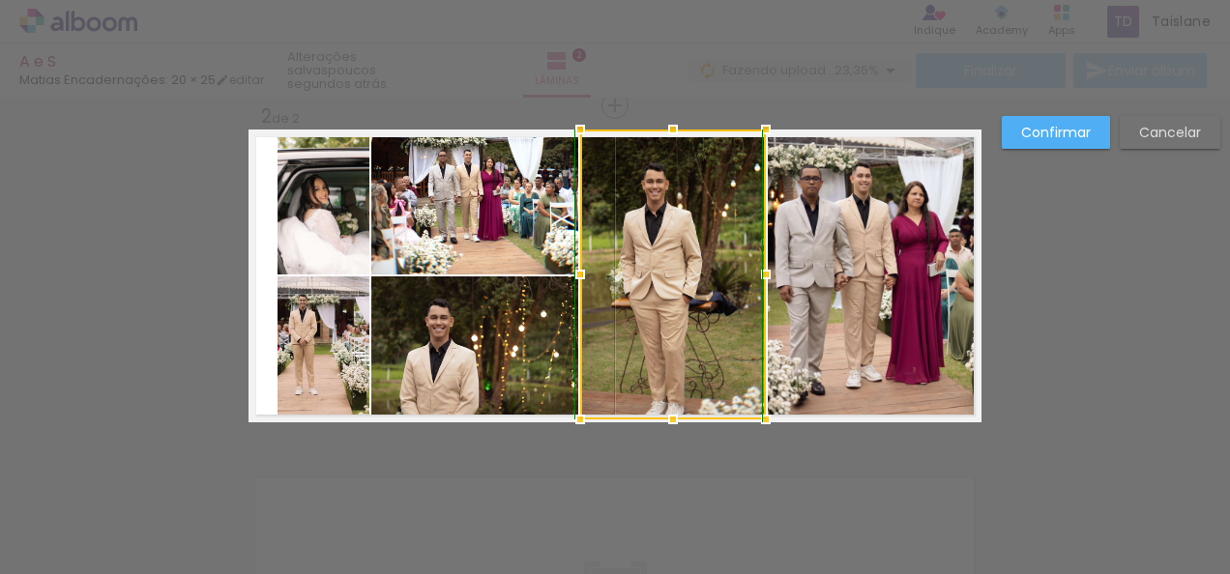
click at [665, 415] on div at bounding box center [673, 419] width 39 height 39
click at [668, 414] on div at bounding box center [673, 415] width 39 height 39
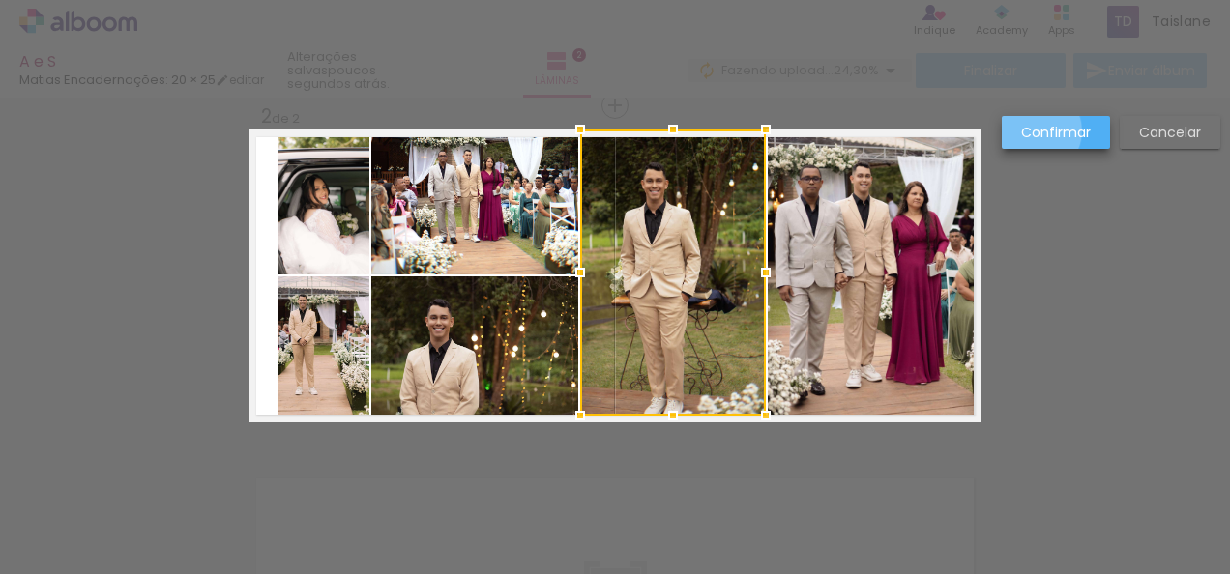
click at [0, 0] on slot "Confirmar" at bounding box center [0, 0] width 0 height 0
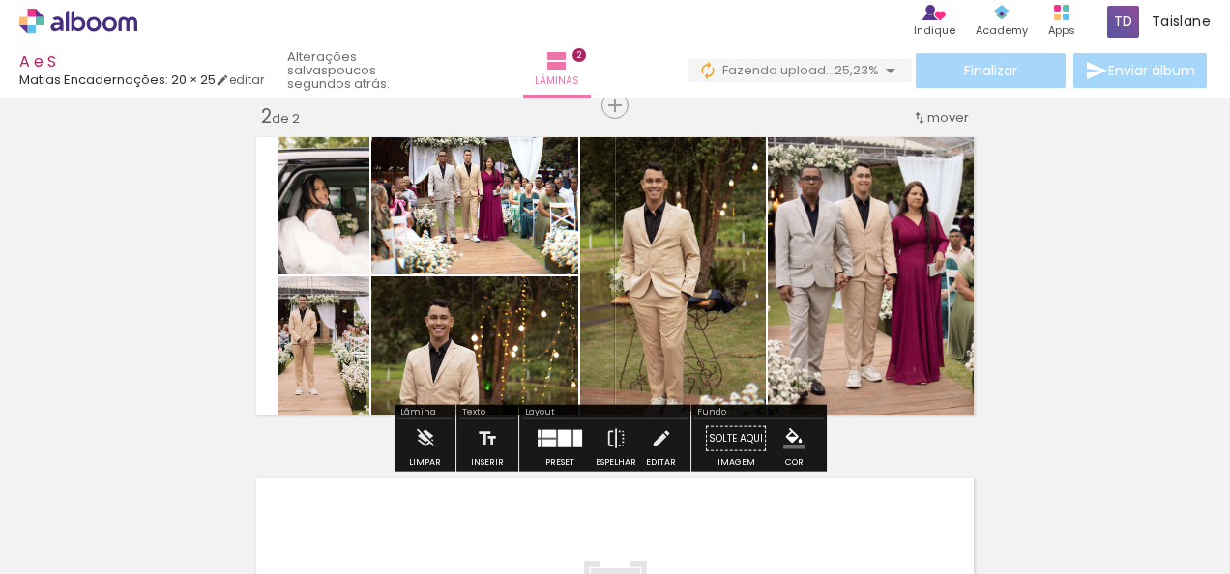
scroll to position [0, 290]
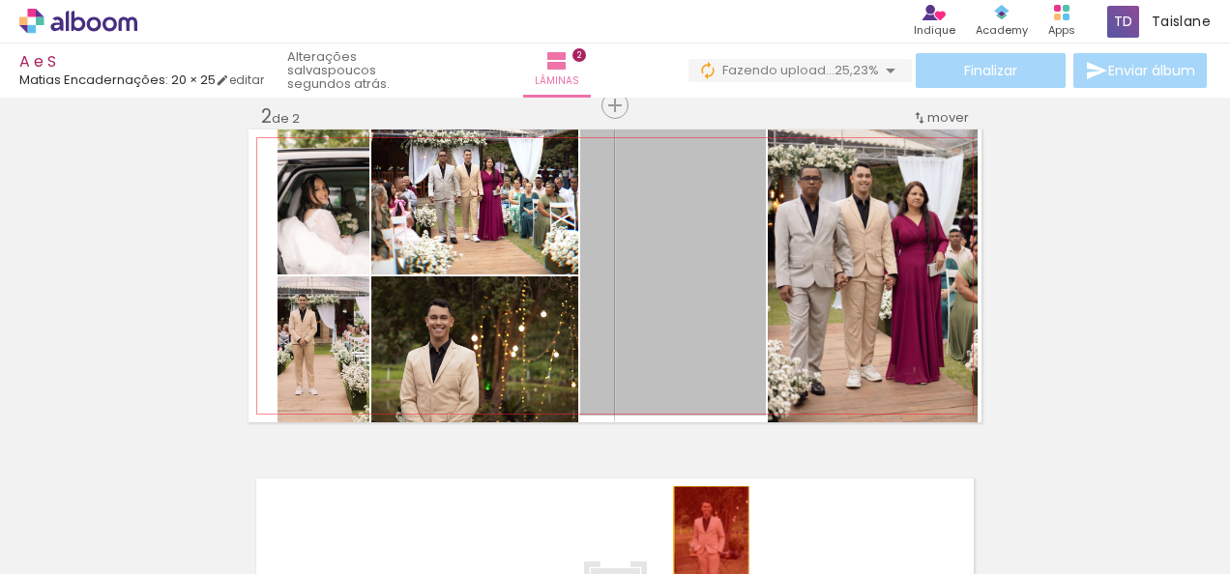
drag, startPoint x: 667, startPoint y: 299, endPoint x: 701, endPoint y: 547, distance: 250.8
click at [701, 547] on quentale-workspace at bounding box center [615, 287] width 1230 height 574
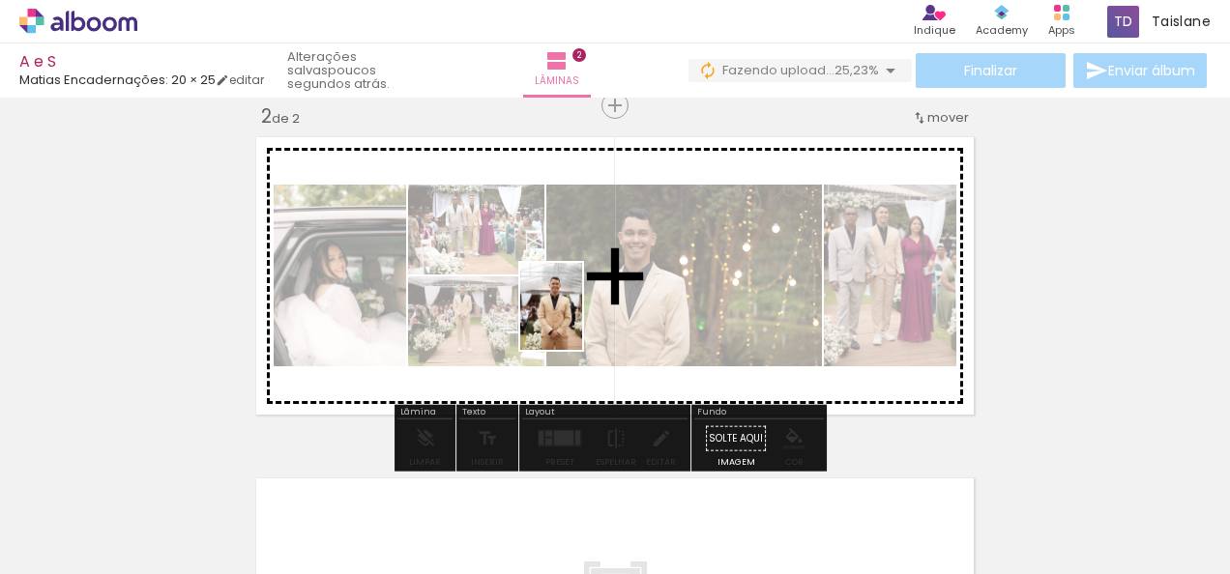
drag, startPoint x: 451, startPoint y: 553, endPoint x: 609, endPoint y: 246, distance: 345.5
click at [609, 246] on quentale-workspace at bounding box center [615, 287] width 1230 height 574
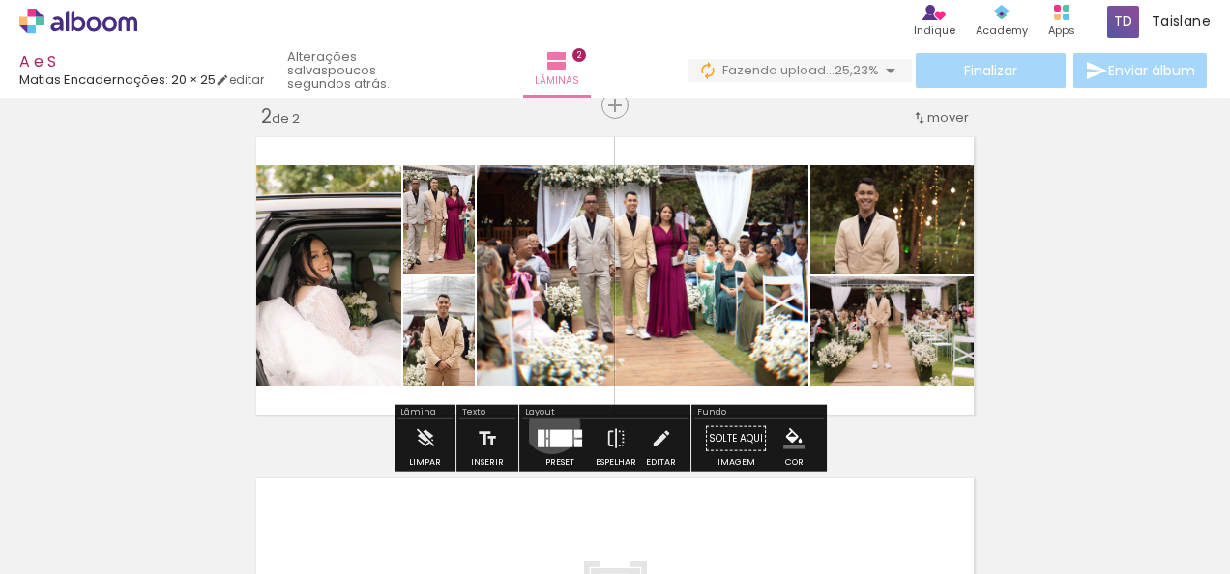
click at [547, 424] on div at bounding box center [560, 439] width 52 height 39
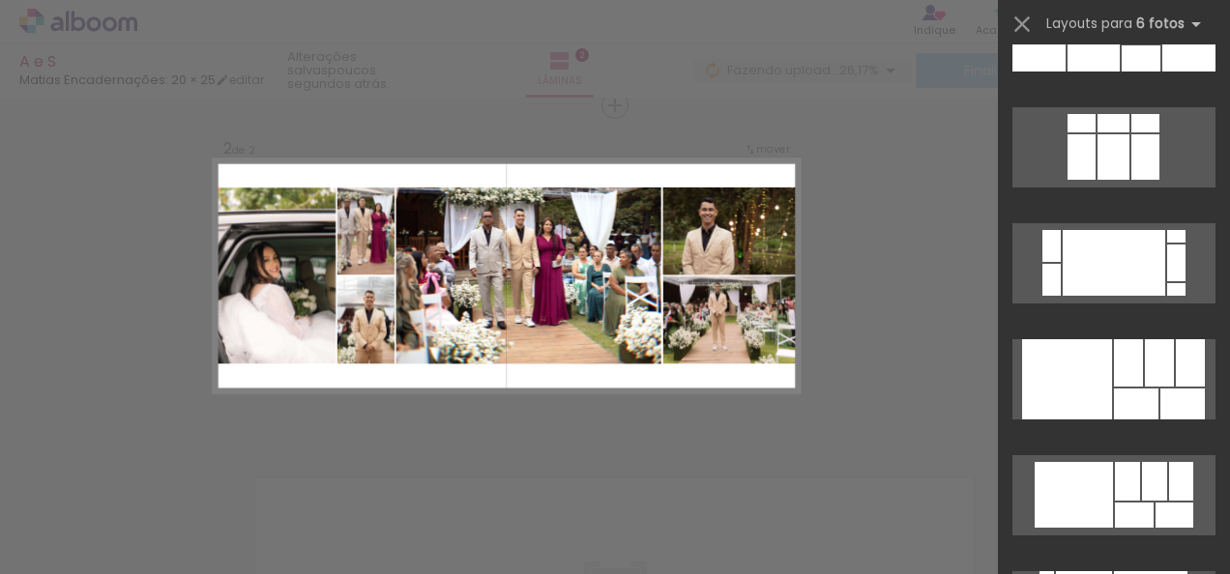
scroll to position [4276, 0]
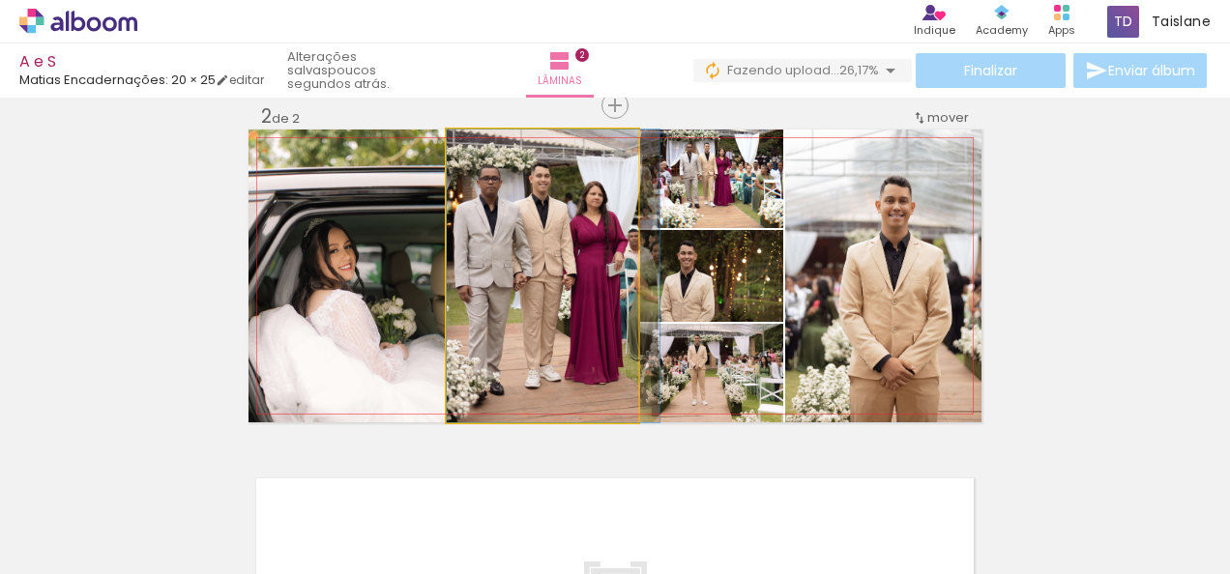
drag, startPoint x: 586, startPoint y: 381, endPoint x: 603, endPoint y: 382, distance: 17.4
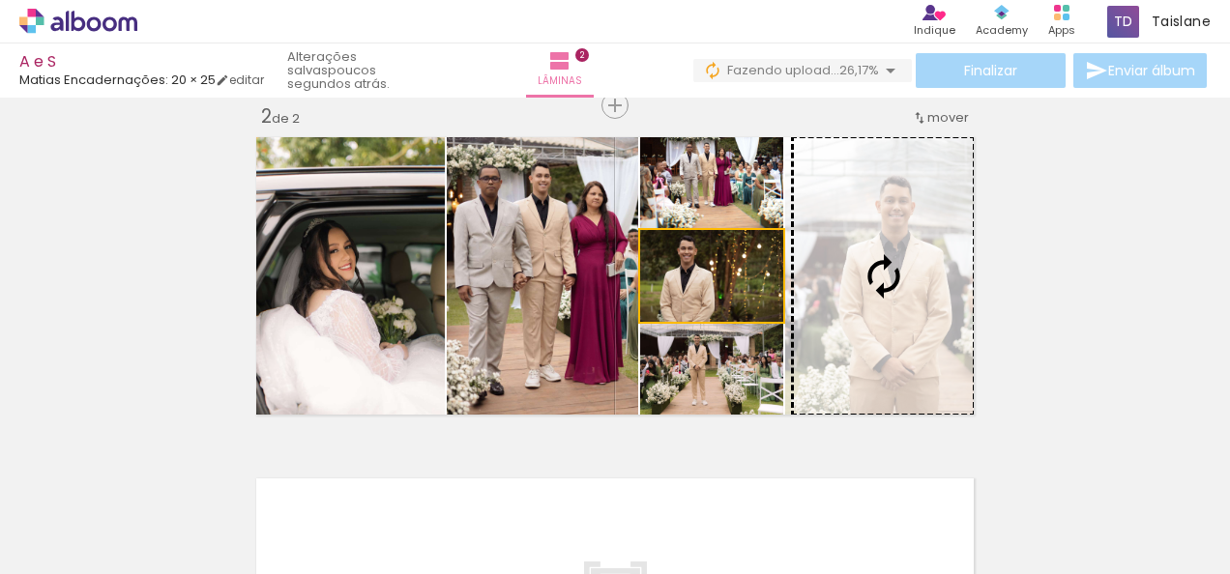
drag, startPoint x: 729, startPoint y: 277, endPoint x: 924, endPoint y: 273, distance: 195.3
click at [0, 0] on slot at bounding box center [0, 0] width 0 height 0
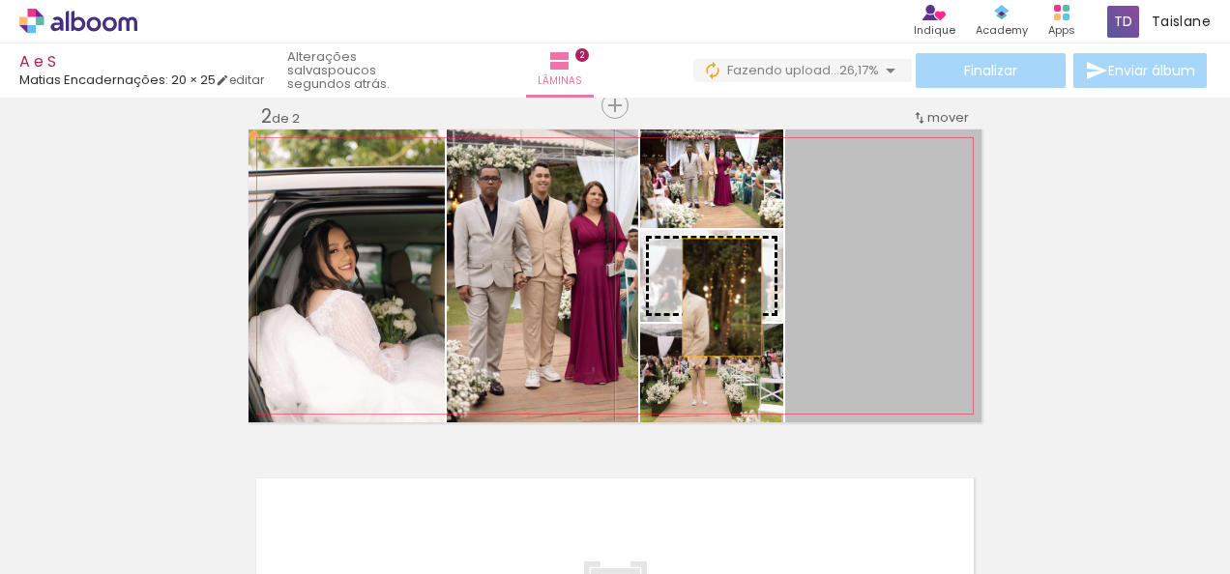
drag, startPoint x: 837, startPoint y: 274, endPoint x: 699, endPoint y: 297, distance: 140.2
click at [0, 0] on slot at bounding box center [0, 0] width 0 height 0
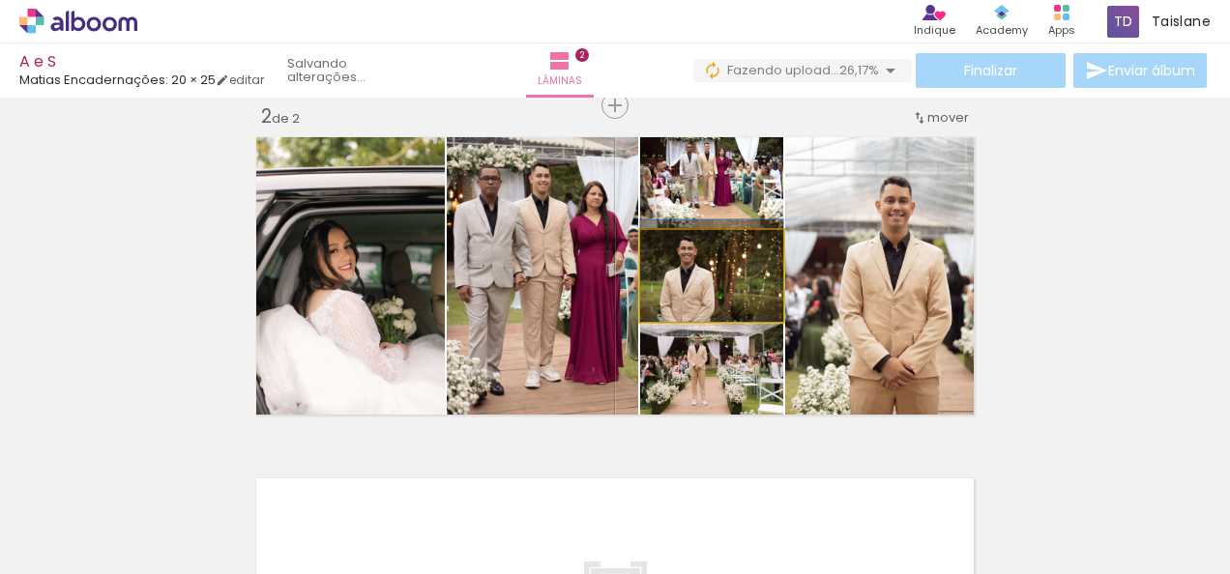
drag, startPoint x: 699, startPoint y: 297, endPoint x: 700, endPoint y: 284, distance: 12.6
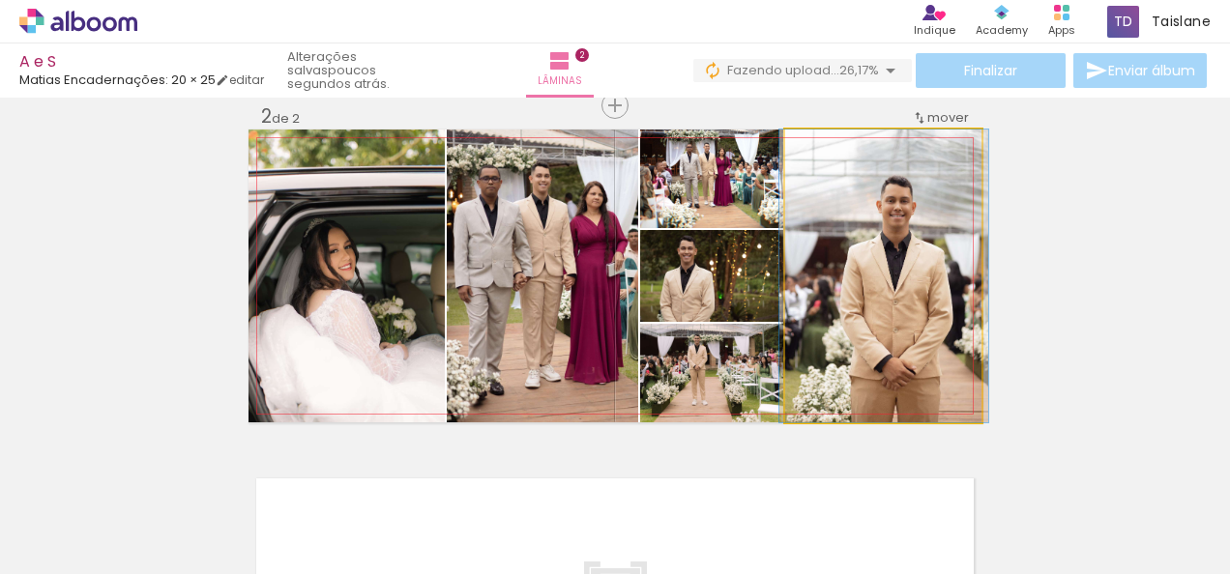
drag, startPoint x: 952, startPoint y: 302, endPoint x: 953, endPoint y: 284, distance: 17.4
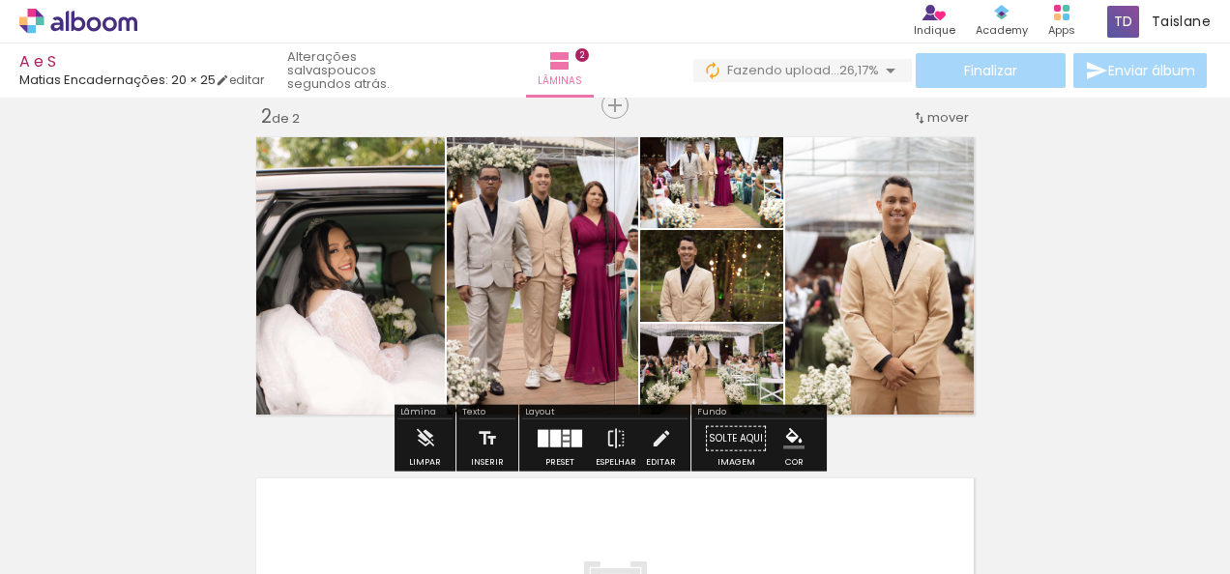
click at [982, 246] on div "Inserir lâmina 1 de 2 Inserir lâmina 2 de 2" at bounding box center [615, 251] width 1230 height 1025
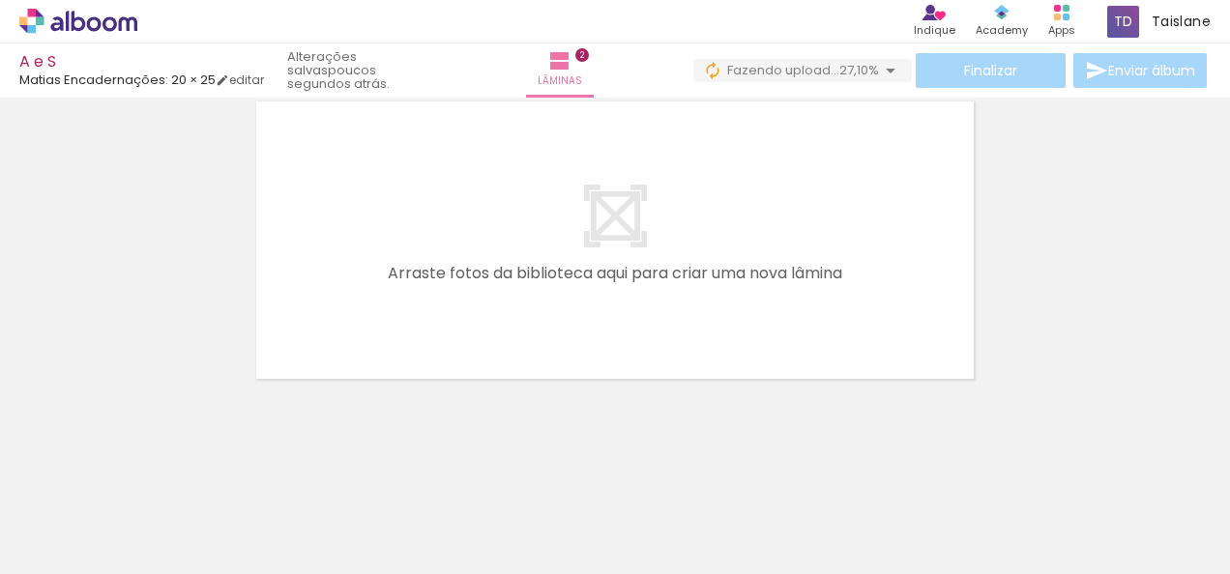
scroll to position [0, 729]
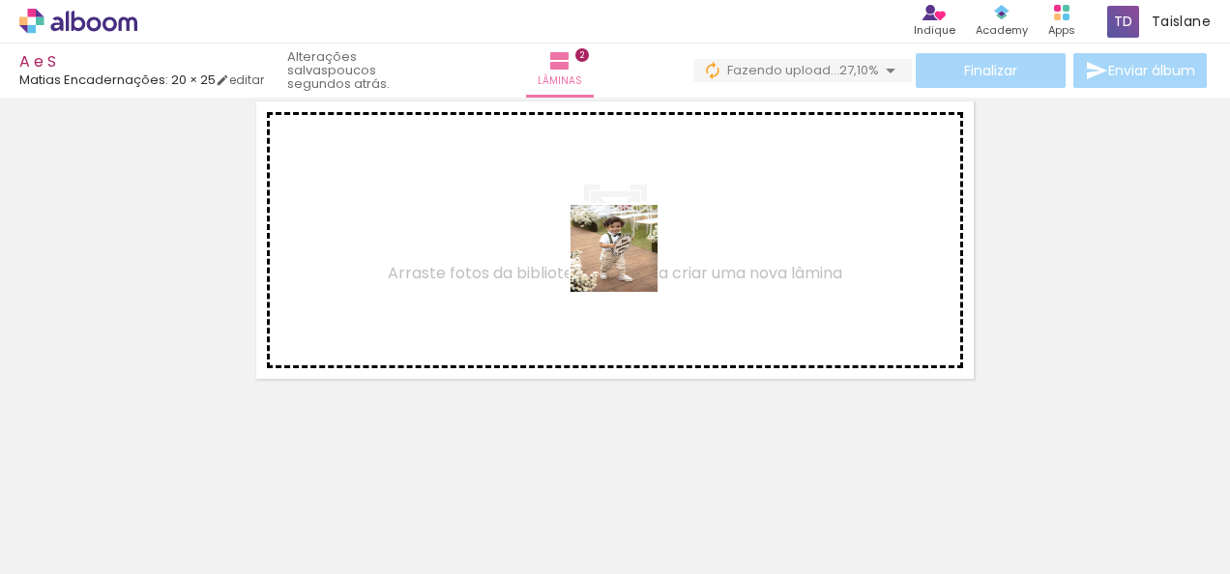
drag, startPoint x: 561, startPoint y: 511, endPoint x: 628, endPoint y: 263, distance: 257.5
click at [628, 263] on quentale-workspace at bounding box center [615, 287] width 1230 height 574
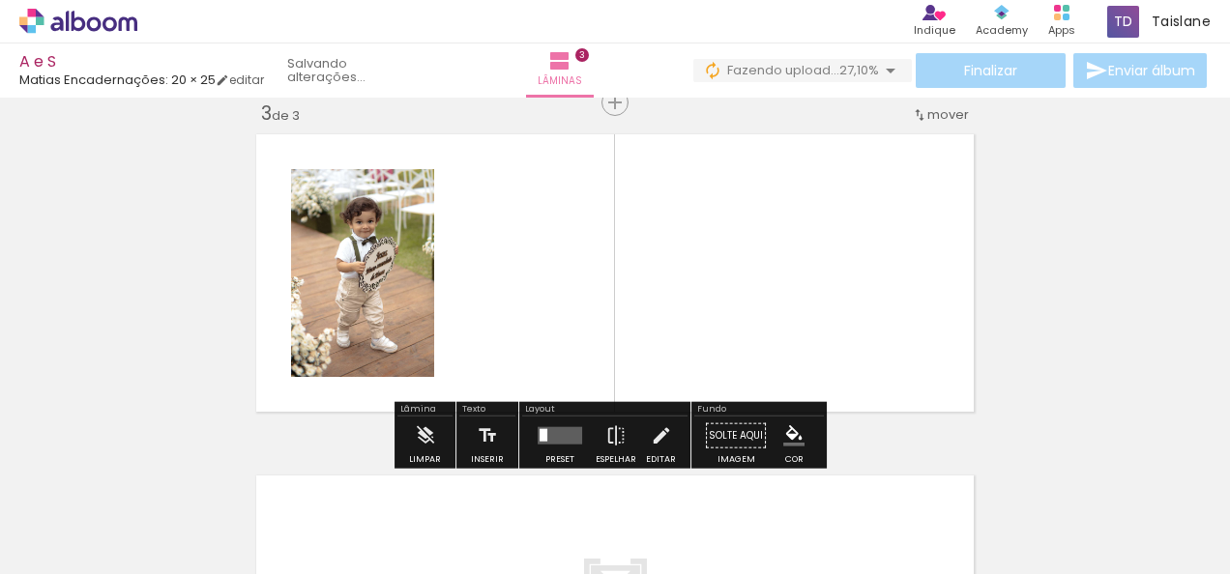
scroll to position [707, 0]
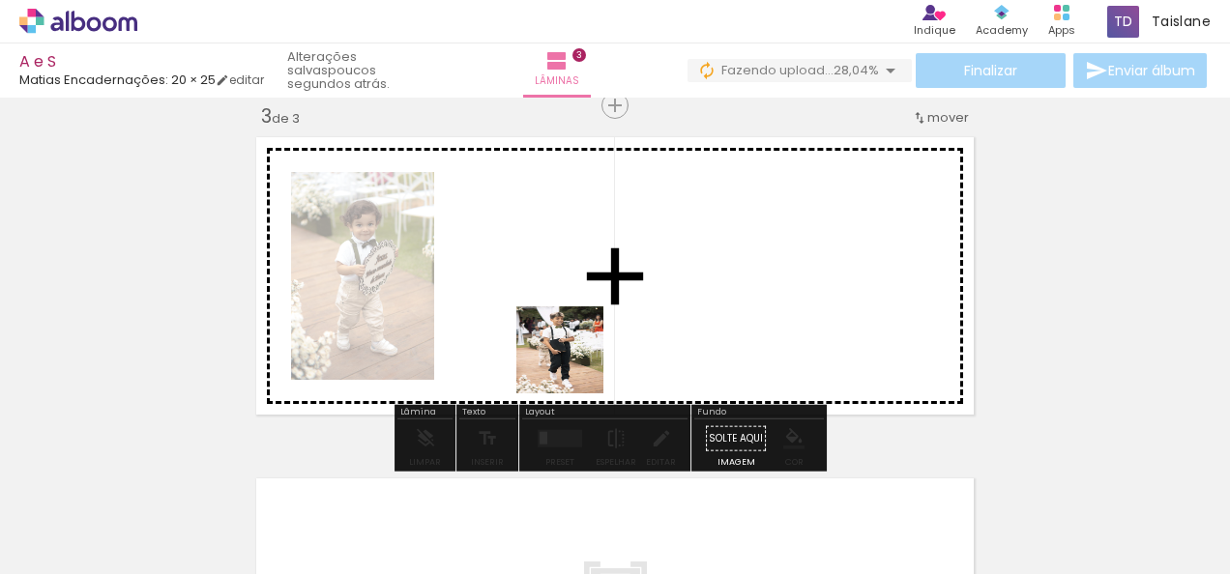
drag, startPoint x: 682, startPoint y: 499, endPoint x: 574, endPoint y: 358, distance: 177.3
click at [574, 358] on quentale-workspace at bounding box center [615, 287] width 1230 height 574
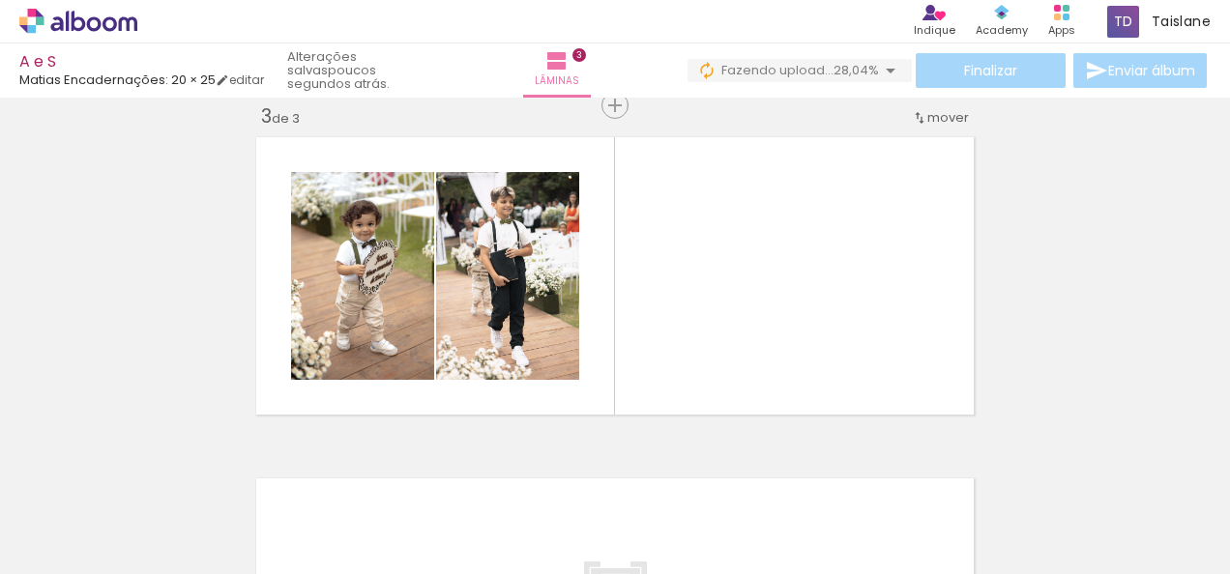
scroll to position [0, 4853]
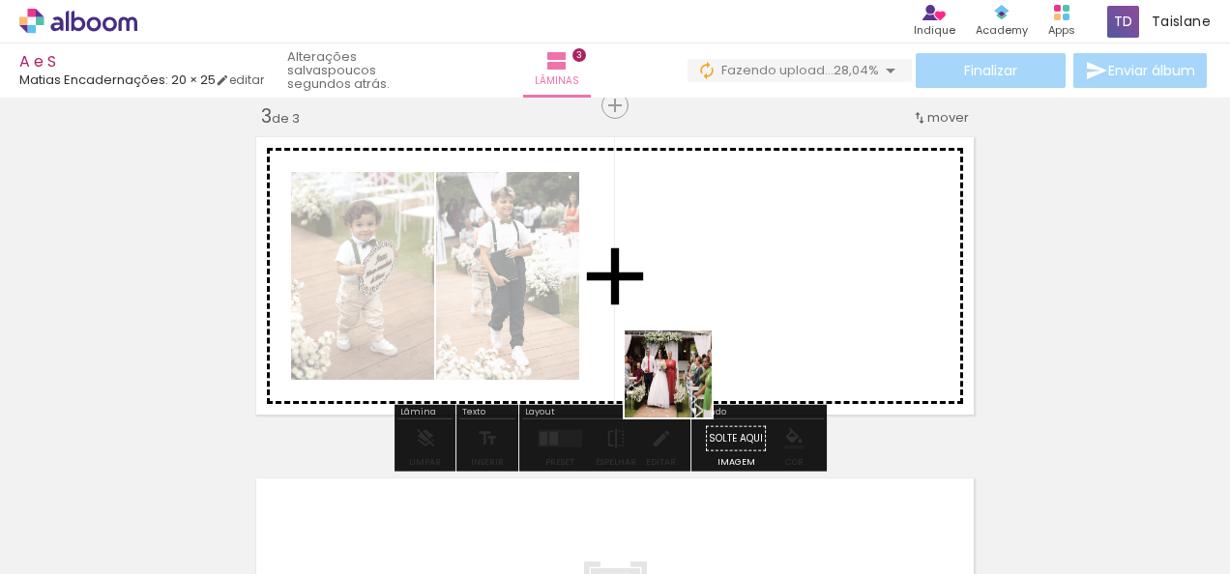
drag, startPoint x: 862, startPoint y: 540, endPoint x: 682, endPoint y: 387, distance: 237.3
click at [682, 387] on quentale-workspace at bounding box center [615, 287] width 1230 height 574
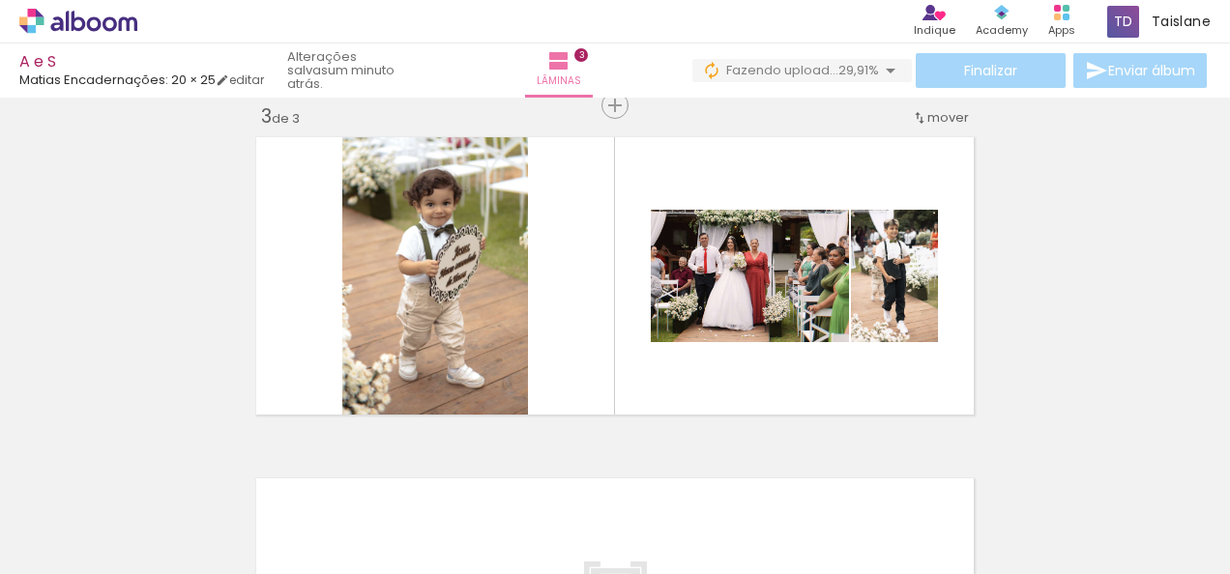
scroll to position [0, 5143]
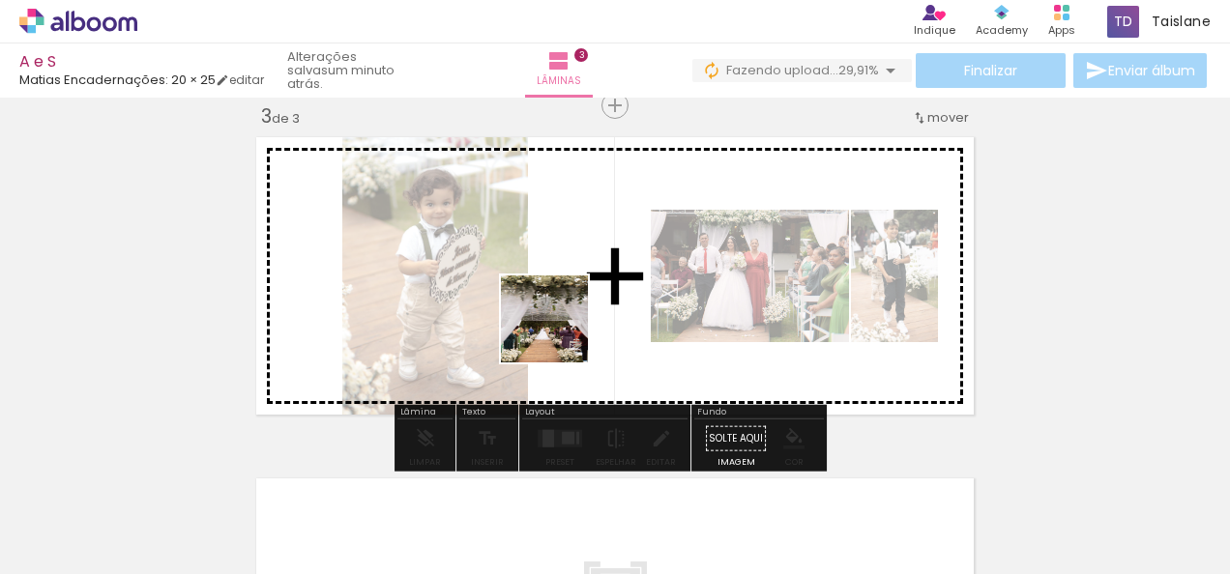
drag, startPoint x: 464, startPoint y: 519, endPoint x: 560, endPoint y: 333, distance: 209.7
click at [560, 333] on quentale-workspace at bounding box center [615, 287] width 1230 height 574
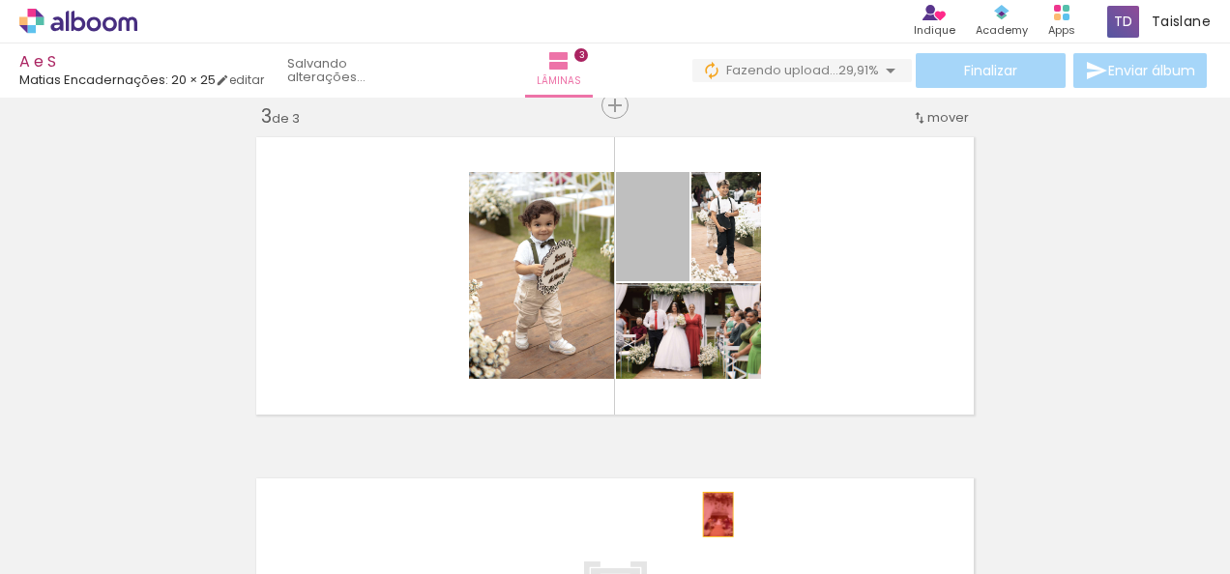
drag, startPoint x: 660, startPoint y: 255, endPoint x: 711, endPoint y: 514, distance: 263.9
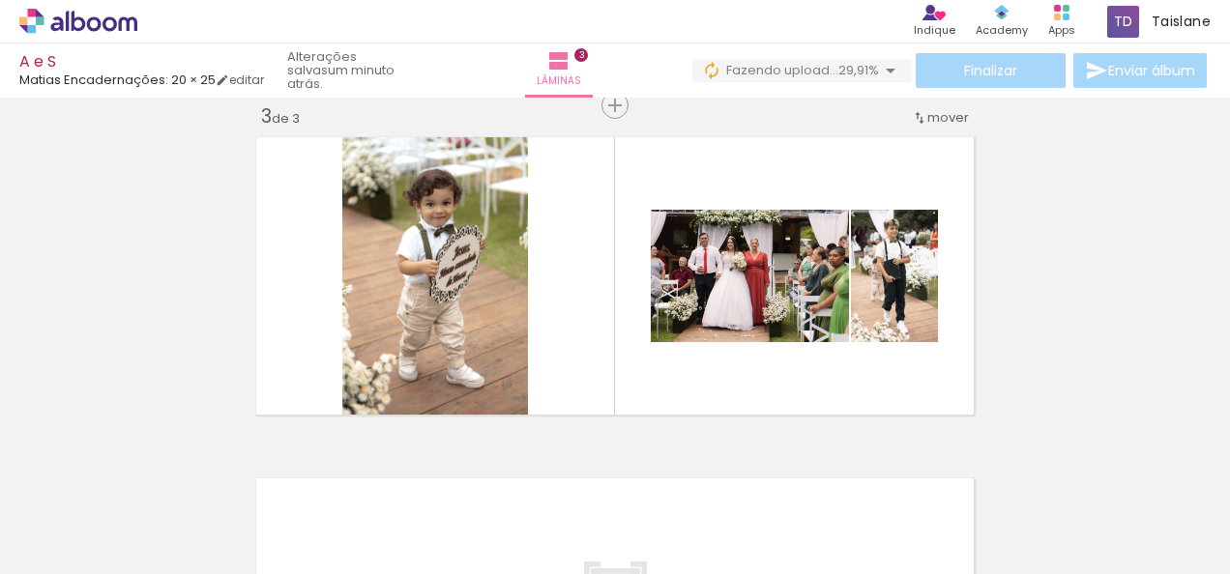
scroll to position [0, 0]
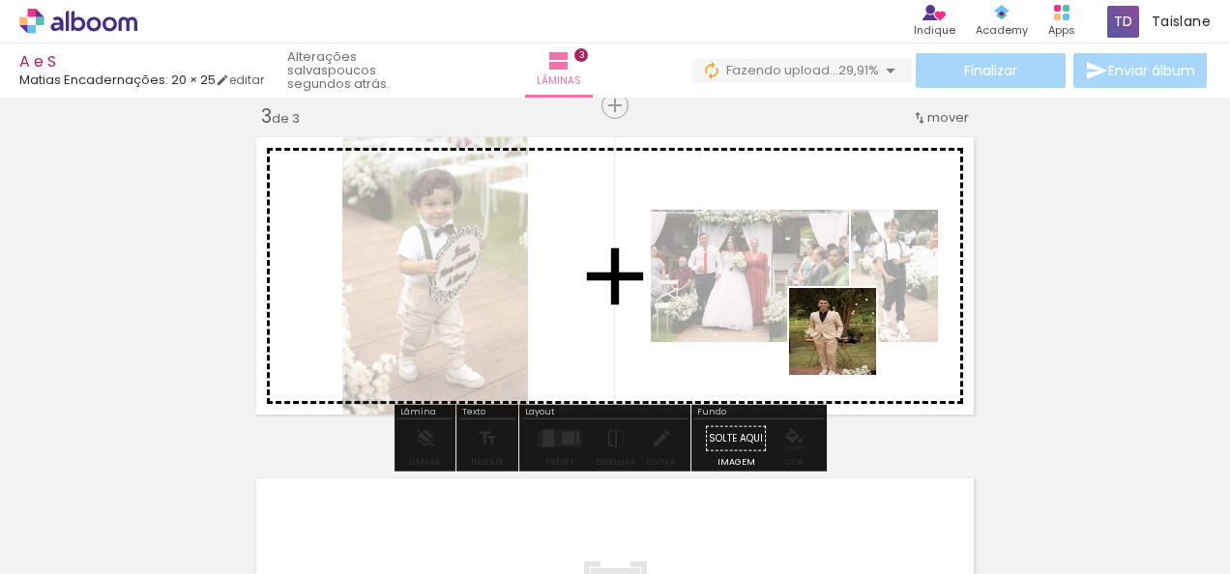
drag, startPoint x: 976, startPoint y: 505, endPoint x: 847, endPoint y: 345, distance: 205.5
click at [847, 345] on quentale-workspace at bounding box center [615, 287] width 1230 height 574
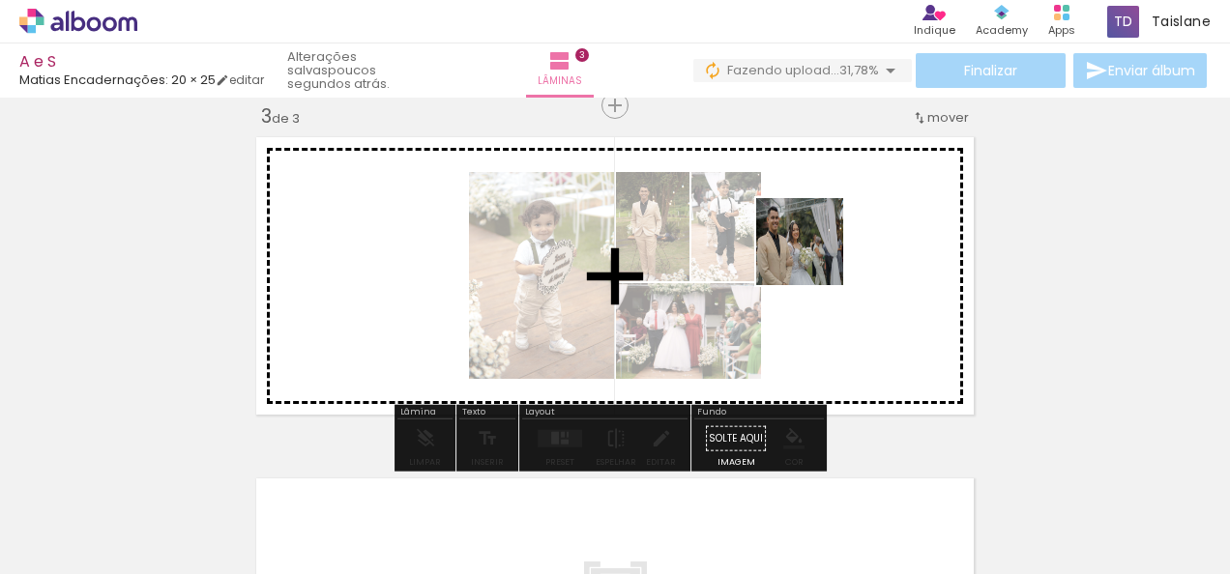
drag, startPoint x: 674, startPoint y: 501, endPoint x: 825, endPoint y: 253, distance: 289.8
click at [825, 253] on quentale-workspace at bounding box center [615, 287] width 1230 height 574
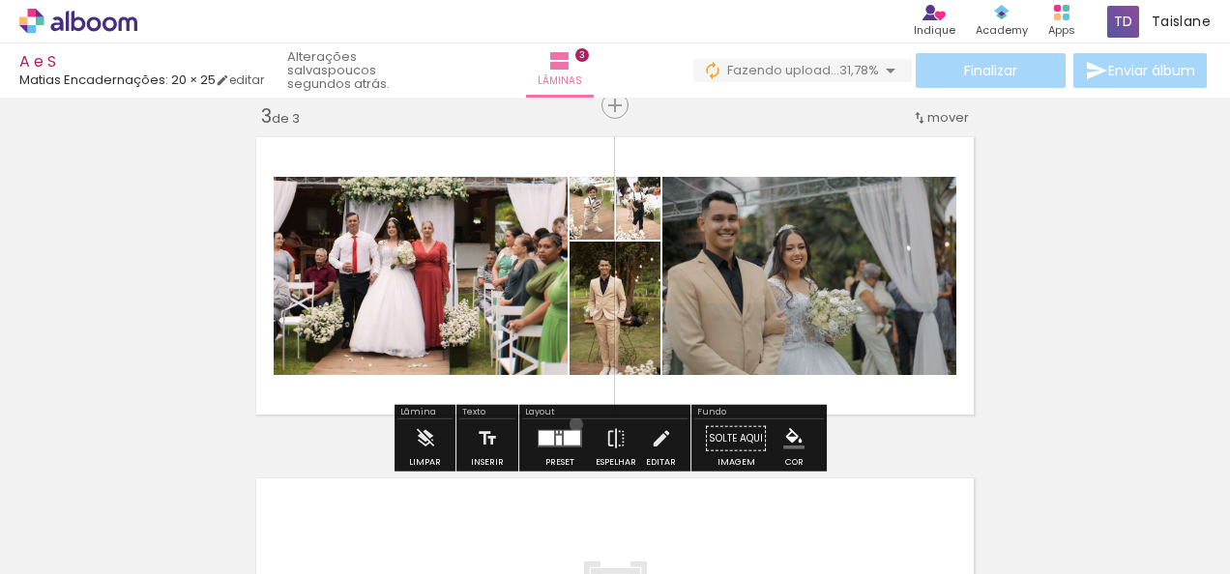
click at [571, 423] on div at bounding box center [560, 439] width 52 height 39
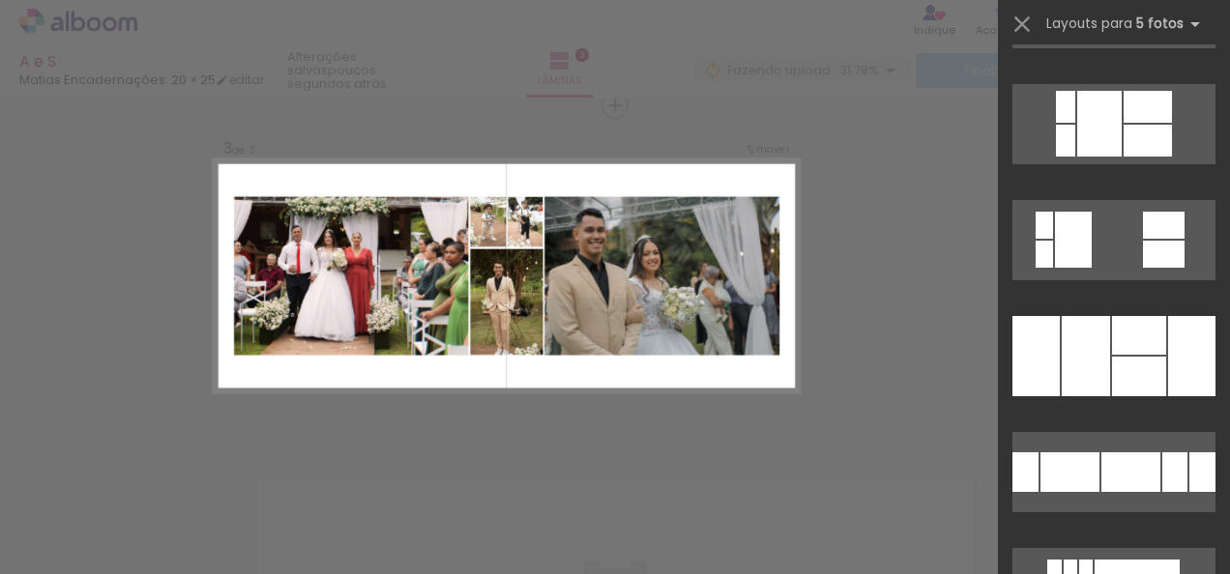
scroll to position [1324, 0]
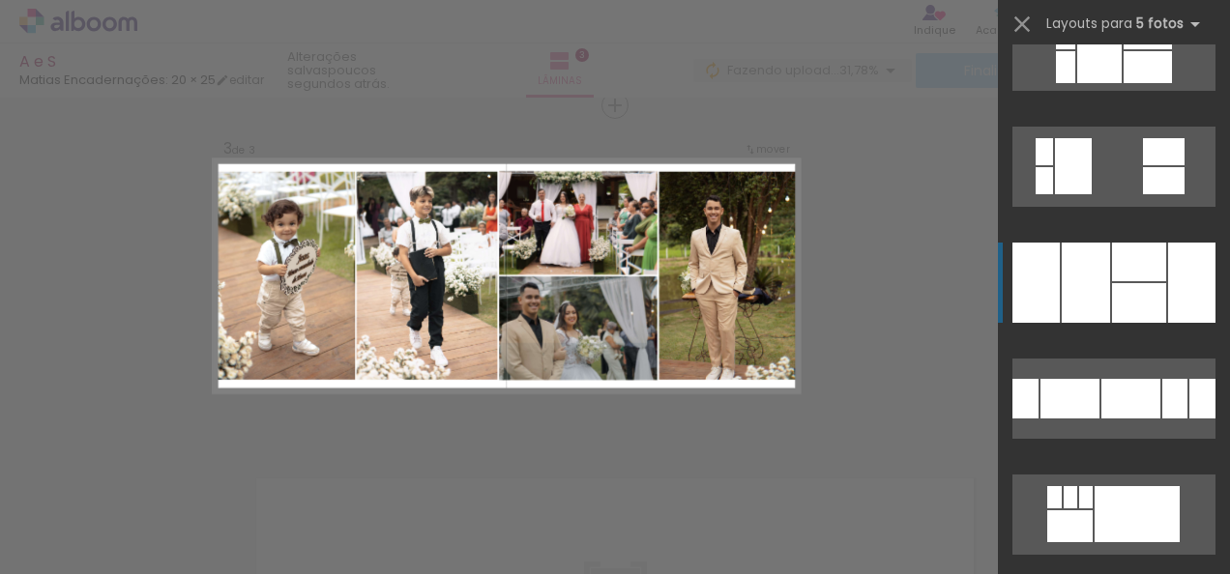
click at [1139, 268] on div at bounding box center [1139, 262] width 54 height 39
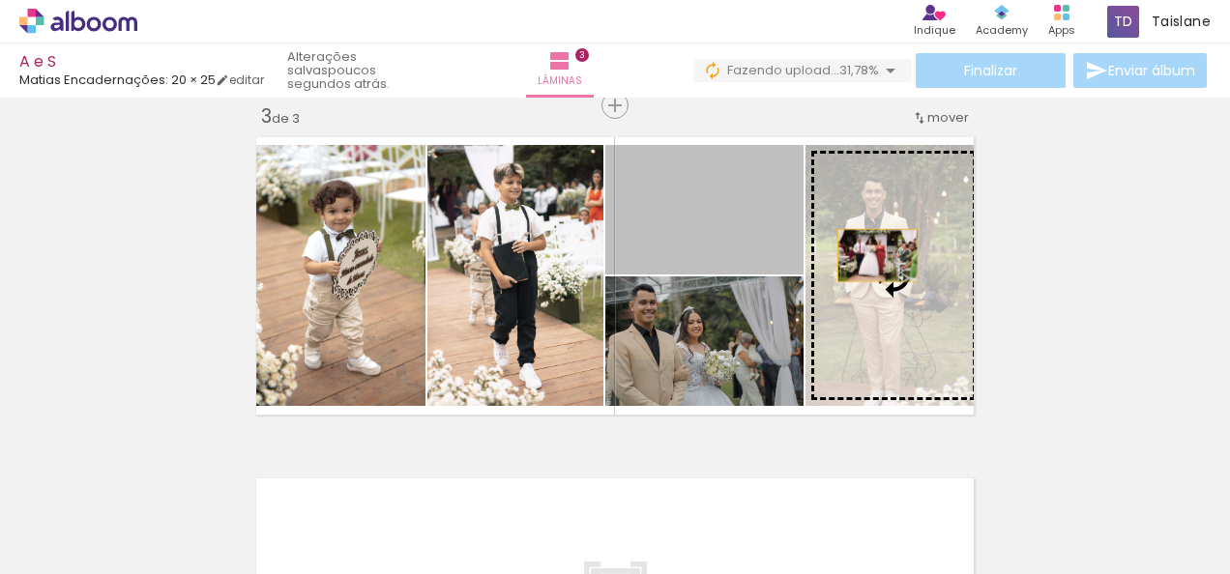
drag, startPoint x: 725, startPoint y: 246, endPoint x: 870, endPoint y: 255, distance: 145.3
click at [0, 0] on slot at bounding box center [0, 0] width 0 height 0
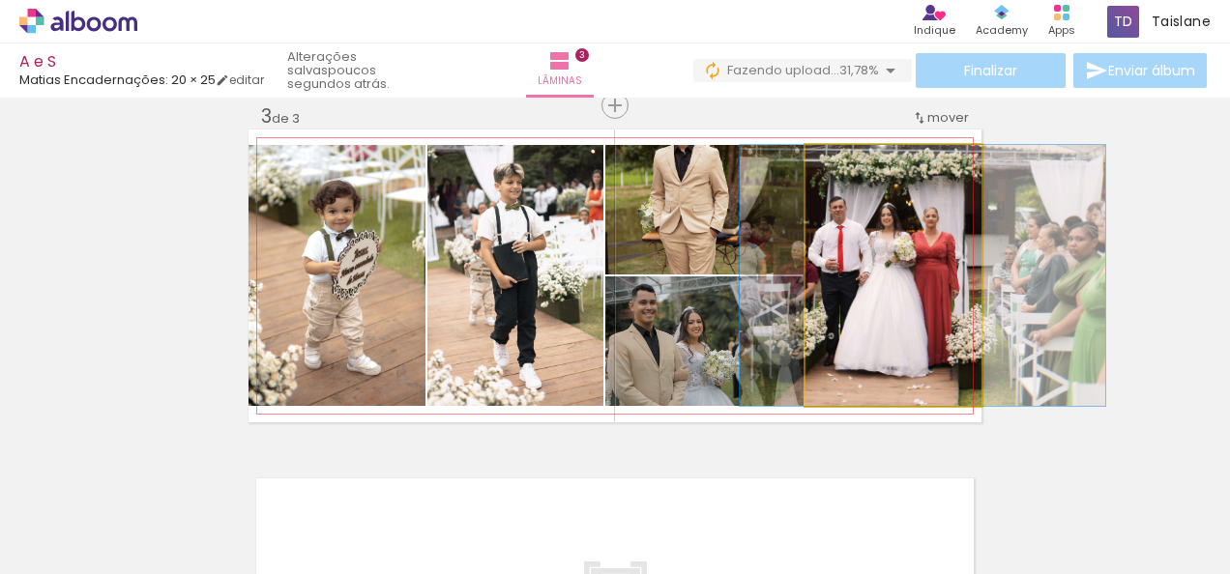
drag, startPoint x: 870, startPoint y: 255, endPoint x: 899, endPoint y: 257, distance: 29.1
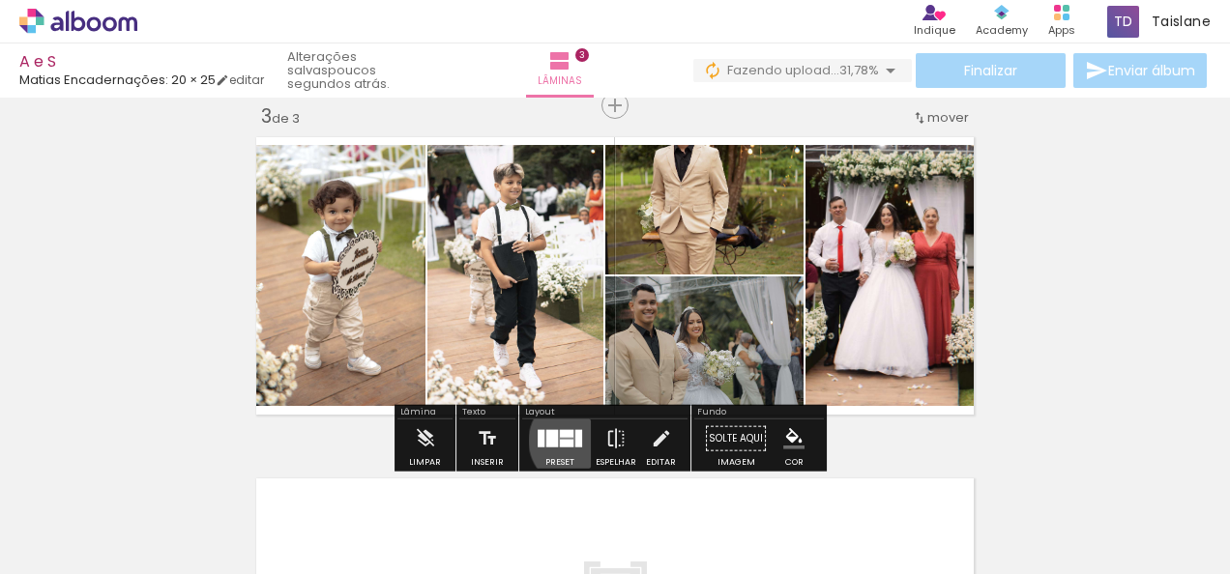
click at [575, 440] on div at bounding box center [578, 438] width 7 height 17
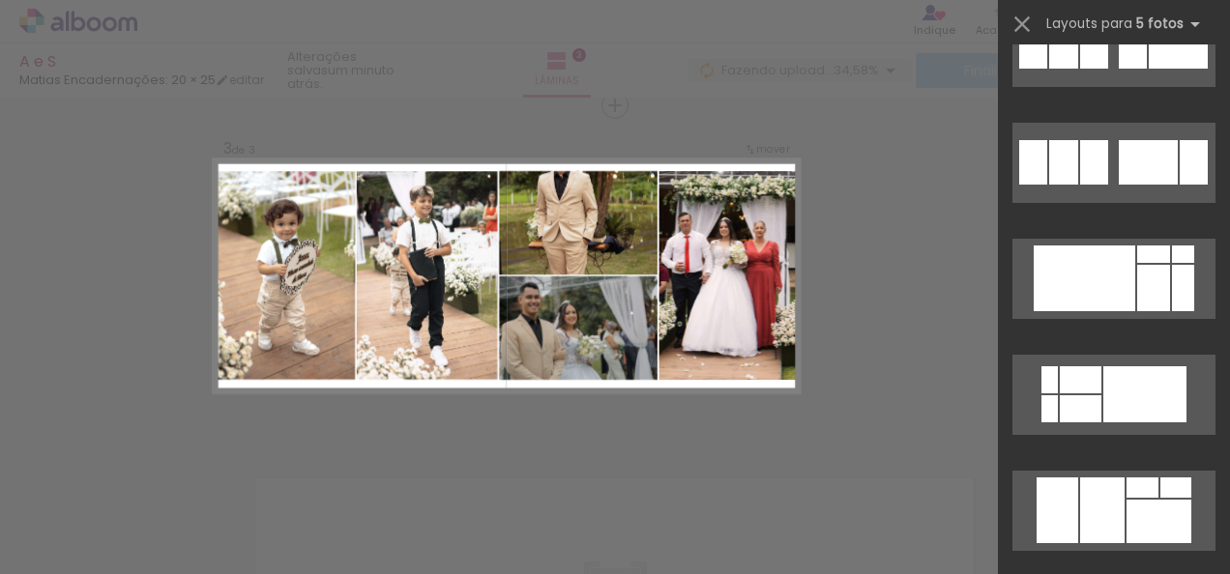
scroll to position [5926, 0]
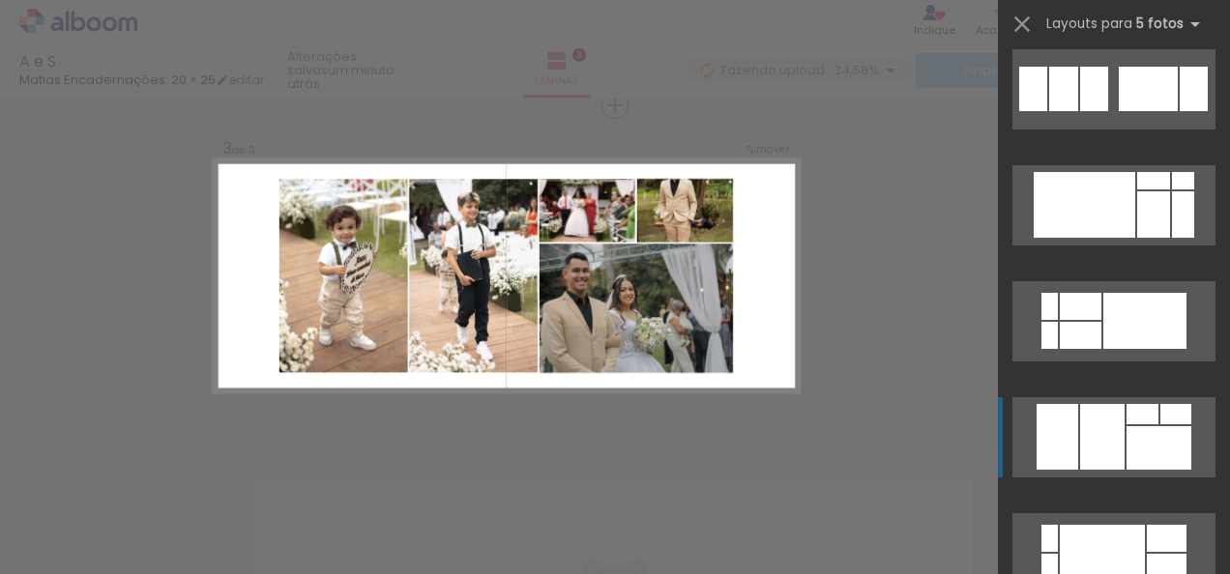
click at [1080, 448] on div at bounding box center [1102, 437] width 44 height 66
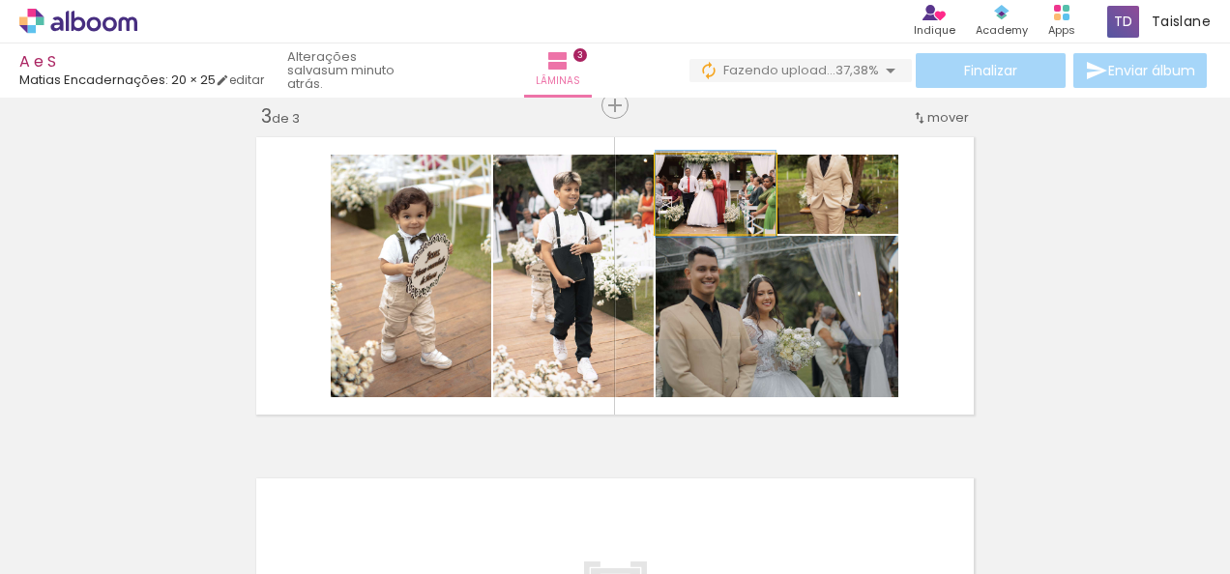
drag, startPoint x: 746, startPoint y: 195, endPoint x: 783, endPoint y: 326, distance: 135.6
click at [0, 0] on slot at bounding box center [0, 0] width 0 height 0
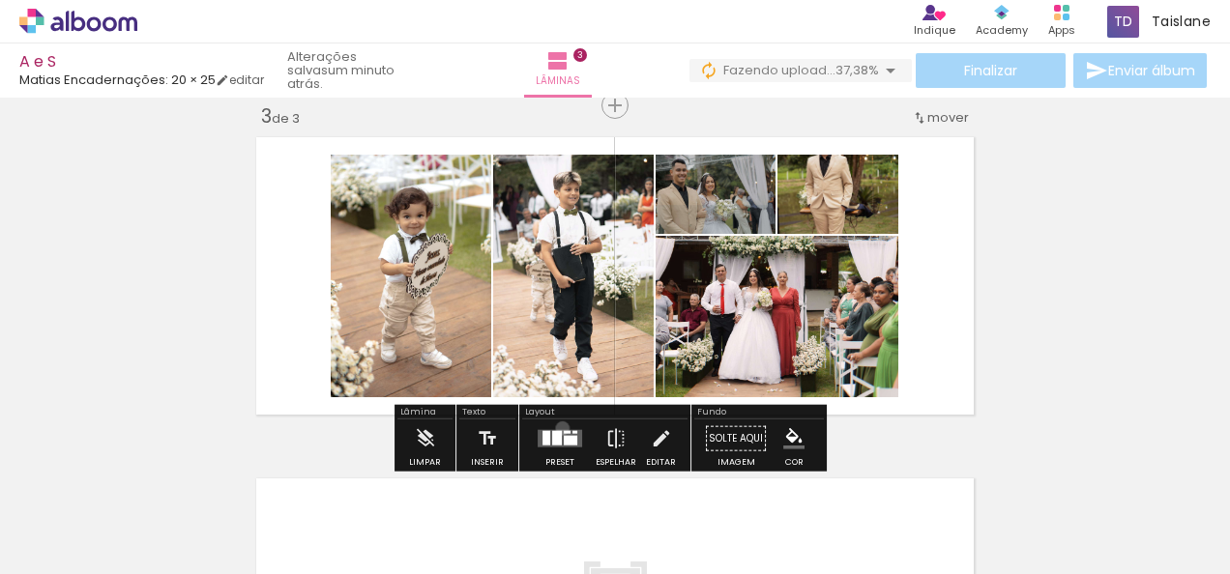
click at [558, 427] on div at bounding box center [560, 439] width 52 height 39
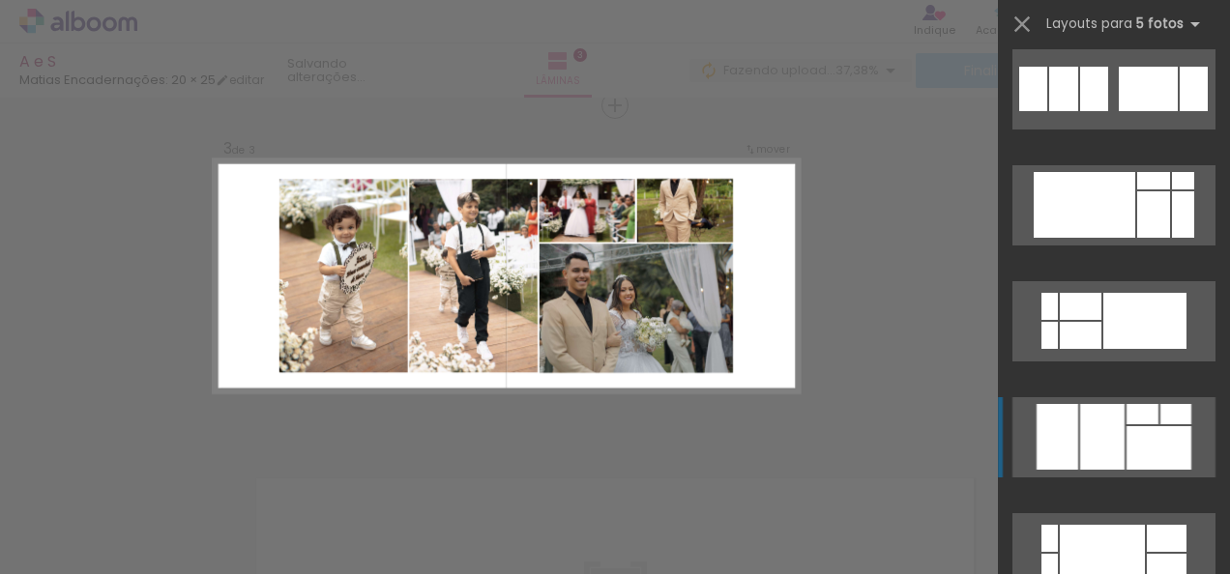
scroll to position [6265, 0]
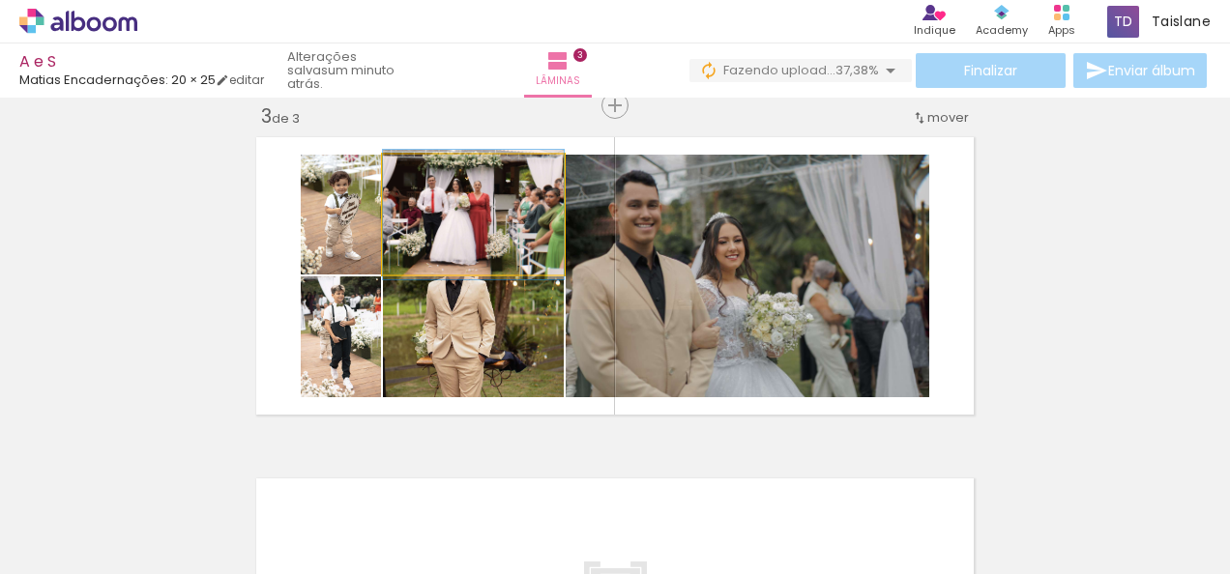
drag, startPoint x: 480, startPoint y: 236, endPoint x: 734, endPoint y: 264, distance: 255.8
click at [0, 0] on slot at bounding box center [0, 0] width 0 height 0
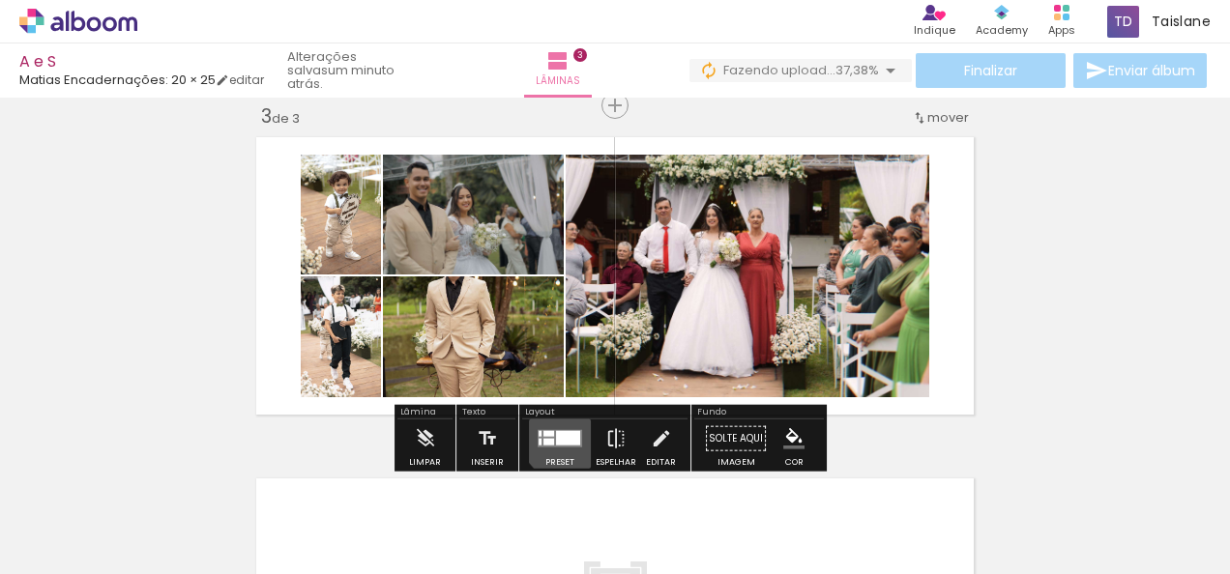
click at [559, 439] on div at bounding box center [568, 438] width 24 height 15
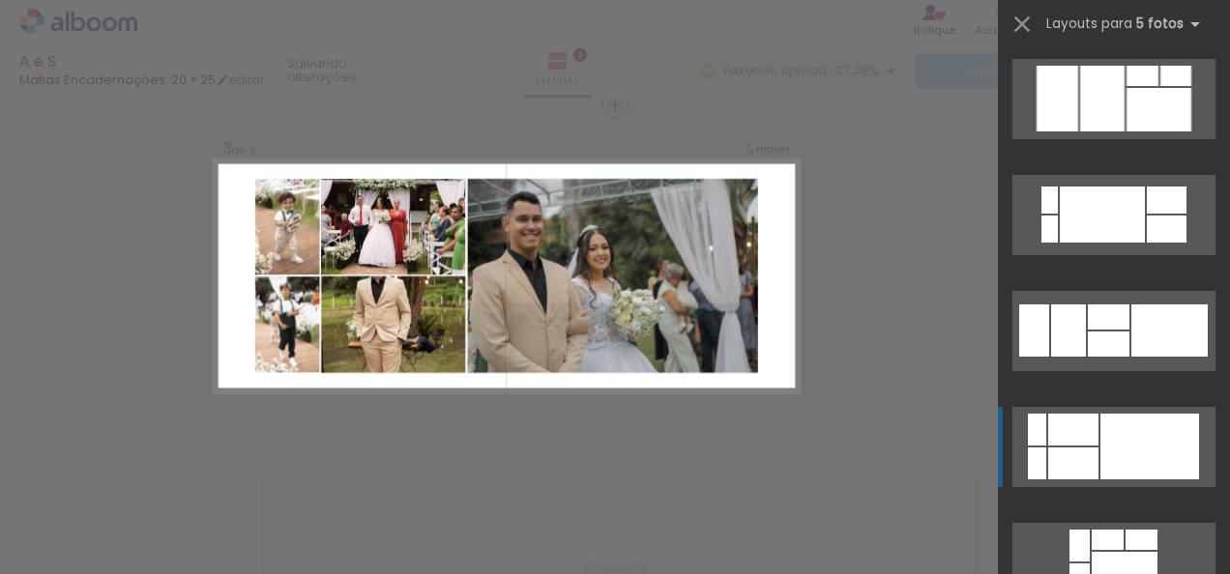
scroll to position [6613, 0]
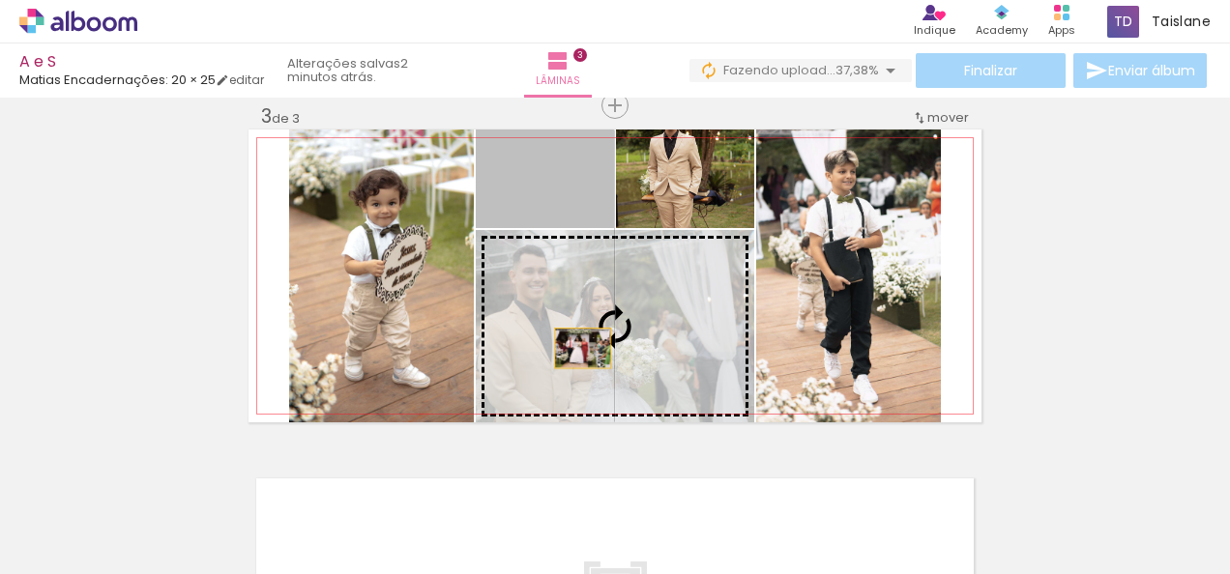
drag, startPoint x: 517, startPoint y: 208, endPoint x: 575, endPoint y: 352, distance: 155.3
click at [0, 0] on slot at bounding box center [0, 0] width 0 height 0
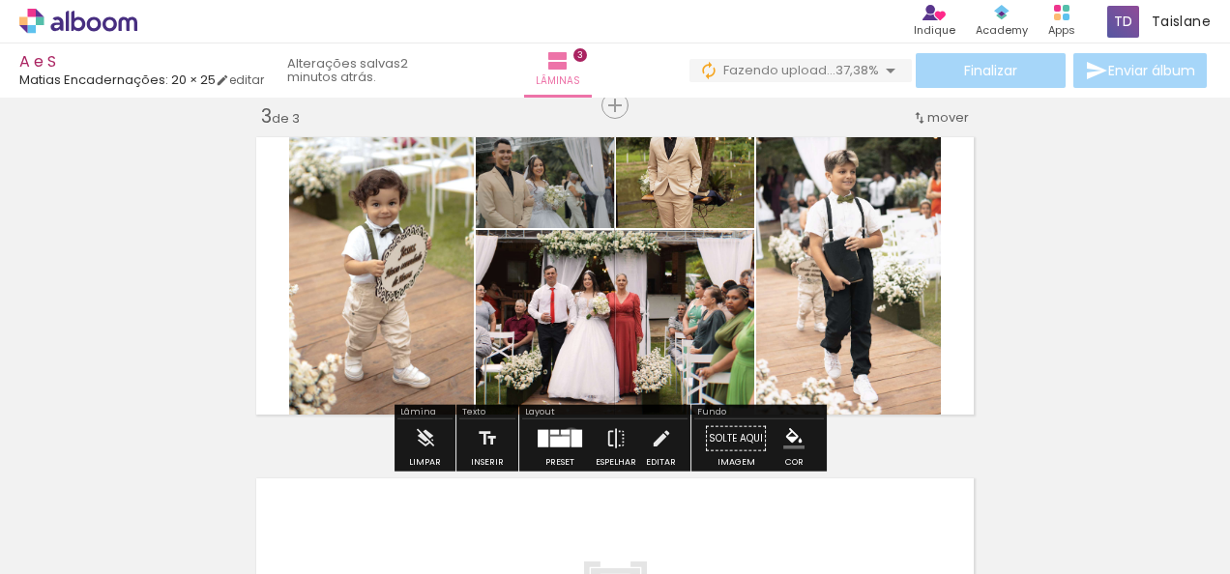
click at [571, 436] on div at bounding box center [576, 438] width 11 height 17
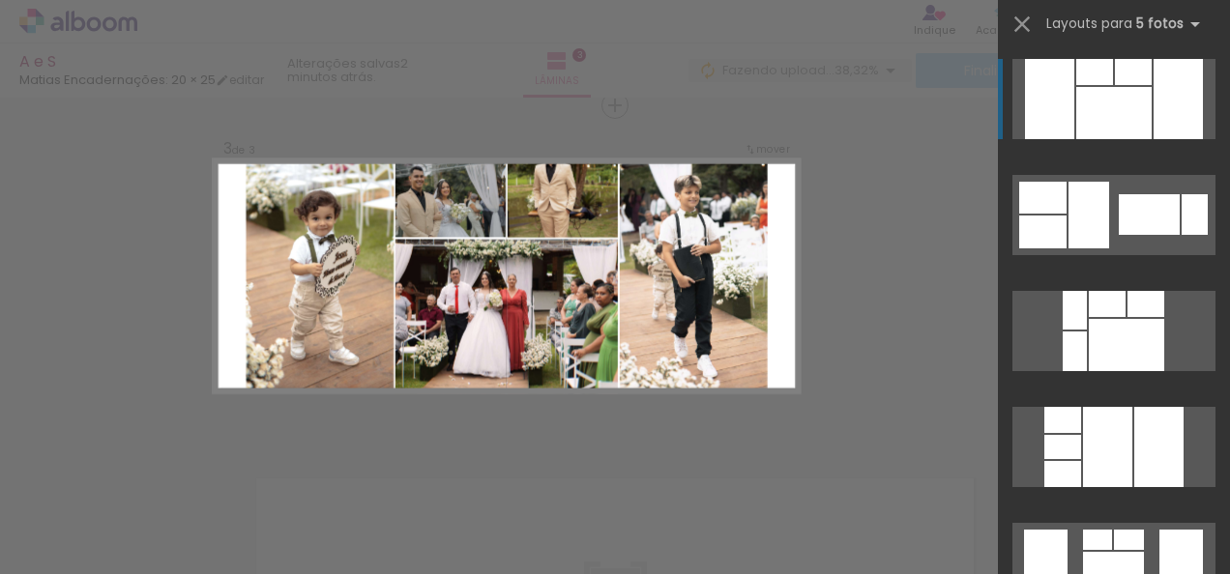
scroll to position [7308, 0]
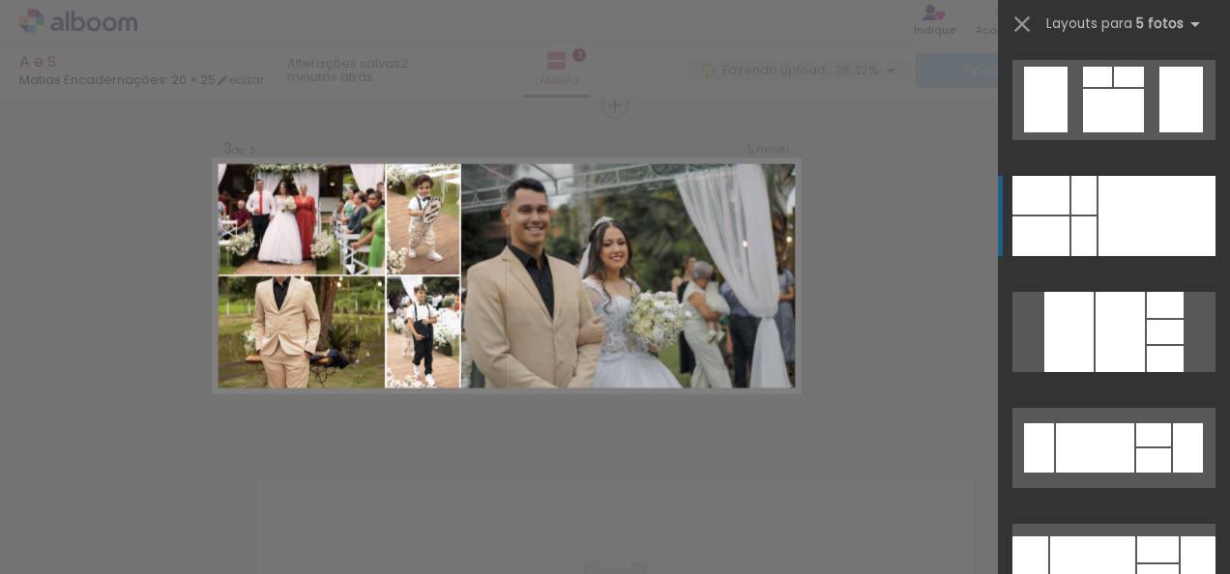
click at [1069, 24] on div at bounding box center [1062, 11] width 37 height 26
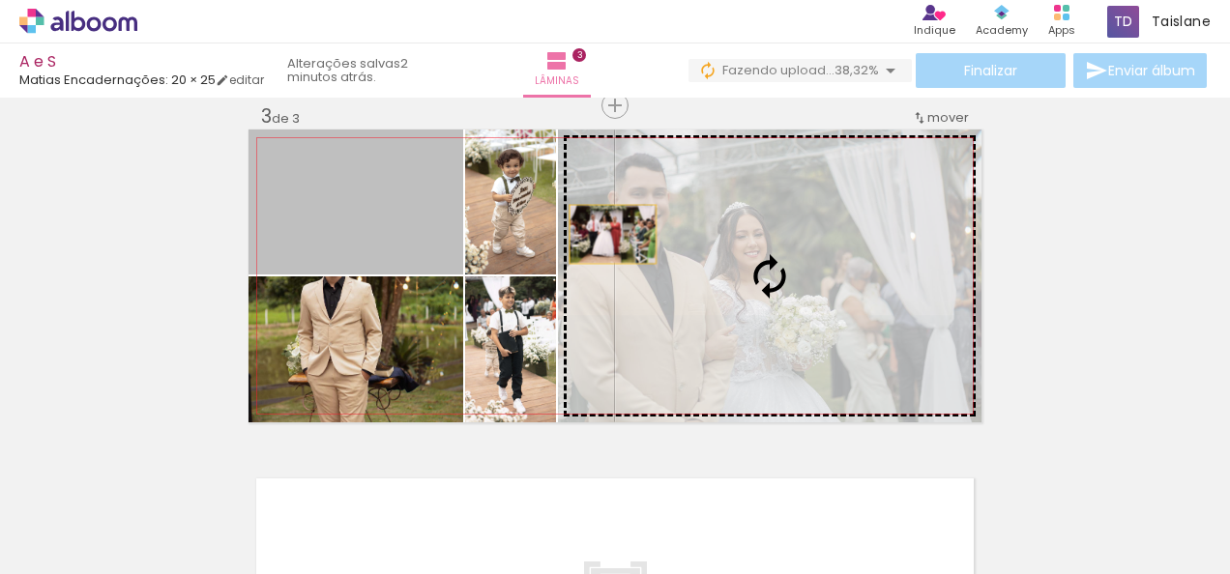
drag, startPoint x: 356, startPoint y: 242, endPoint x: 743, endPoint y: 260, distance: 388.1
click at [0, 0] on slot at bounding box center [0, 0] width 0 height 0
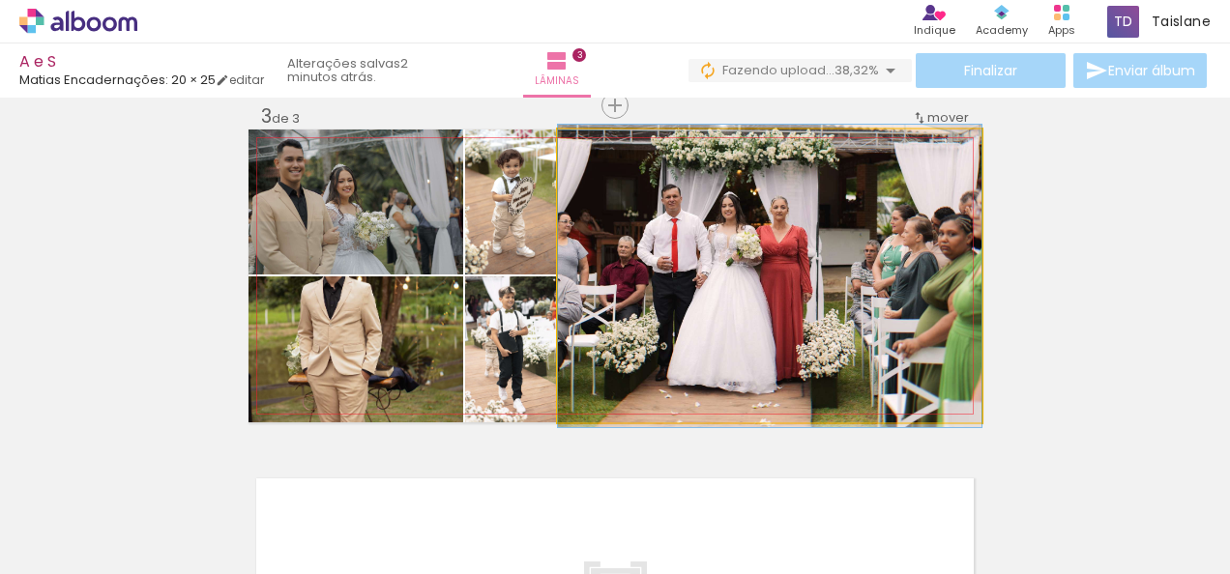
click at [743, 260] on quentale-photo at bounding box center [769, 276] width 423 height 293
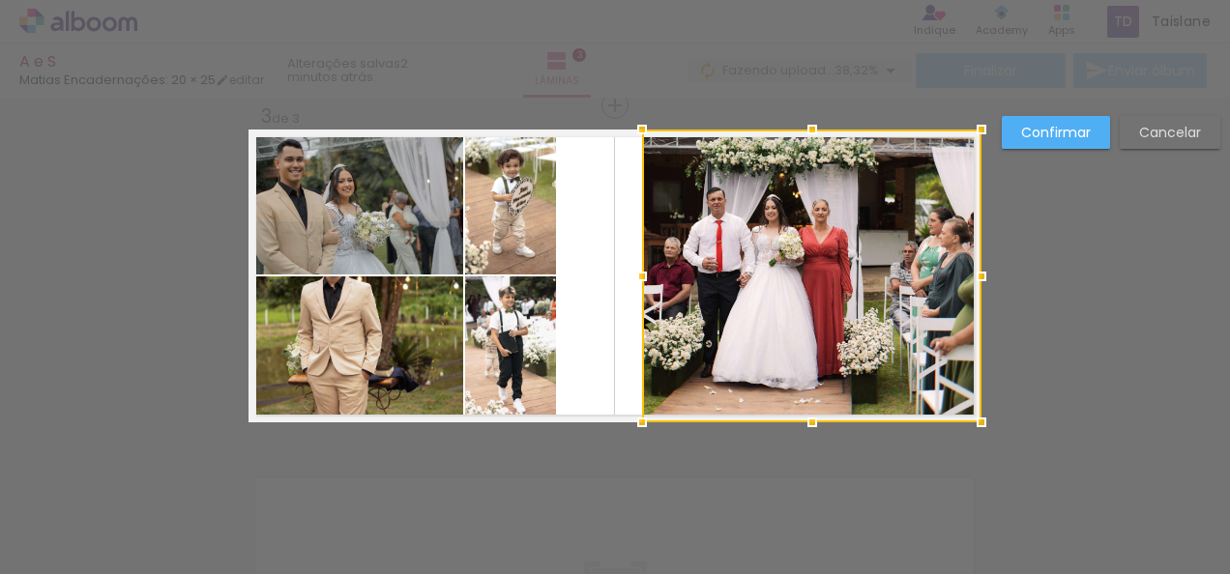
drag, startPoint x: 554, startPoint y: 263, endPoint x: 638, endPoint y: 267, distance: 84.2
click at [638, 267] on div at bounding box center [642, 276] width 39 height 39
click at [1206, 136] on paper-button "Cancelar" at bounding box center [1170, 132] width 101 height 33
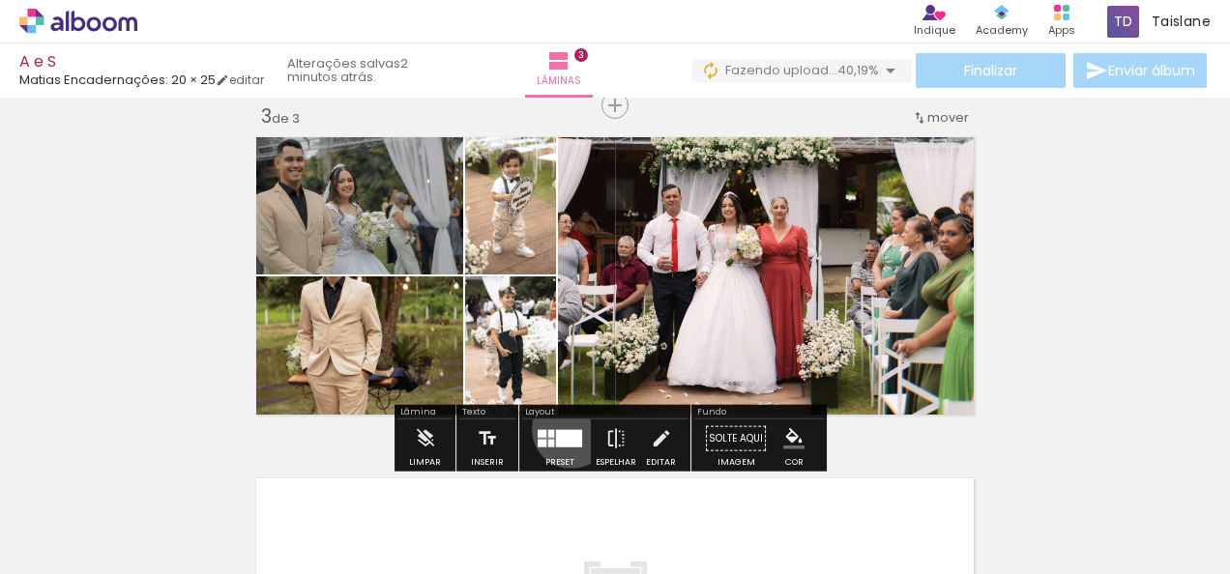
click at [567, 428] on div at bounding box center [560, 439] width 52 height 39
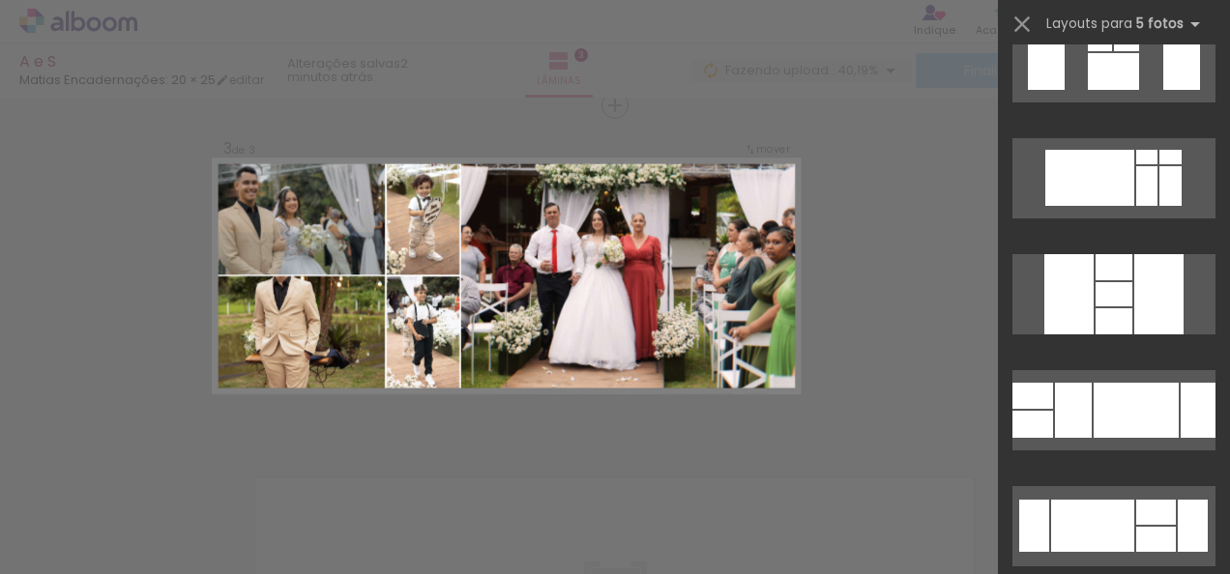
scroll to position [9465, 0]
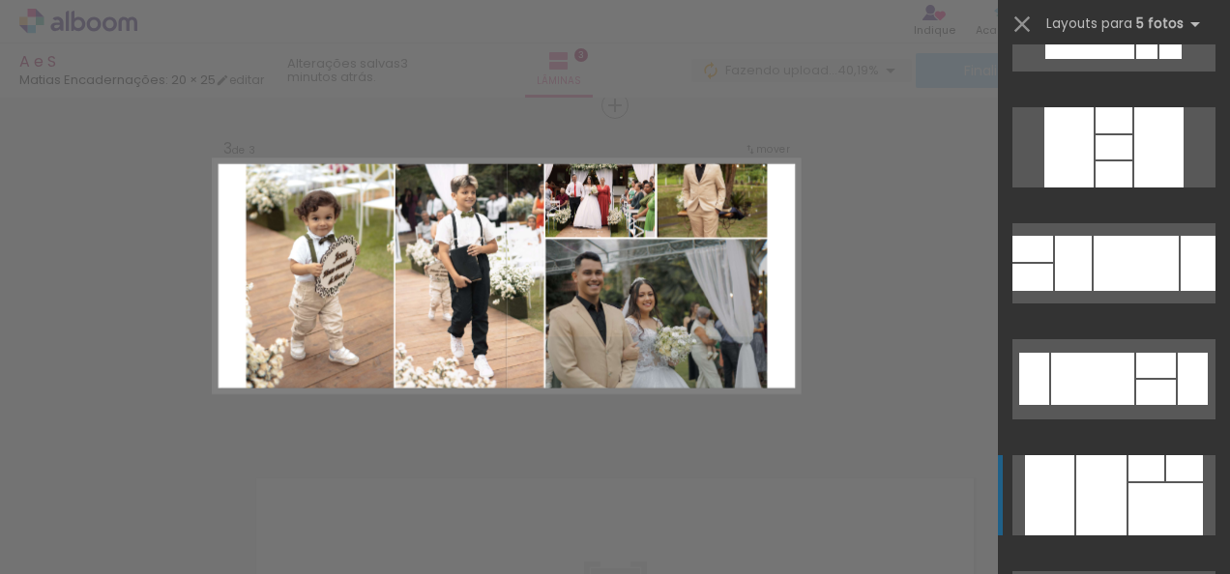
click at [1046, 262] on div at bounding box center [1032, 249] width 41 height 26
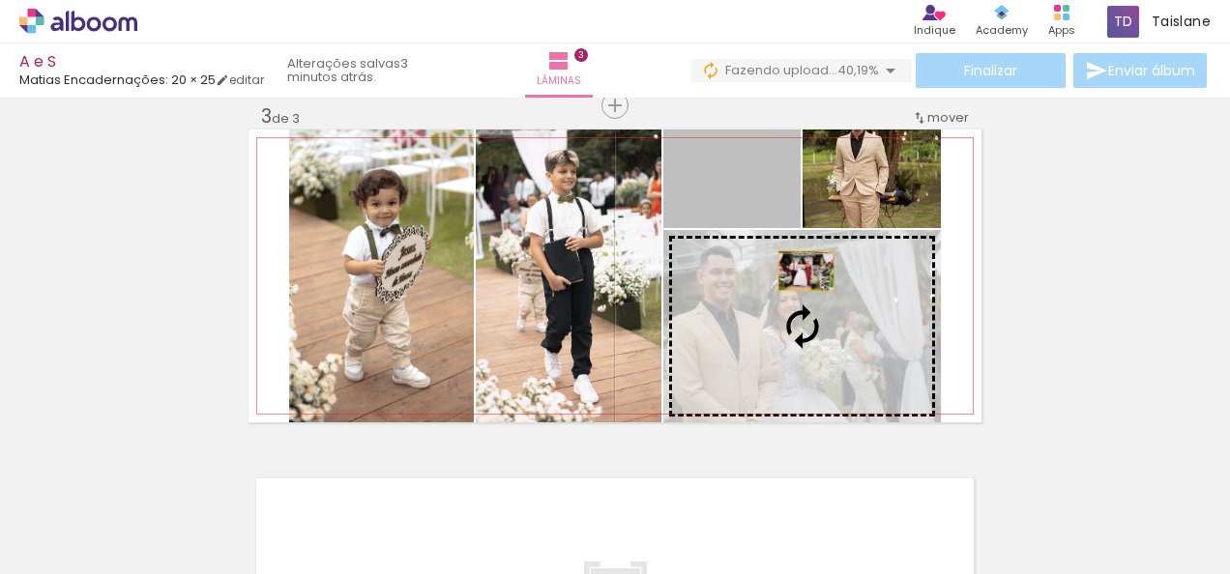
drag, startPoint x: 729, startPoint y: 210, endPoint x: 804, endPoint y: 290, distance: 110.1
click at [0, 0] on slot at bounding box center [0, 0] width 0 height 0
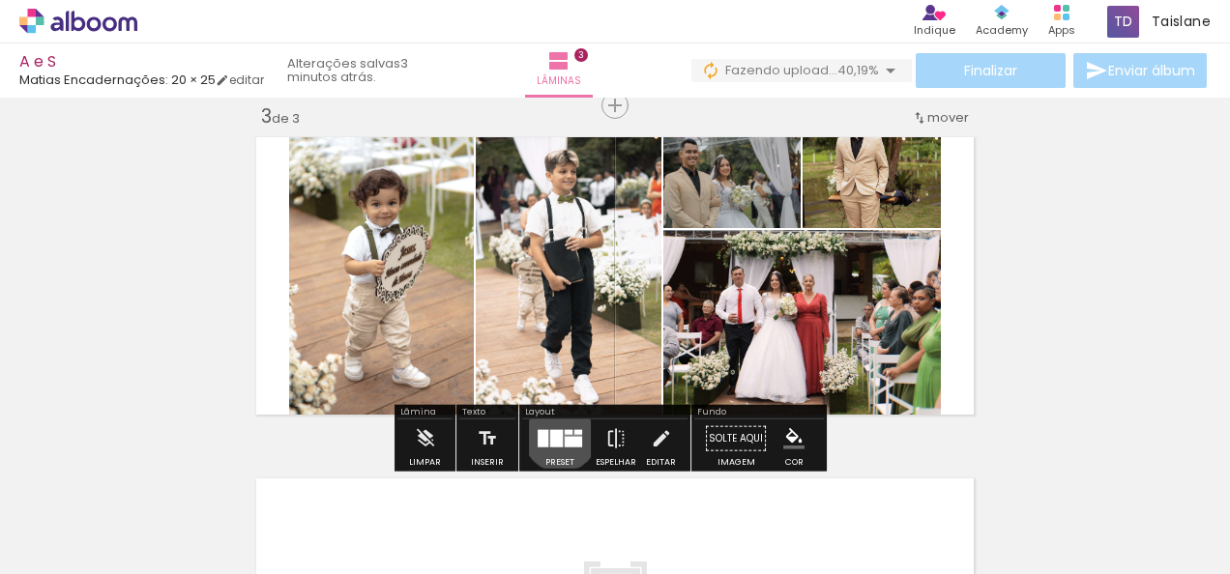
click at [556, 433] on div at bounding box center [556, 438] width 13 height 17
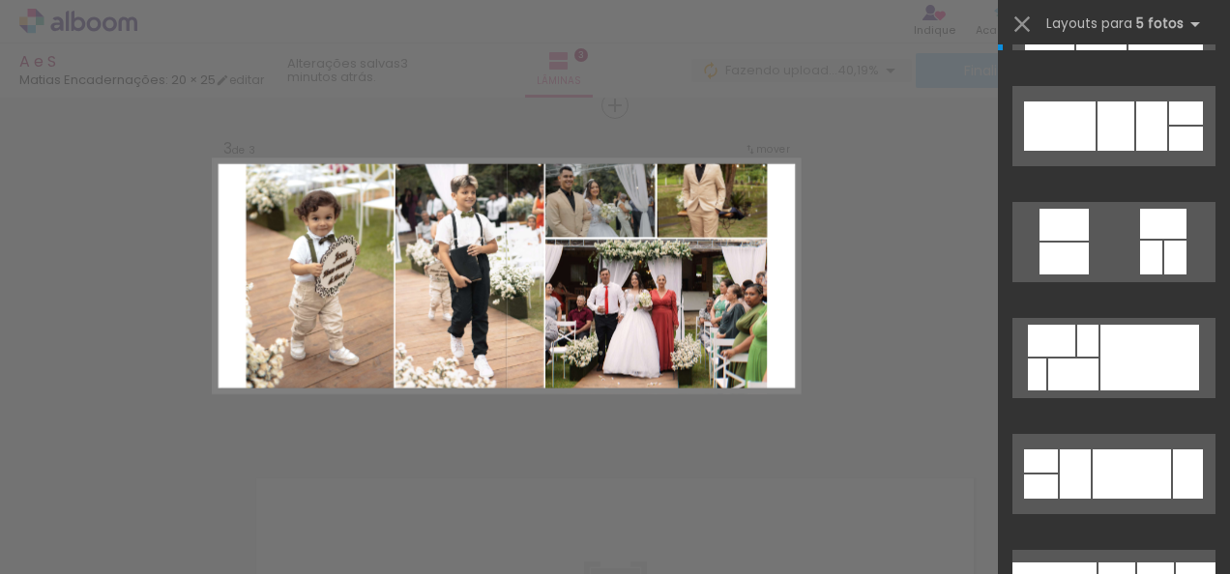
scroll to position [9976, 0]
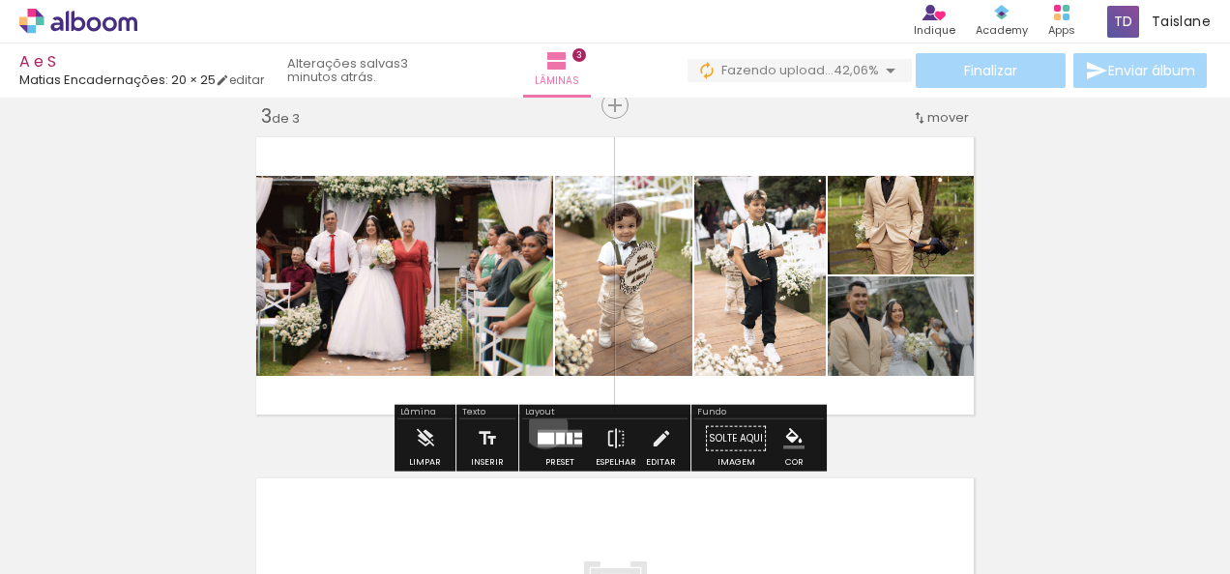
click at [540, 425] on div at bounding box center [560, 439] width 52 height 39
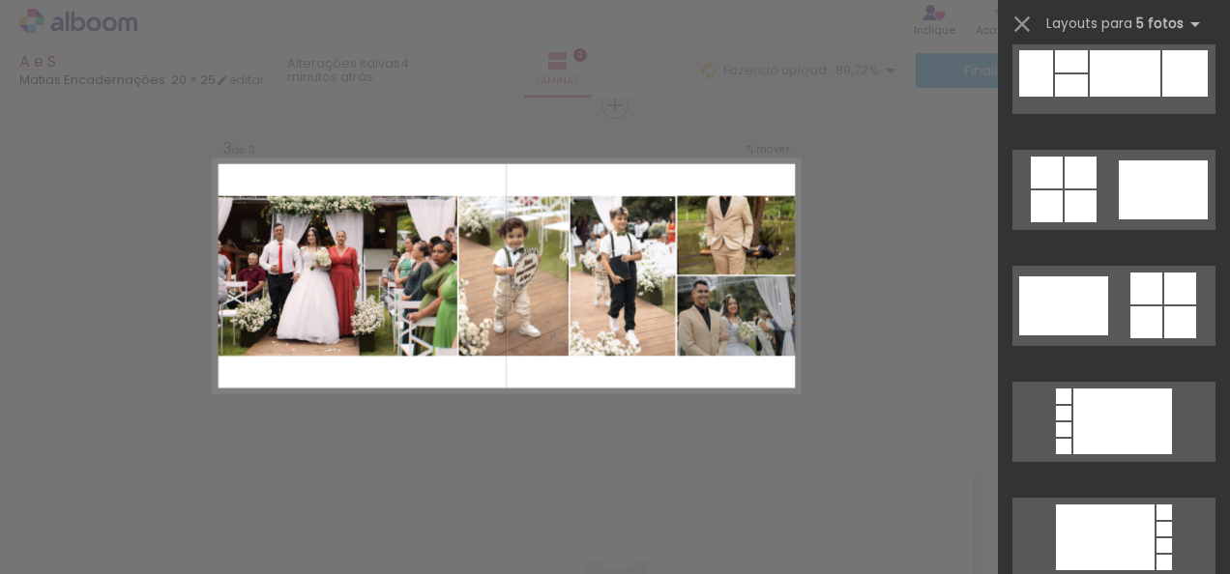
scroll to position [16641, 0]
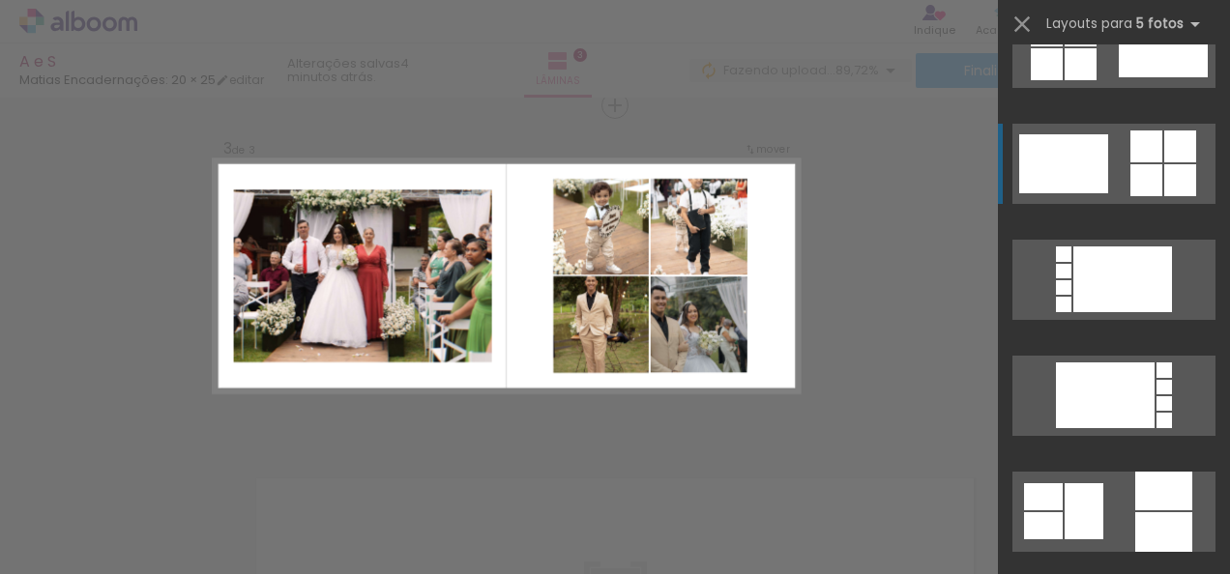
click at [1156, 413] on div at bounding box center [1163, 420] width 15 height 15
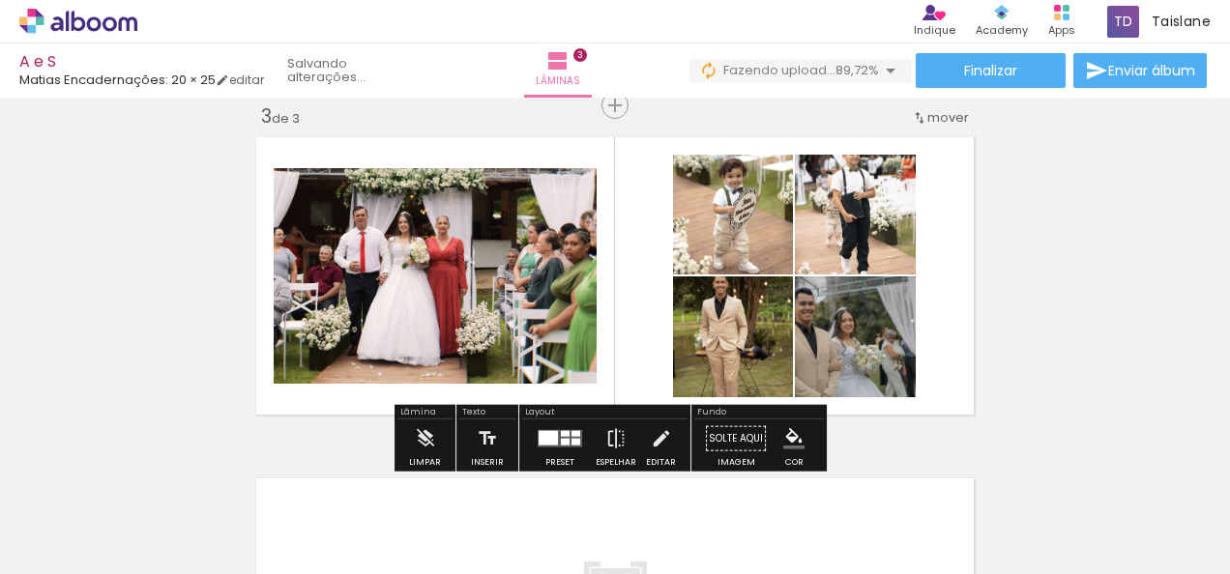
click at [752, 219] on div "Largura Cor" at bounding box center [734, 204] width 35 height 29
click at [567, 427] on div at bounding box center [560, 439] width 52 height 39
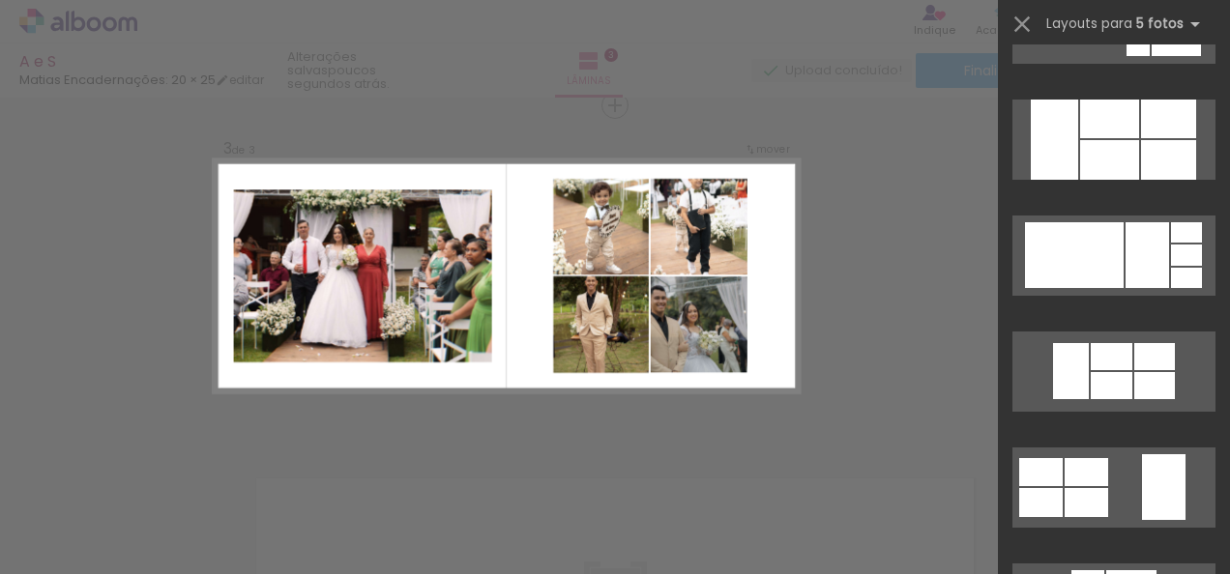
scroll to position [25147, 0]
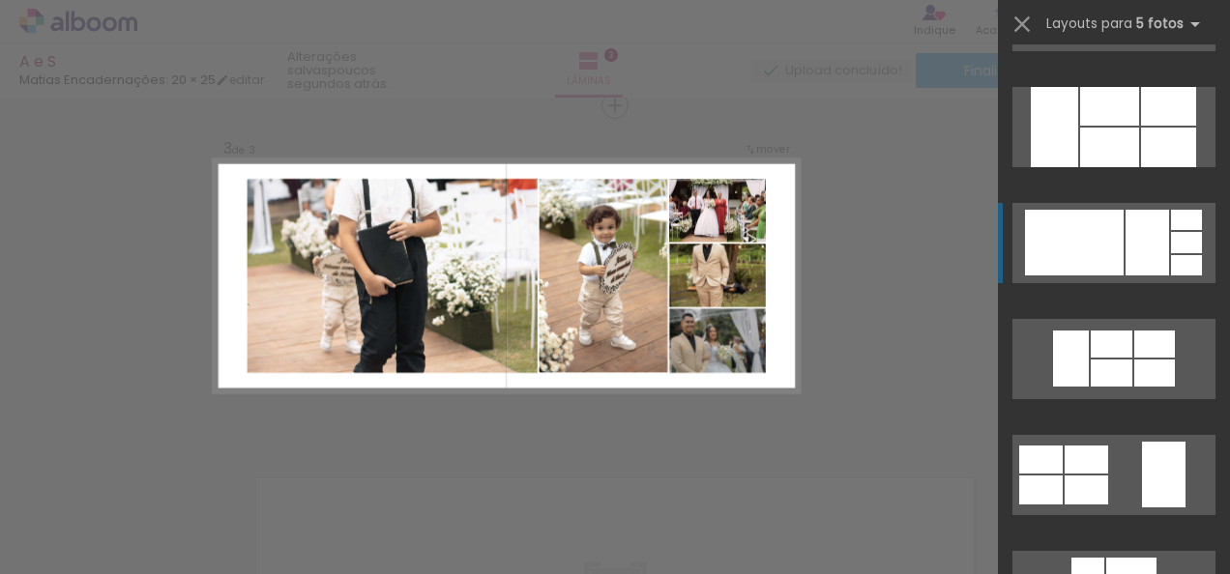
click at [1135, 253] on div at bounding box center [1147, 243] width 44 height 66
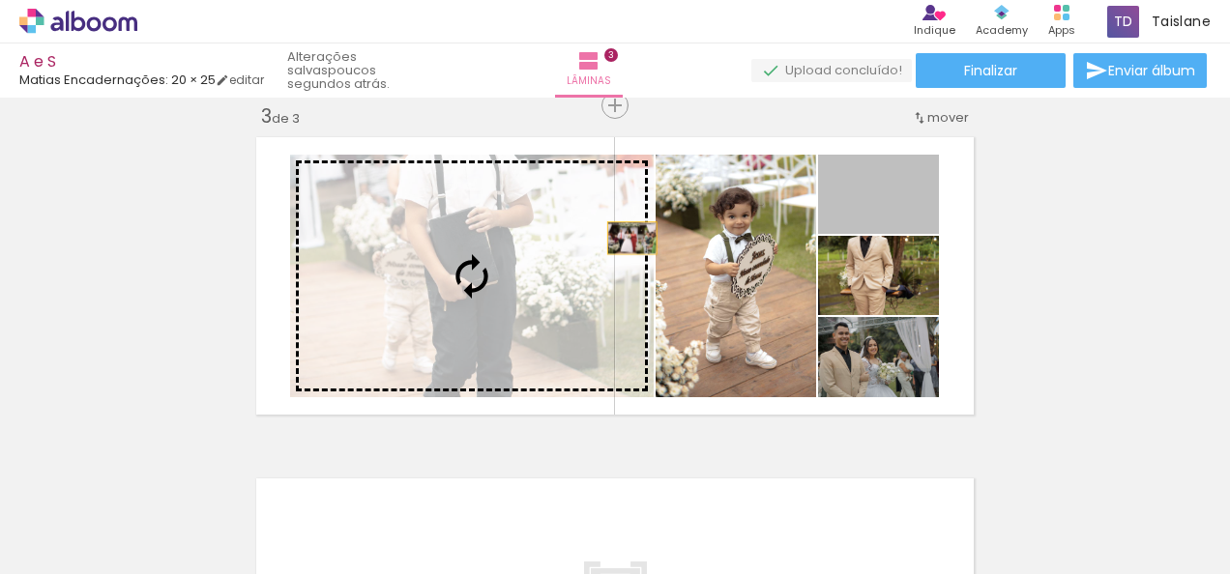
drag, startPoint x: 912, startPoint y: 215, endPoint x: 556, endPoint y: 247, distance: 357.3
click at [0, 0] on slot at bounding box center [0, 0] width 0 height 0
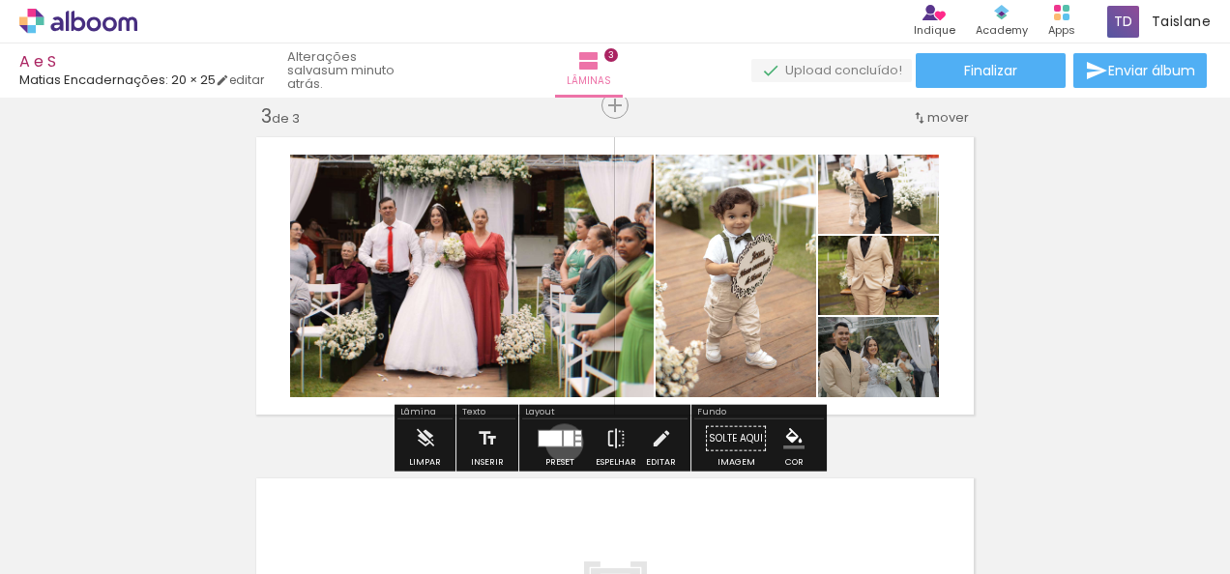
click at [564, 442] on div at bounding box center [569, 438] width 10 height 15
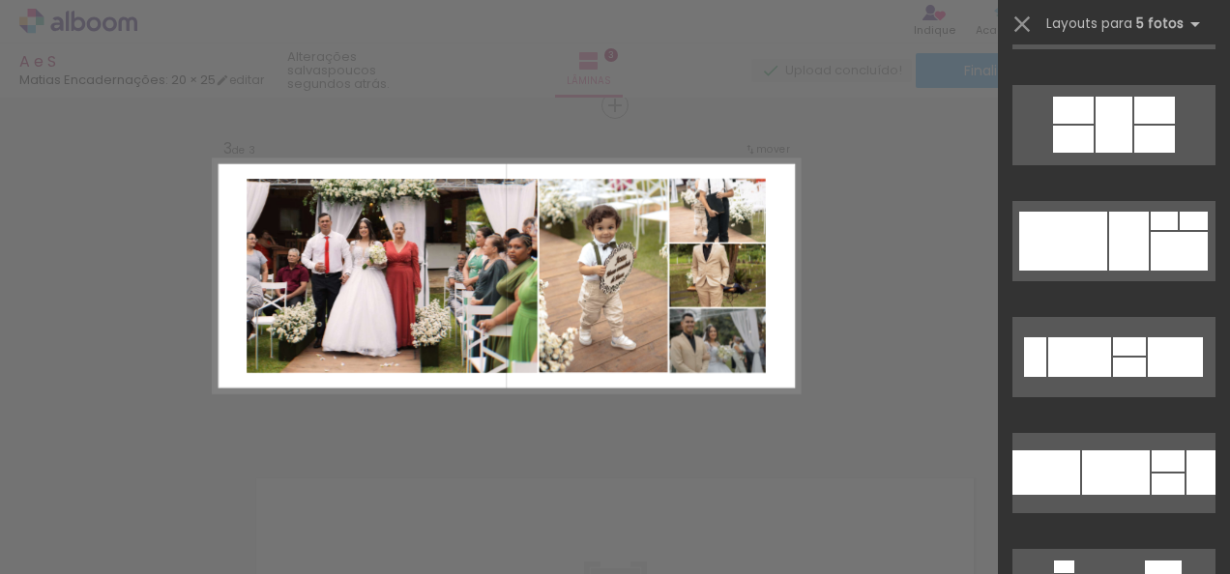
scroll to position [27160, 0]
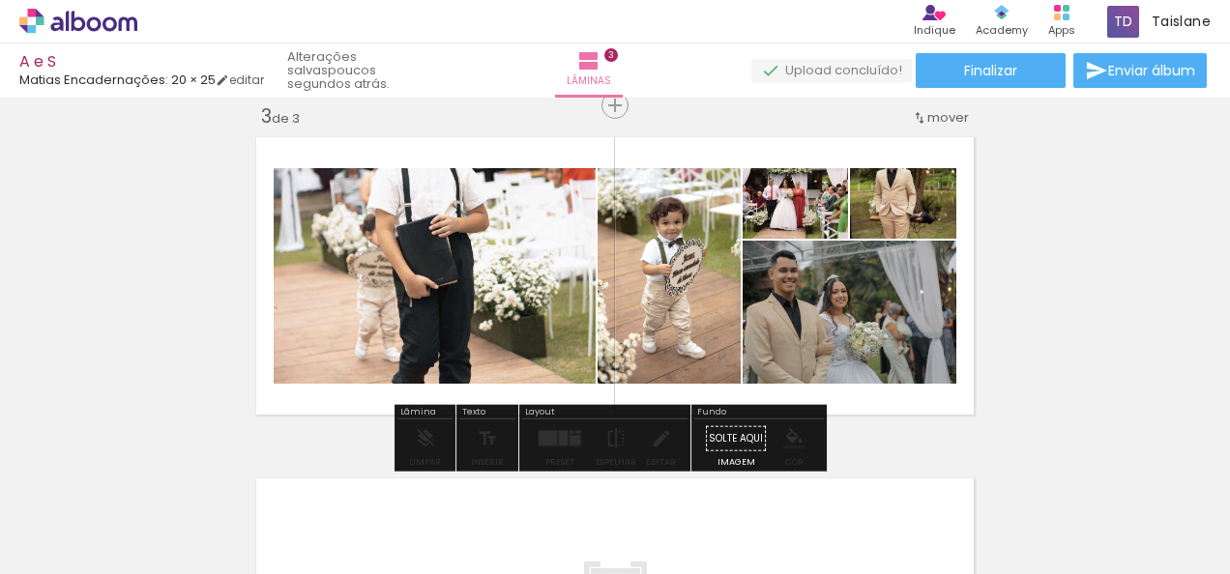
drag, startPoint x: 810, startPoint y: 213, endPoint x: 823, endPoint y: 211, distance: 12.7
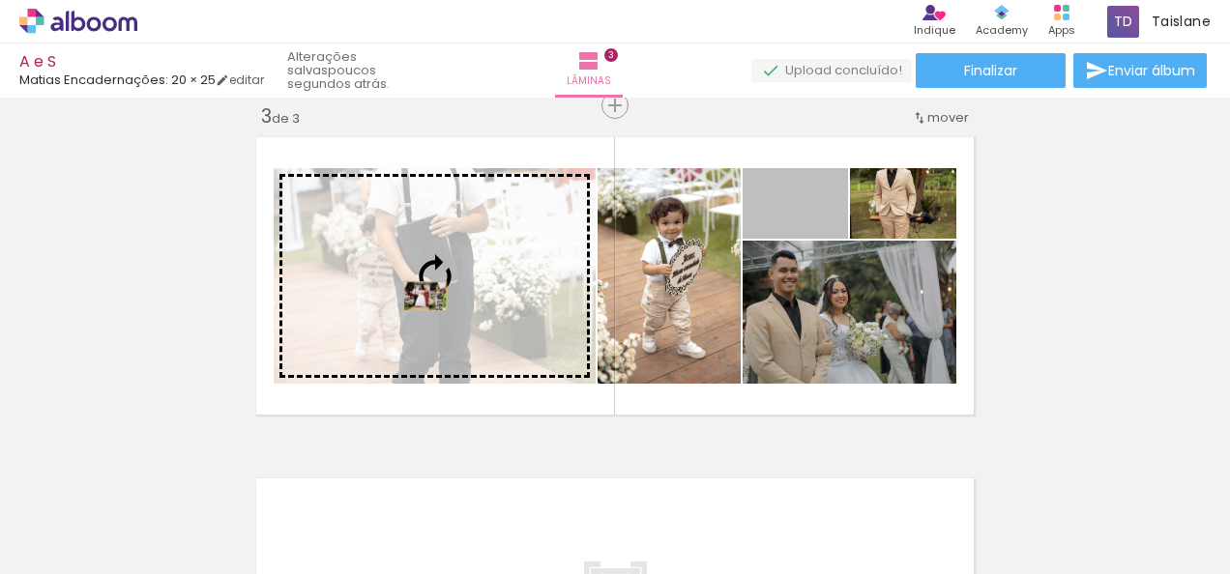
drag, startPoint x: 823, startPoint y: 211, endPoint x: 417, endPoint y: 293, distance: 414.3
click at [0, 0] on slot at bounding box center [0, 0] width 0 height 0
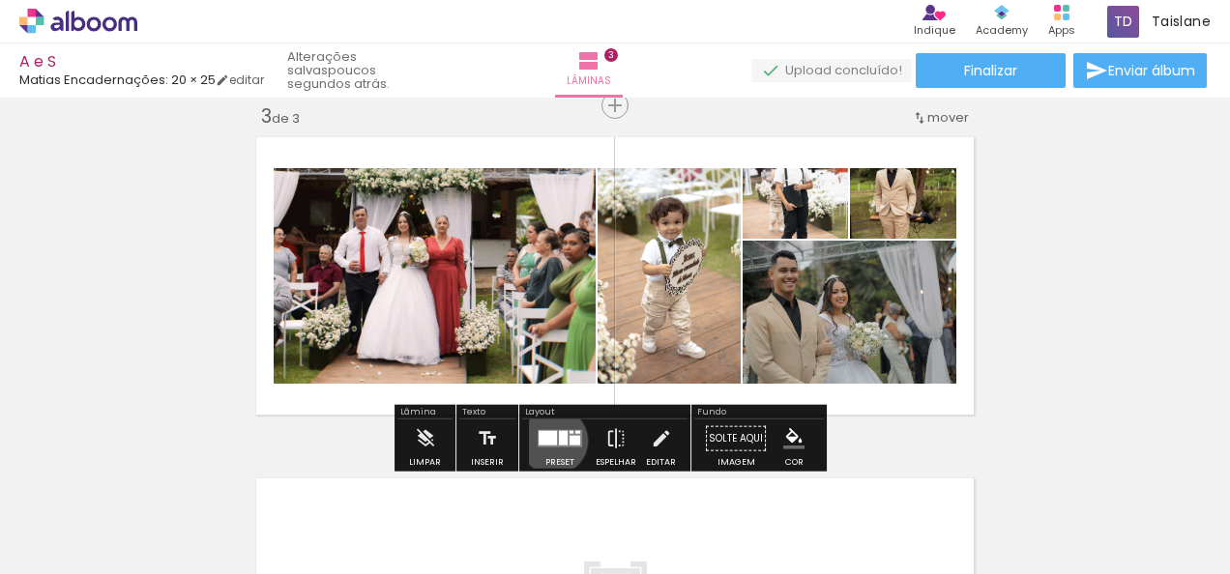
click at [549, 440] on div at bounding box center [547, 438] width 18 height 15
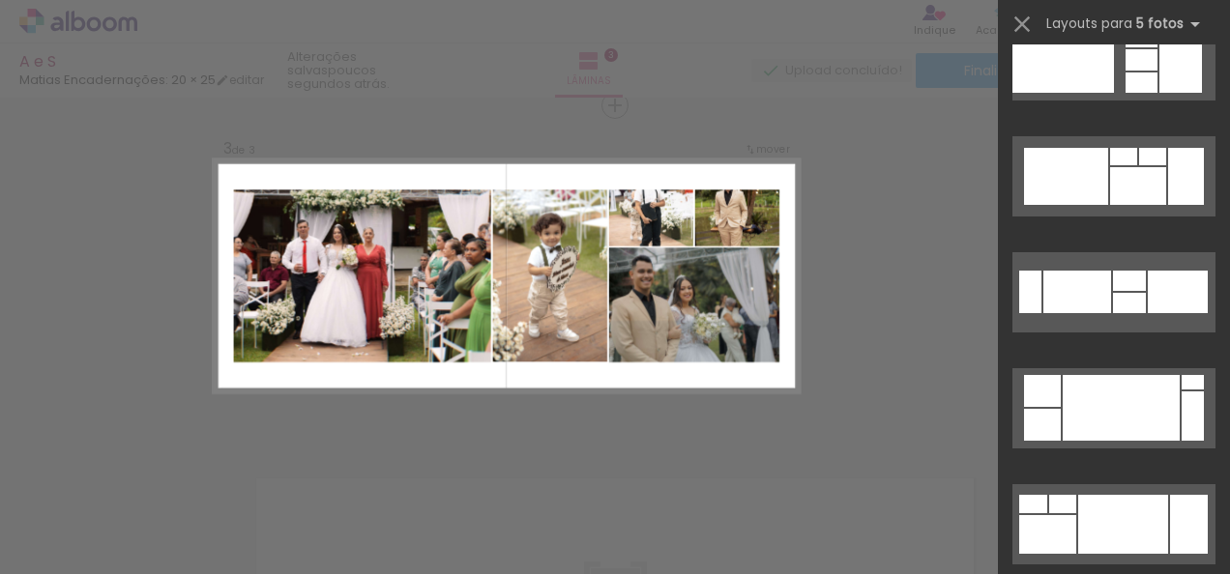
scroll to position [28552, 0]
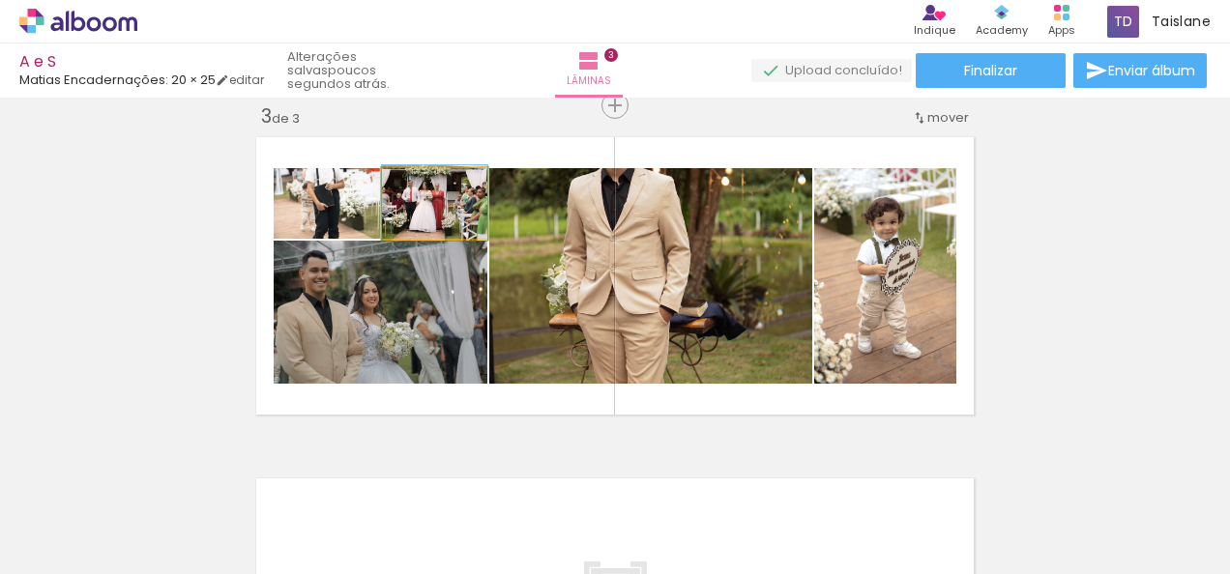
drag, startPoint x: 473, startPoint y: 223, endPoint x: 652, endPoint y: 276, distance: 186.3
click at [0, 0] on slot at bounding box center [0, 0] width 0 height 0
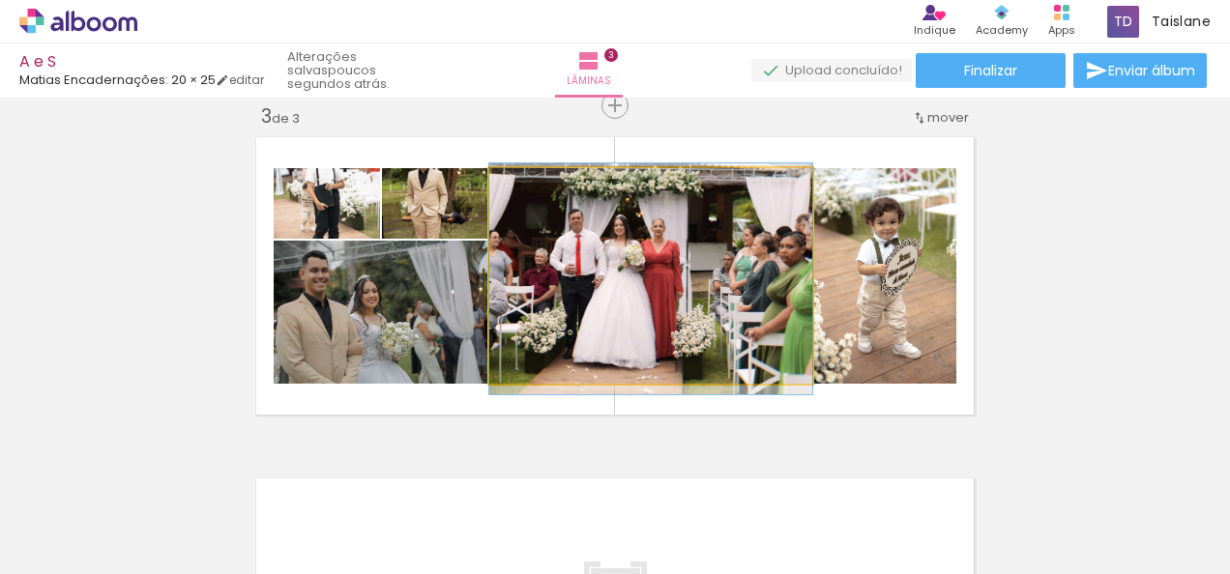
drag, startPoint x: 652, startPoint y: 276, endPoint x: 665, endPoint y: 278, distance: 13.8
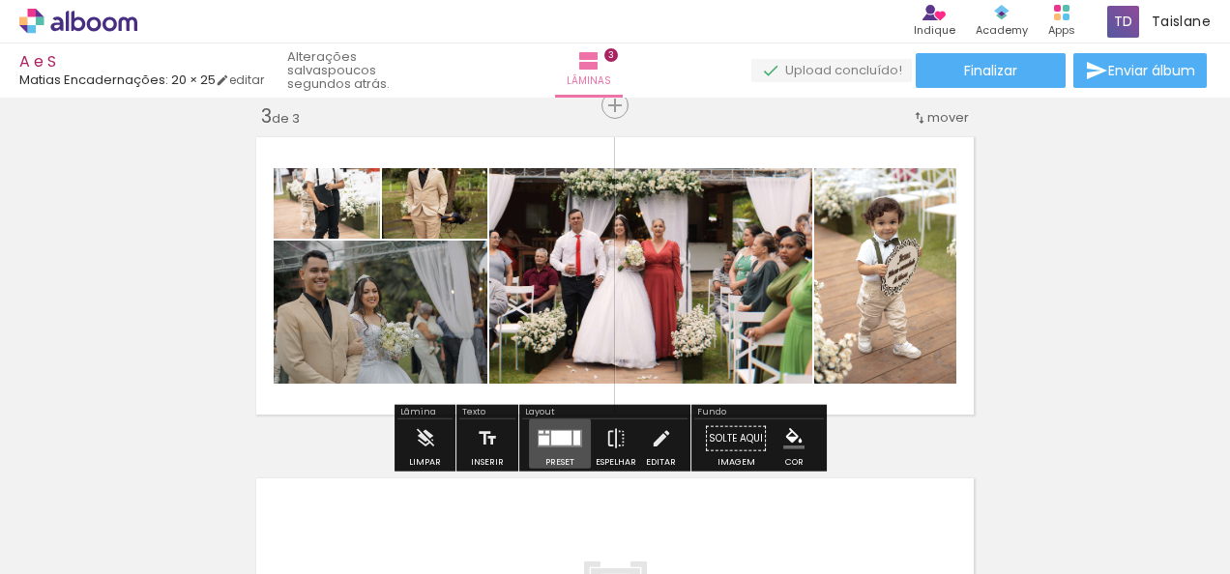
click at [557, 433] on div at bounding box center [561, 438] width 20 height 15
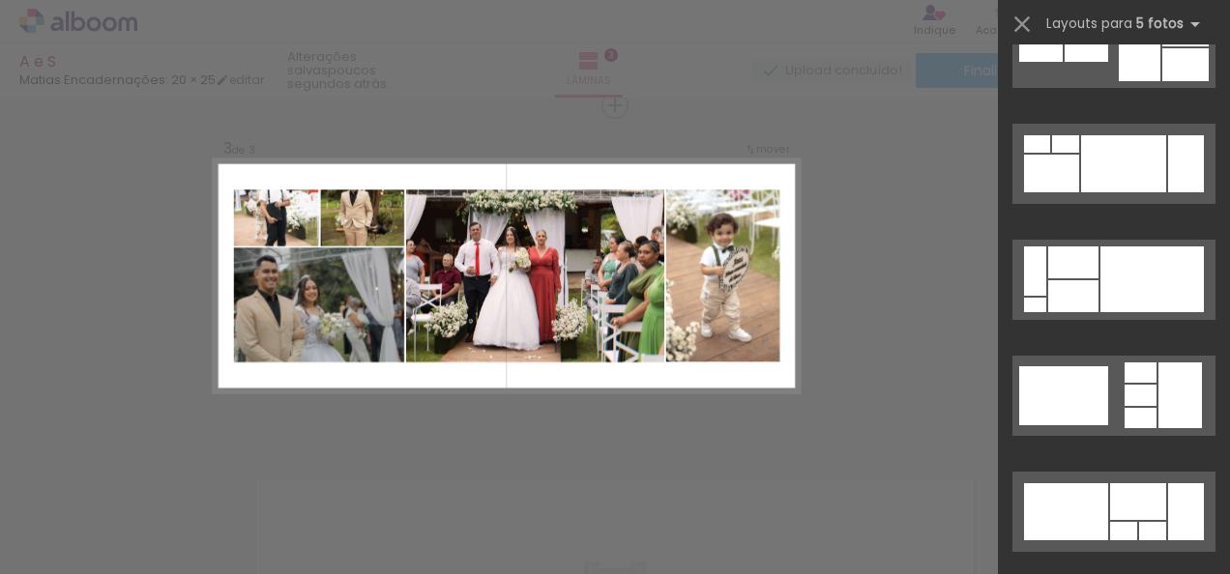
scroll to position [30112, 0]
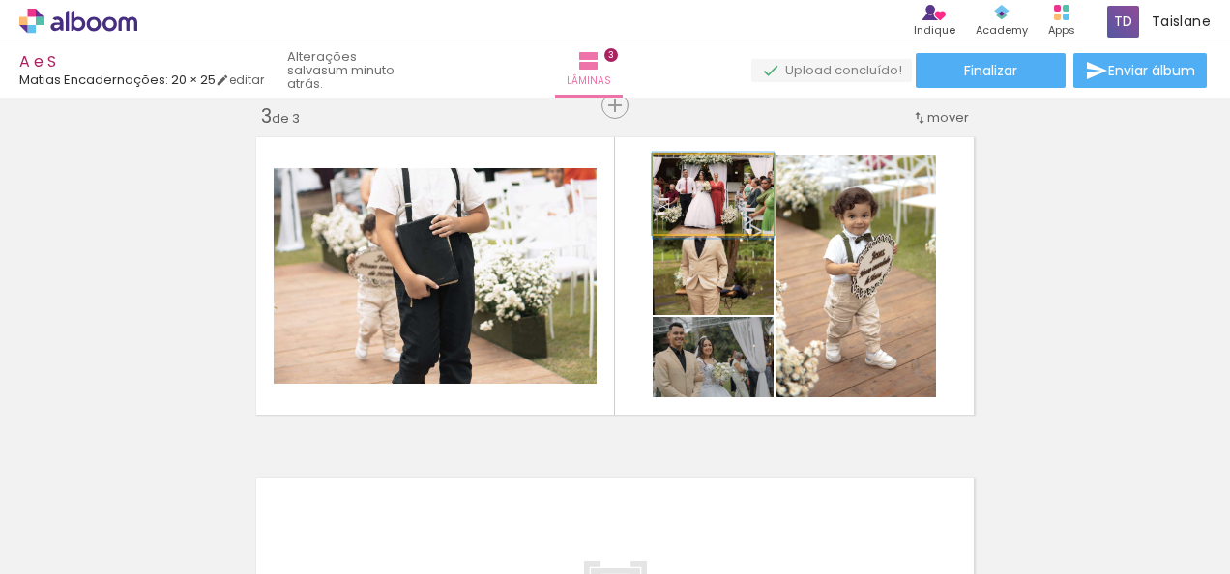
drag, startPoint x: 737, startPoint y: 209, endPoint x: 457, endPoint y: 226, distance: 279.9
click at [0, 0] on slot at bounding box center [0, 0] width 0 height 0
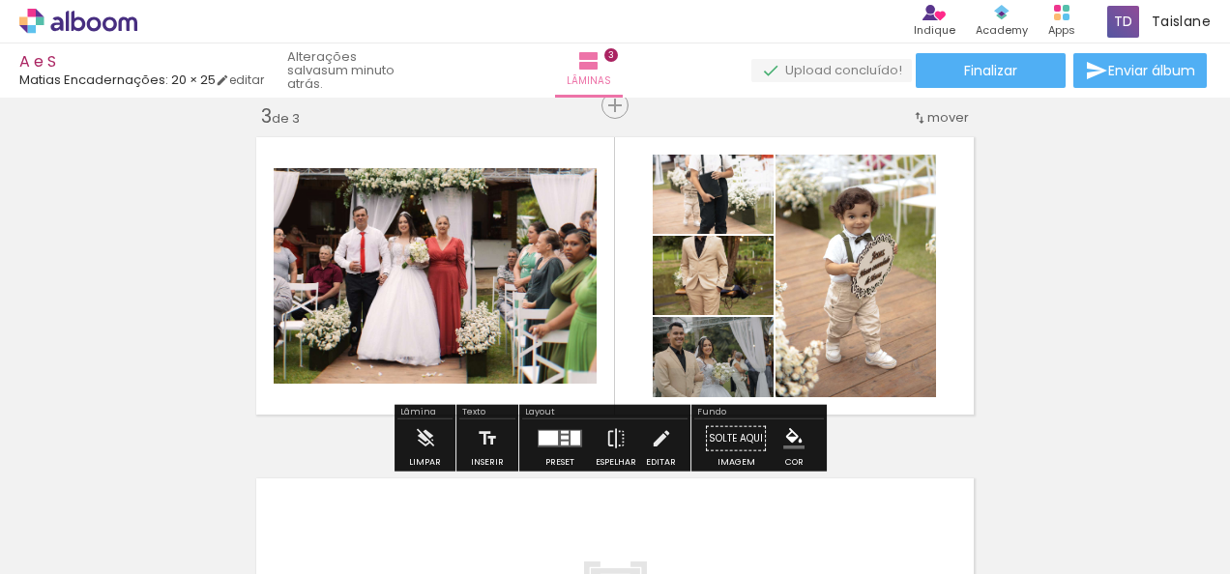
scroll to position [30112, 0]
click at [561, 431] on div at bounding box center [565, 432] width 8 height 3
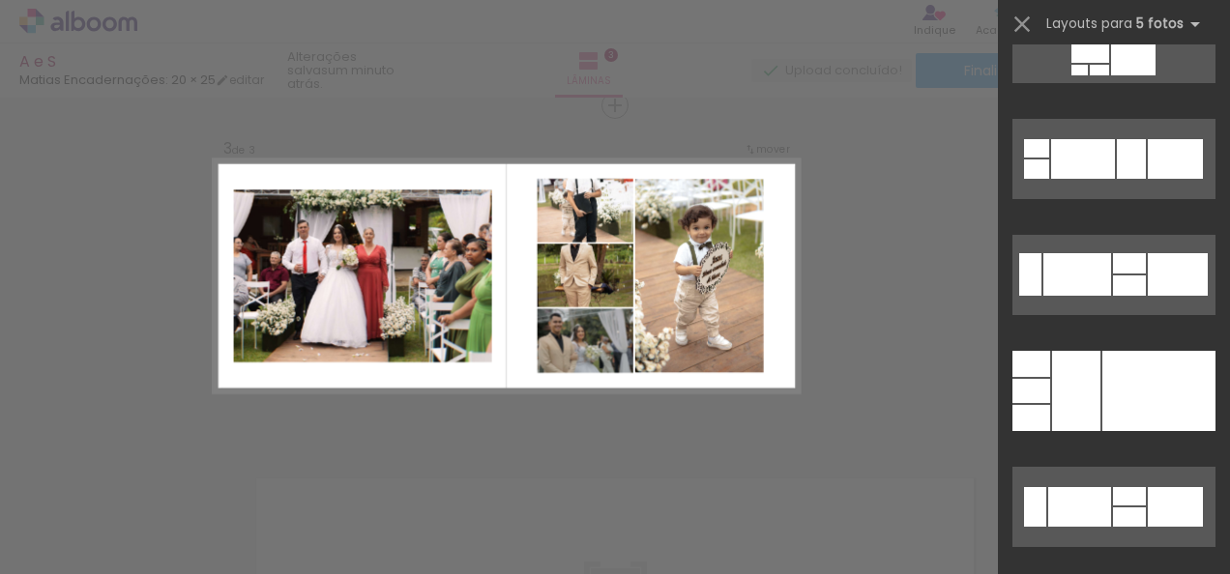
scroll to position [32664, 0]
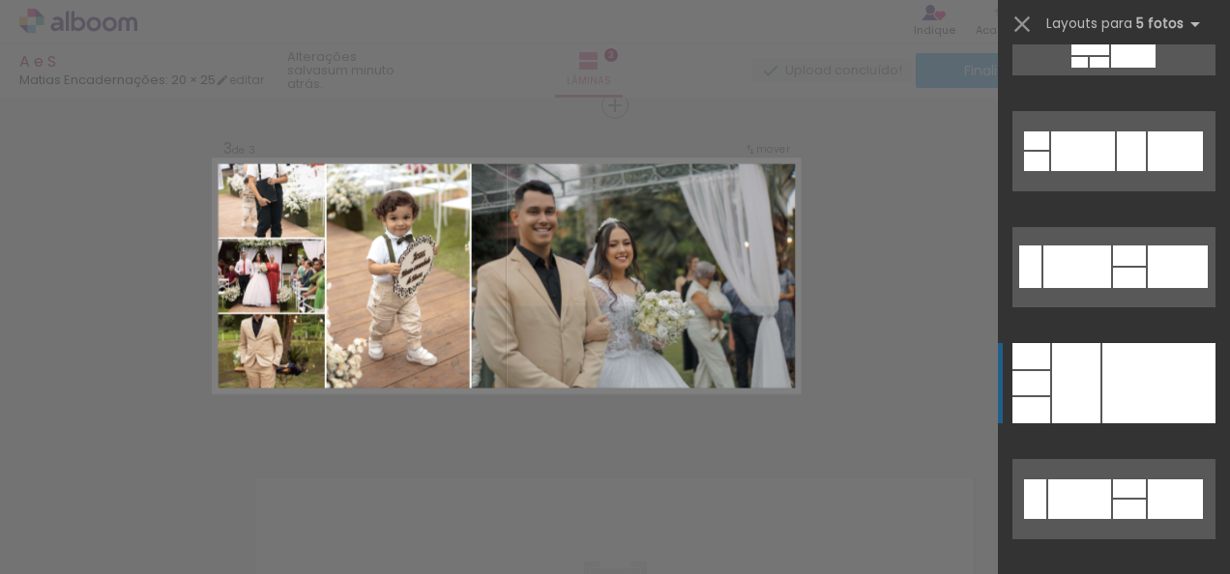
click at [1174, 422] on div at bounding box center [1158, 383] width 113 height 80
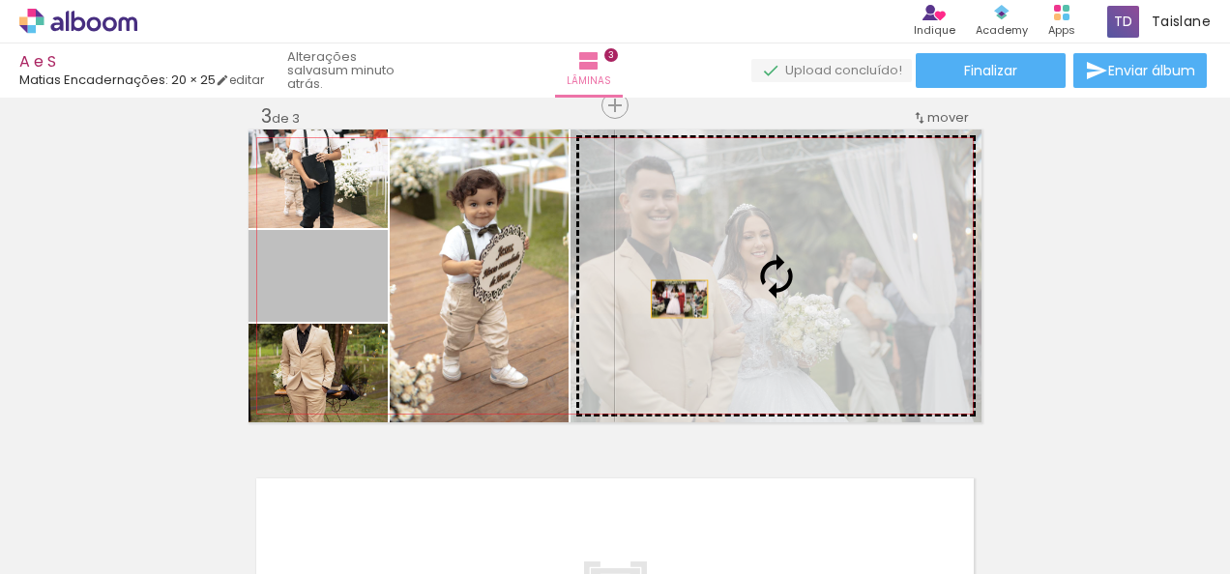
drag, startPoint x: 354, startPoint y: 292, endPoint x: 672, endPoint y: 299, distance: 318.1
click at [0, 0] on slot at bounding box center [0, 0] width 0 height 0
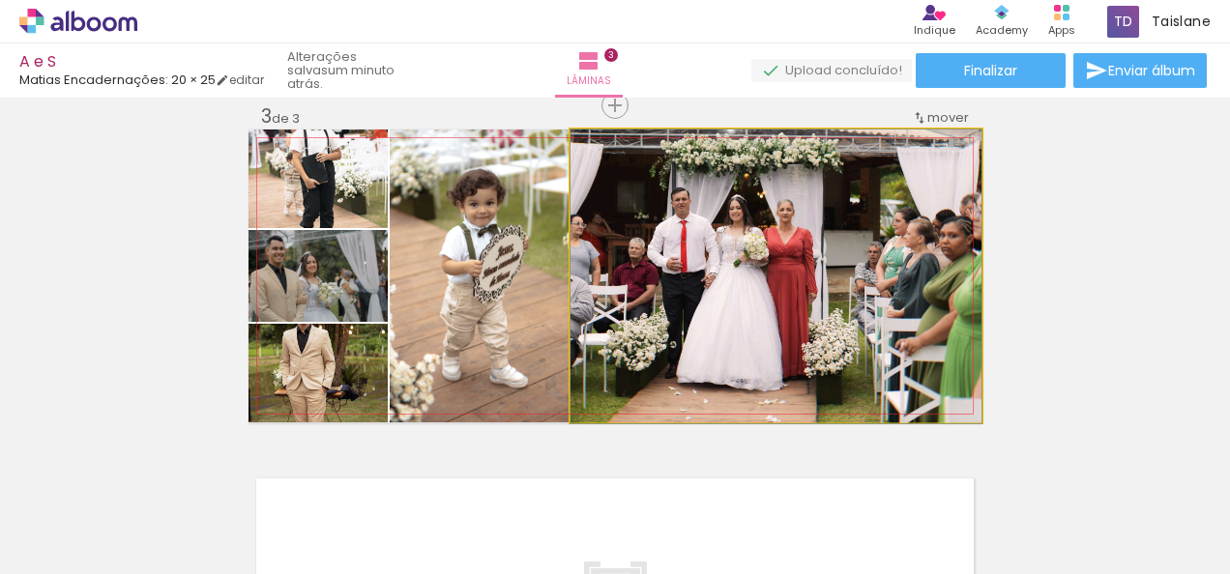
drag, startPoint x: 672, startPoint y: 299, endPoint x: 699, endPoint y: 313, distance: 30.7
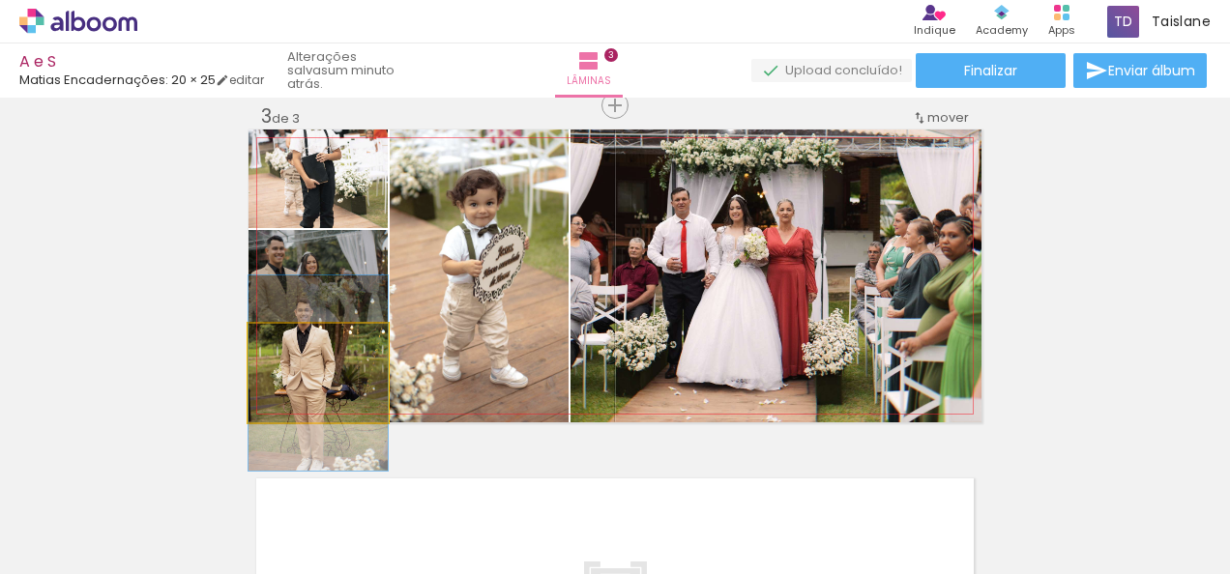
drag, startPoint x: 360, startPoint y: 391, endPoint x: 511, endPoint y: 371, distance: 153.0
click at [0, 0] on slot at bounding box center [0, 0] width 0 height 0
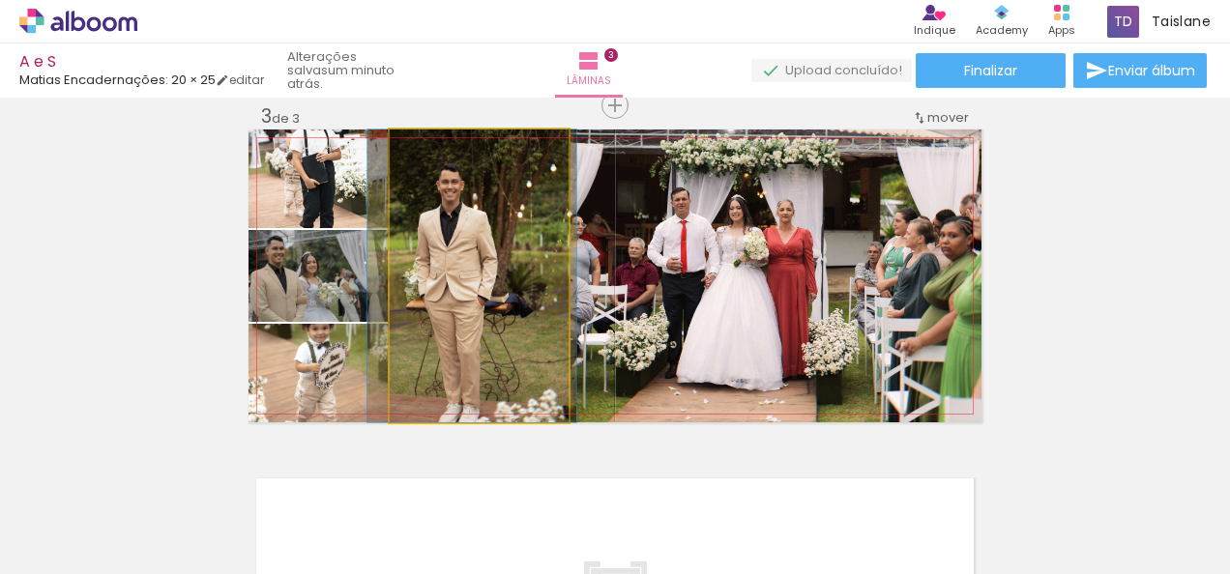
drag, startPoint x: 511, startPoint y: 371, endPoint x: 504, endPoint y: 350, distance: 22.6
click at [504, 350] on quentale-photo at bounding box center [479, 276] width 179 height 293
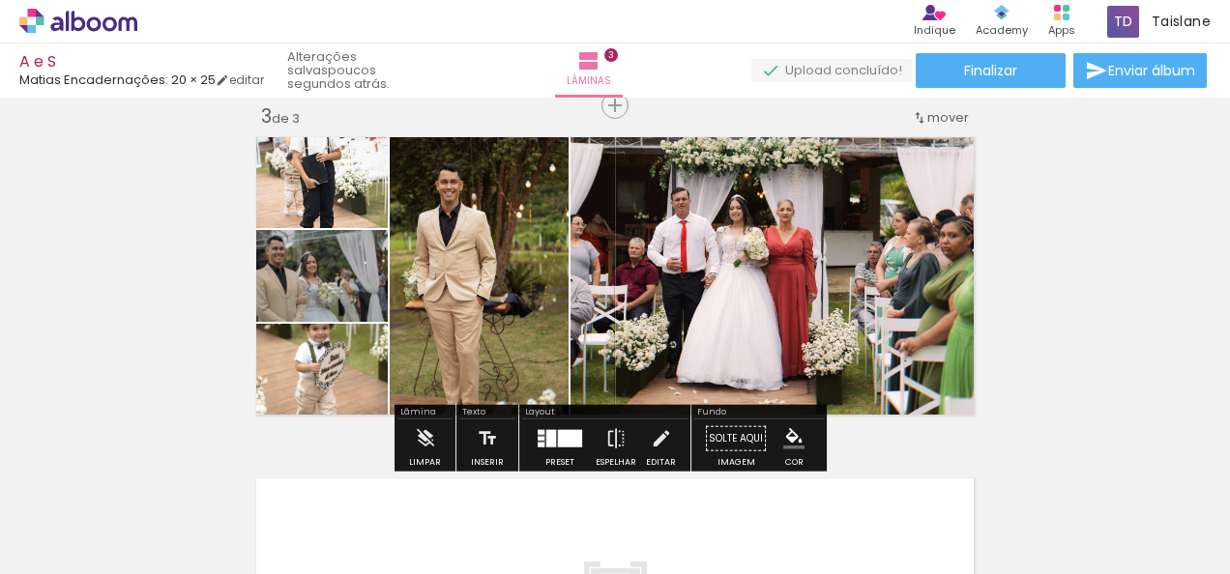
click at [504, 350] on quentale-photo at bounding box center [479, 276] width 179 height 293
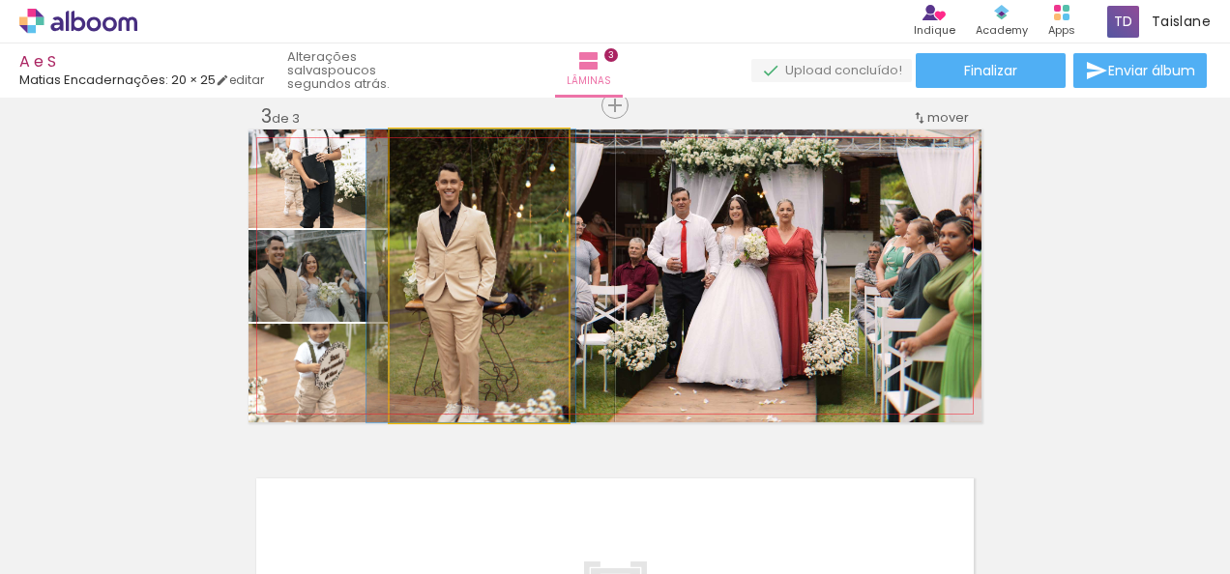
click at [504, 350] on quentale-photo at bounding box center [479, 276] width 179 height 293
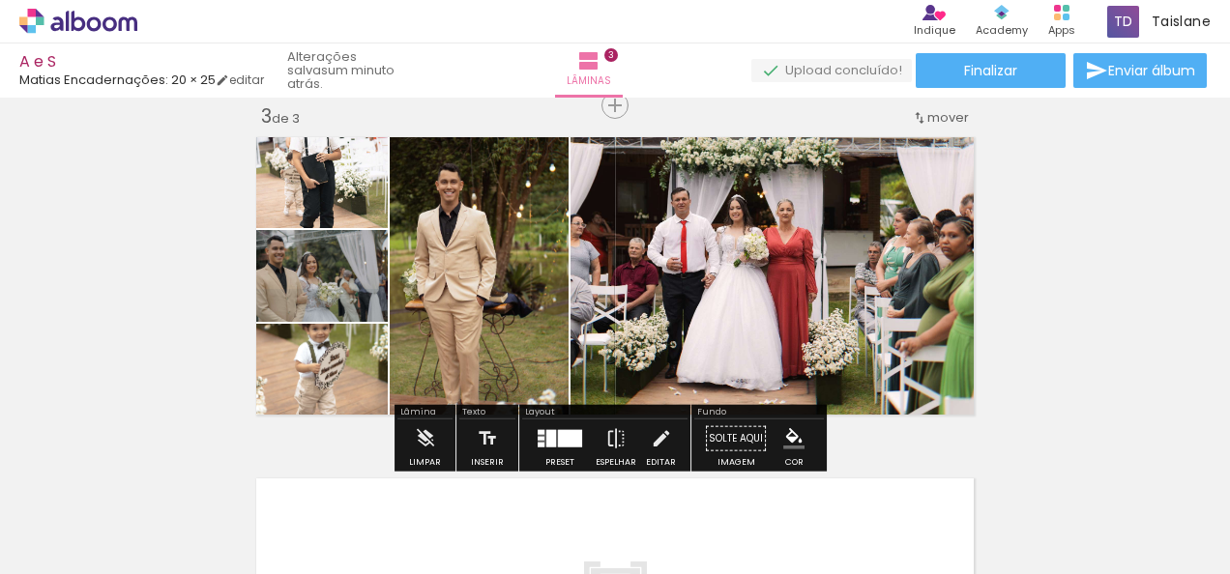
click at [159, 453] on iron-horizontal-list at bounding box center [139, 513] width 39 height 121
click at [579, 438] on div at bounding box center [560, 439] width 52 height 39
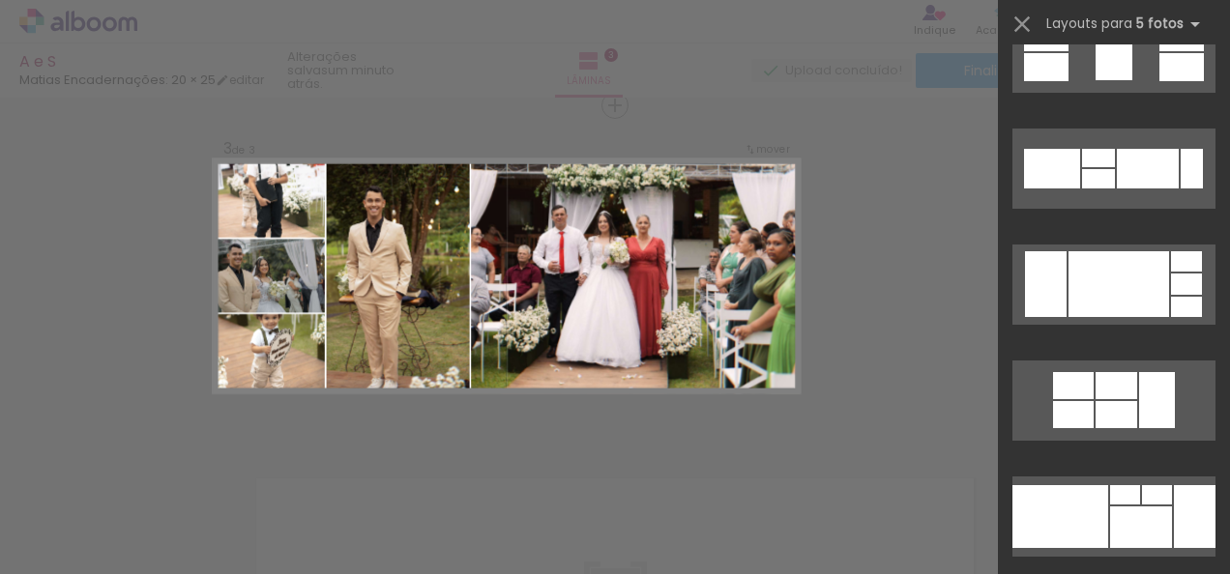
scroll to position [35156, 0]
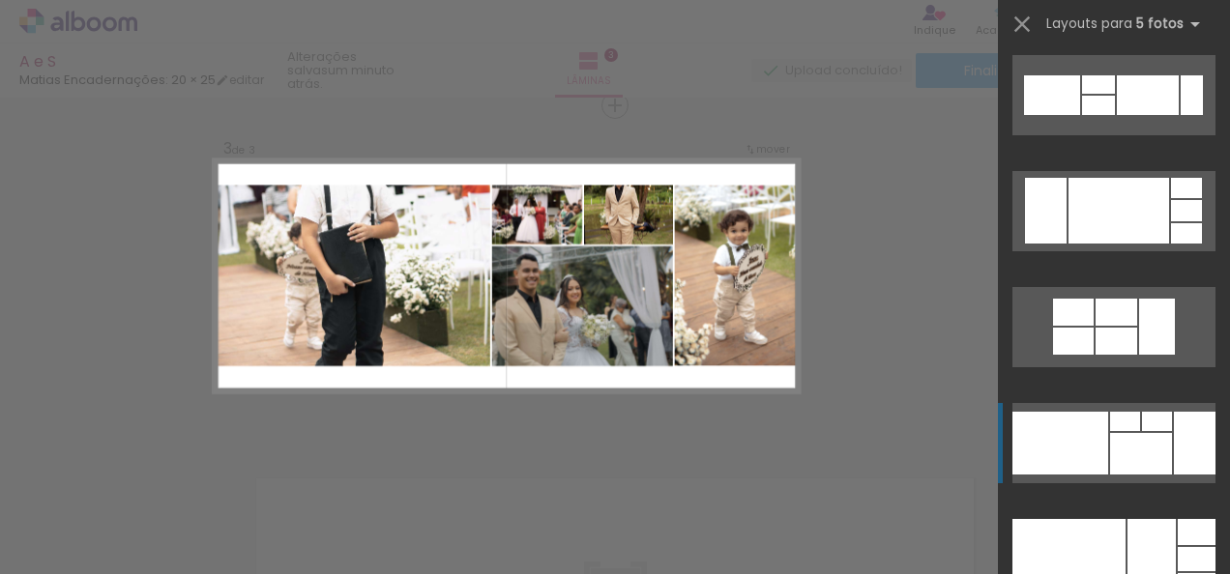
click at [1146, 465] on div at bounding box center [1141, 454] width 62 height 42
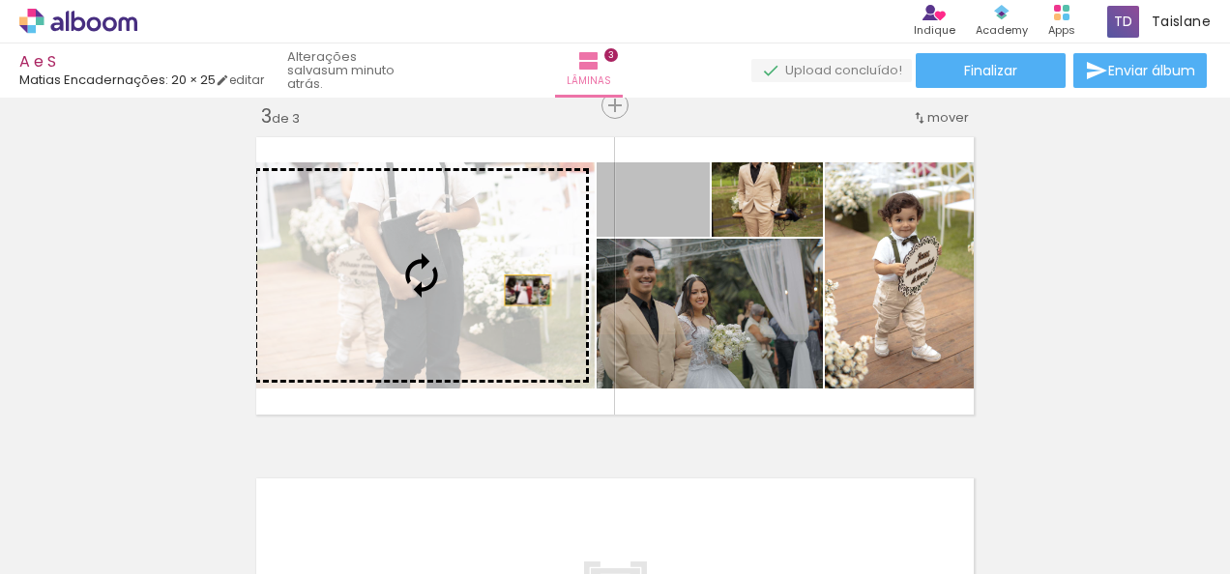
drag, startPoint x: 677, startPoint y: 228, endPoint x: 509, endPoint y: 297, distance: 181.7
click at [0, 0] on slot at bounding box center [0, 0] width 0 height 0
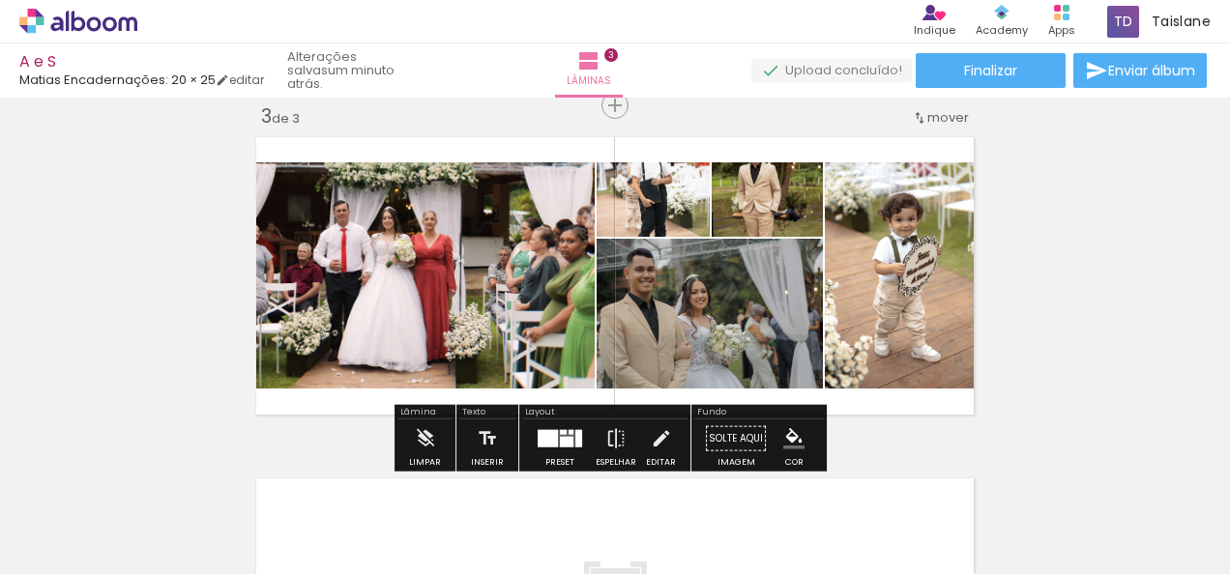
click at [560, 437] on div at bounding box center [567, 442] width 14 height 11
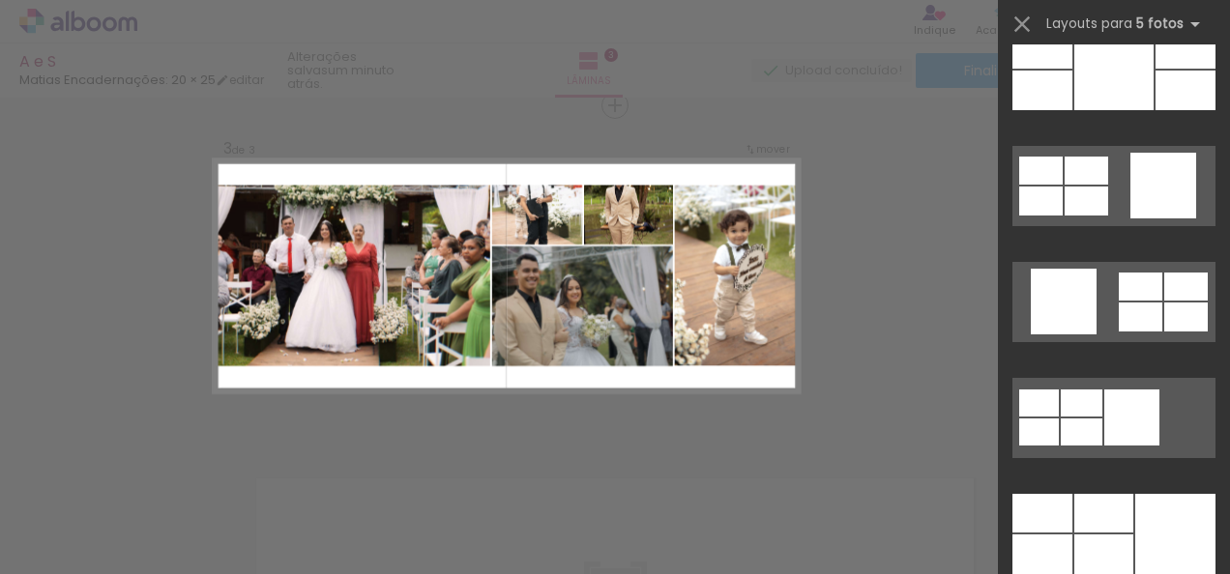
scroll to position [36604, 0]
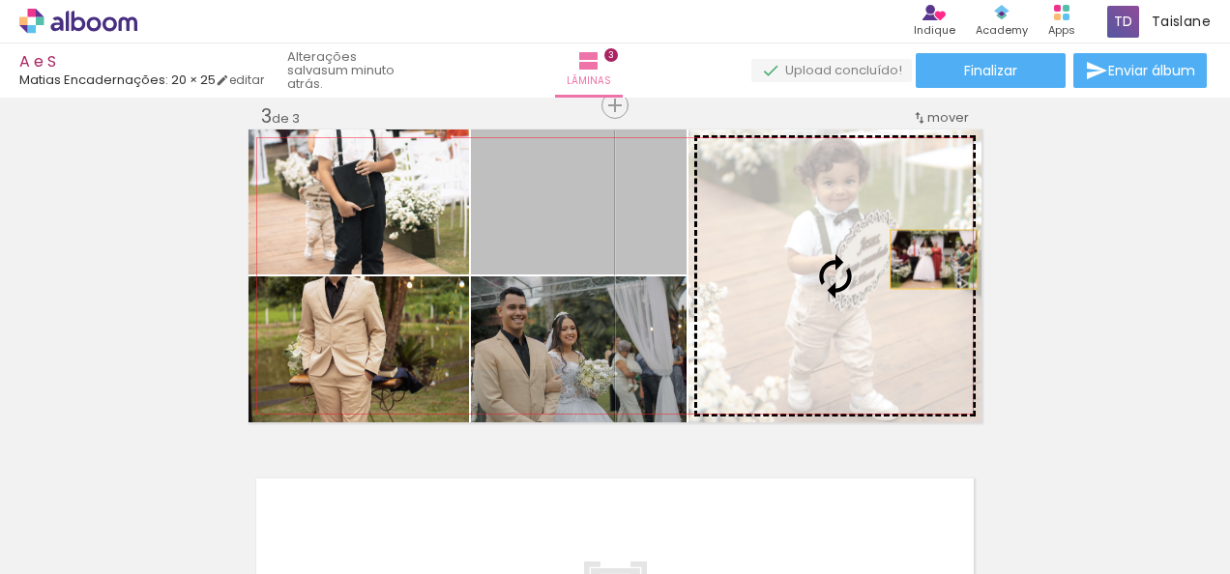
drag, startPoint x: 640, startPoint y: 227, endPoint x: 930, endPoint y: 263, distance: 292.2
click at [0, 0] on slot at bounding box center [0, 0] width 0 height 0
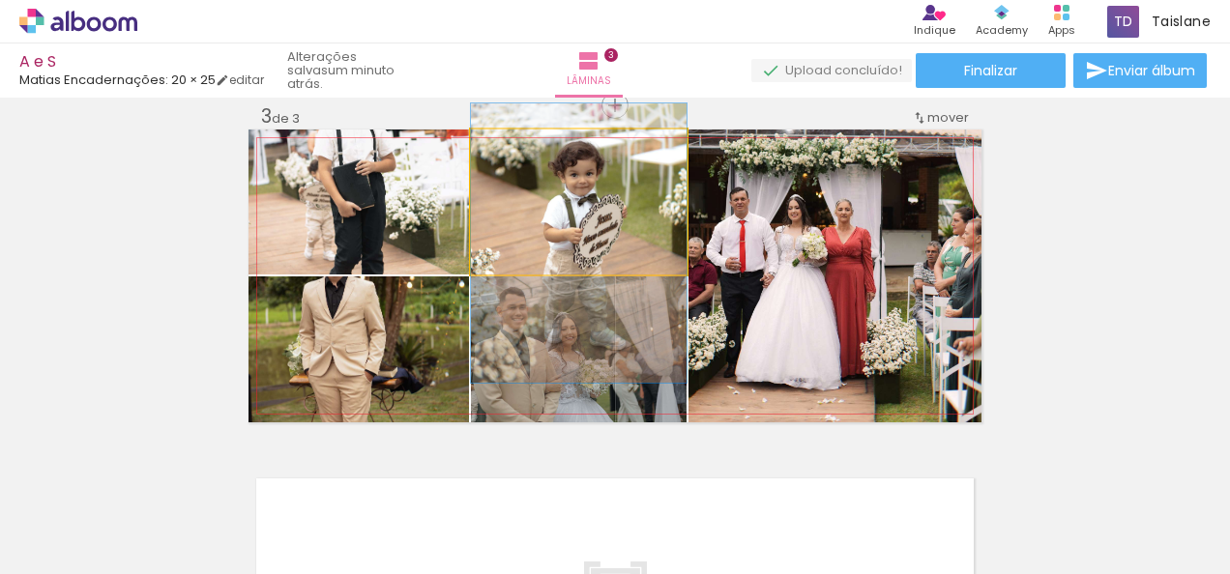
drag, startPoint x: 634, startPoint y: 215, endPoint x: 628, endPoint y: 256, distance: 42.0
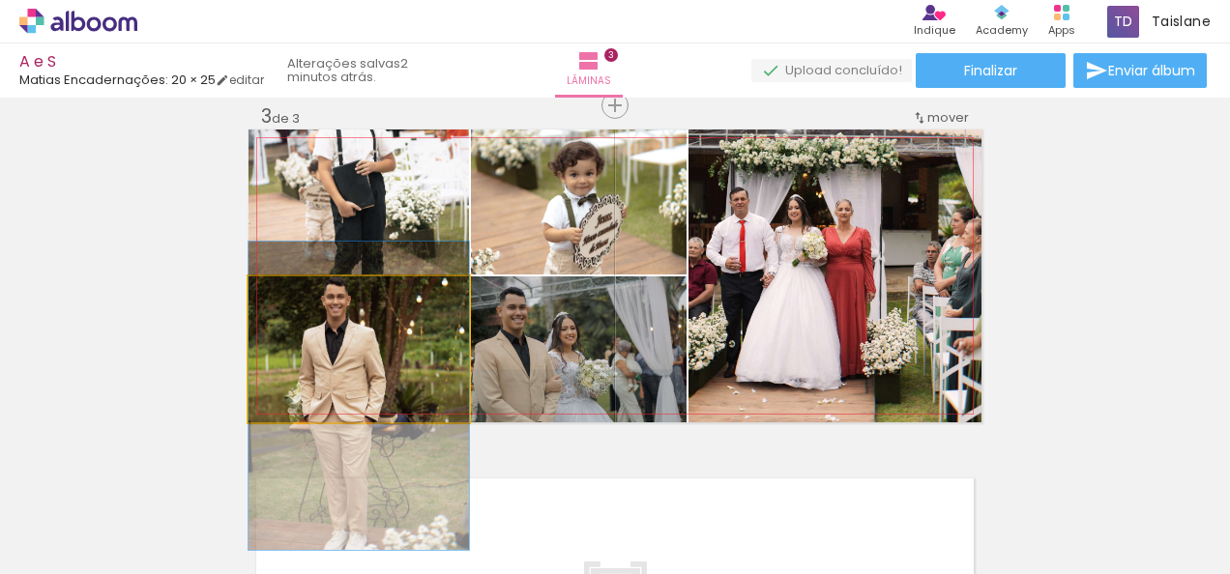
drag, startPoint x: 402, startPoint y: 374, endPoint x: 400, endPoint y: 421, distance: 46.4
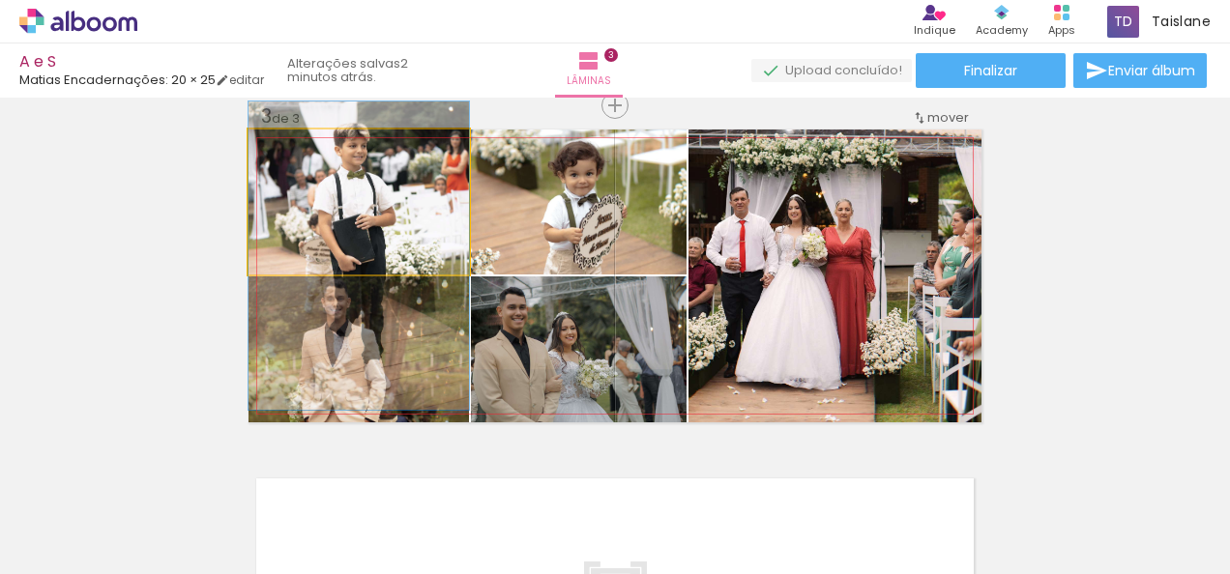
drag, startPoint x: 448, startPoint y: 201, endPoint x: 447, endPoint y: 255, distance: 54.1
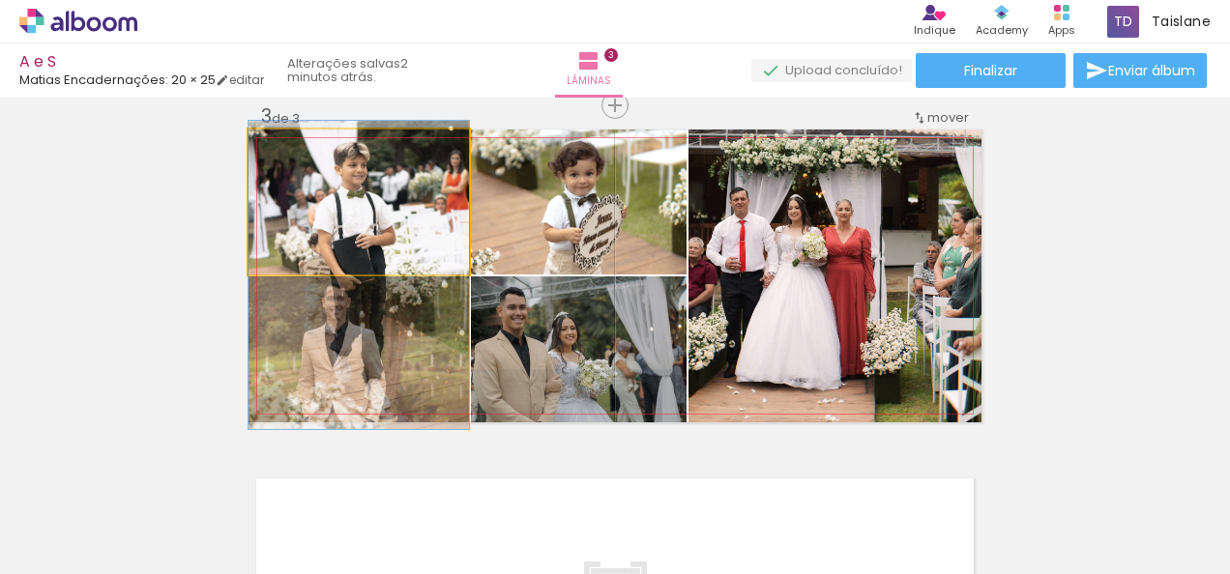
drag, startPoint x: 423, startPoint y: 201, endPoint x: 428, endPoint y: 220, distance: 19.9
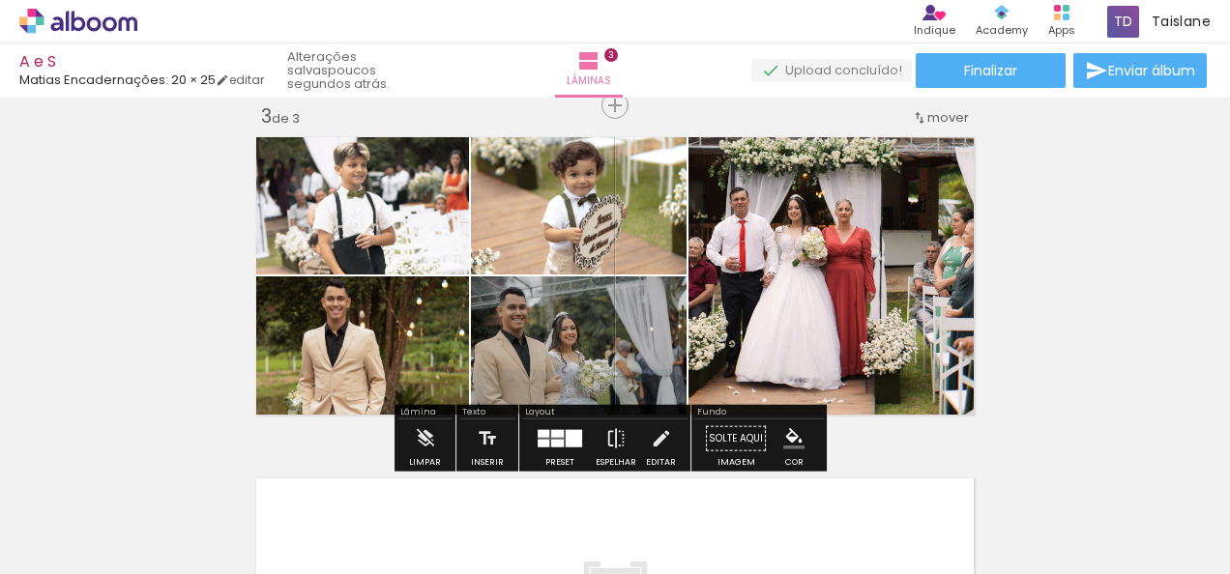
click at [567, 438] on div at bounding box center [574, 438] width 16 height 17
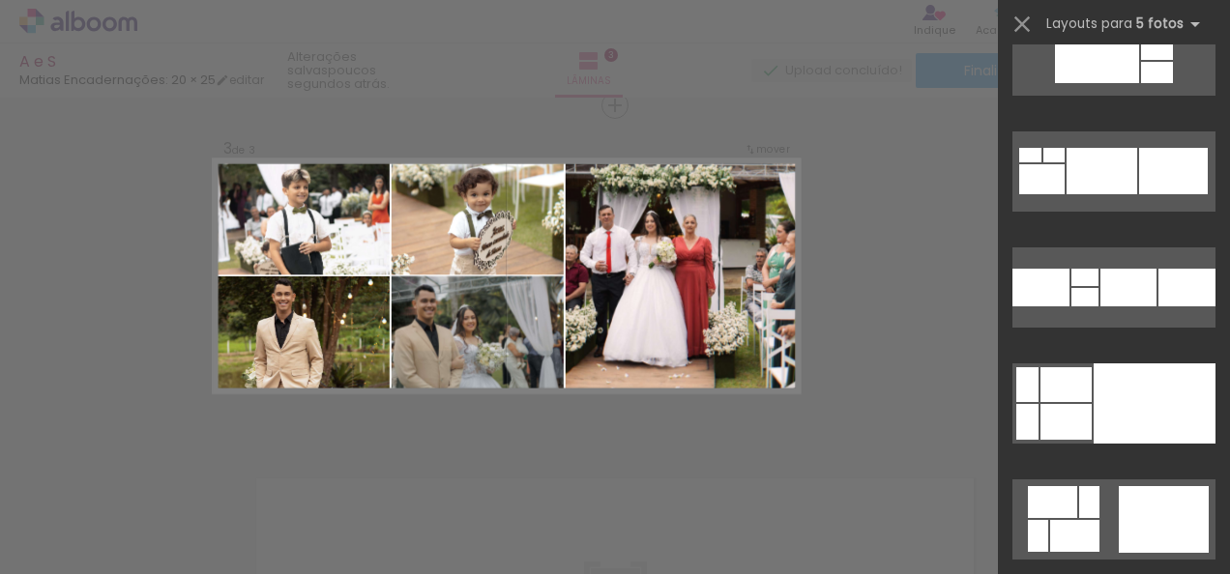
scroll to position [48453, 0]
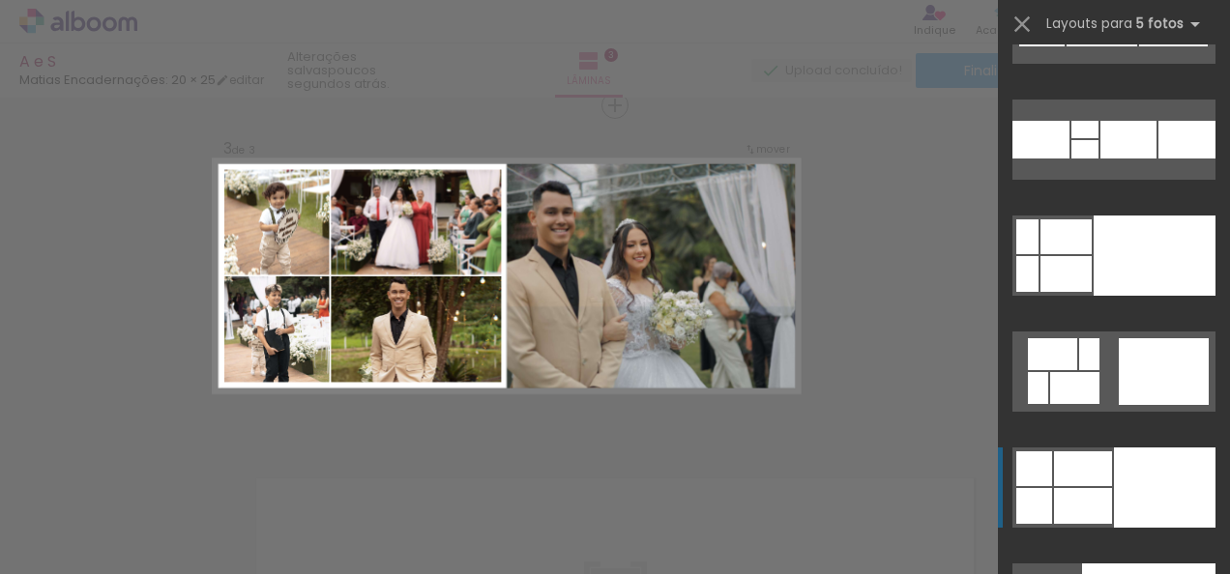
click at [1183, 296] on div at bounding box center [1154, 256] width 122 height 80
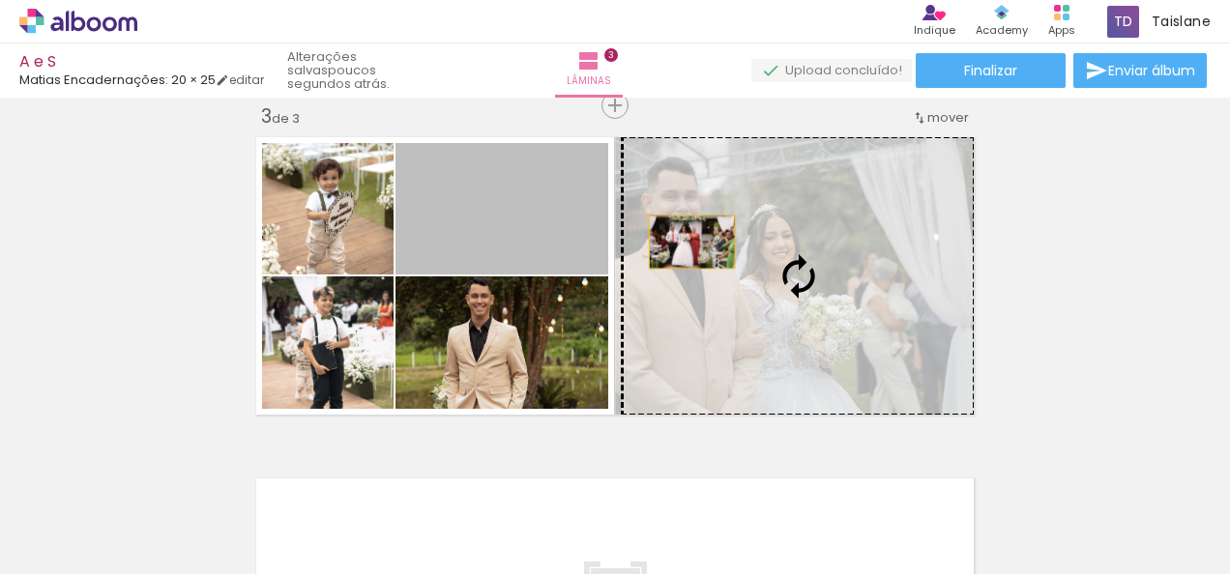
drag, startPoint x: 505, startPoint y: 224, endPoint x: 771, endPoint y: 250, distance: 268.1
click at [0, 0] on slot at bounding box center [0, 0] width 0 height 0
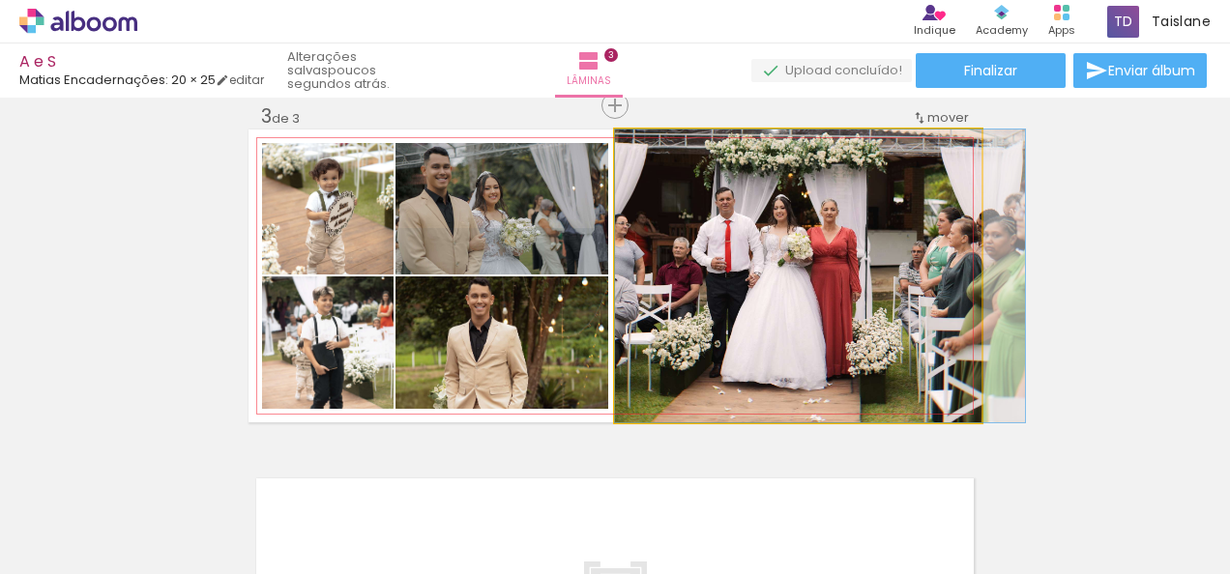
drag, startPoint x: 771, startPoint y: 250, endPoint x: 812, endPoint y: 244, distance: 41.2
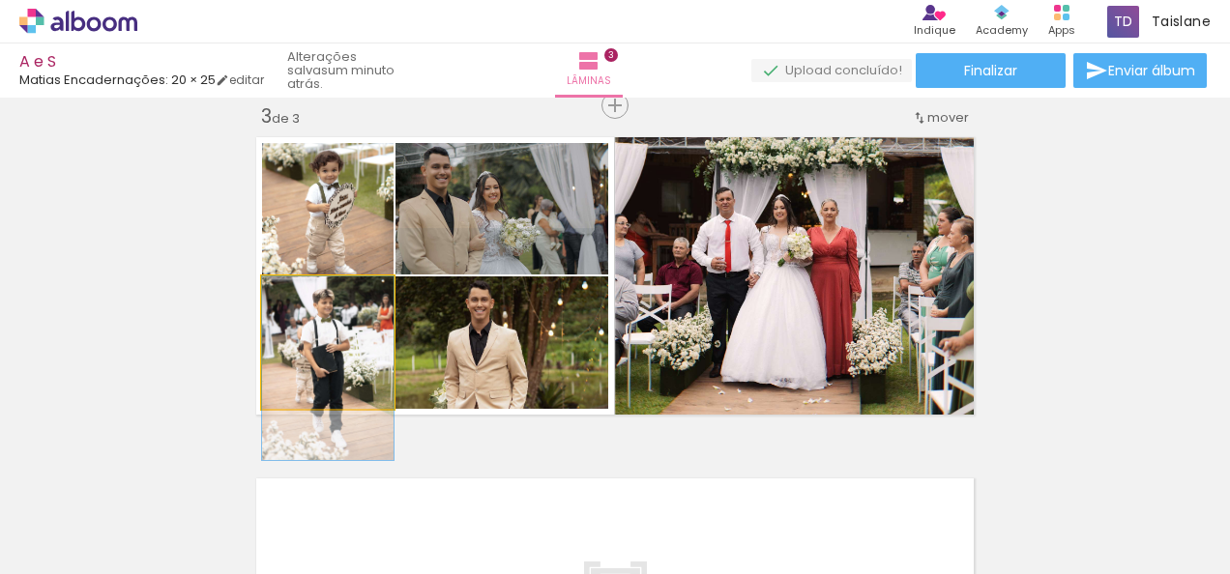
drag, startPoint x: 360, startPoint y: 366, endPoint x: 362, endPoint y: 379, distance: 12.7
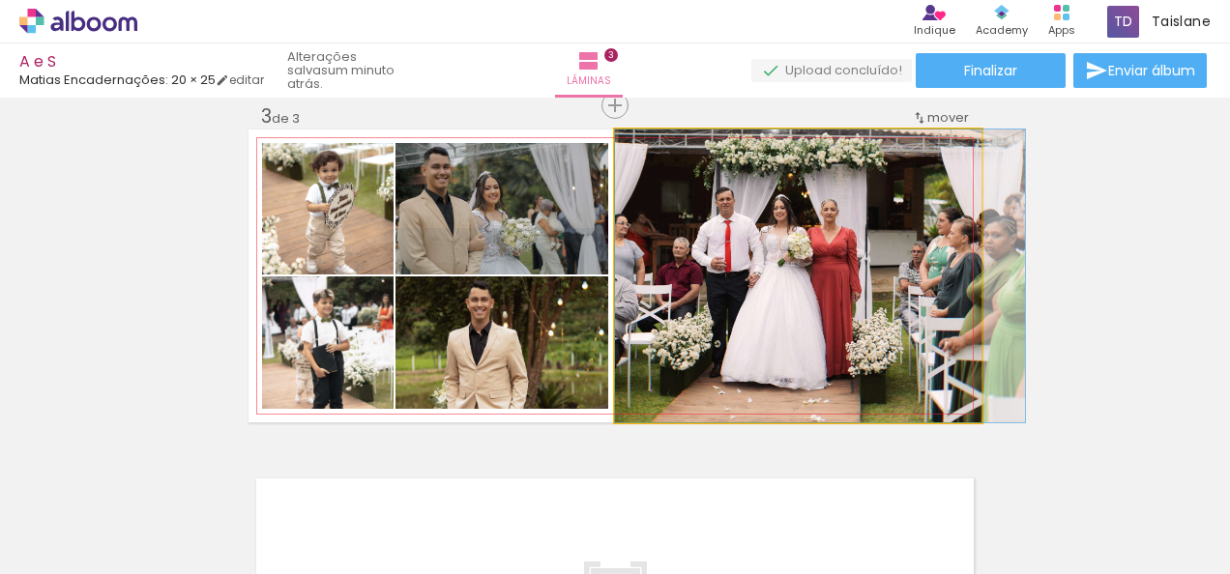
click at [758, 362] on quentale-photo at bounding box center [798, 276] width 366 height 293
drag, startPoint x: 758, startPoint y: 362, endPoint x: 770, endPoint y: 358, distance: 12.2
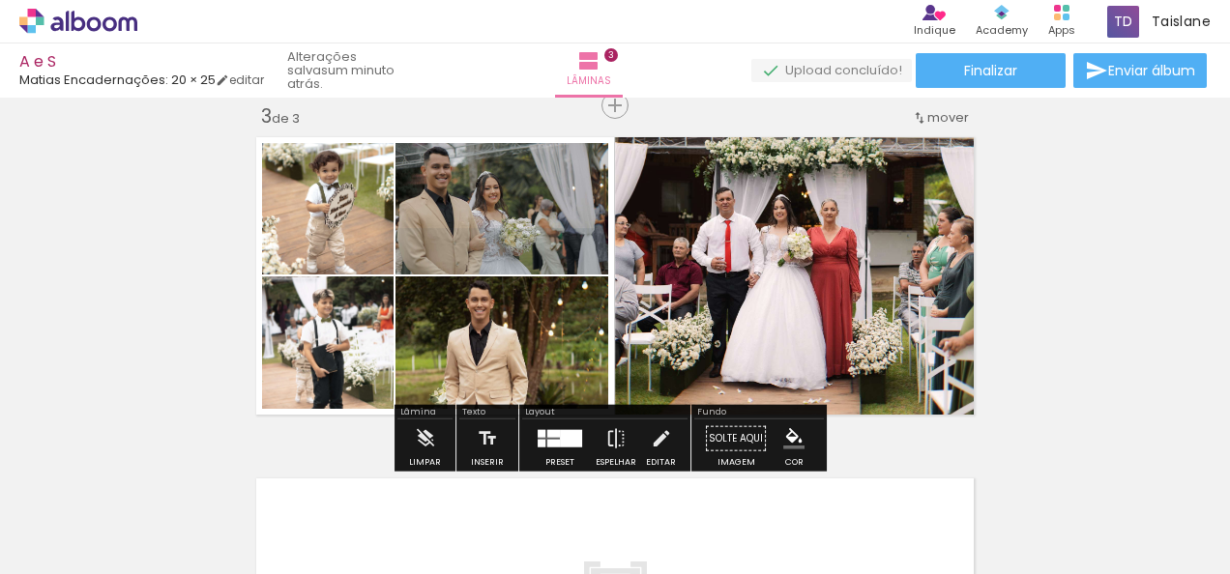
click at [1179, 218] on div "Inserir lâmina 1 de 3 Inserir lâmina 2 de 3 Inserir lâmina 3 de 3" at bounding box center [615, 81] width 1230 height 1366
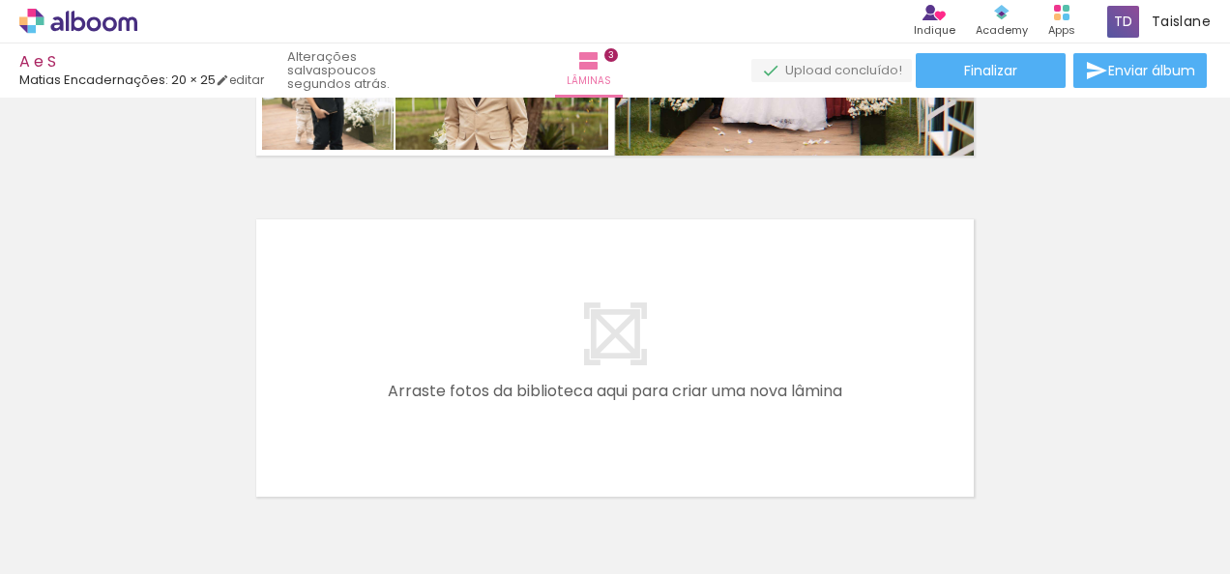
scroll to position [0, 0]
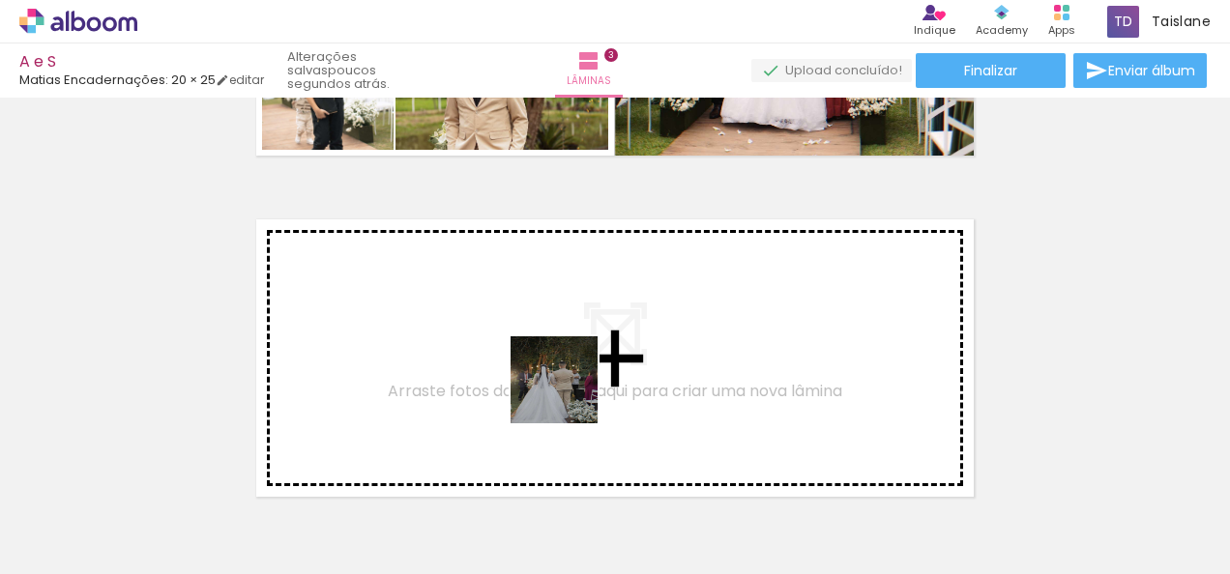
drag, startPoint x: 532, startPoint y: 526, endPoint x: 569, endPoint y: 389, distance: 142.4
click at [569, 389] on quentale-workspace at bounding box center [615, 287] width 1230 height 574
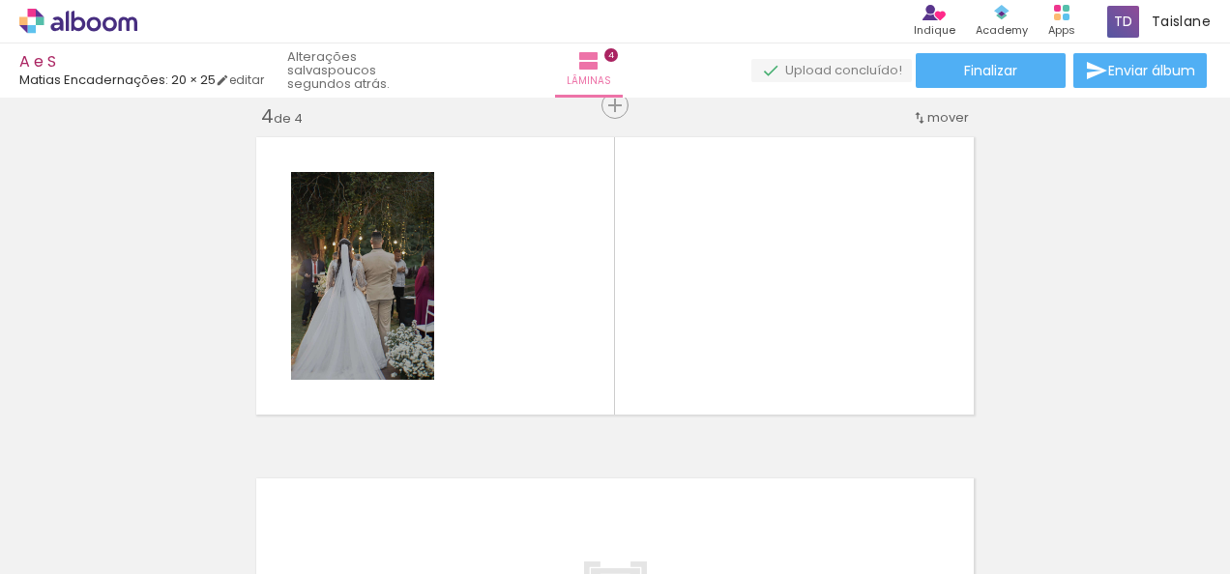
scroll to position [0, 4655]
drag, startPoint x: 955, startPoint y: 522, endPoint x: 686, endPoint y: 430, distance: 284.0
click at [686, 430] on quentale-workspace at bounding box center [615, 287] width 1230 height 574
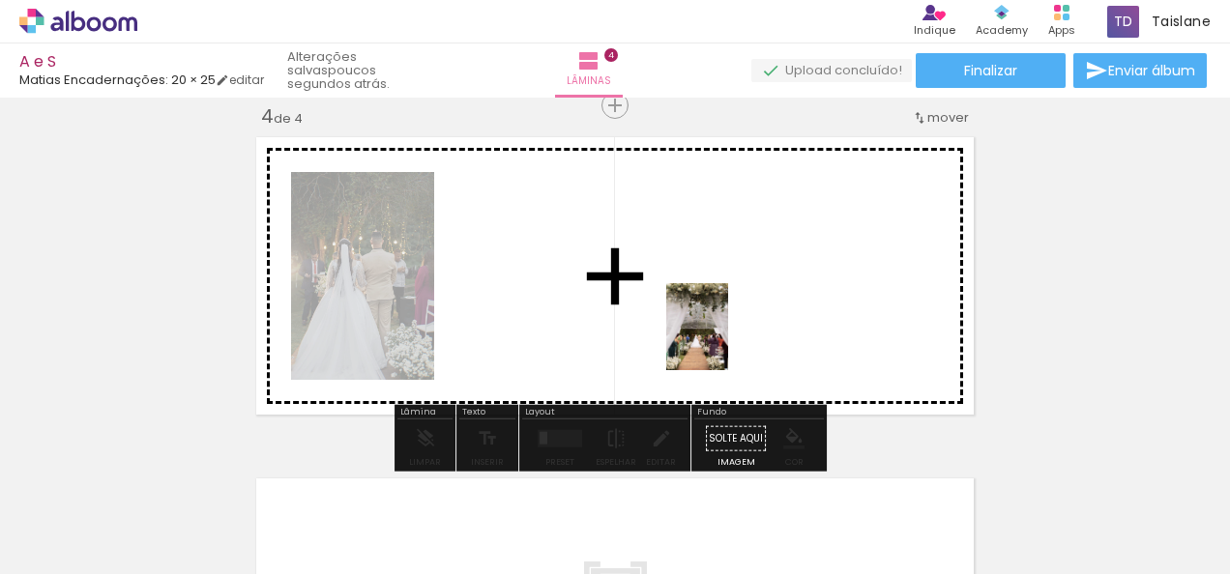
drag, startPoint x: 975, startPoint y: 510, endPoint x: 713, endPoint y: 328, distance: 319.4
click at [713, 328] on quentale-workspace at bounding box center [615, 287] width 1230 height 574
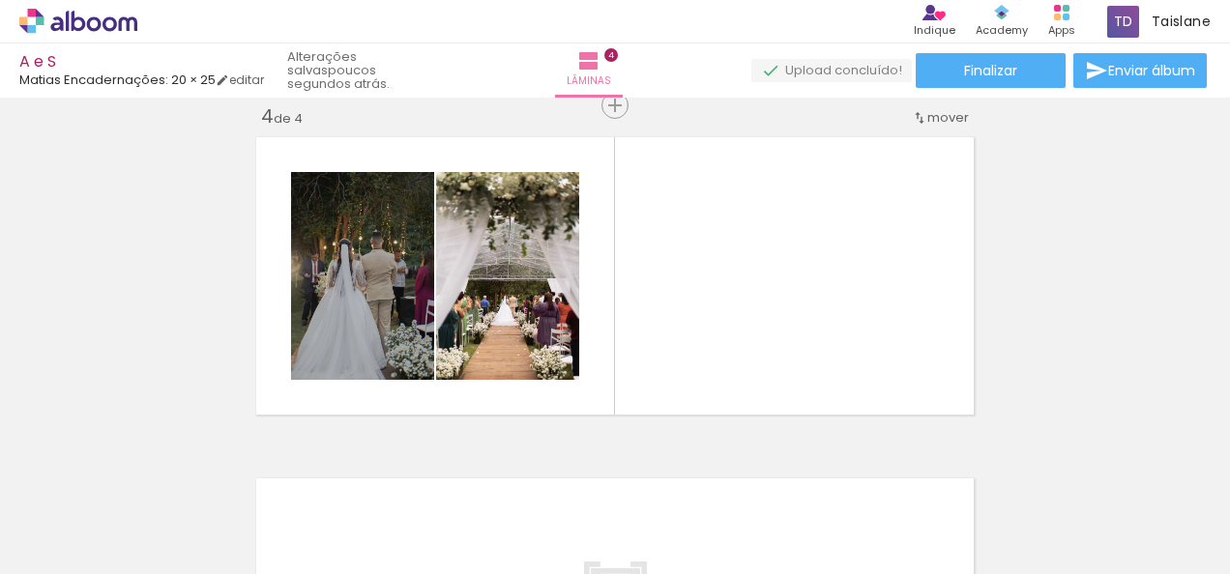
scroll to position [0, 6919]
click at [159, 566] on iron-horizontal-list at bounding box center [139, 513] width 39 height 121
drag, startPoint x: 247, startPoint y: 522, endPoint x: 851, endPoint y: 228, distance: 671.9
click at [913, 213] on quentale-workspace at bounding box center [615, 287] width 1230 height 574
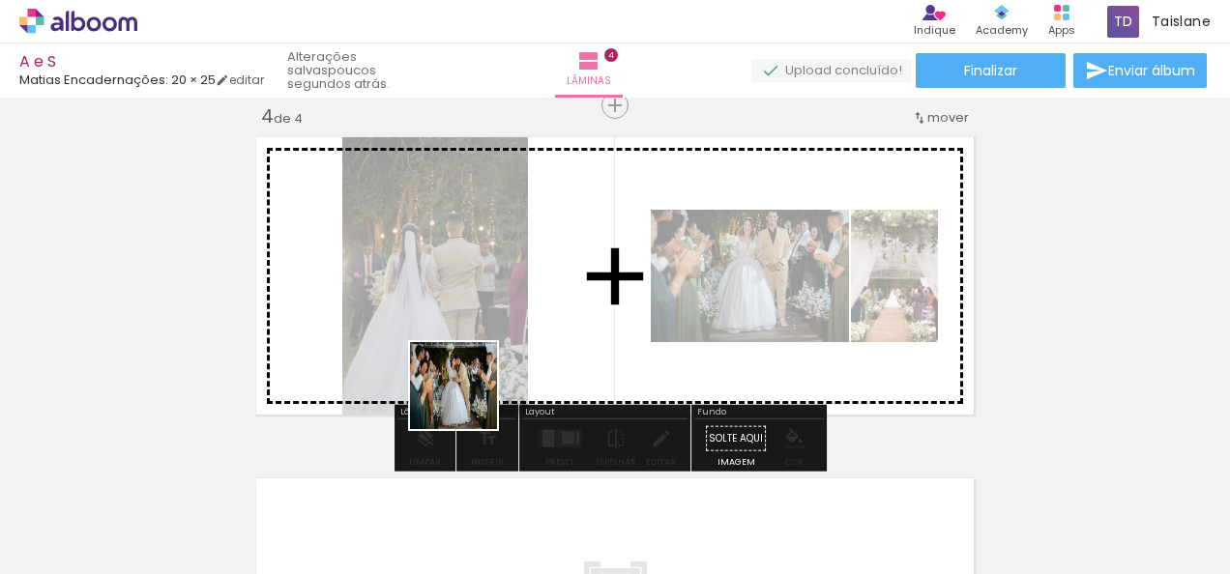
drag, startPoint x: 345, startPoint y: 512, endPoint x: 661, endPoint y: 257, distance: 406.3
click at [661, 257] on quentale-workspace at bounding box center [615, 287] width 1230 height 574
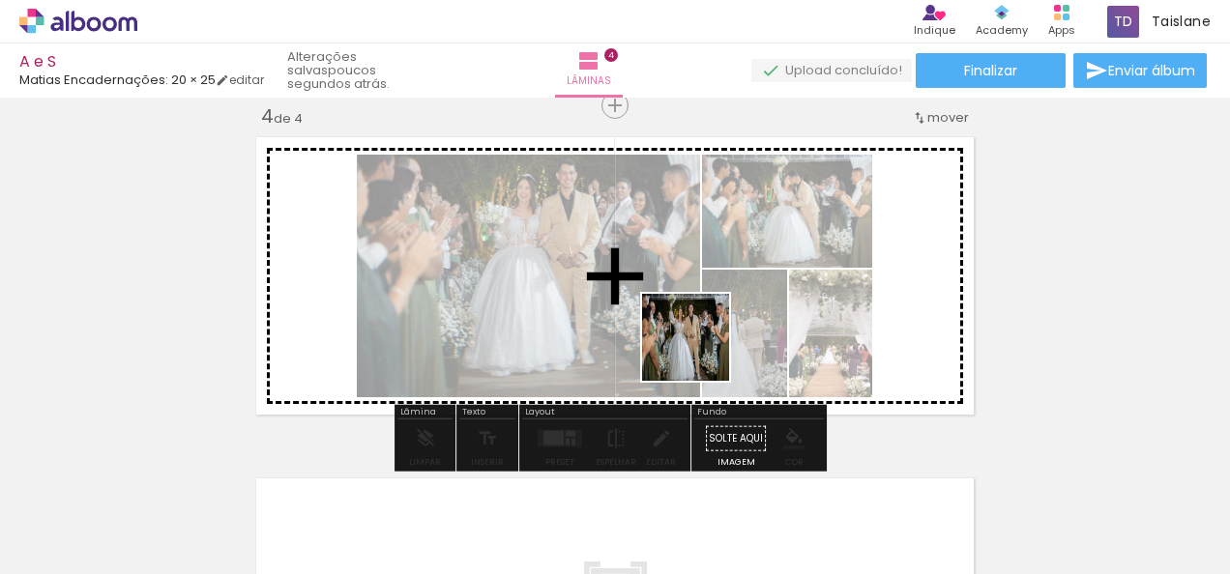
drag, startPoint x: 448, startPoint y: 514, endPoint x: 742, endPoint y: 323, distance: 351.6
click at [742, 323] on quentale-workspace at bounding box center [615, 287] width 1230 height 574
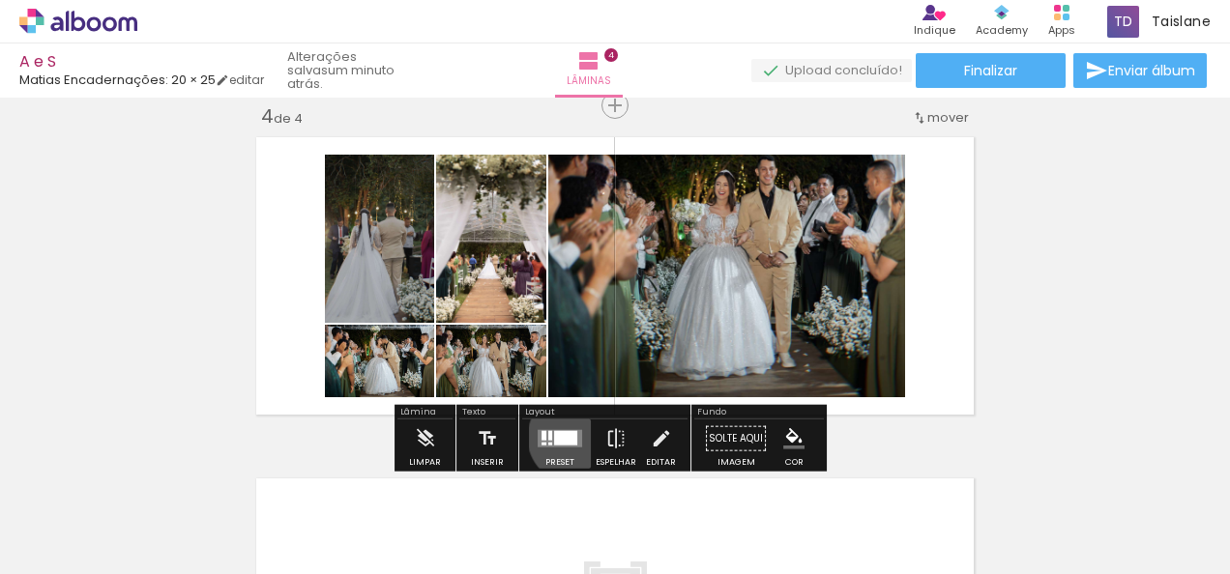
click at [569, 436] on div at bounding box center [565, 438] width 23 height 15
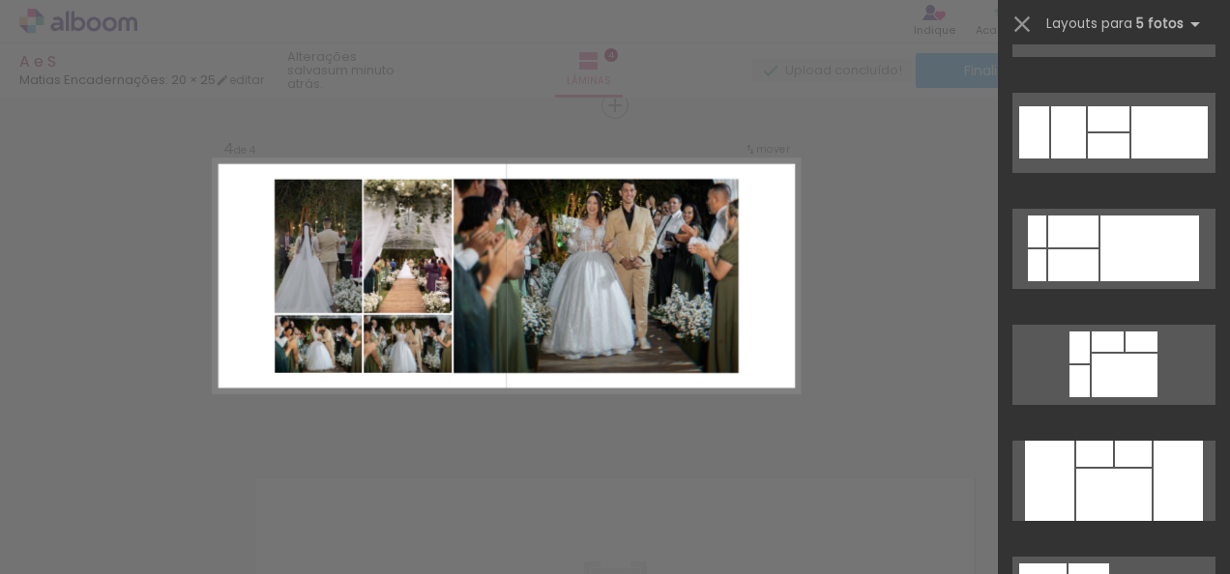
scroll to position [736, 0]
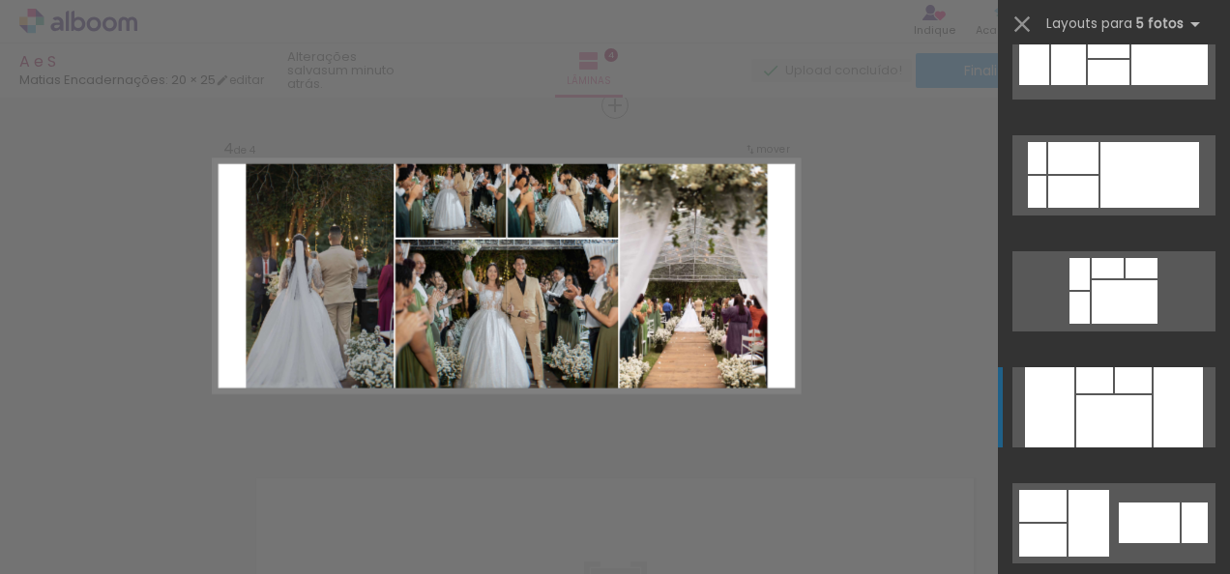
click at [1162, 416] on div at bounding box center [1177, 407] width 49 height 80
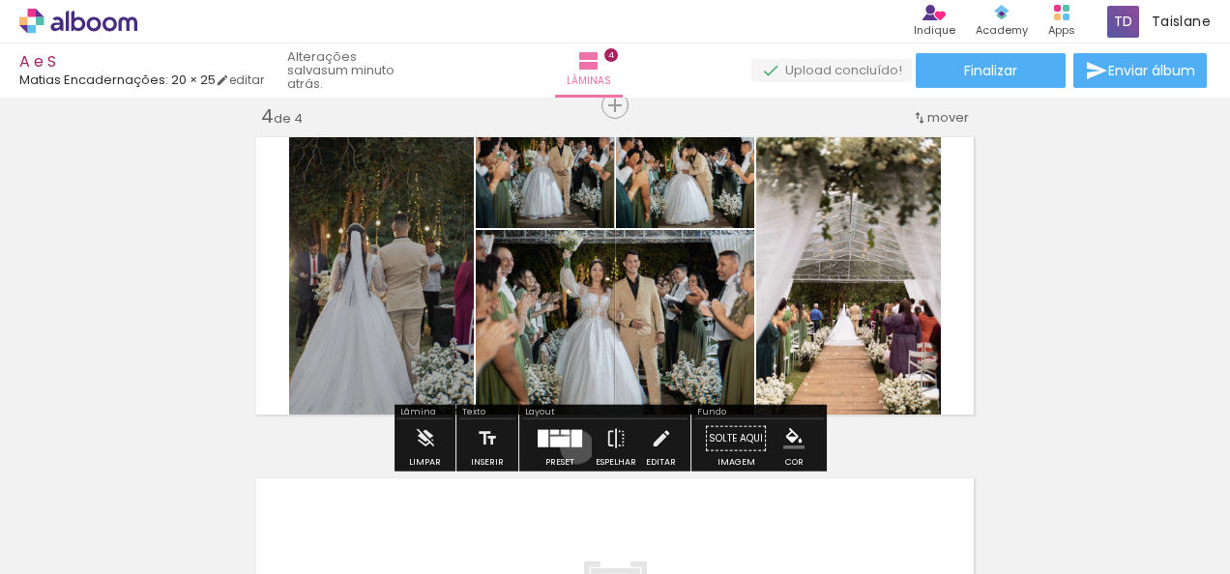
click at [572, 446] on div at bounding box center [576, 438] width 11 height 17
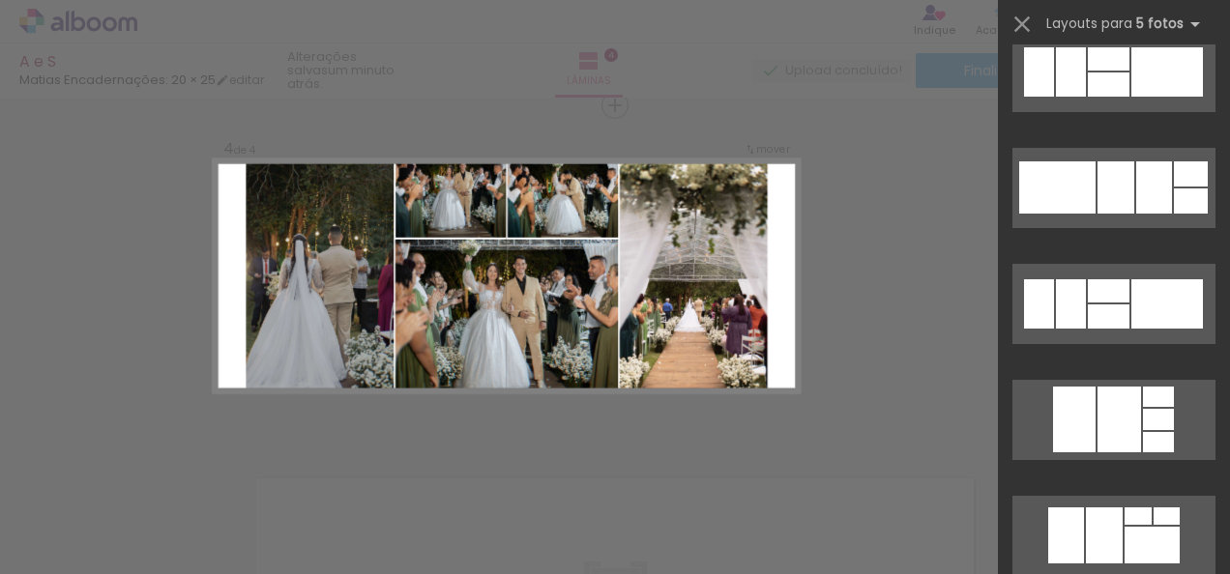
scroll to position [0, 0]
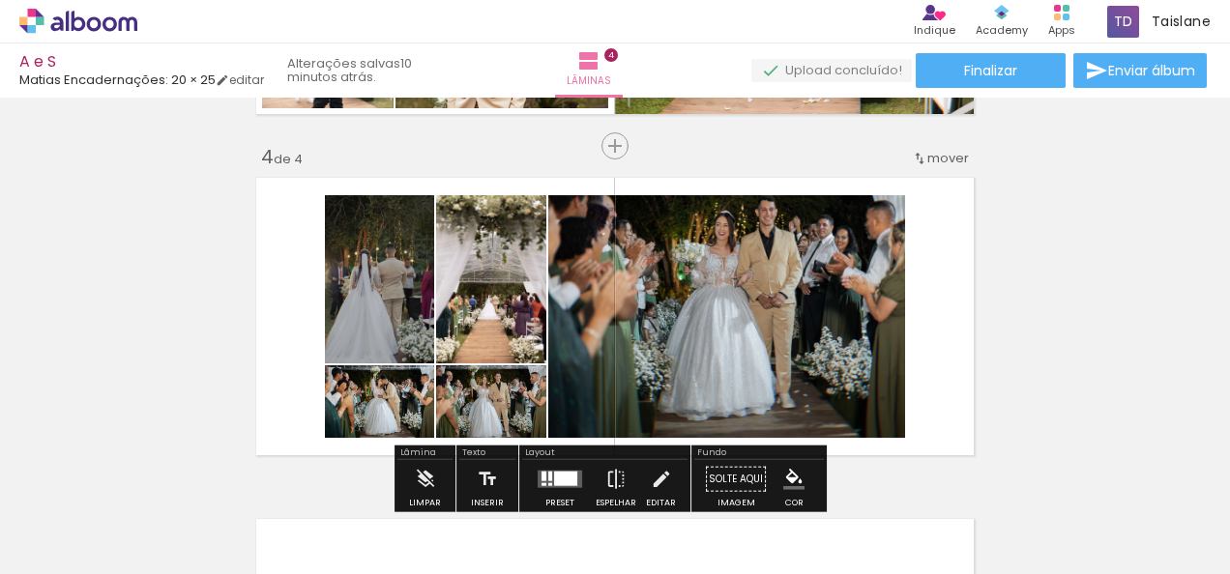
scroll to position [1041, 0]
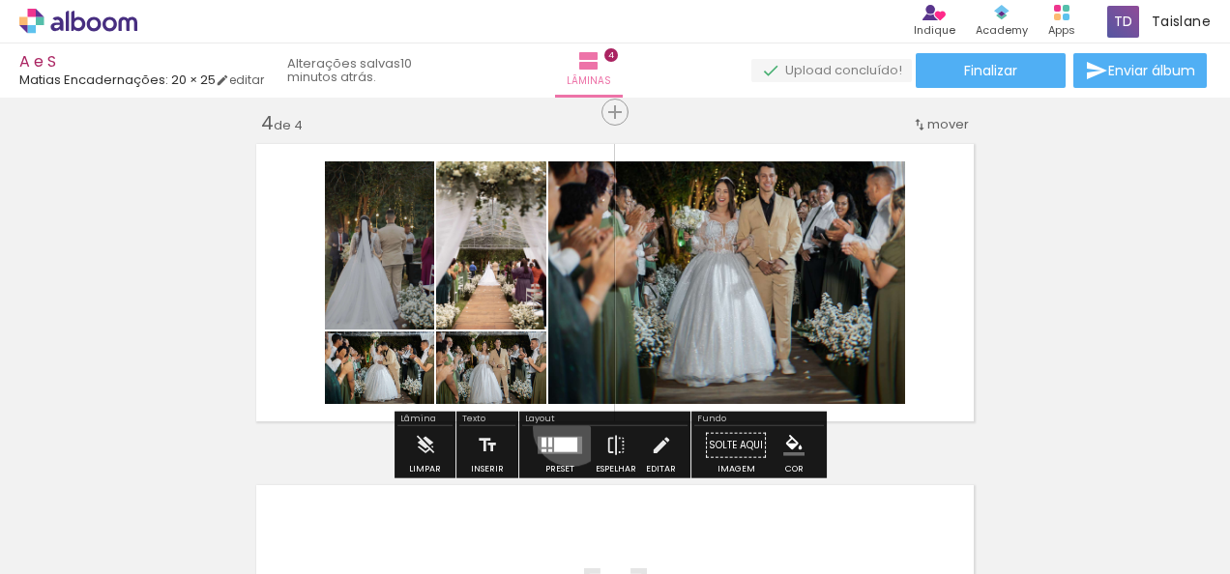
click at [567, 427] on div at bounding box center [560, 445] width 52 height 39
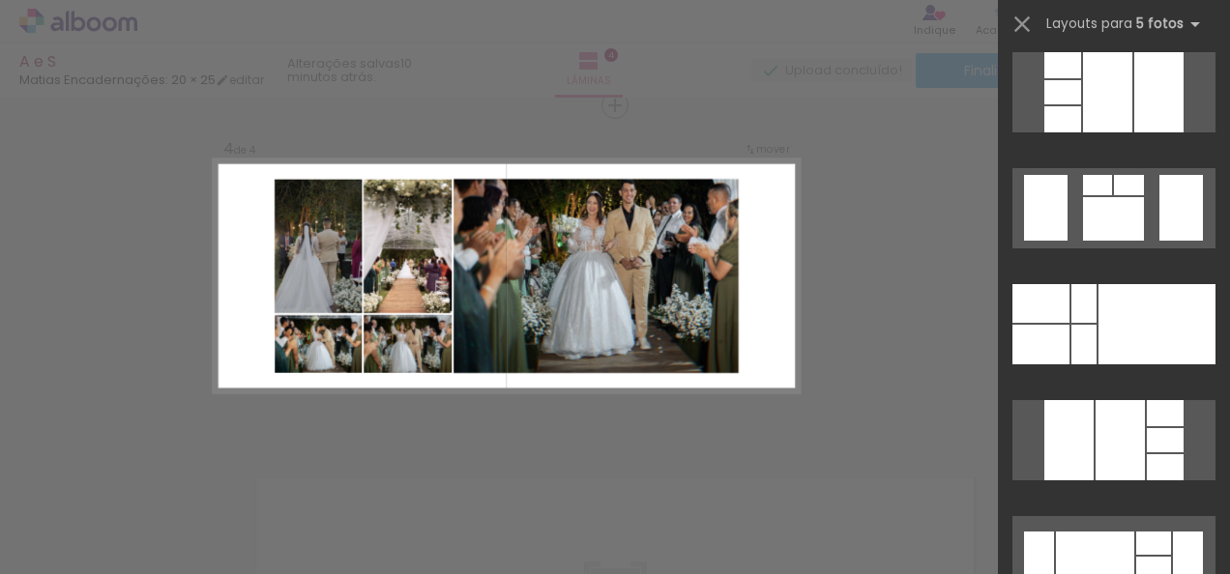
scroll to position [1472, 0]
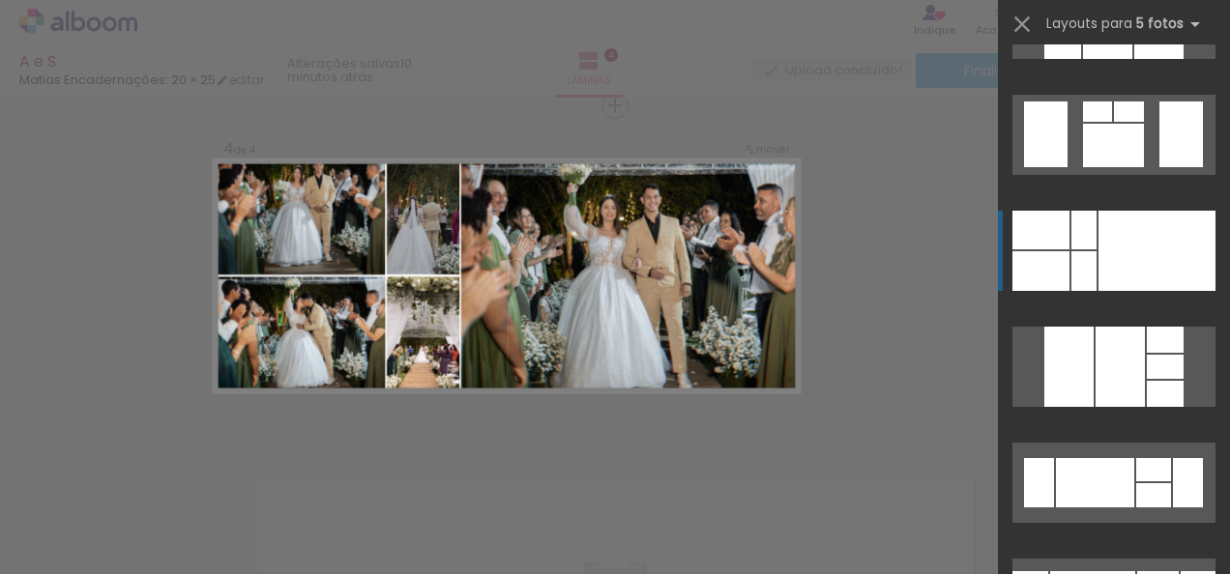
click at [1123, 253] on div at bounding box center [1156, 251] width 117 height 80
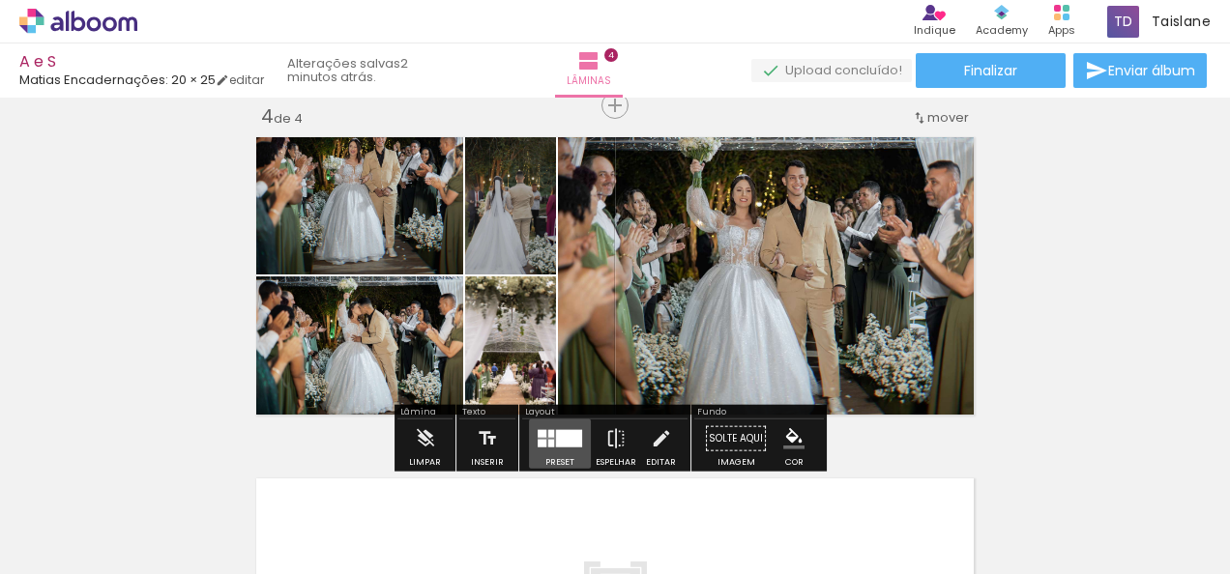
click at [562, 435] on div at bounding box center [569, 438] width 26 height 17
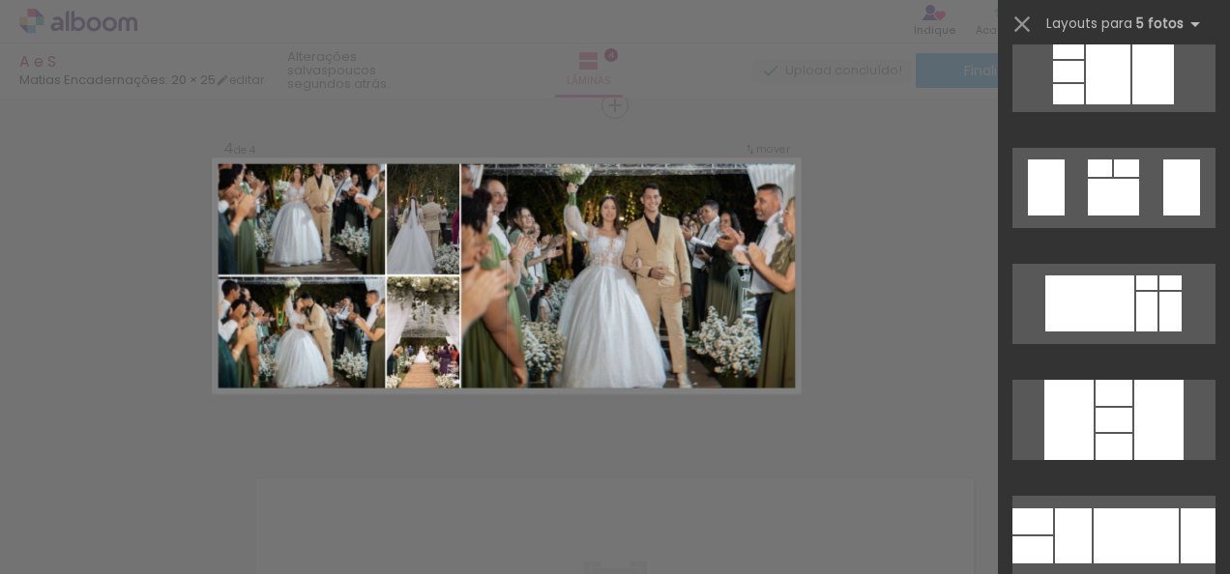
scroll to position [3465, 0]
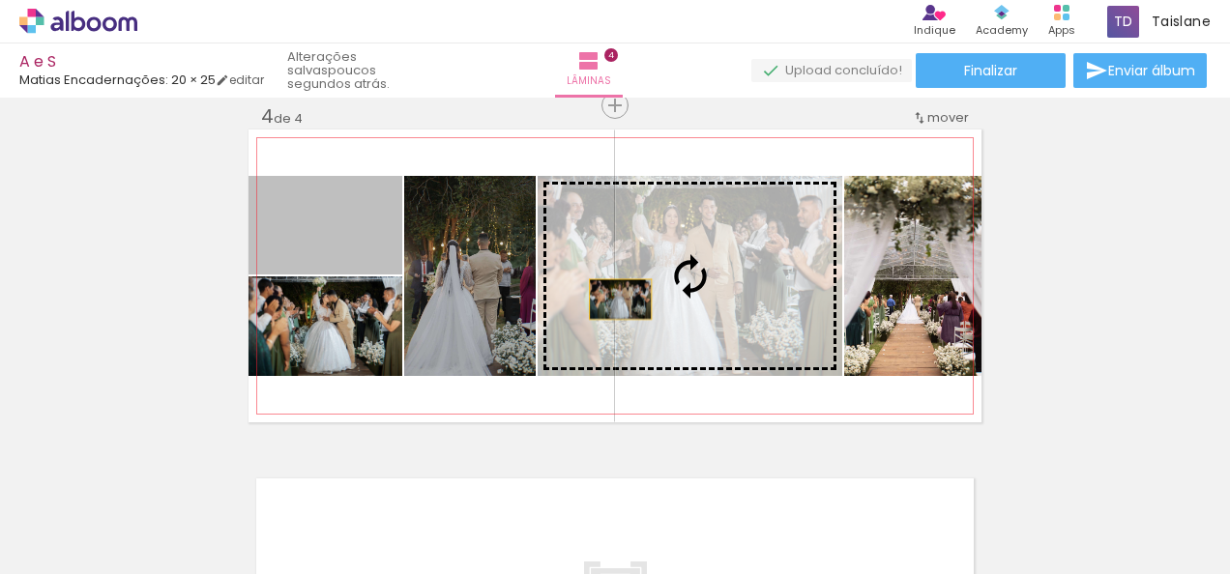
drag, startPoint x: 347, startPoint y: 224, endPoint x: 615, endPoint y: 297, distance: 277.4
click at [0, 0] on slot at bounding box center [0, 0] width 0 height 0
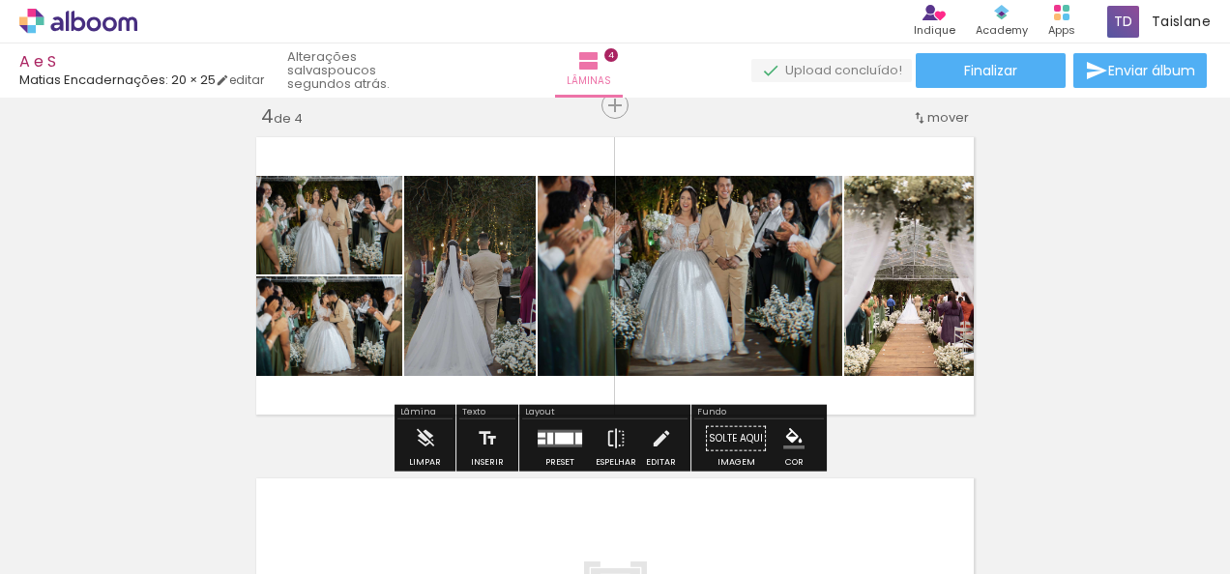
click at [555, 435] on div at bounding box center [564, 439] width 18 height 12
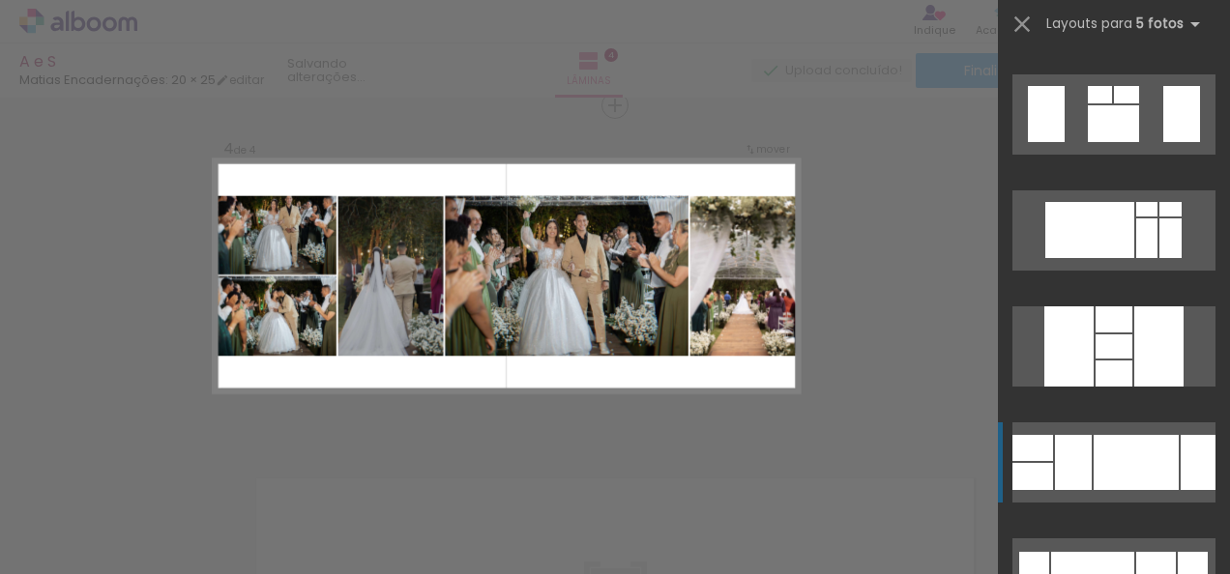
scroll to position [3828, 0]
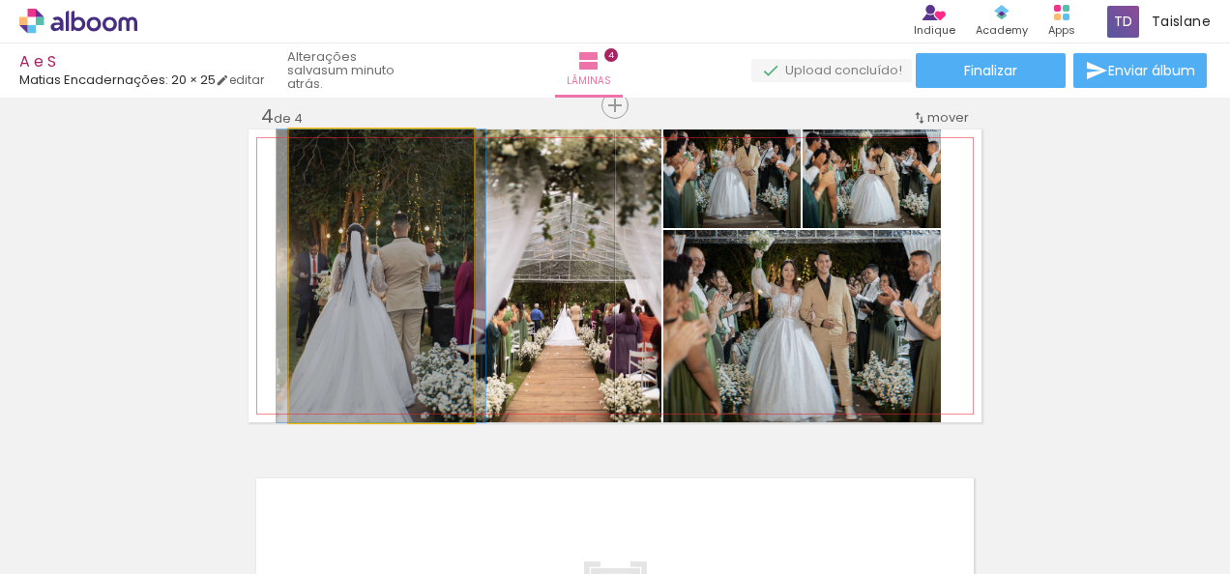
click at [402, 261] on quentale-photo at bounding box center [381, 276] width 185 height 293
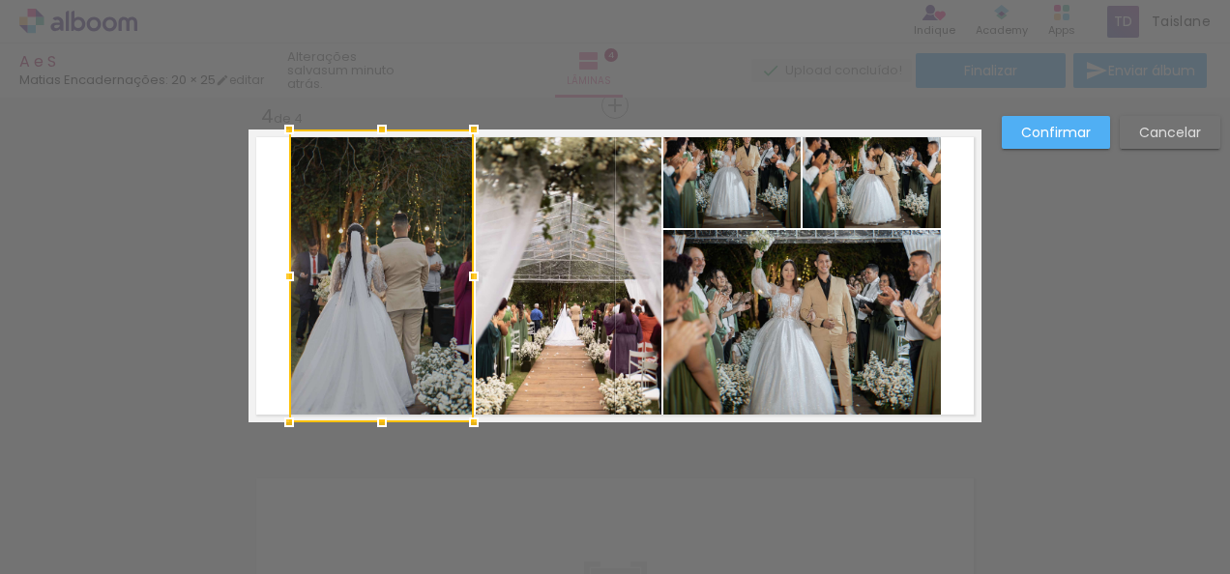
click at [364, 257] on div at bounding box center [381, 276] width 185 height 293
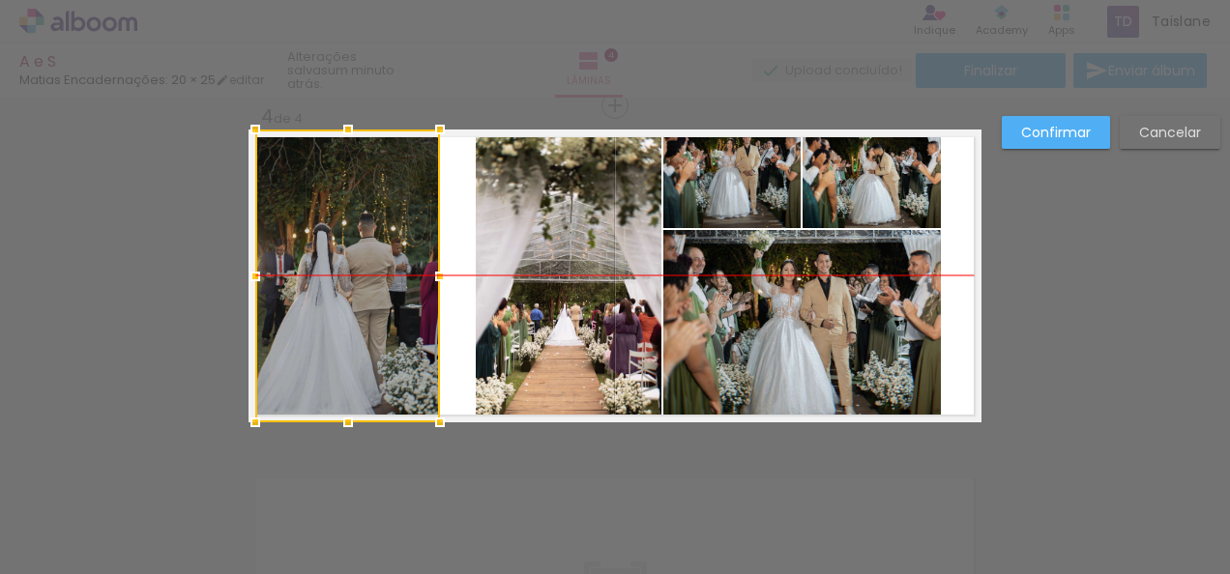
drag, startPoint x: 364, startPoint y: 257, endPoint x: 331, endPoint y: 251, distance: 33.4
click at [331, 251] on div at bounding box center [347, 276] width 185 height 293
click at [488, 269] on quentale-photo at bounding box center [569, 276] width 186 height 293
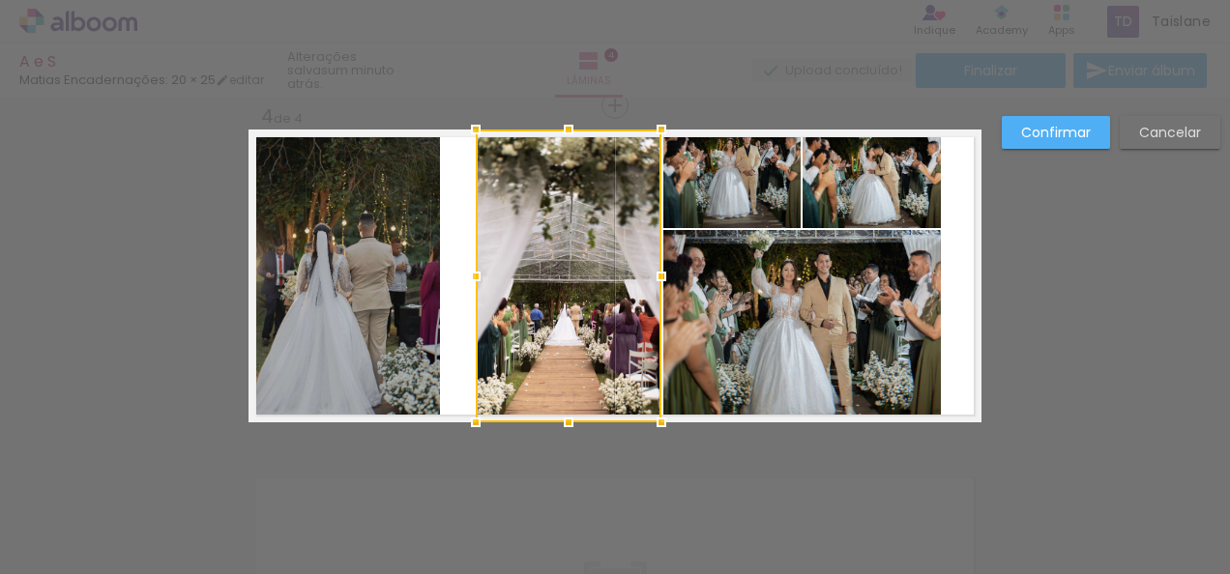
click at [488, 269] on div at bounding box center [569, 276] width 186 height 293
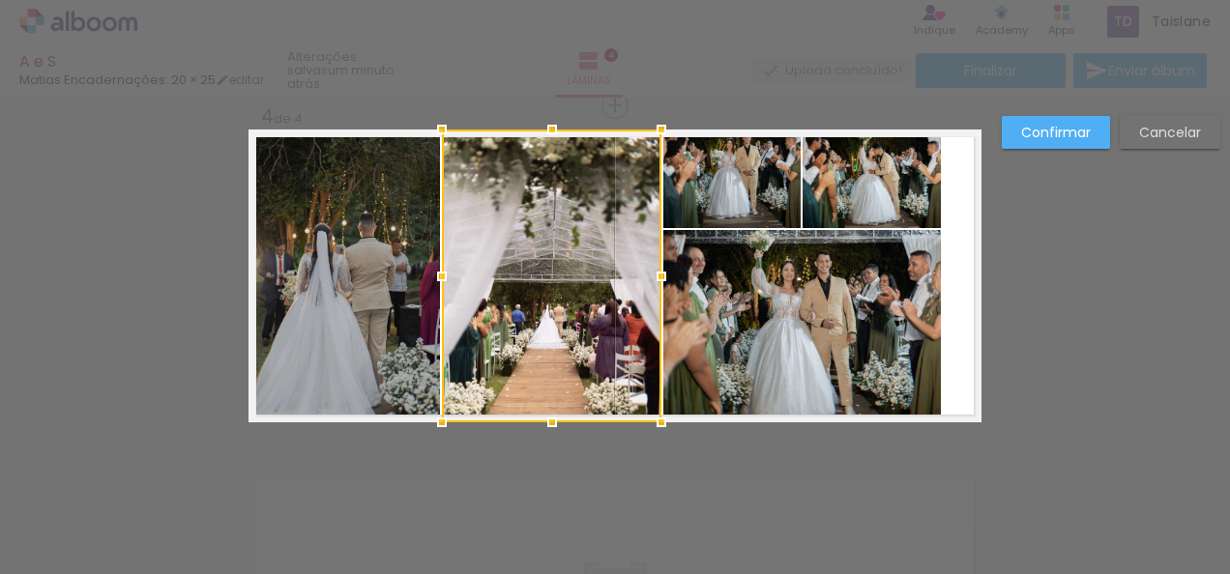
drag, startPoint x: 474, startPoint y: 275, endPoint x: 440, endPoint y: 273, distance: 33.9
click at [440, 273] on div at bounding box center [441, 276] width 39 height 39
click at [0, 0] on slot "Confirmar" at bounding box center [0, 0] width 0 height 0
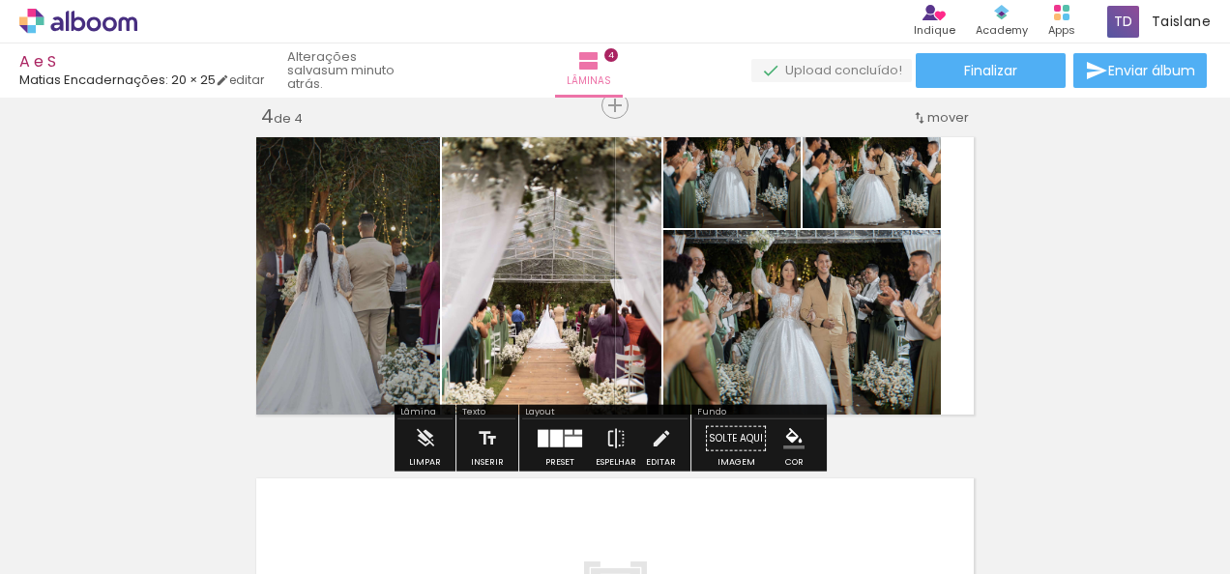
click at [910, 333] on quentale-photo at bounding box center [801, 326] width 277 height 192
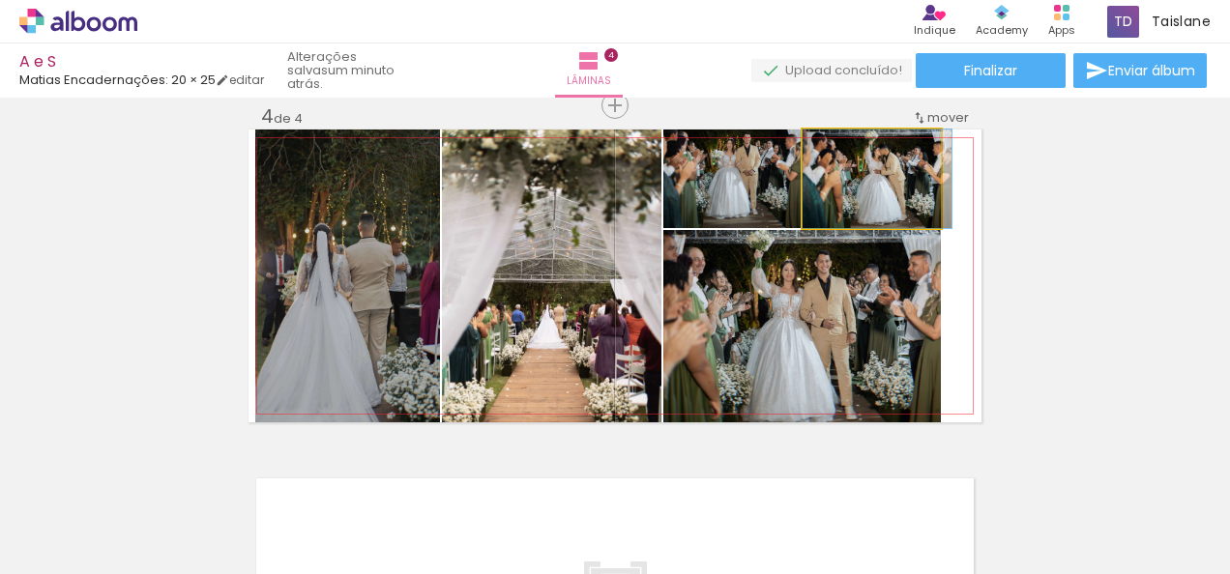
drag, startPoint x: 909, startPoint y: 187, endPoint x: 918, endPoint y: 207, distance: 22.5
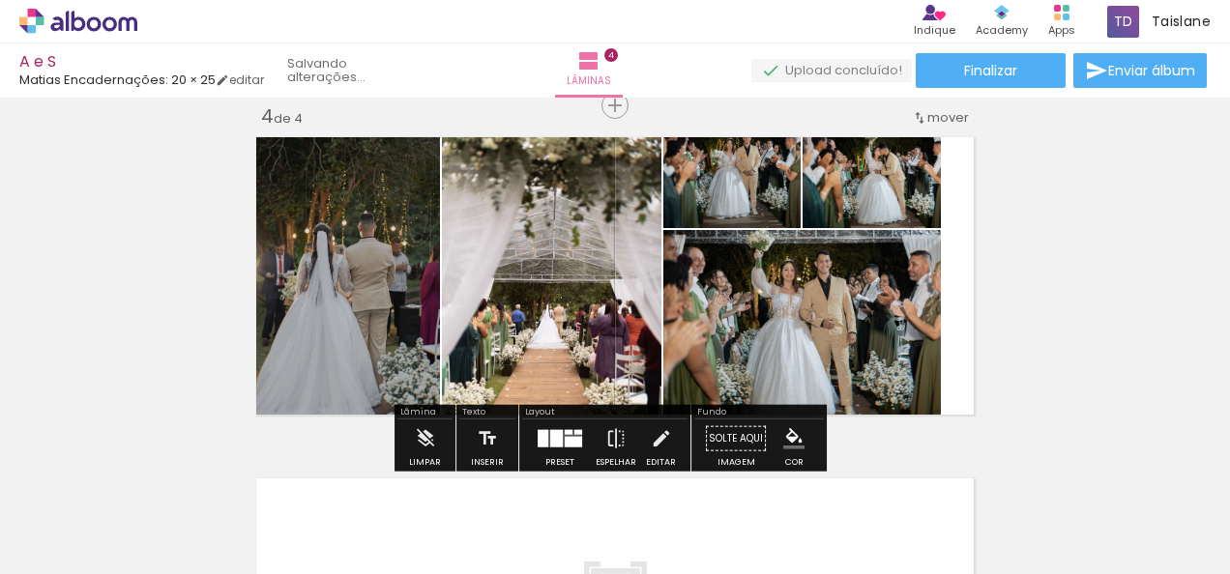
click at [915, 195] on quentale-photo at bounding box center [871, 179] width 138 height 99
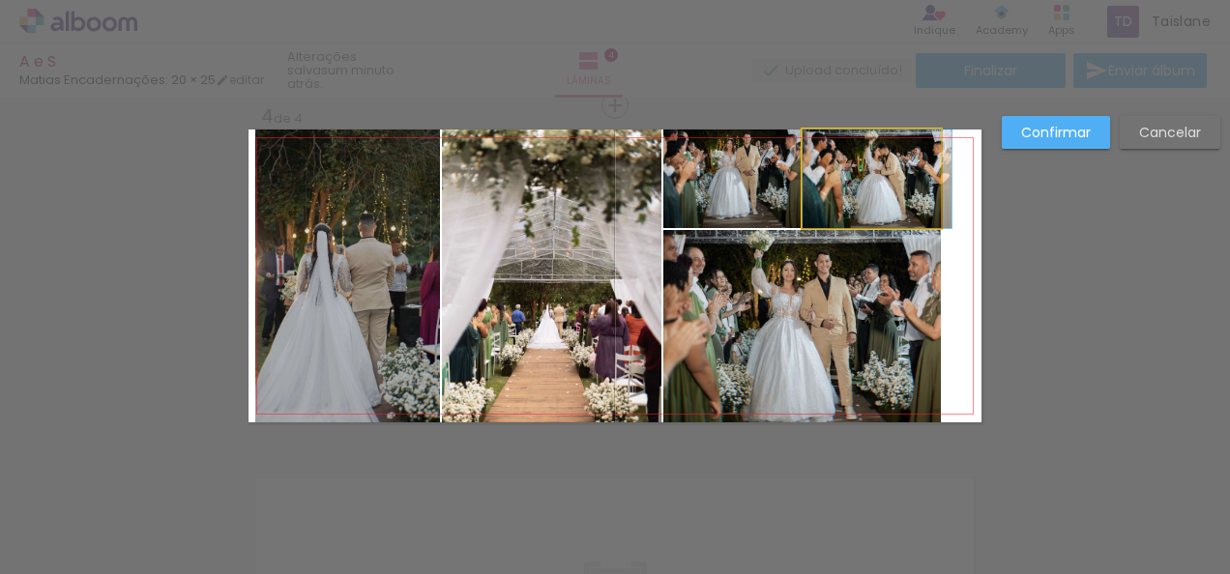
click at [915, 195] on quentale-photo at bounding box center [871, 179] width 138 height 99
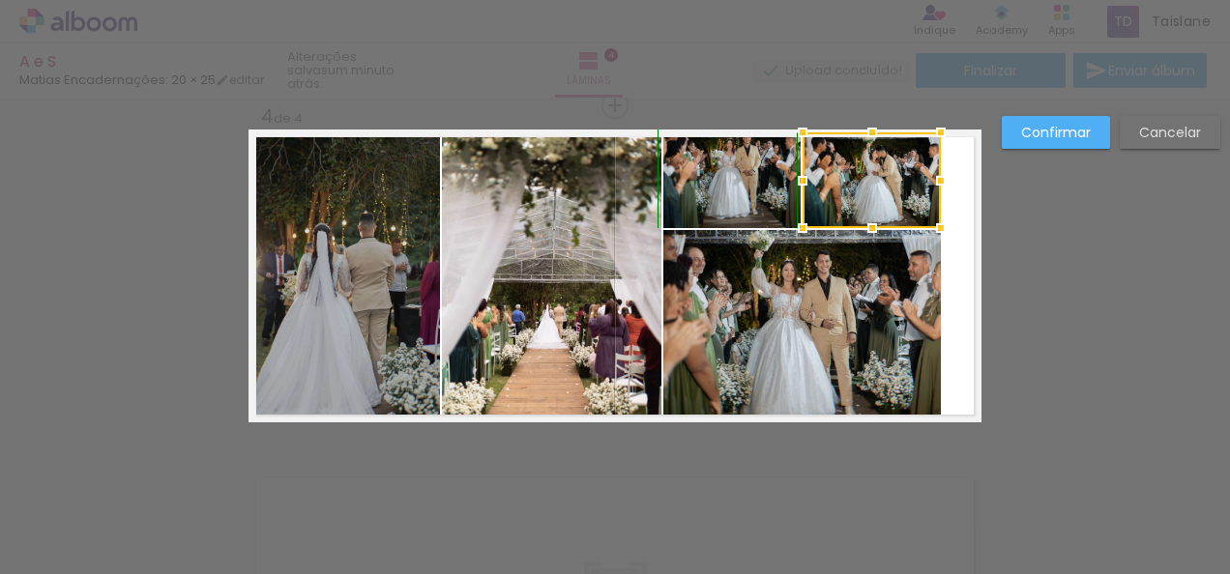
click at [873, 129] on div at bounding box center [872, 132] width 39 height 39
click at [860, 146] on quentale-photo at bounding box center [871, 180] width 138 height 96
click at [860, 146] on div at bounding box center [872, 132] width 39 height 39
click at [862, 133] on div at bounding box center [872, 130] width 39 height 39
click at [866, 133] on div at bounding box center [872, 135] width 39 height 39
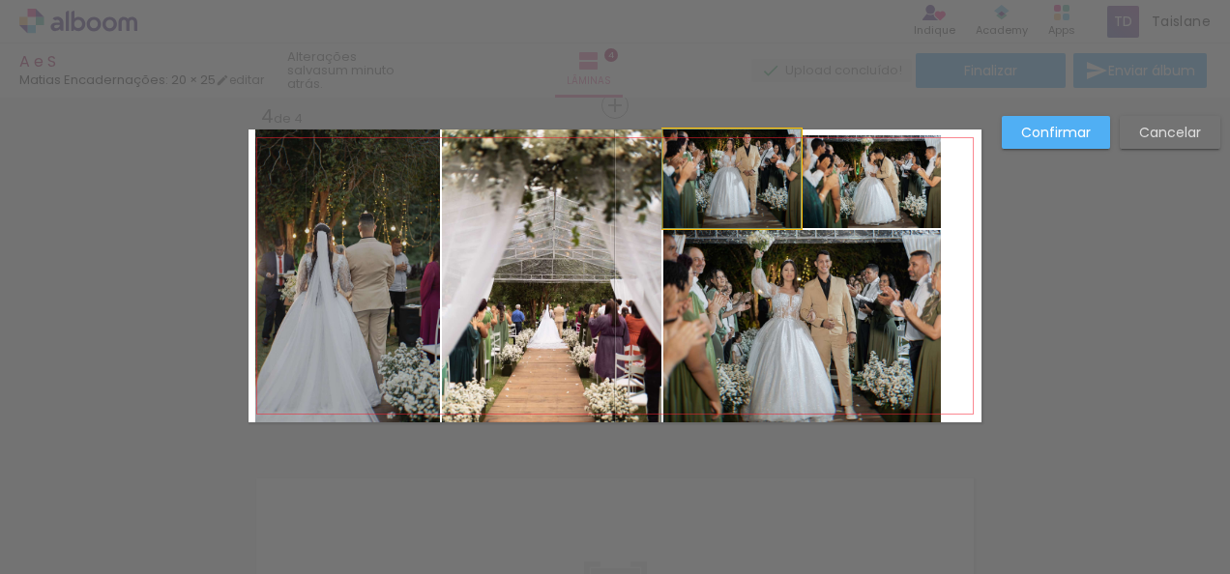
click at [742, 172] on quentale-photo at bounding box center [731, 179] width 137 height 99
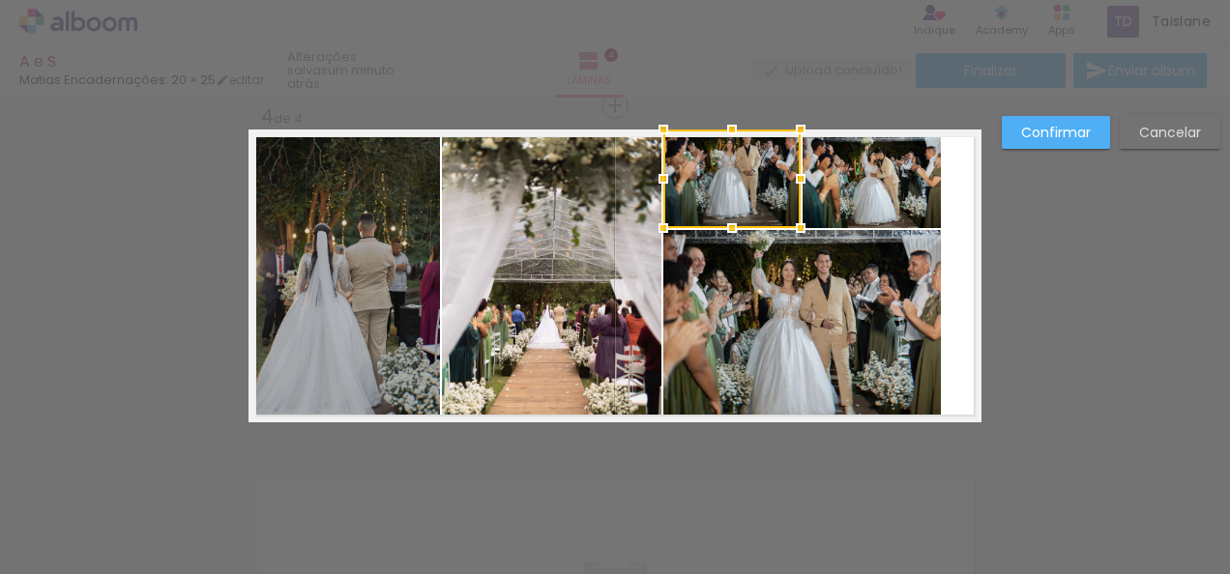
click at [742, 172] on div at bounding box center [731, 179] width 137 height 99
click at [723, 130] on div at bounding box center [732, 137] width 39 height 39
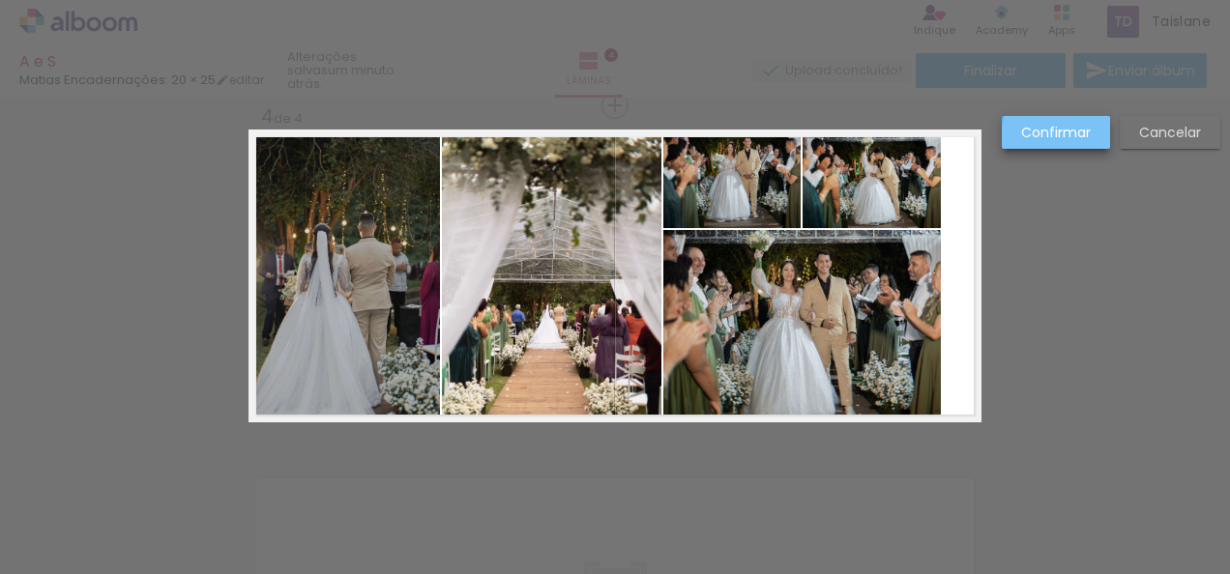
click at [0, 0] on slot "Confirmar" at bounding box center [0, 0] width 0 height 0
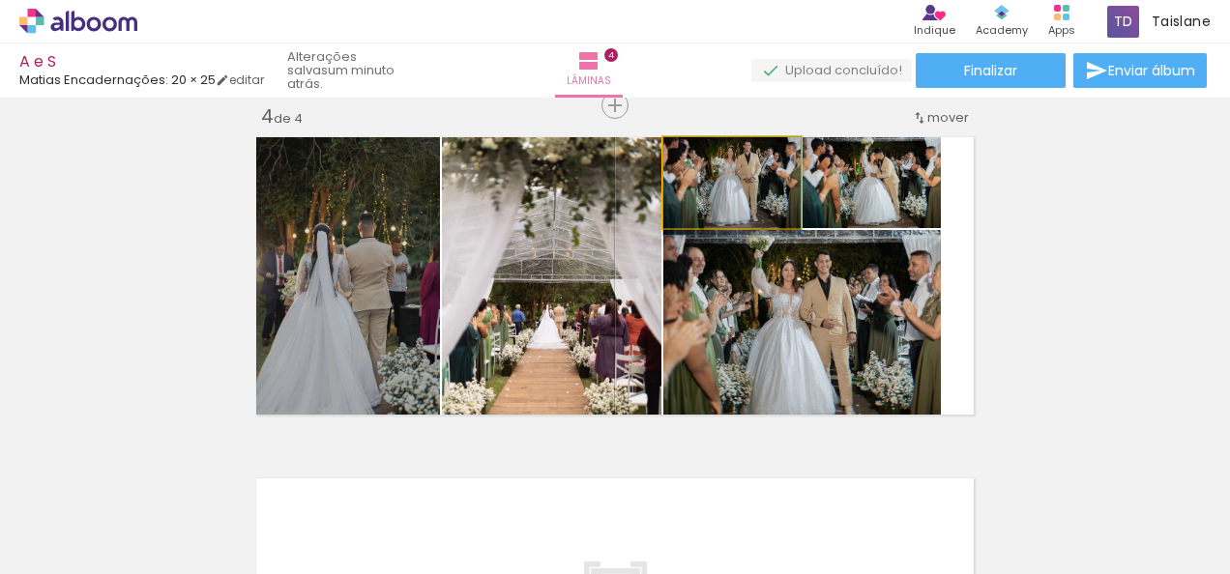
drag, startPoint x: 756, startPoint y: 195, endPoint x: 752, endPoint y: 208, distance: 13.1
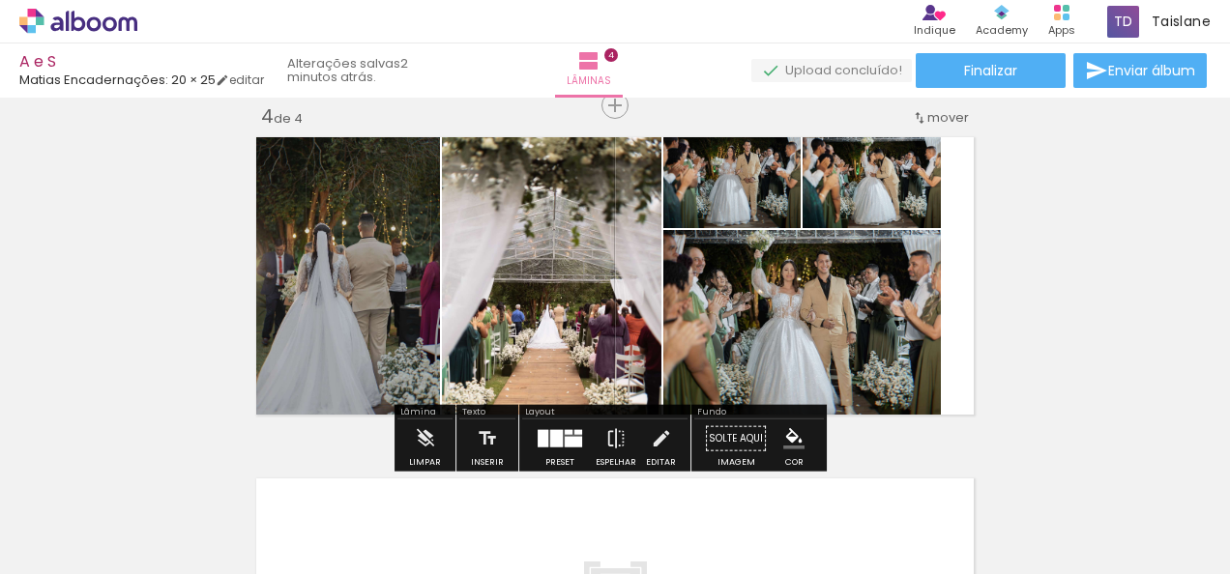
click at [918, 201] on quentale-photo at bounding box center [871, 181] width 138 height 93
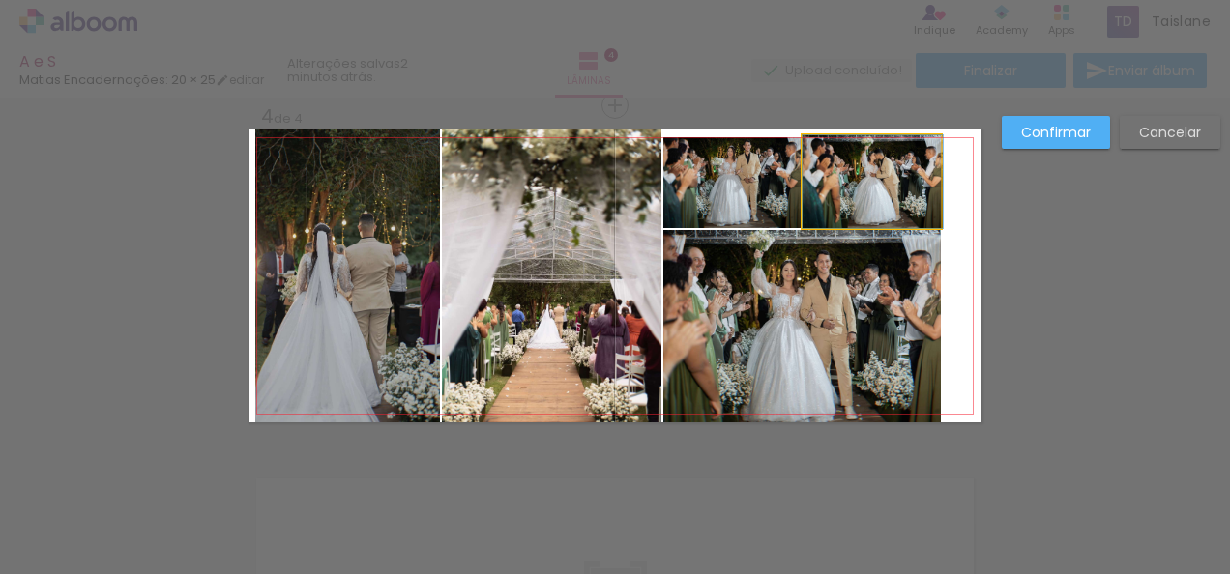
click at [918, 201] on quentale-photo at bounding box center [871, 181] width 138 height 93
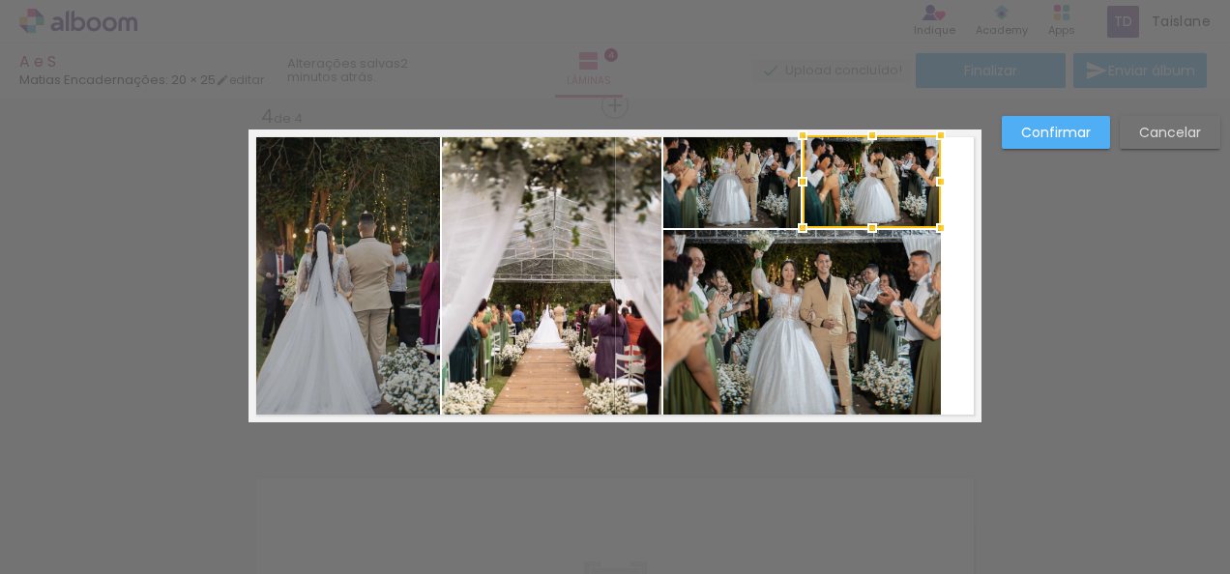
click at [783, 174] on div at bounding box center [802, 181] width 39 height 39
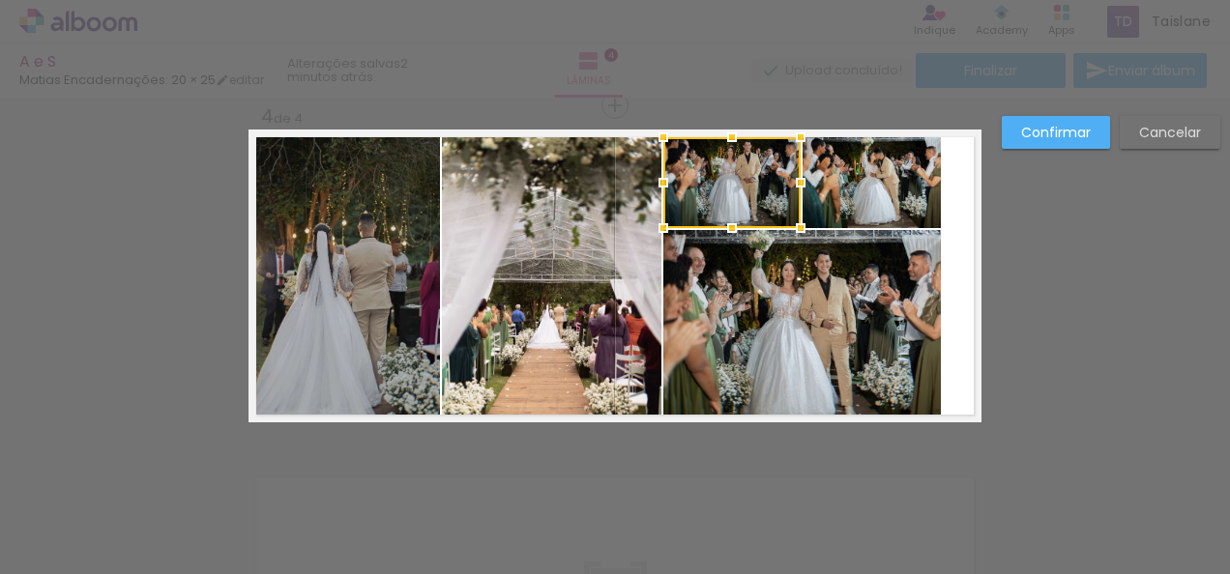
click at [754, 174] on div at bounding box center [731, 182] width 137 height 91
click at [898, 172] on quentale-photo at bounding box center [871, 181] width 138 height 93
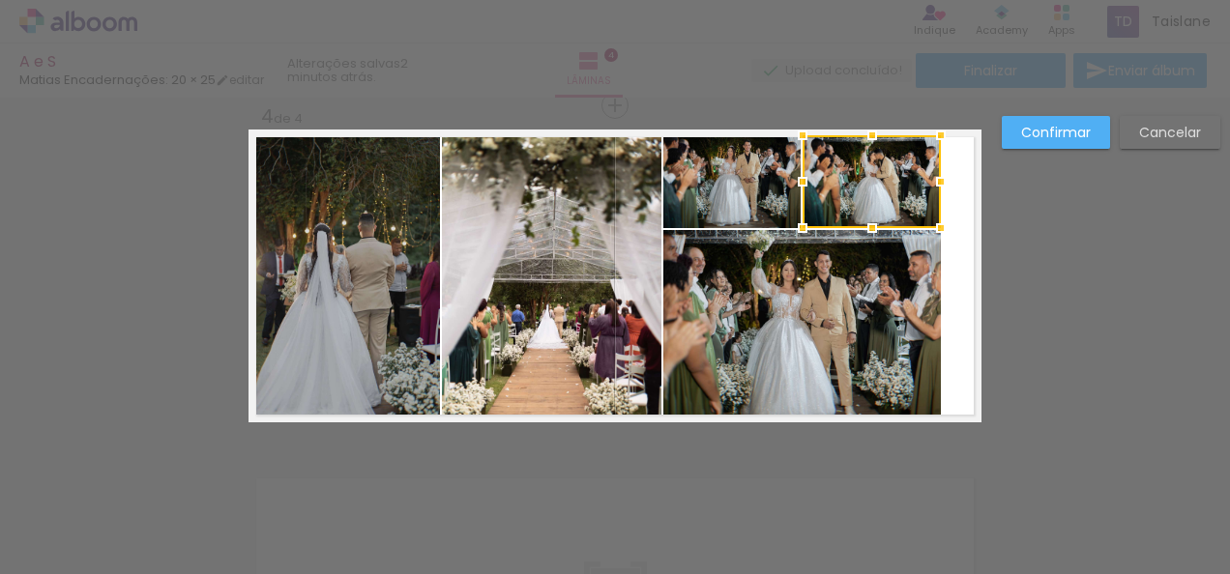
click at [898, 172] on div at bounding box center [871, 181] width 138 height 93
click at [869, 138] on div at bounding box center [872, 138] width 39 height 39
click at [863, 135] on div at bounding box center [872, 139] width 39 height 39
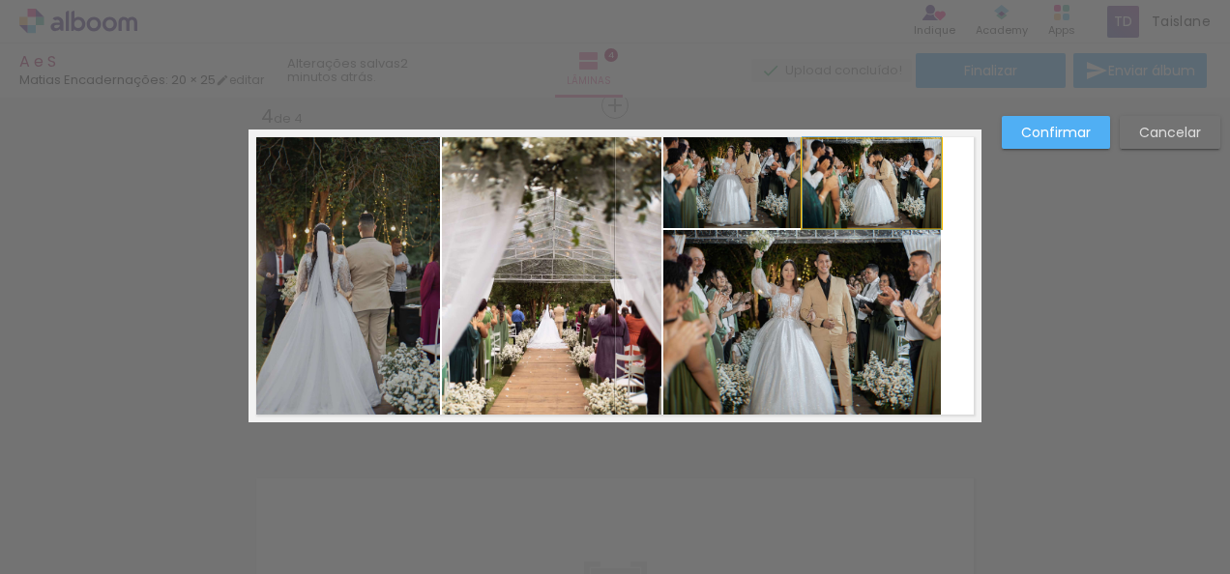
click at [880, 159] on quentale-photo at bounding box center [871, 183] width 138 height 89
click at [880, 159] on div at bounding box center [871, 183] width 138 height 89
click at [872, 139] on div at bounding box center [872, 136] width 39 height 39
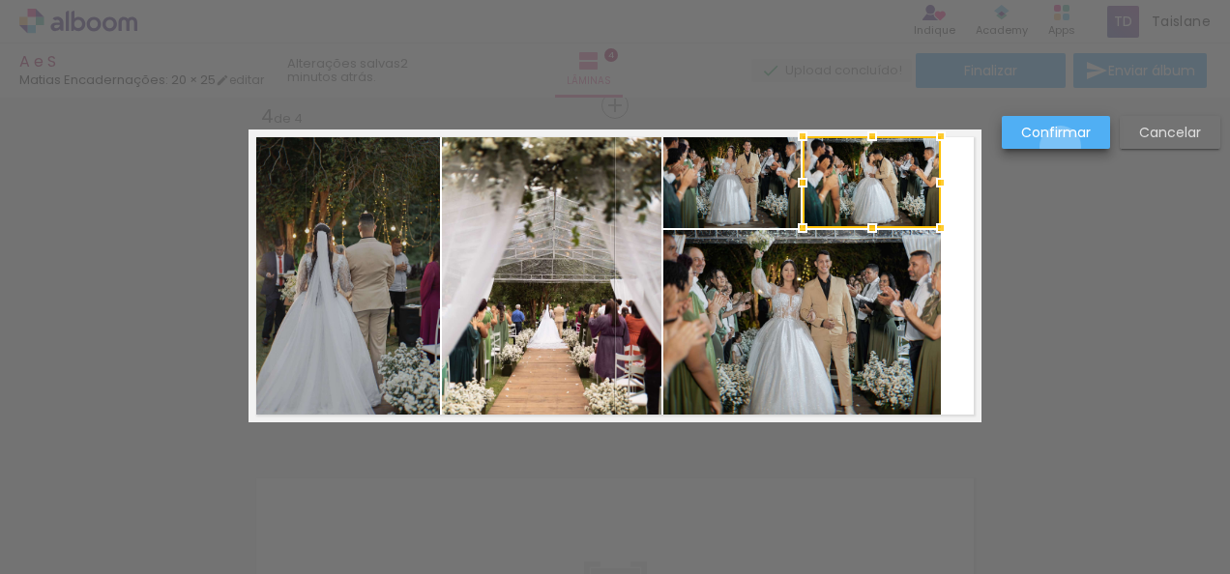
click at [1061, 147] on paper-button "Confirmar" at bounding box center [1056, 132] width 108 height 33
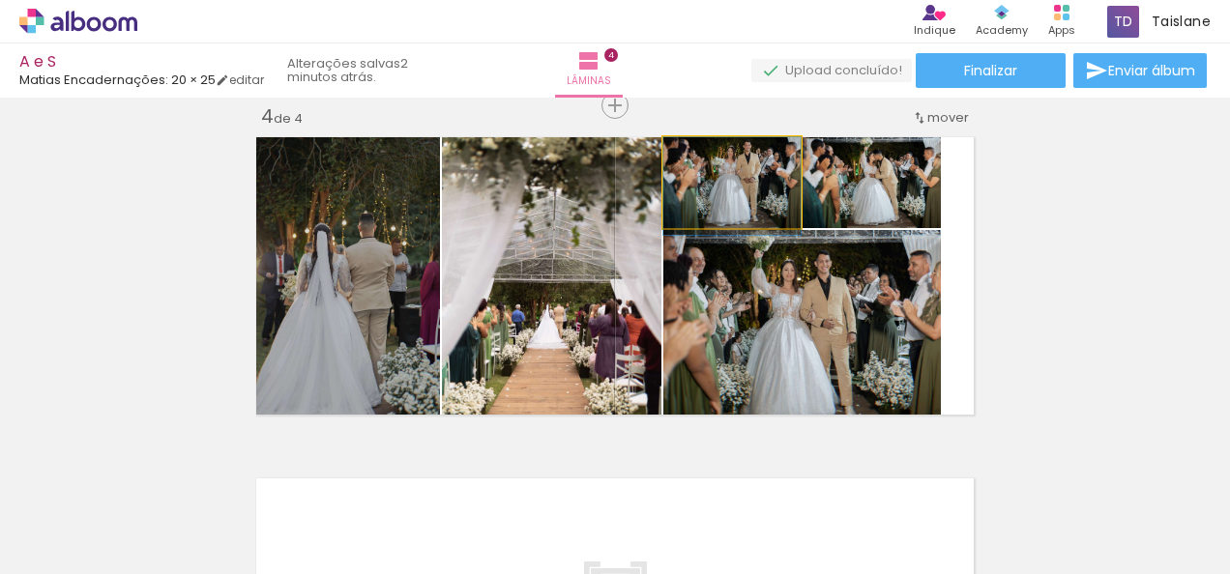
click at [784, 197] on quentale-photo at bounding box center [731, 182] width 137 height 91
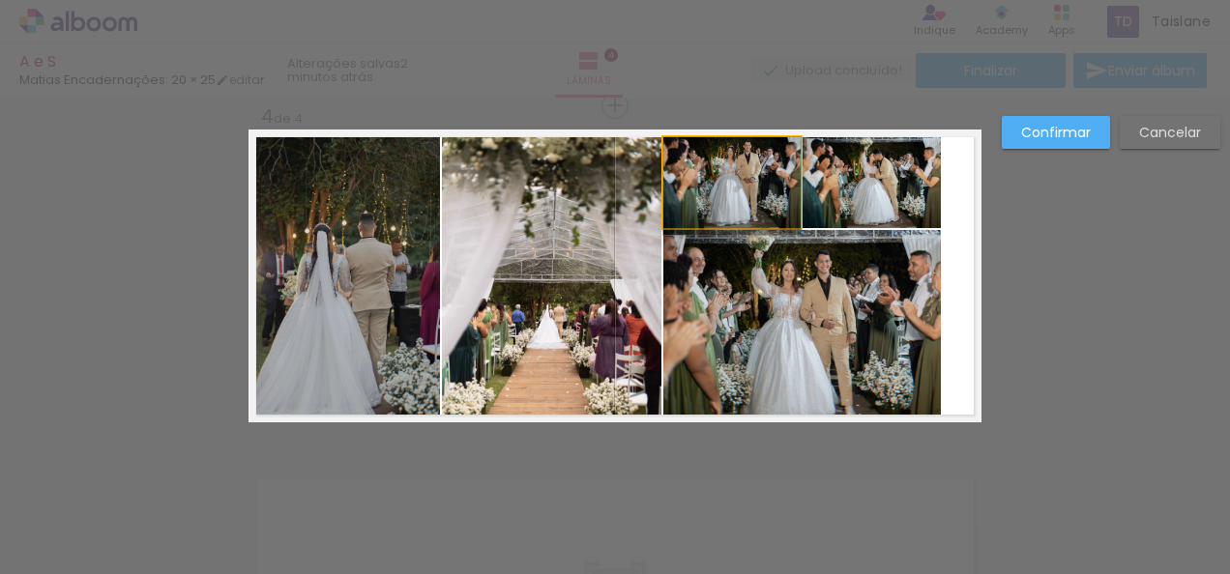
click at [784, 197] on quentale-photo at bounding box center [731, 182] width 137 height 91
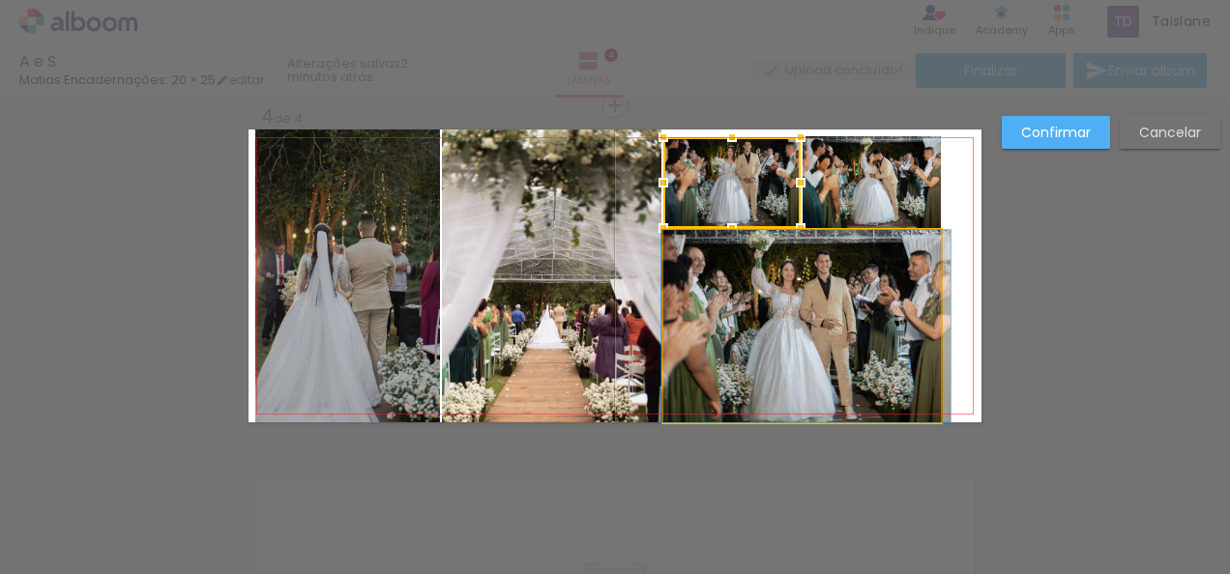
click at [831, 352] on quentale-photo at bounding box center [801, 326] width 277 height 192
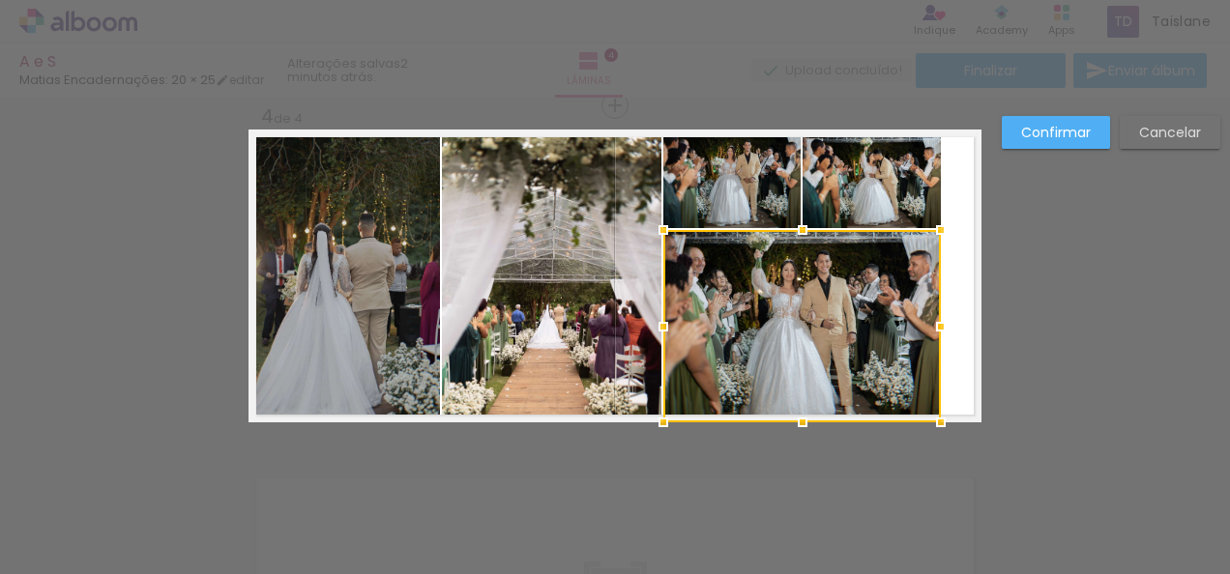
click at [831, 352] on div at bounding box center [801, 326] width 277 height 192
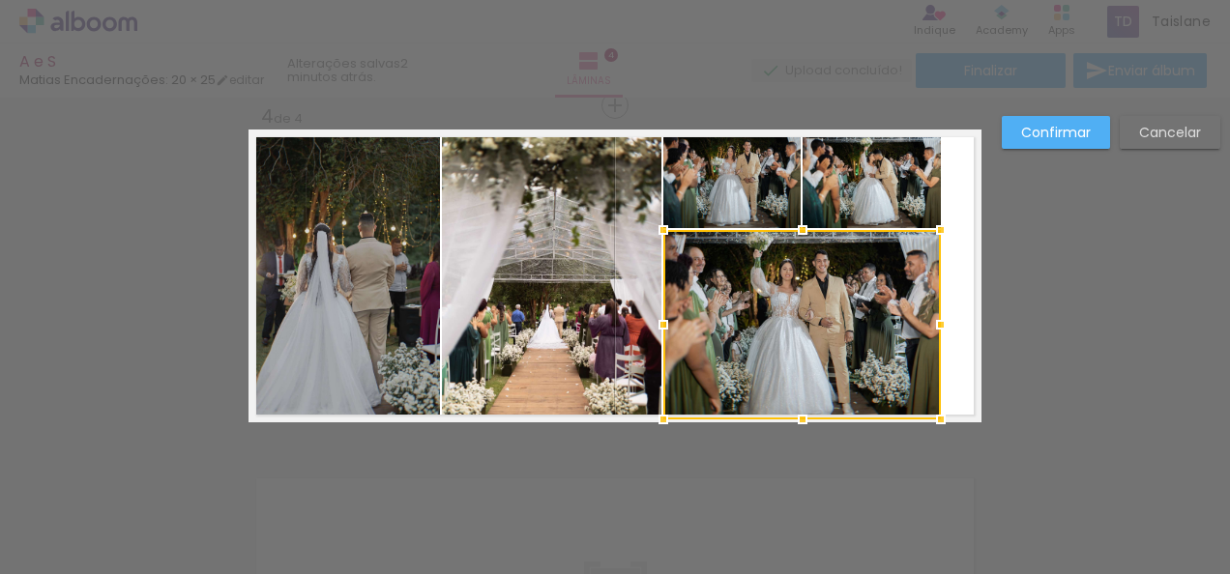
click at [798, 421] on div at bounding box center [802, 419] width 39 height 39
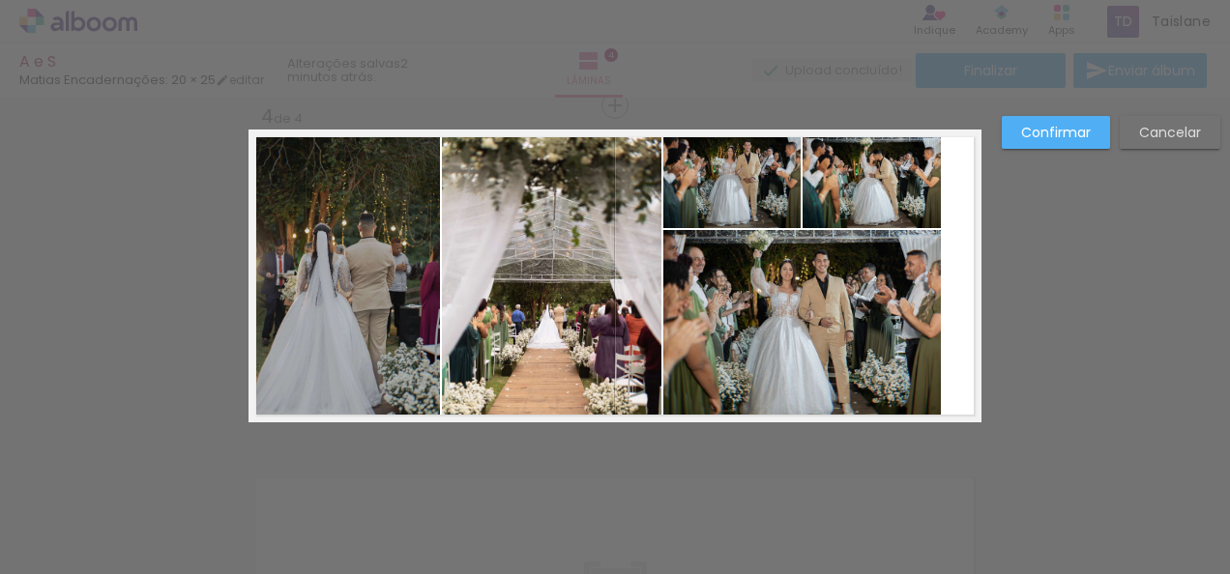
click at [804, 405] on quentale-photo at bounding box center [801, 324] width 277 height 189
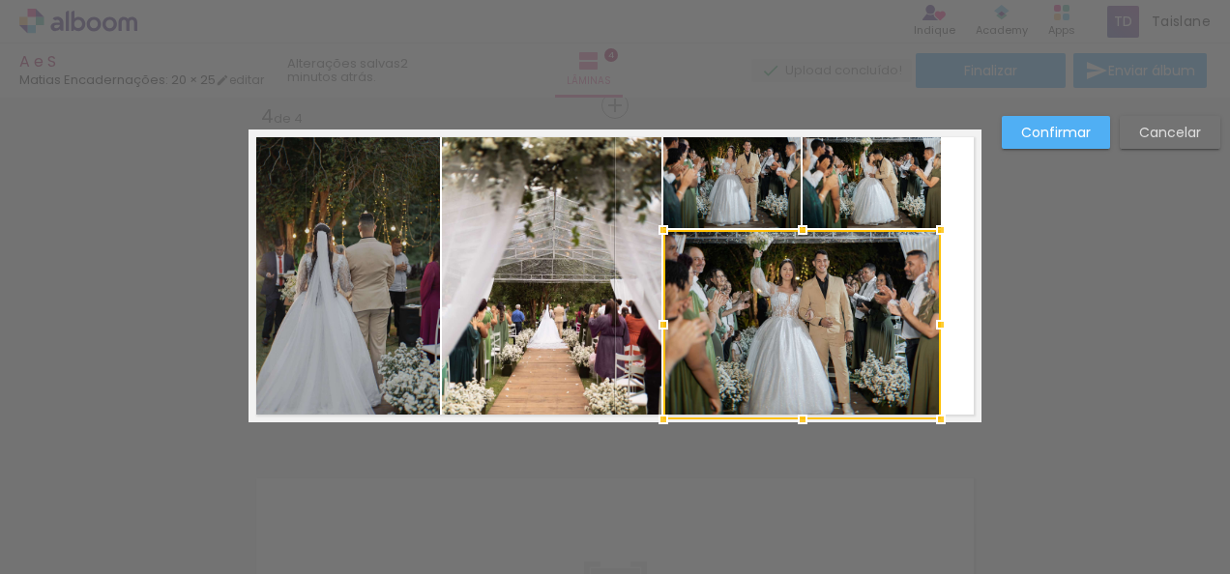
click at [804, 405] on div at bounding box center [802, 419] width 39 height 39
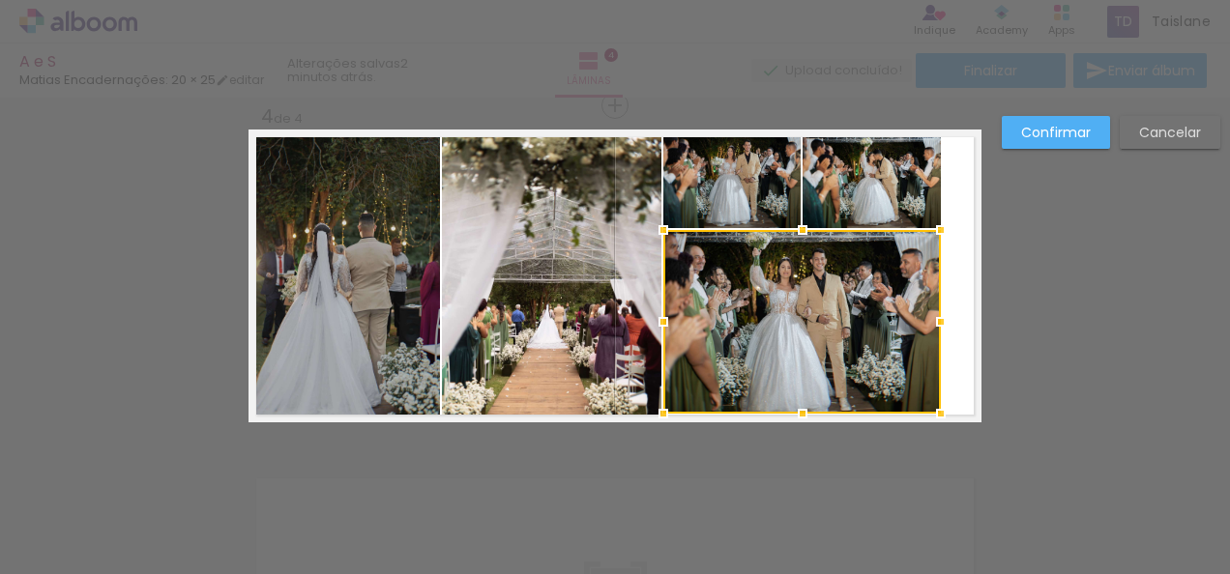
scroll to position [3828, 0]
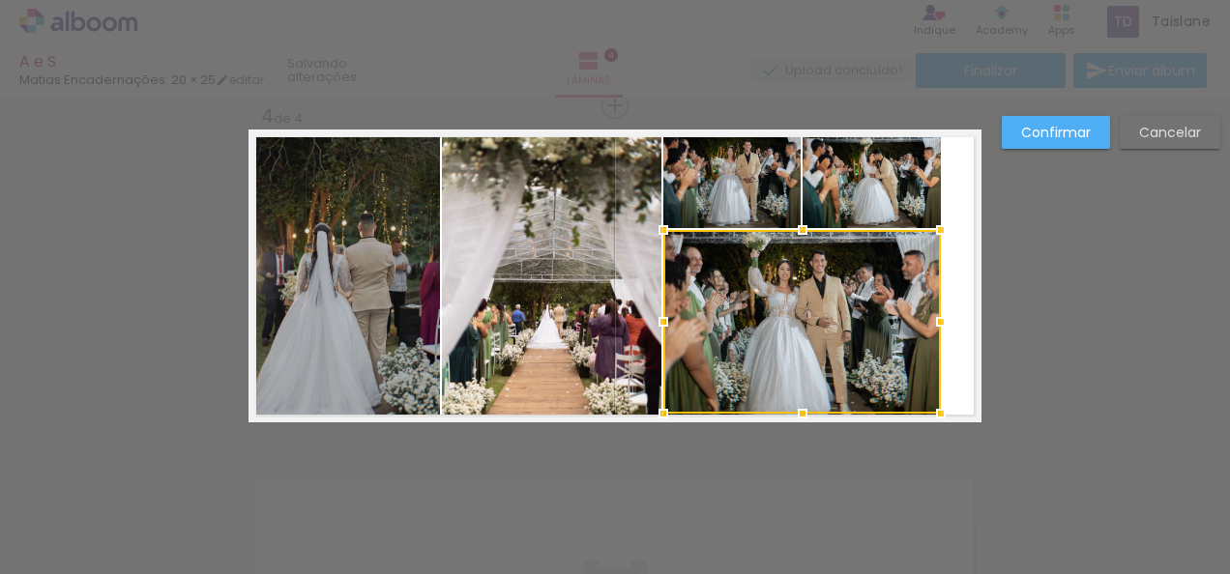
click at [801, 413] on div at bounding box center [802, 413] width 39 height 39
click at [800, 421] on div at bounding box center [802, 416] width 39 height 39
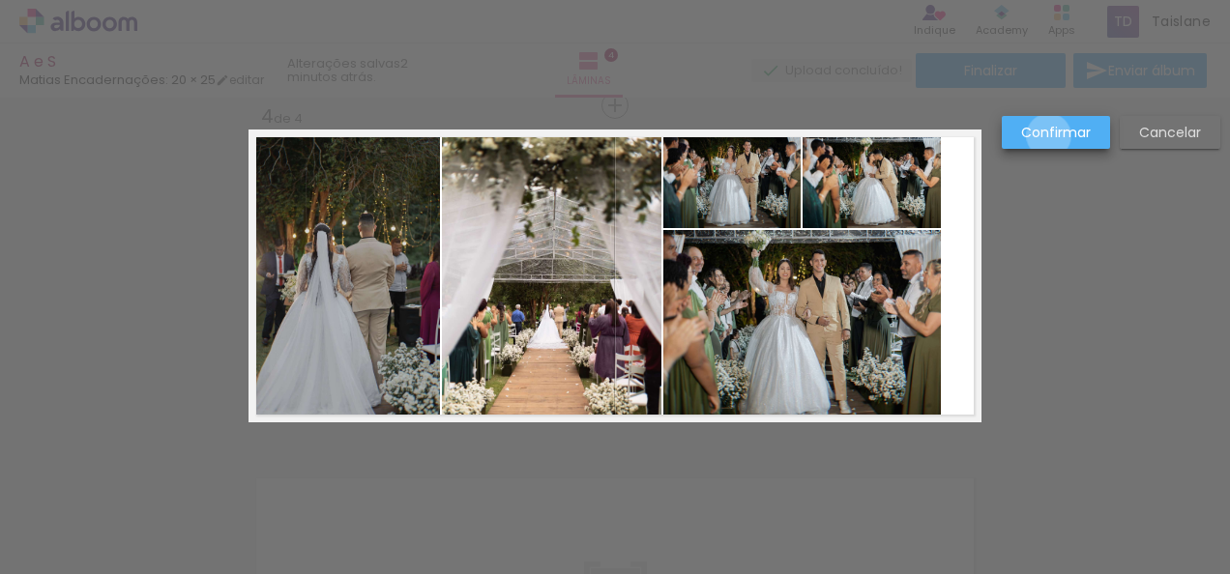
click at [0, 0] on slot "Confirmar" at bounding box center [0, 0] width 0 height 0
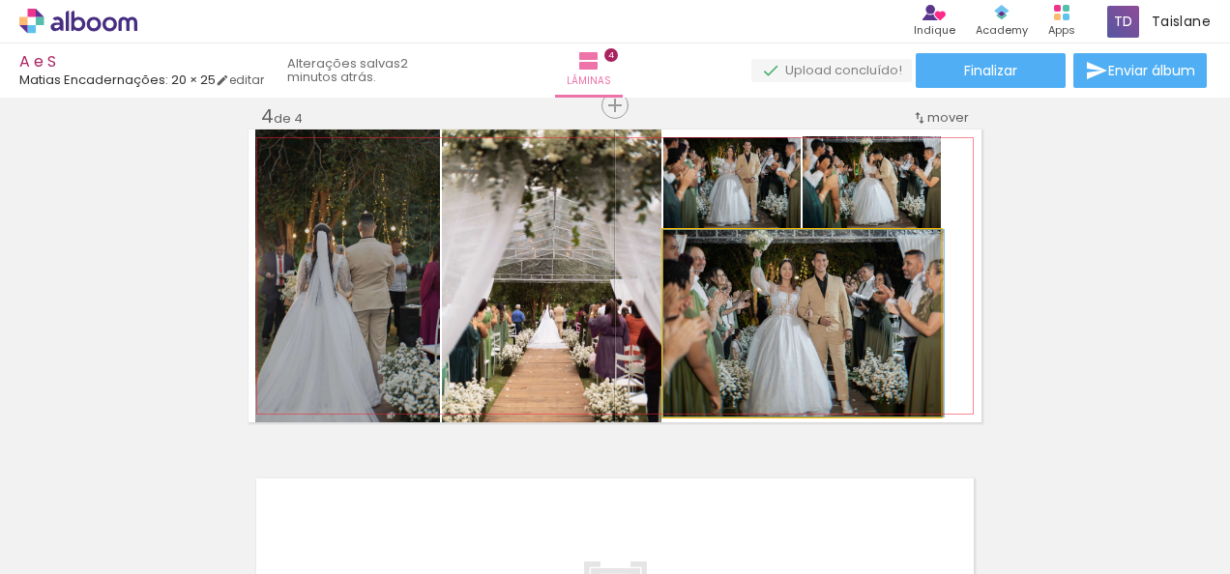
drag, startPoint x: 884, startPoint y: 333, endPoint x: 897, endPoint y: 323, distance: 16.6
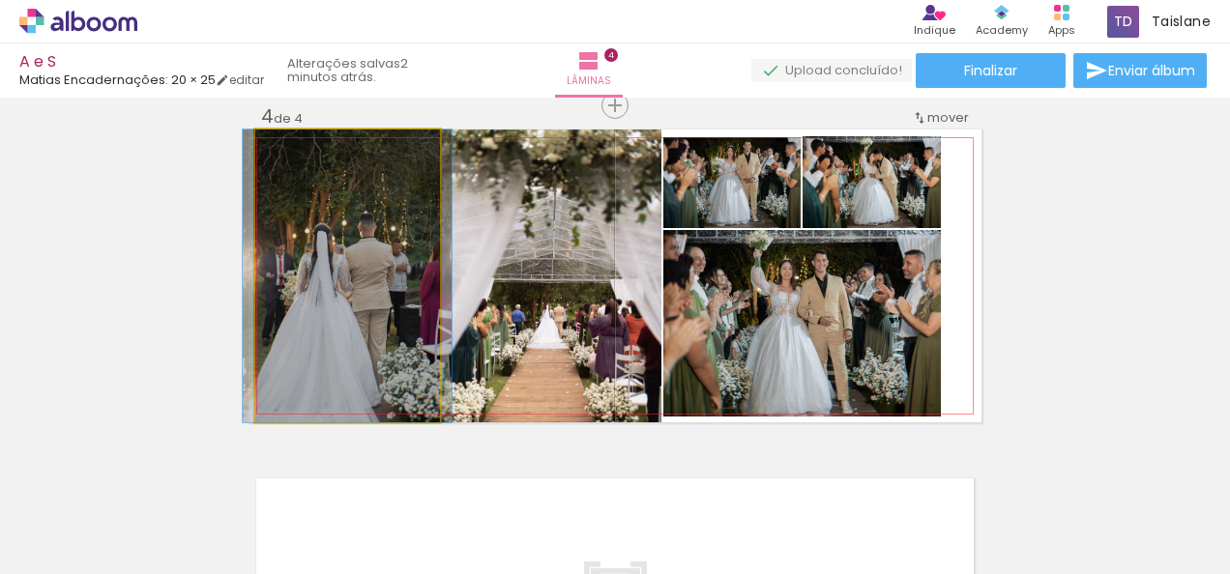
click at [312, 321] on quentale-photo at bounding box center [347, 276] width 185 height 293
click at [319, 325] on quentale-photo at bounding box center [347, 276] width 185 height 293
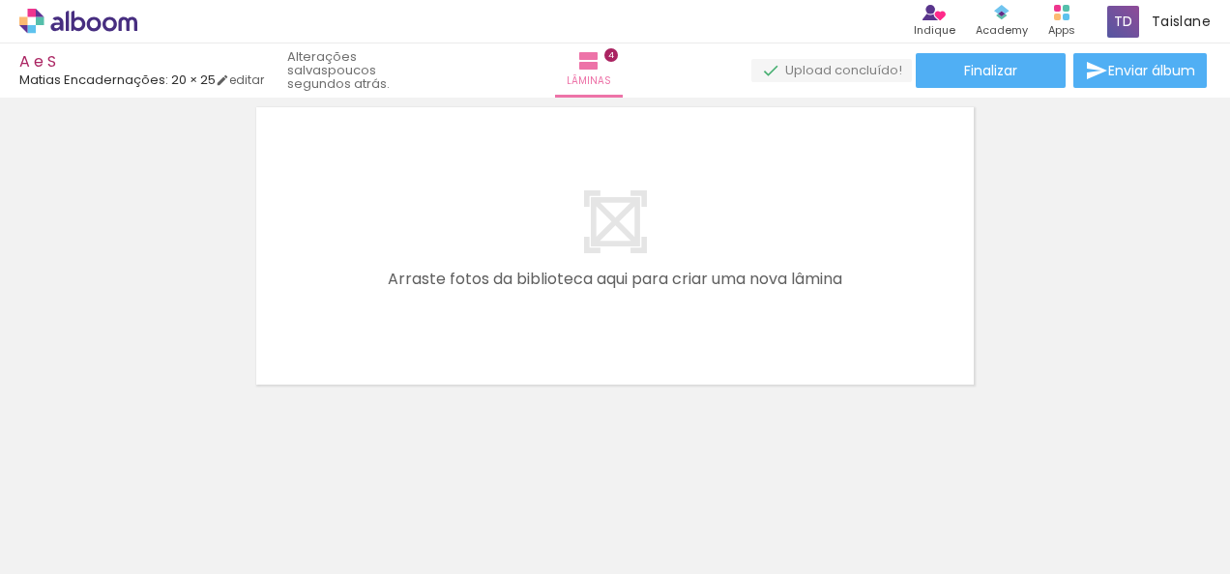
scroll to position [0, 4422]
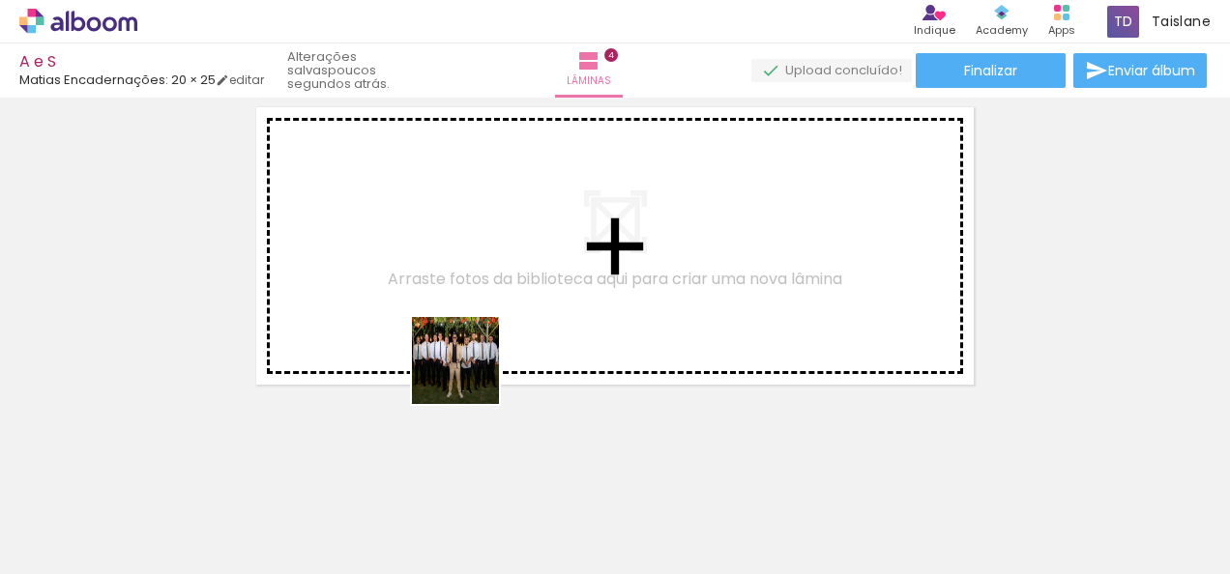
drag, startPoint x: 463, startPoint y: 505, endPoint x: 478, endPoint y: 299, distance: 206.4
click at [478, 299] on quentale-workspace at bounding box center [615, 287] width 1230 height 574
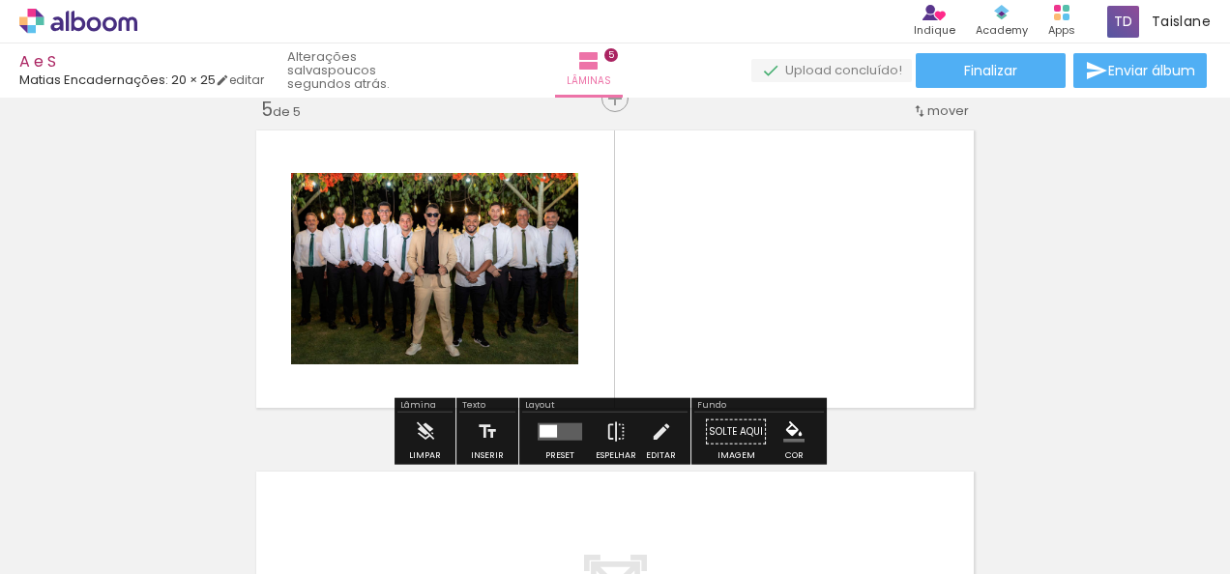
scroll to position [1389, 0]
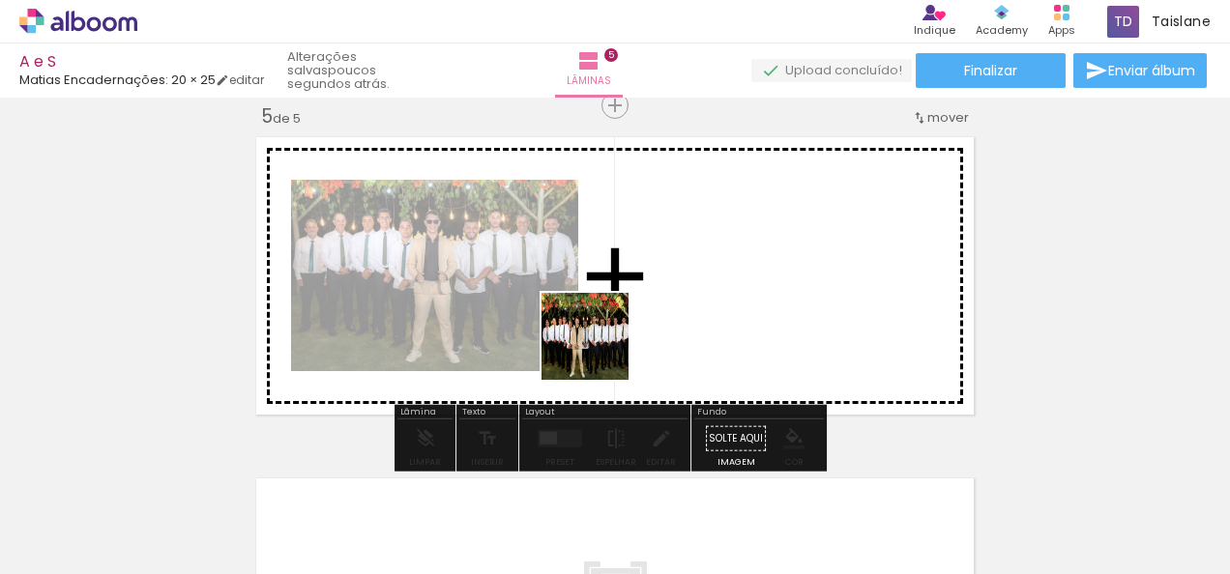
drag, startPoint x: 565, startPoint y: 499, endPoint x: 599, endPoint y: 344, distance: 158.6
click at [599, 344] on quentale-workspace at bounding box center [615, 287] width 1230 height 574
